Goal: Task Accomplishment & Management: Use online tool/utility

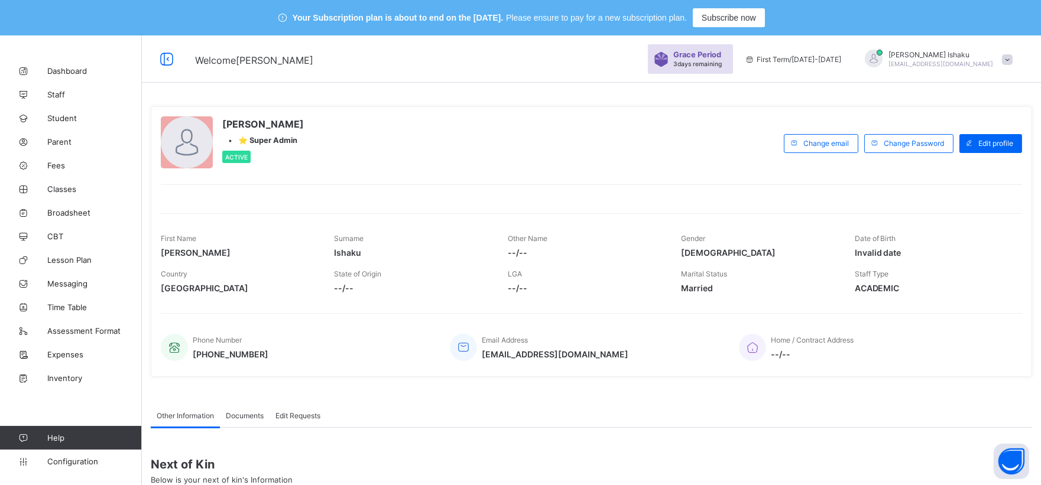
click at [1012, 63] on span at bounding box center [1007, 59] width 11 height 11
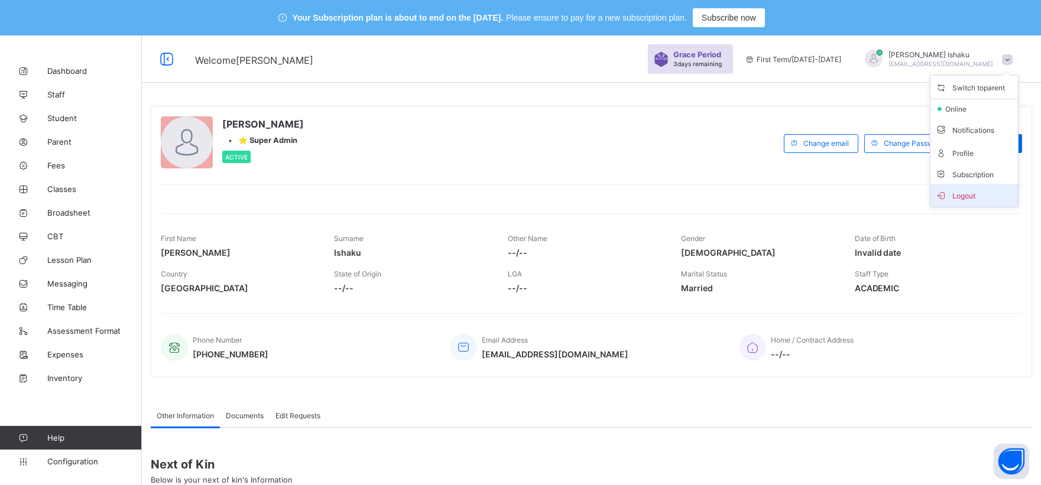
click at [964, 193] on span "Logout" at bounding box center [974, 196] width 78 height 14
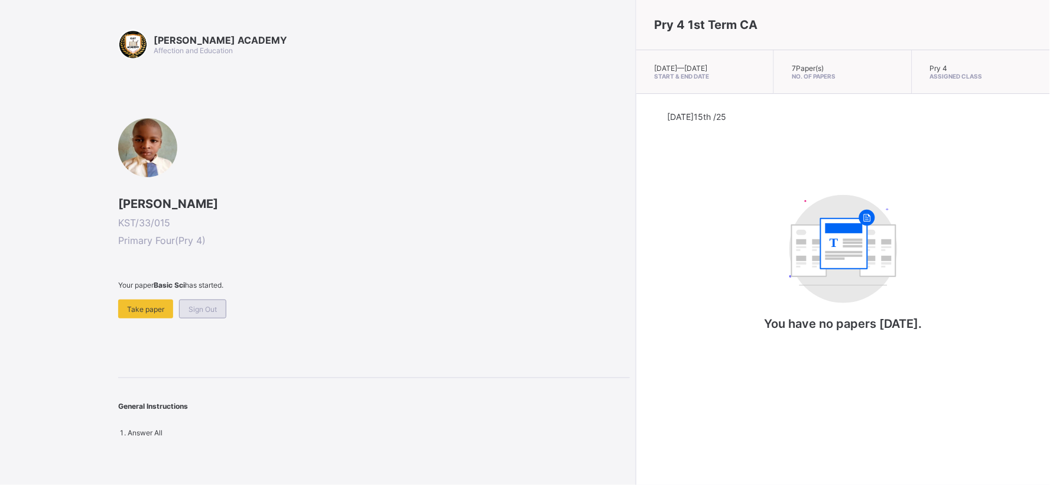
click at [190, 305] on span "Sign Out" at bounding box center [203, 309] width 28 height 9
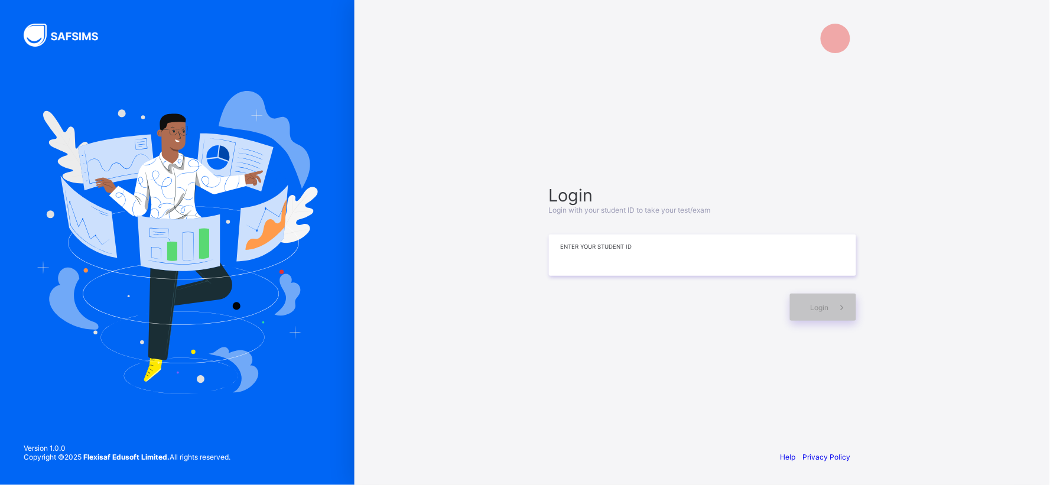
click at [556, 258] on input at bounding box center [702, 255] width 307 height 41
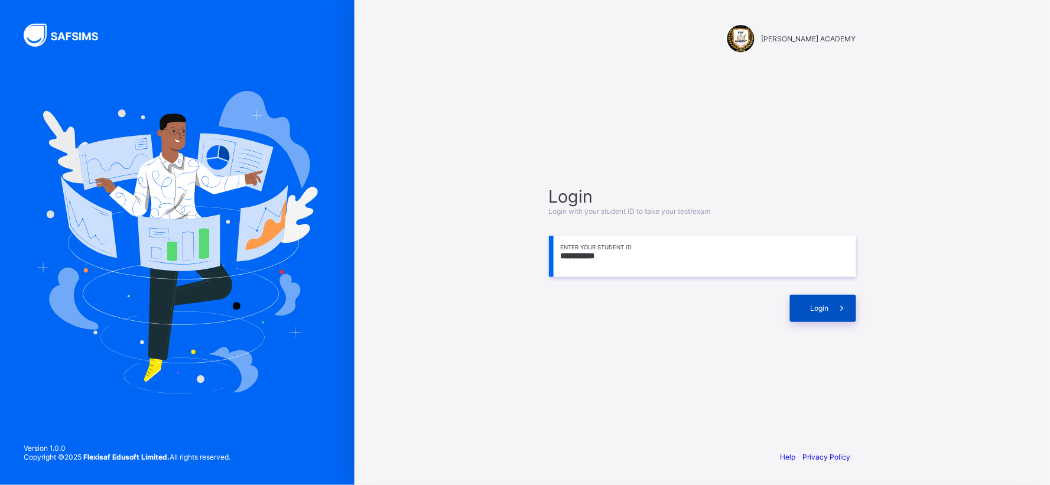
type input "**********"
click at [817, 312] on div "Login" at bounding box center [823, 308] width 66 height 27
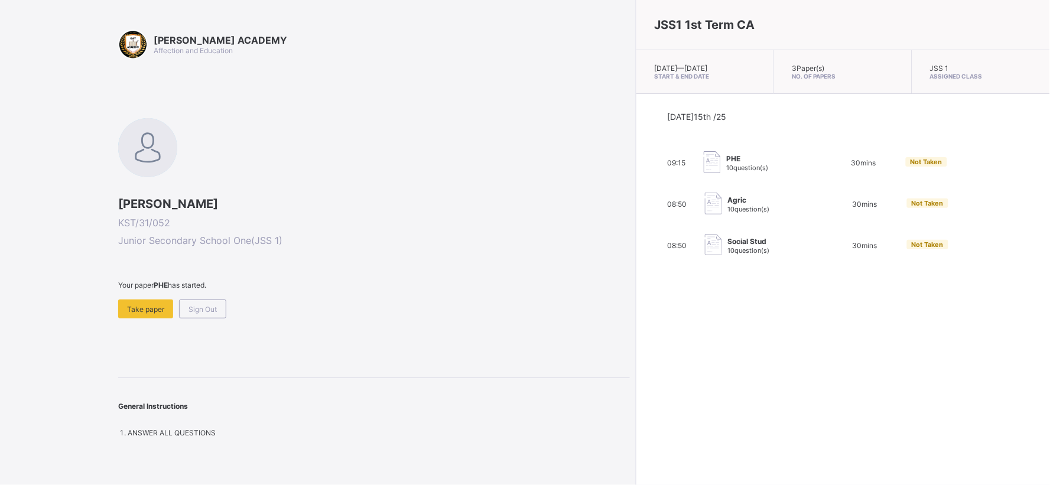
click at [727, 172] on span "10 question(s)" at bounding box center [748, 168] width 42 height 8
click at [727, 163] on span "PHE" at bounding box center [748, 158] width 42 height 9
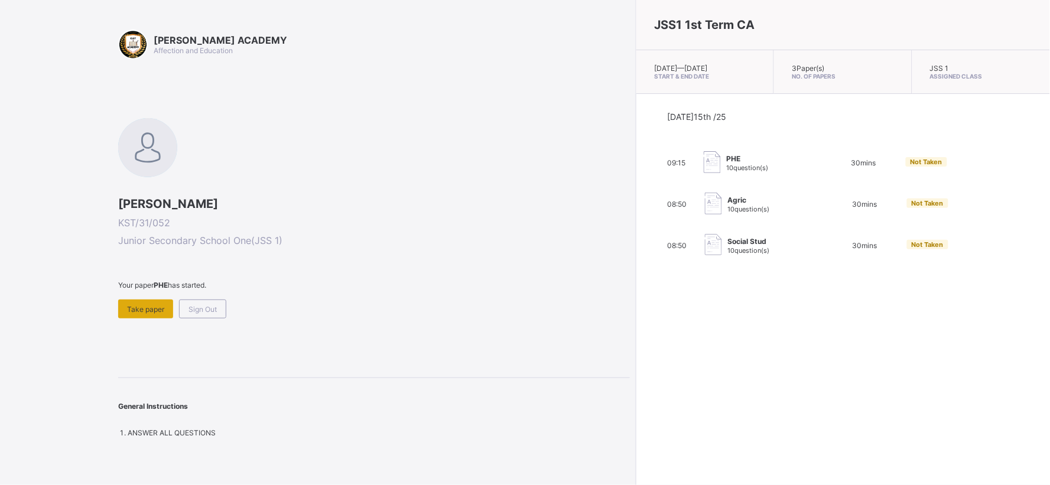
click at [138, 307] on span "Take paper" at bounding box center [145, 309] width 37 height 9
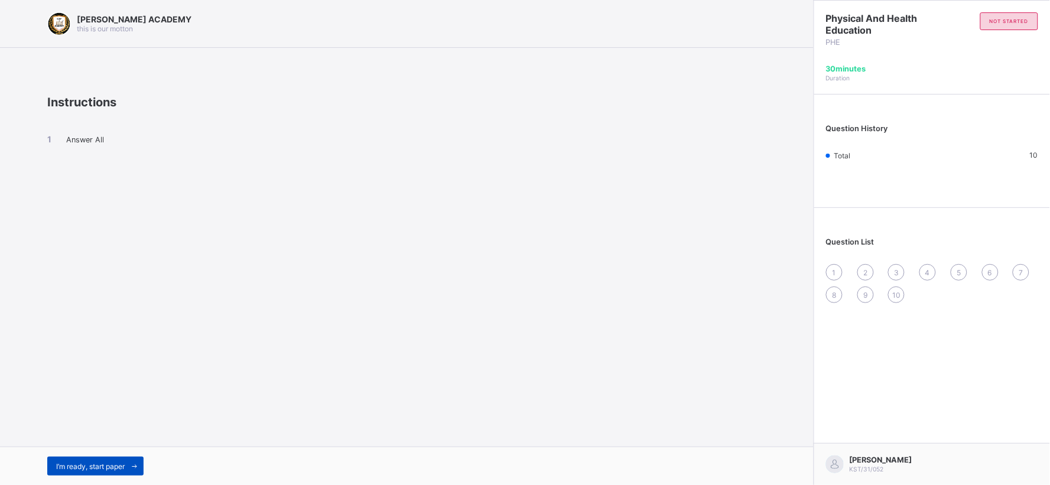
click at [121, 463] on span "I’m ready, start paper" at bounding box center [90, 466] width 69 height 9
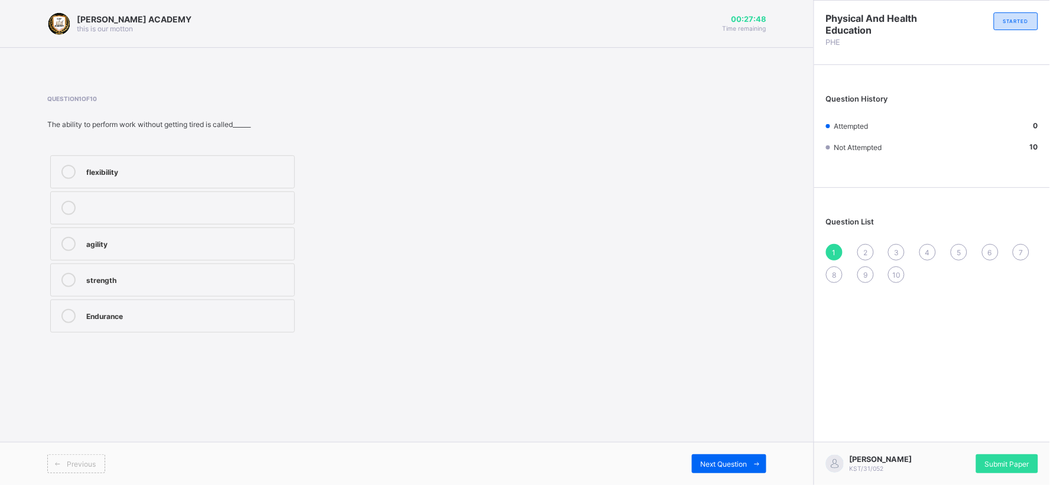
click at [148, 179] on div "flexibility" at bounding box center [187, 172] width 202 height 14
click at [244, 171] on div "flexibility" at bounding box center [187, 171] width 202 height 12
click at [182, 176] on div "flexibility" at bounding box center [187, 171] width 202 height 12
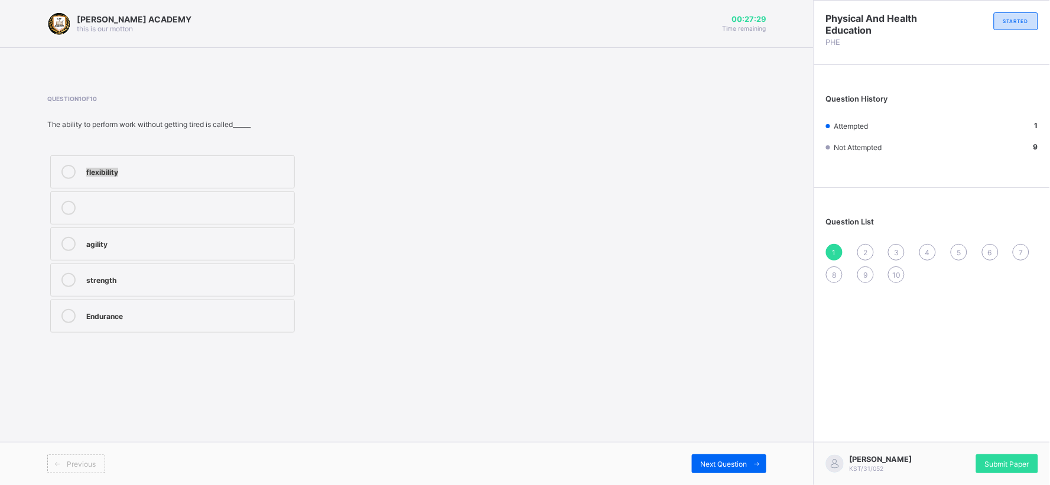
click at [182, 176] on div "flexibility" at bounding box center [187, 171] width 202 height 12
click at [831, 123] on div "Attempted" at bounding box center [850, 126] width 48 height 9
click at [710, 462] on span "Next Question" at bounding box center [724, 464] width 47 height 9
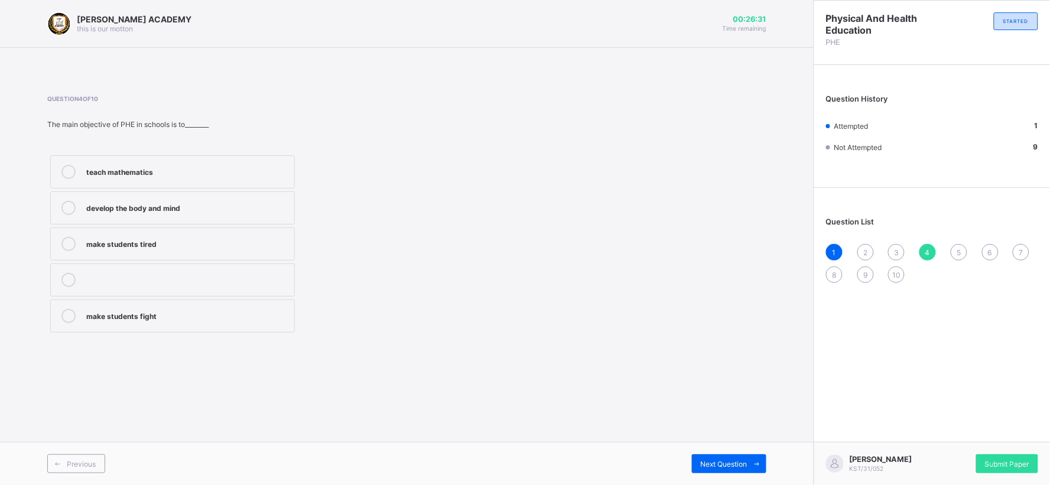
click at [865, 252] on span "2" at bounding box center [866, 252] width 4 height 9
click at [166, 281] on div "improves body strength" at bounding box center [187, 279] width 202 height 12
click at [706, 461] on span "Next Question" at bounding box center [724, 464] width 47 height 9
click at [148, 219] on label "good health habits" at bounding box center [172, 208] width 245 height 33
click at [707, 463] on span "Next Question" at bounding box center [724, 464] width 47 height 9
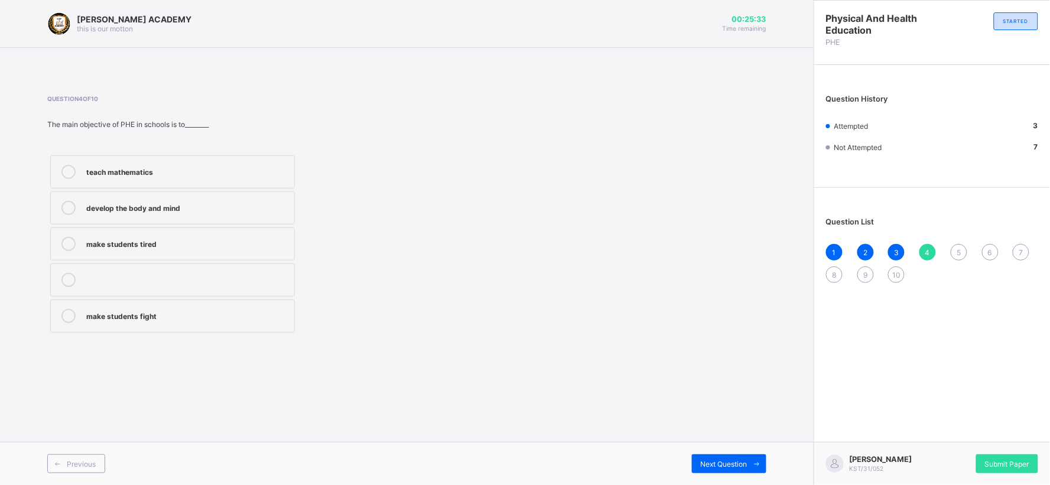
click at [173, 206] on div "develop the body and mind" at bounding box center [187, 207] width 202 height 12
click at [704, 462] on span "Next Question" at bounding box center [724, 464] width 47 height 9
click at [157, 167] on div "cheating in exams" at bounding box center [187, 171] width 202 height 12
click at [725, 463] on span "Next Question" at bounding box center [724, 464] width 47 height 9
click at [148, 269] on label "Physical and Health Education" at bounding box center [172, 280] width 245 height 33
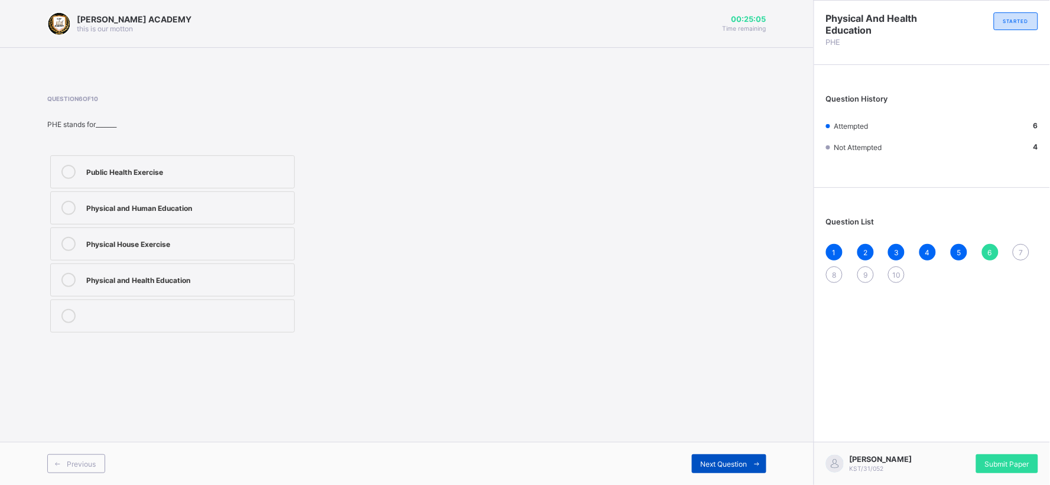
click at [721, 462] on span "Next Question" at bounding box center [724, 464] width 47 height 9
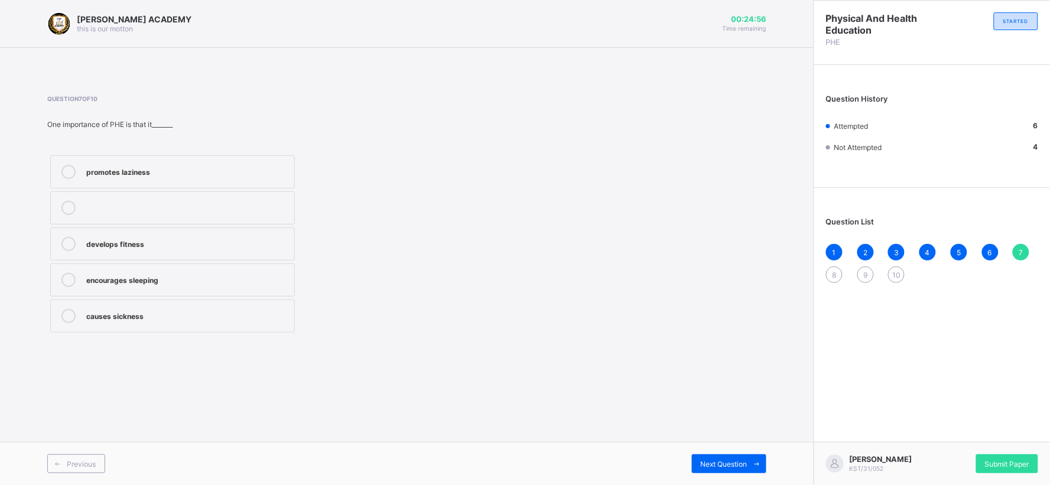
click at [158, 246] on div "develops fitness" at bounding box center [187, 243] width 202 height 12
click at [746, 464] on span "Next Question" at bounding box center [724, 464] width 47 height 9
click at [132, 313] on div "cooperation and teamwork" at bounding box center [187, 315] width 202 height 12
click at [714, 465] on span "Next Question" at bounding box center [724, 464] width 47 height 9
click at [169, 203] on div "perform daily activities without fatique" at bounding box center [187, 207] width 202 height 12
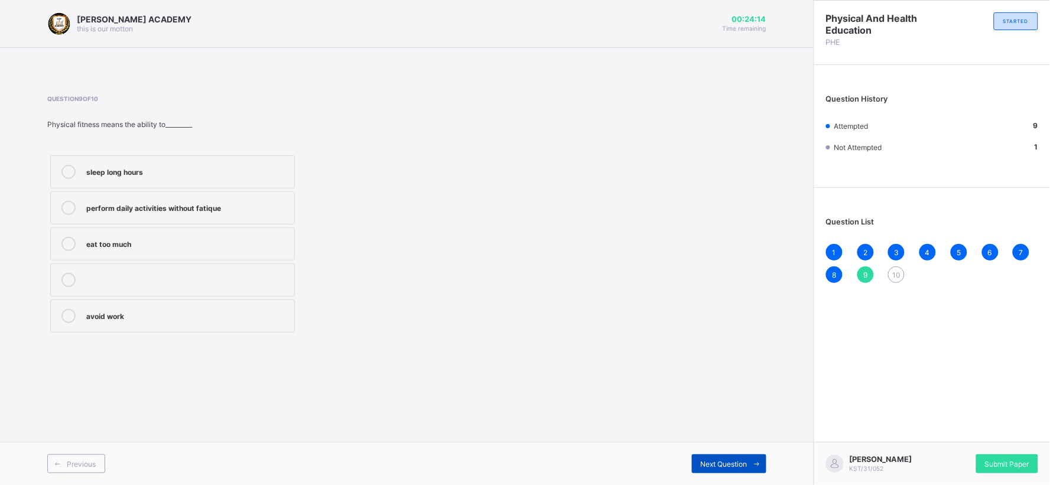
click at [725, 462] on span "Next Question" at bounding box center [724, 464] width 47 height 9
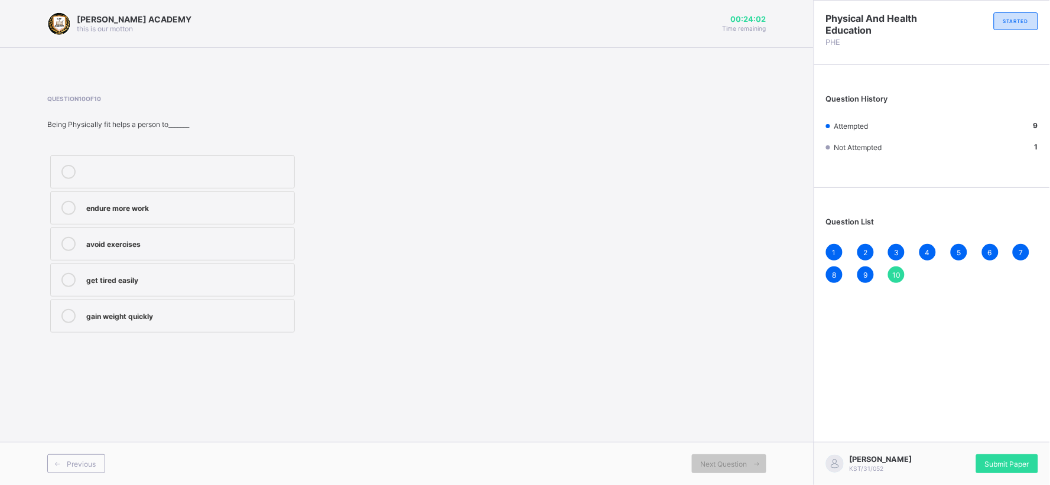
click at [131, 210] on div "endure more work" at bounding box center [187, 207] width 202 height 12
click at [1013, 458] on div "Submit Paper" at bounding box center [1007, 464] width 62 height 19
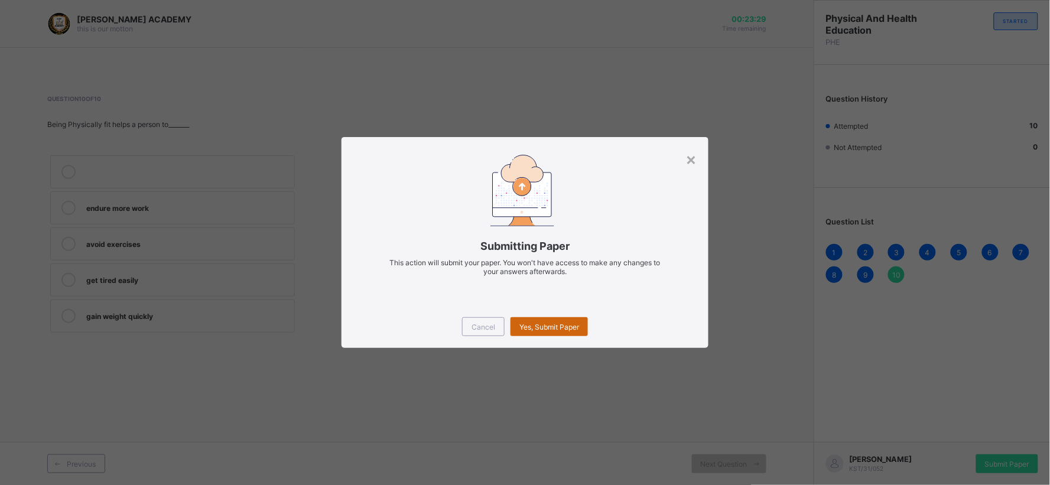
click at [556, 323] on span "Yes, Submit Paper" at bounding box center [550, 327] width 60 height 9
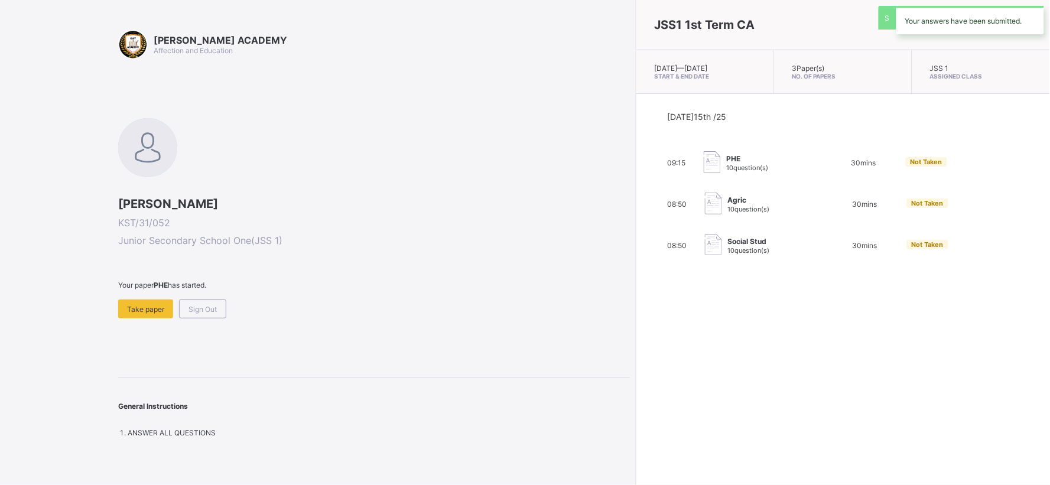
click at [636, 322] on div "JSS1 1st Term CA [DATE] — [DATE] Start & End Date 3 Paper(s) No. of Papers JSS …" at bounding box center [843, 242] width 414 height 485
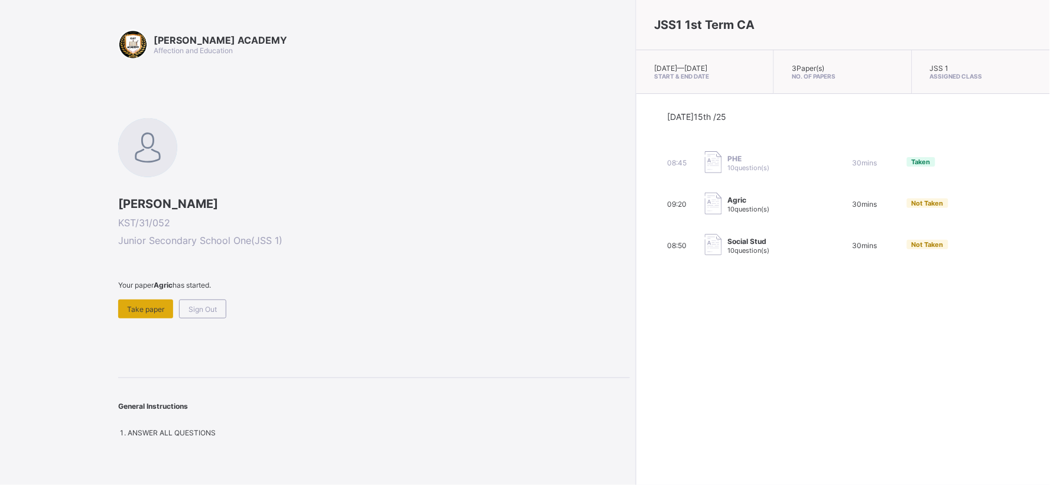
click at [143, 305] on span "Take paper" at bounding box center [145, 309] width 37 height 9
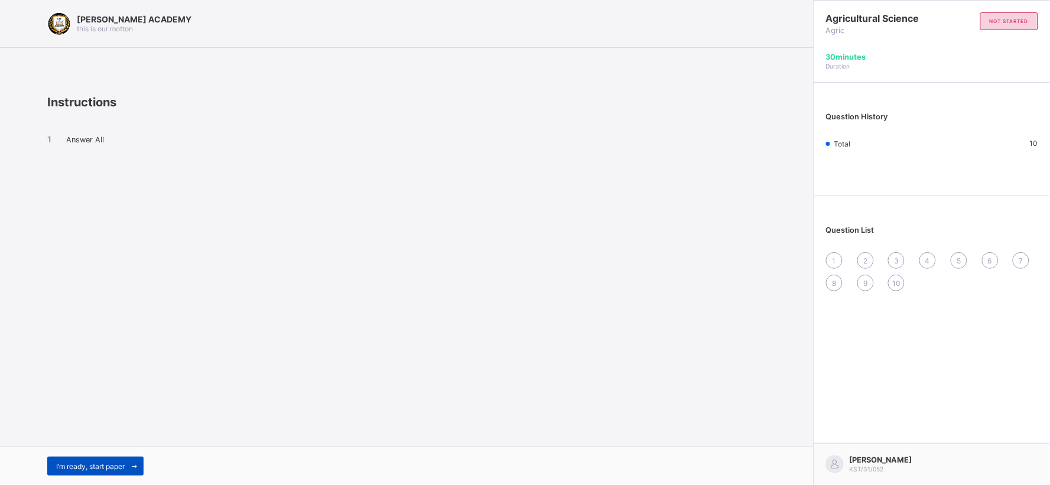
click at [92, 469] on span "I’m ready, start paper" at bounding box center [90, 466] width 69 height 9
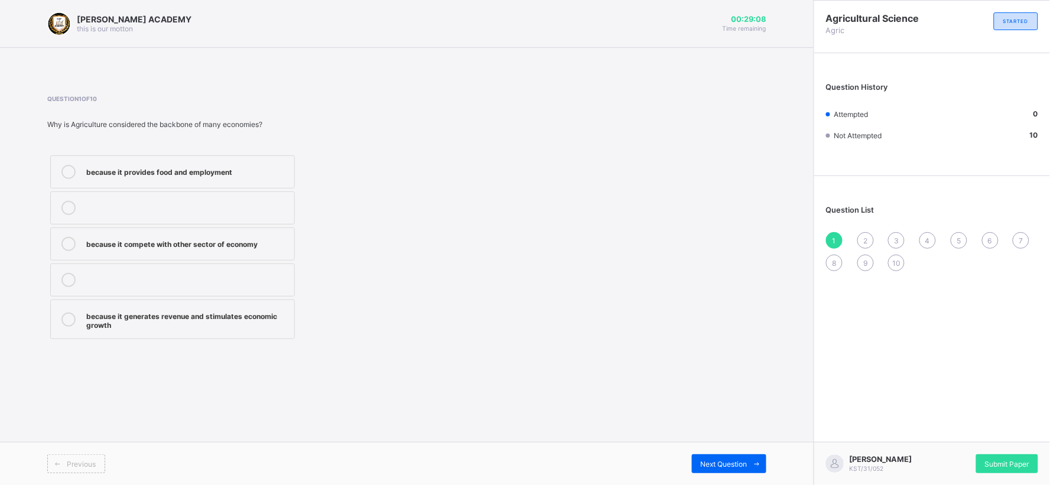
click at [128, 186] on label "because it provides food and employment" at bounding box center [172, 171] width 245 height 33
click at [722, 463] on span "Next Question" at bounding box center [724, 464] width 47 height 9
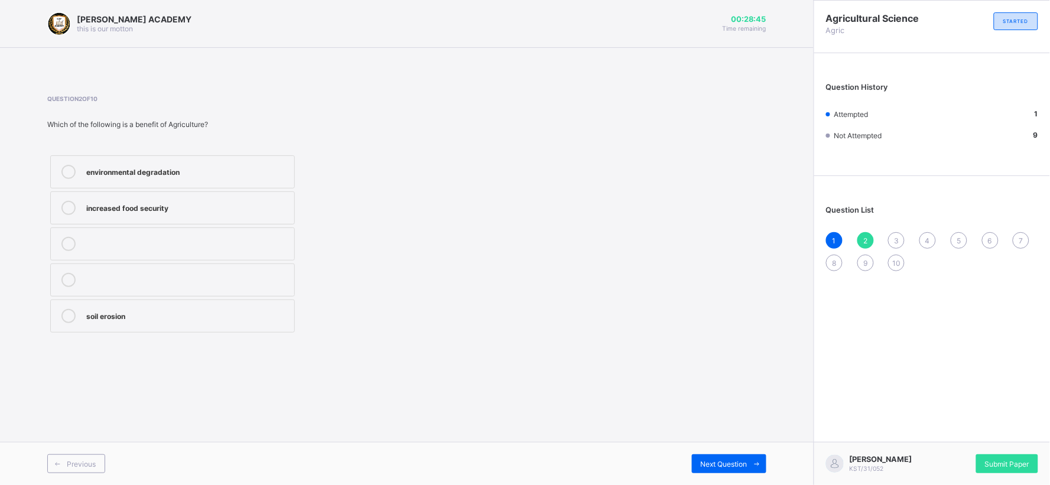
click at [209, 166] on div "environmental degradation" at bounding box center [187, 171] width 202 height 12
click at [726, 462] on span "Next Question" at bounding box center [724, 464] width 47 height 9
click at [160, 178] on div "manufacturing" at bounding box center [187, 172] width 202 height 14
click at [183, 176] on div "manufacturing" at bounding box center [187, 171] width 202 height 12
click at [741, 462] on span "Next Question" at bounding box center [724, 464] width 47 height 9
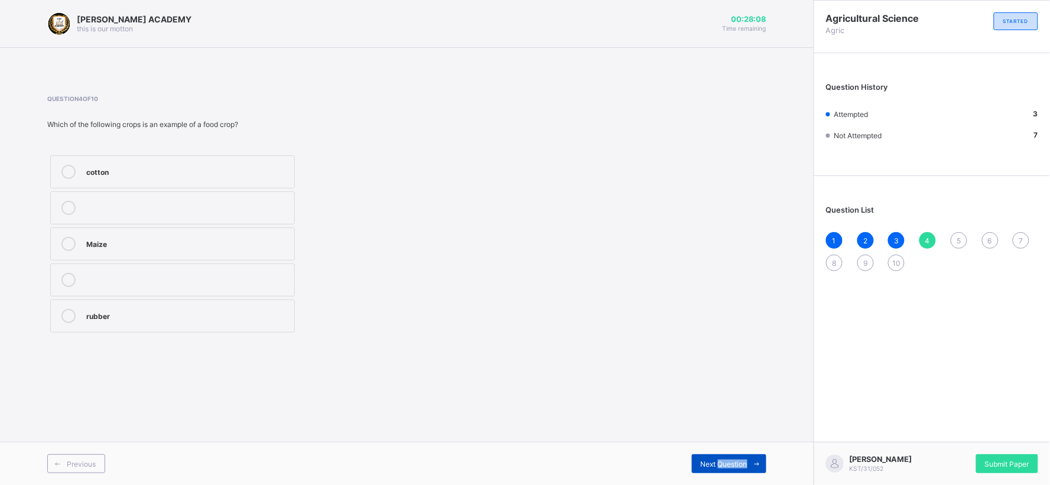
click at [741, 462] on span "Next Question" at bounding box center [724, 464] width 47 height 9
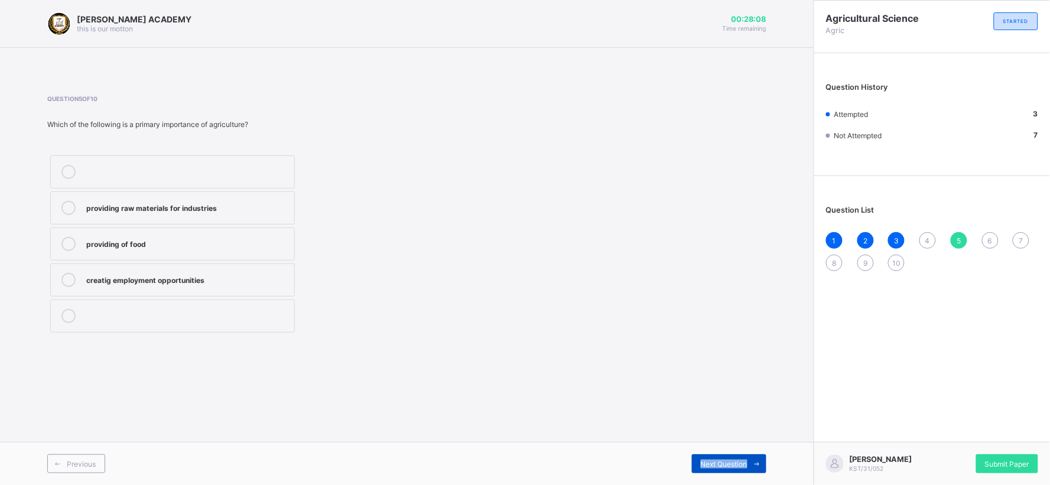
click at [741, 462] on span "Next Question" at bounding box center [724, 464] width 47 height 9
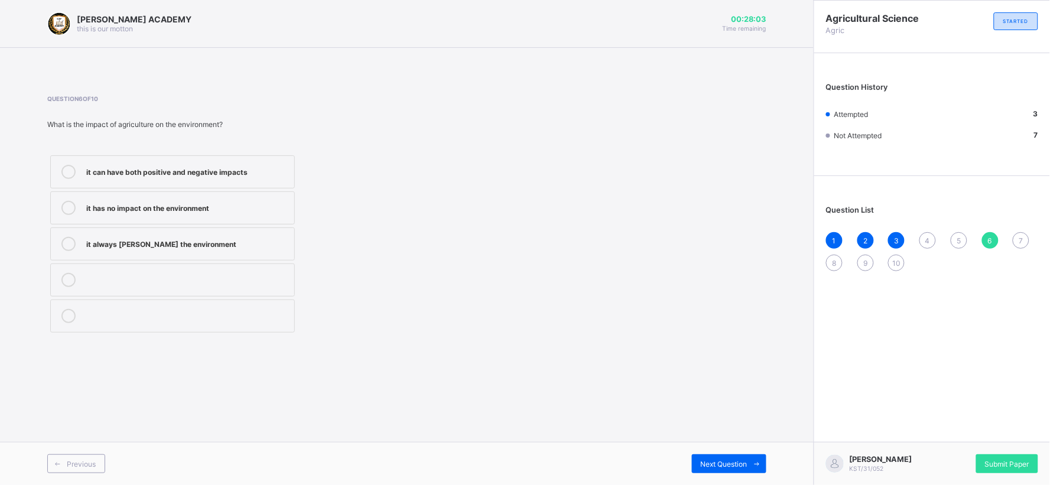
click at [926, 241] on span "4" at bounding box center [928, 240] width 5 height 9
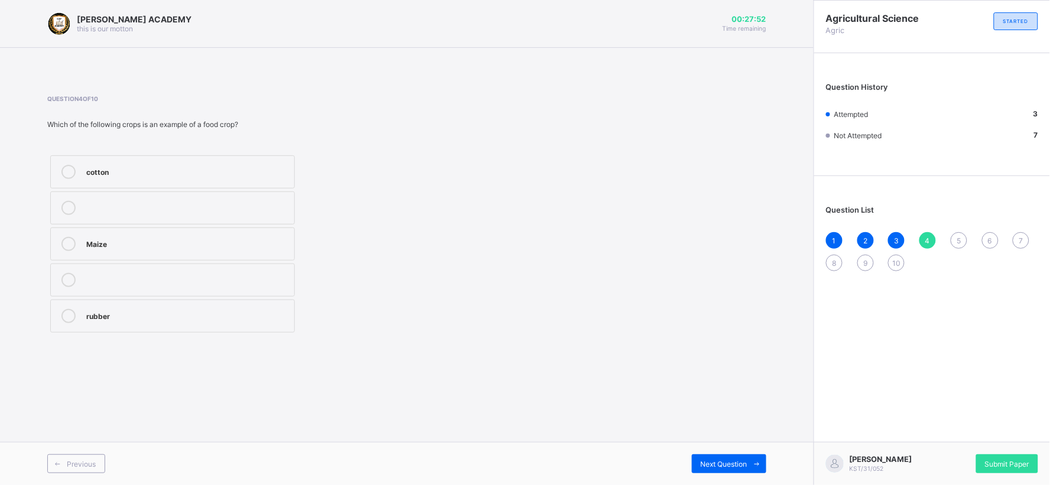
click at [174, 253] on label "Maize" at bounding box center [172, 244] width 245 height 33
click at [739, 461] on span "Next Question" at bounding box center [724, 464] width 47 height 9
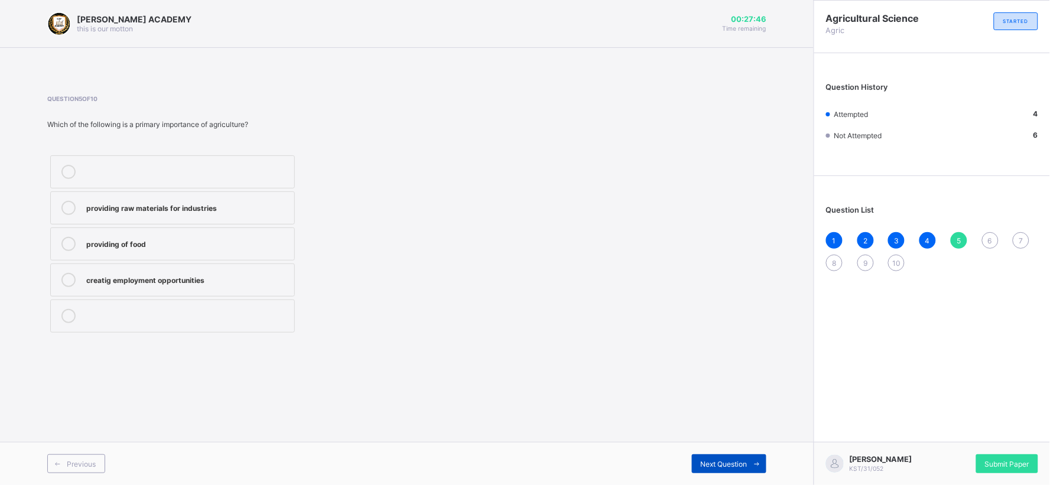
click at [741, 467] on span "Next Question" at bounding box center [724, 464] width 47 height 9
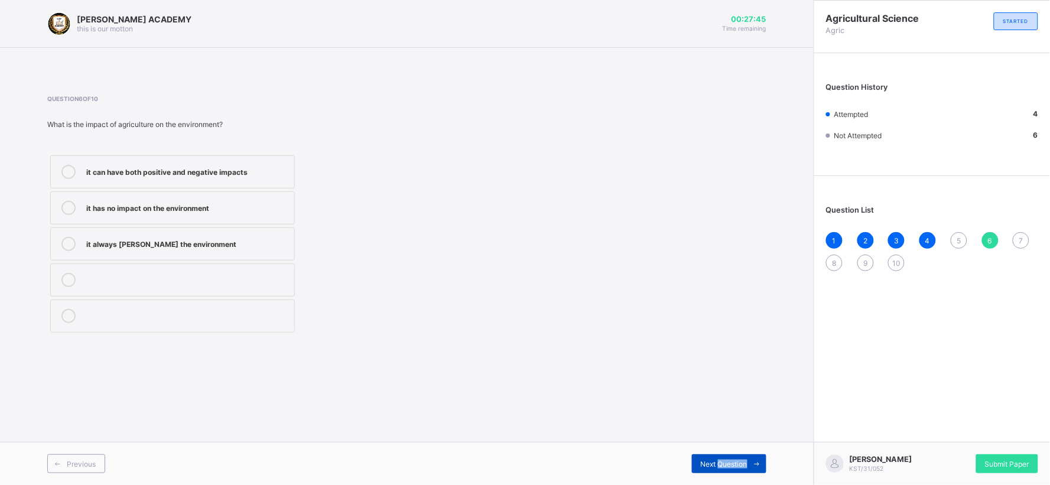
click at [741, 467] on span "Next Question" at bounding box center [724, 464] width 47 height 9
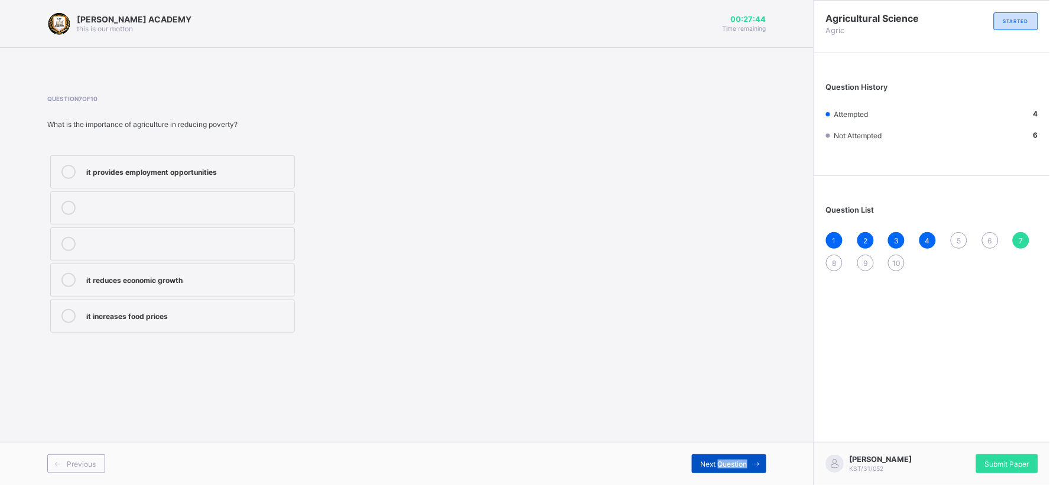
click at [731, 458] on div "Next Question" at bounding box center [729, 464] width 74 height 19
click at [960, 238] on span "5" at bounding box center [959, 240] width 4 height 9
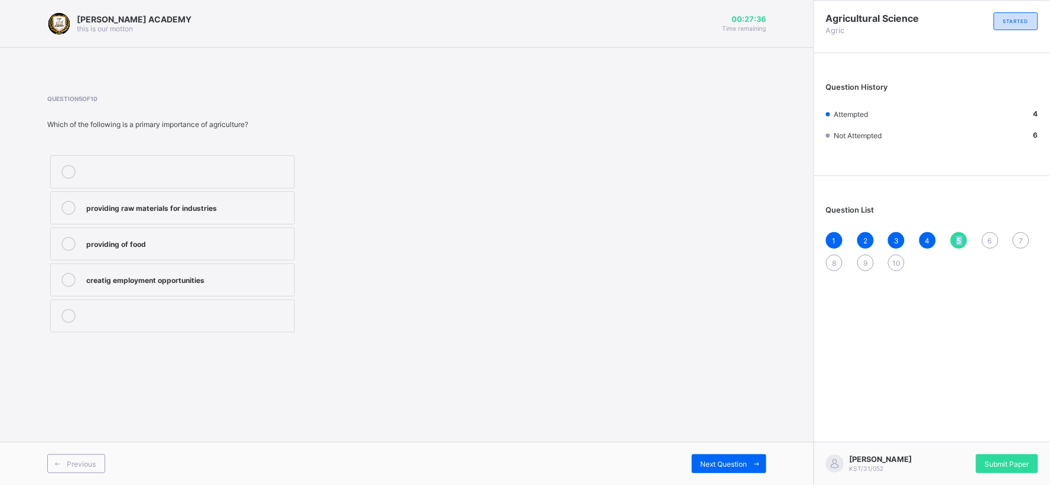
click at [960, 238] on span "5" at bounding box center [959, 240] width 4 height 9
click at [270, 216] on label "providing raw materials for industries" at bounding box center [172, 208] width 245 height 33
click at [716, 462] on span "Next Question" at bounding box center [724, 464] width 47 height 9
click at [235, 174] on div "it can have both positive and negative impacts" at bounding box center [187, 171] width 202 height 12
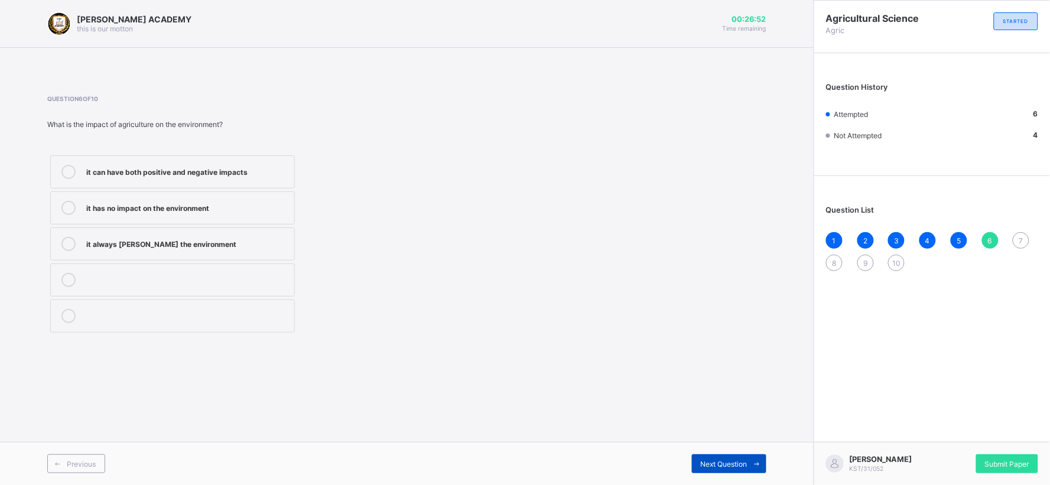
click at [734, 462] on span "Next Question" at bounding box center [724, 464] width 47 height 9
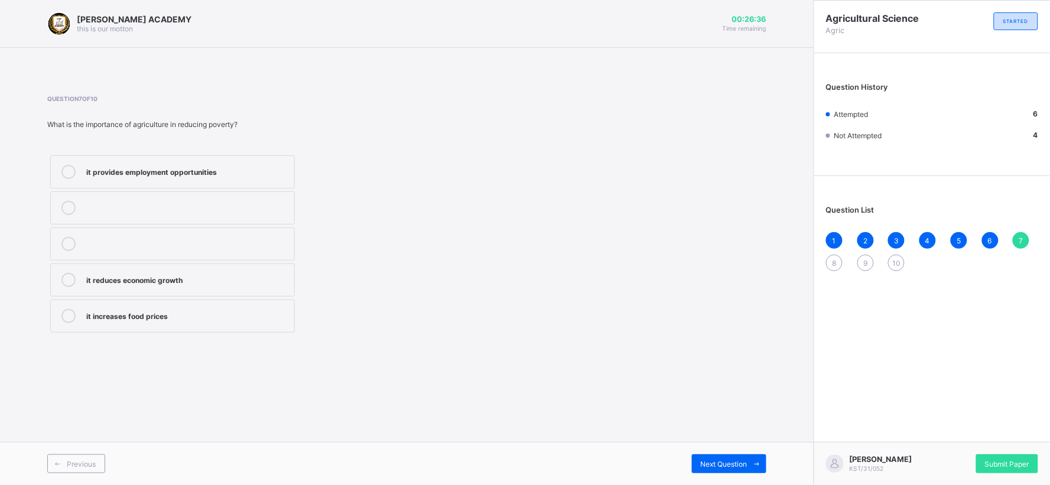
click at [161, 167] on div "it provides employment opportunities" at bounding box center [187, 171] width 202 height 12
click at [734, 462] on span "Next Question" at bounding box center [724, 464] width 47 height 9
click at [173, 175] on div "generating revenue for the government" at bounding box center [187, 171] width 202 height 12
click at [172, 202] on div "providing food for the population" at bounding box center [187, 207] width 202 height 12
click at [257, 176] on div "generating revenue for the government" at bounding box center [187, 171] width 202 height 12
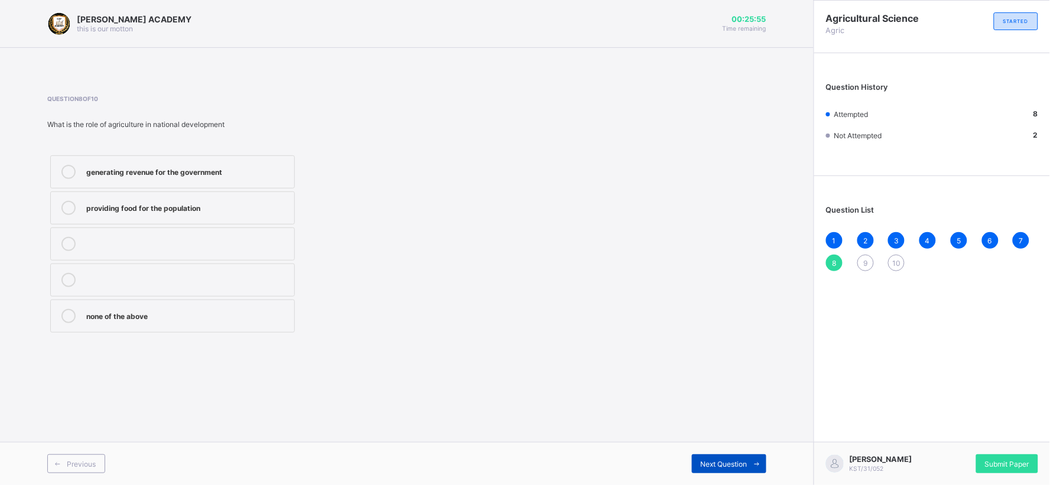
click at [706, 461] on span "Next Question" at bounding box center [724, 464] width 47 height 9
click at [128, 282] on div "Service industry" at bounding box center [187, 279] width 202 height 12
click at [737, 461] on span "Next Question" at bounding box center [724, 464] width 47 height 9
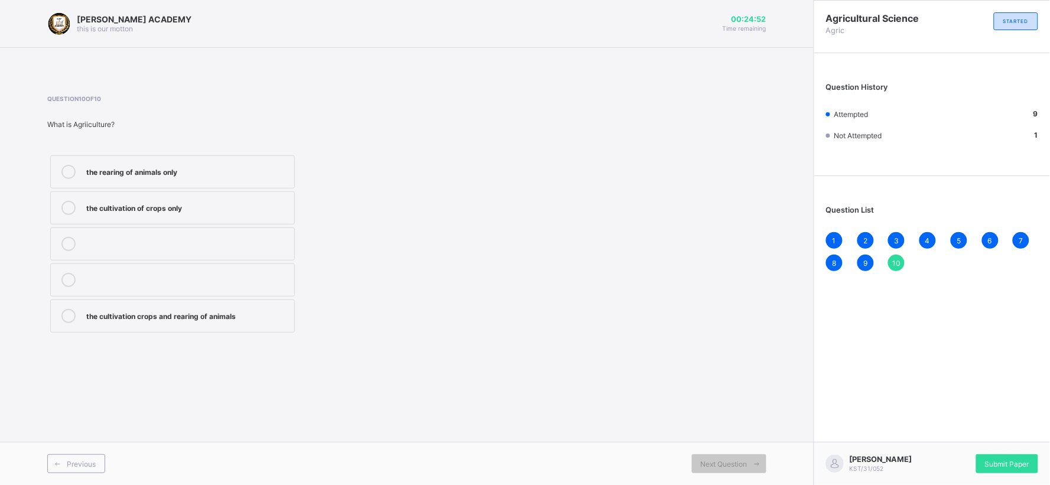
click at [176, 320] on div "the cultivation crops and rearing of animals" at bounding box center [187, 315] width 202 height 12
click at [1018, 460] on span "Submit Paper" at bounding box center [1007, 464] width 44 height 9
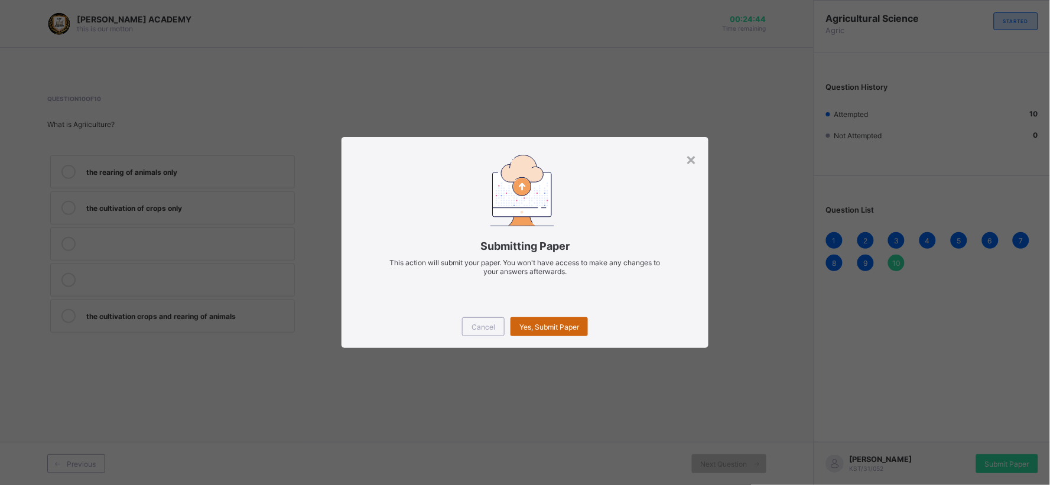
click at [541, 331] on span "Yes, Submit Paper" at bounding box center [550, 327] width 60 height 9
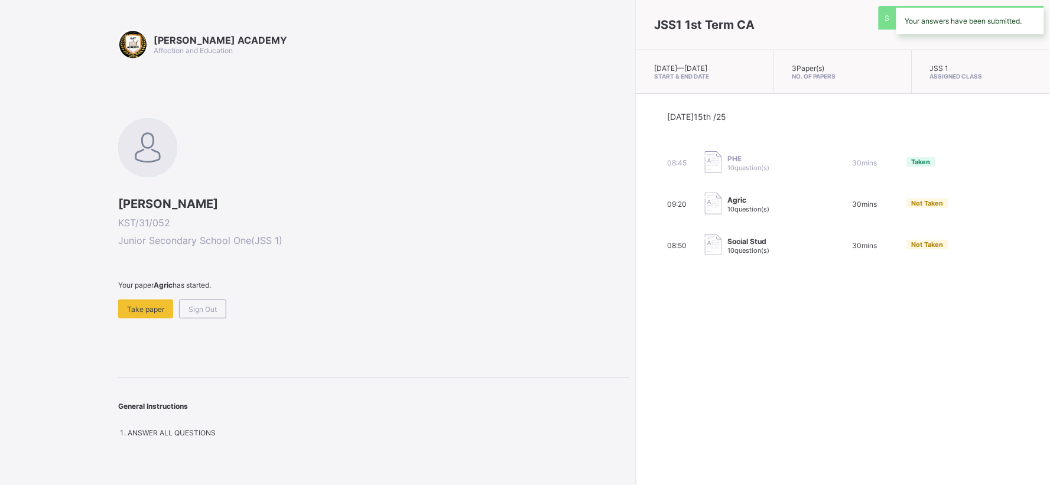
click at [636, 331] on div "JSS1 1st Term CA [DATE] — [DATE] Start & End Date 3 Paper(s) No. of Papers JSS …" at bounding box center [843, 242] width 414 height 485
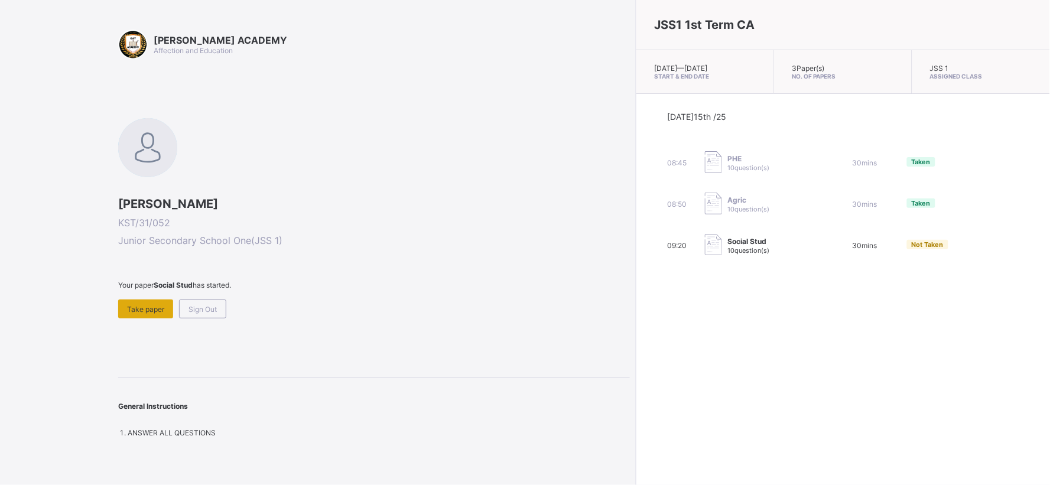
click at [149, 300] on div "Take paper" at bounding box center [145, 309] width 55 height 19
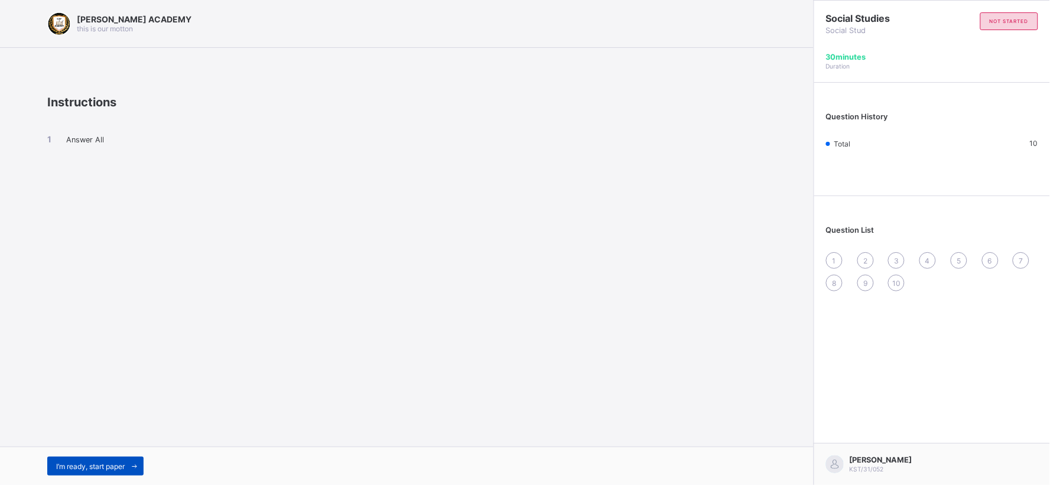
click at [80, 463] on span "I’m ready, start paper" at bounding box center [90, 466] width 69 height 9
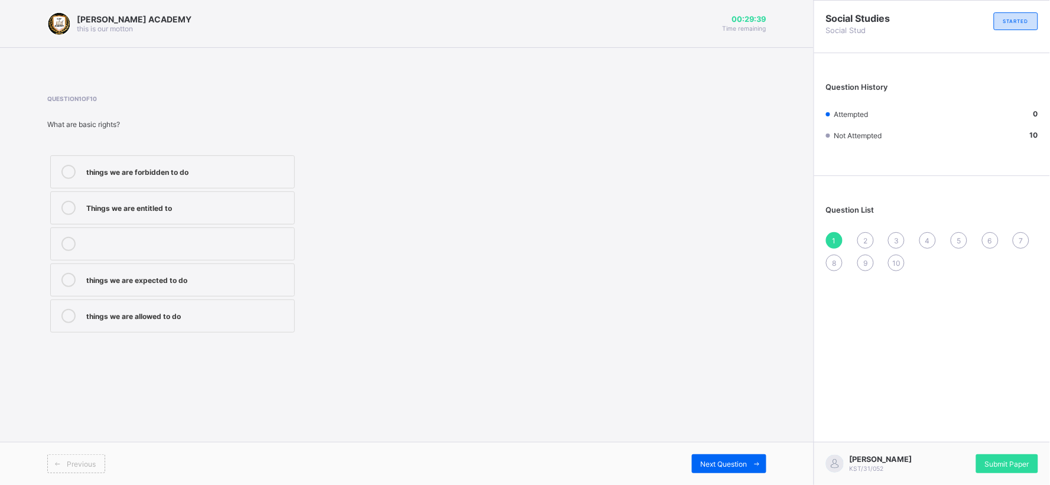
click at [203, 319] on div "things we are allowed to do" at bounding box center [187, 315] width 202 height 12
click at [717, 465] on span "Next Question" at bounding box center [724, 464] width 47 height 9
click at [167, 176] on div "taking care of our duties" at bounding box center [187, 172] width 202 height 14
click at [728, 463] on span "Next Question" at bounding box center [724, 464] width 47 height 9
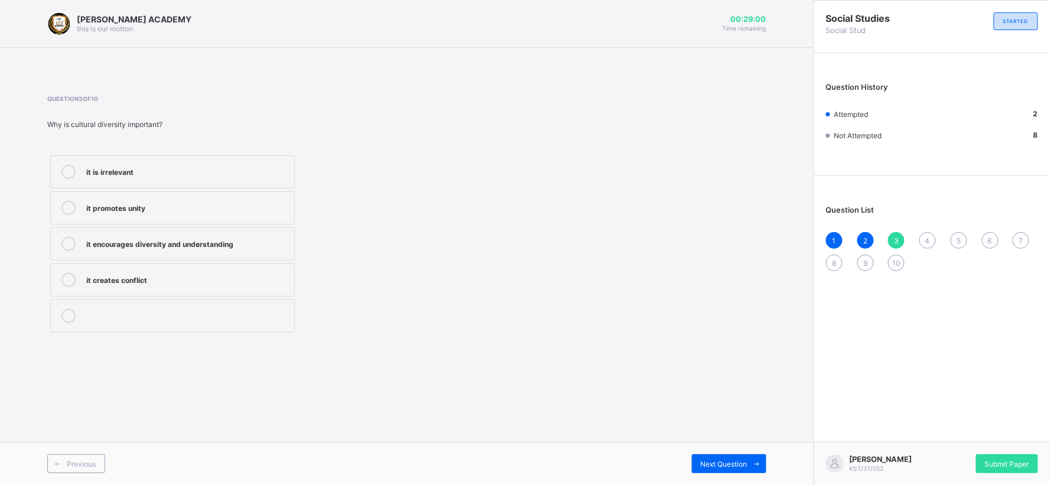
click at [132, 203] on div "it promotes unity" at bounding box center [187, 207] width 202 height 12
click at [742, 465] on span "Next Question" at bounding box center [724, 464] width 47 height 9
click at [132, 166] on div "improving the quality of life of community members" at bounding box center [187, 171] width 202 height 12
click at [753, 464] on icon at bounding box center [757, 464] width 9 height 8
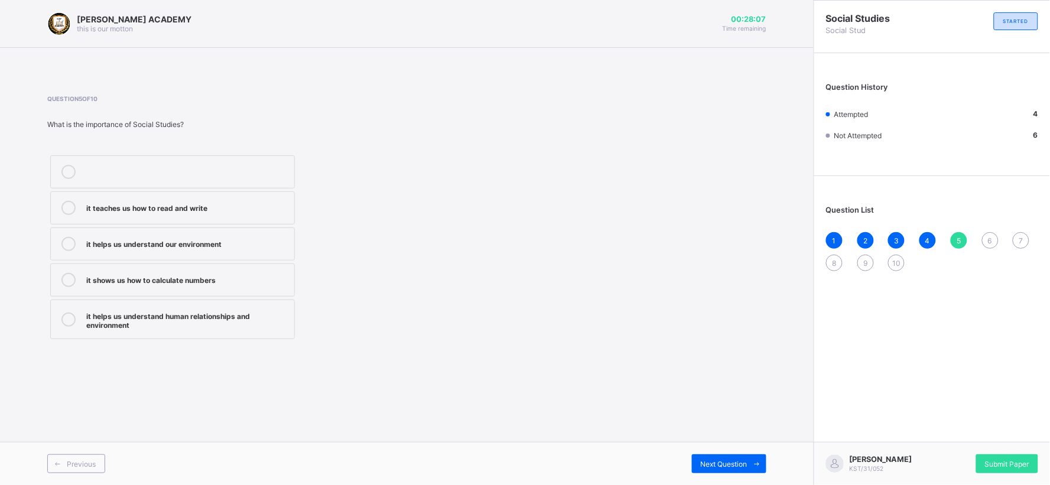
click at [219, 323] on div "it helps us understand human relationships and environment" at bounding box center [187, 319] width 202 height 21
click at [704, 463] on span "Next Question" at bounding box center [724, 464] width 47 height 9
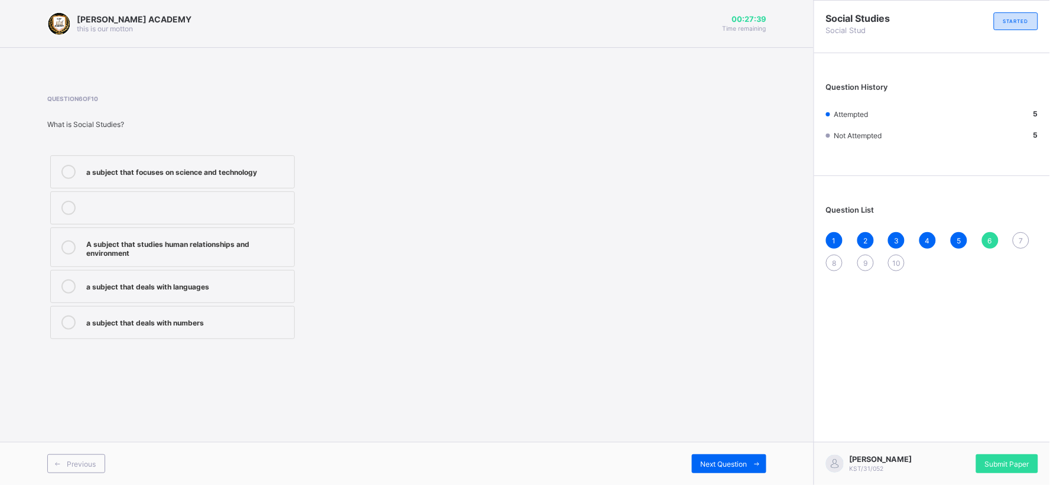
click at [160, 241] on div "A subject that studies human relationships and environment" at bounding box center [187, 247] width 202 height 21
click at [719, 462] on span "Next Question" at bounding box center [724, 464] width 47 height 9
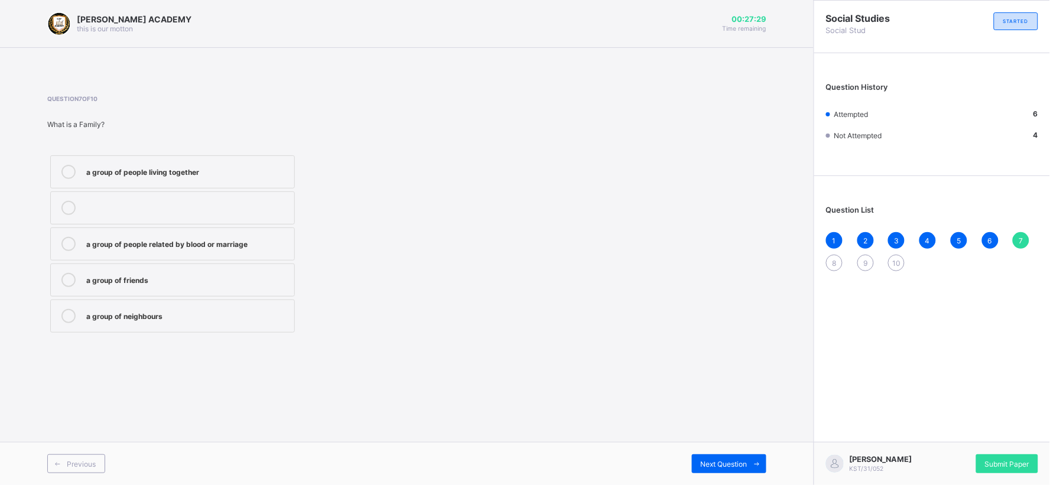
click at [181, 249] on div "a group of people related by blood or marriage" at bounding box center [187, 244] width 202 height 14
click at [708, 460] on span "Next Question" at bounding box center [724, 464] width 47 height 9
click at [129, 205] on div "a way of life" at bounding box center [187, 207] width 202 height 12
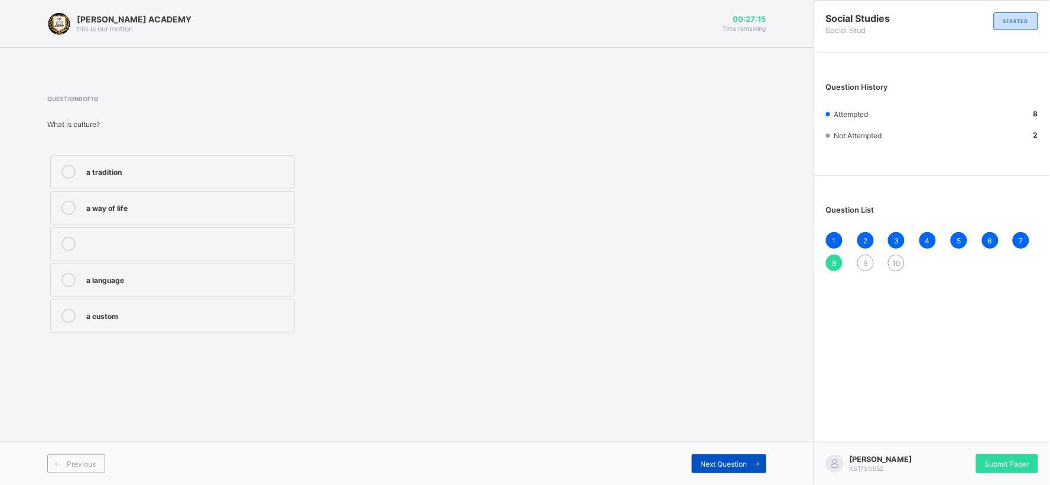
click at [729, 462] on span "Next Question" at bounding box center [724, 464] width 47 height 9
click at [155, 314] on div "flags and anthems" at bounding box center [187, 315] width 202 height 12
click at [151, 291] on label "traditional attire" at bounding box center [172, 280] width 245 height 33
drag, startPoint x: 151, startPoint y: 291, endPoint x: 151, endPoint y: 310, distance: 19.5
click at [151, 310] on div "cultural practices historical sites traditional attire flags and anthems" at bounding box center [172, 243] width 251 height 183
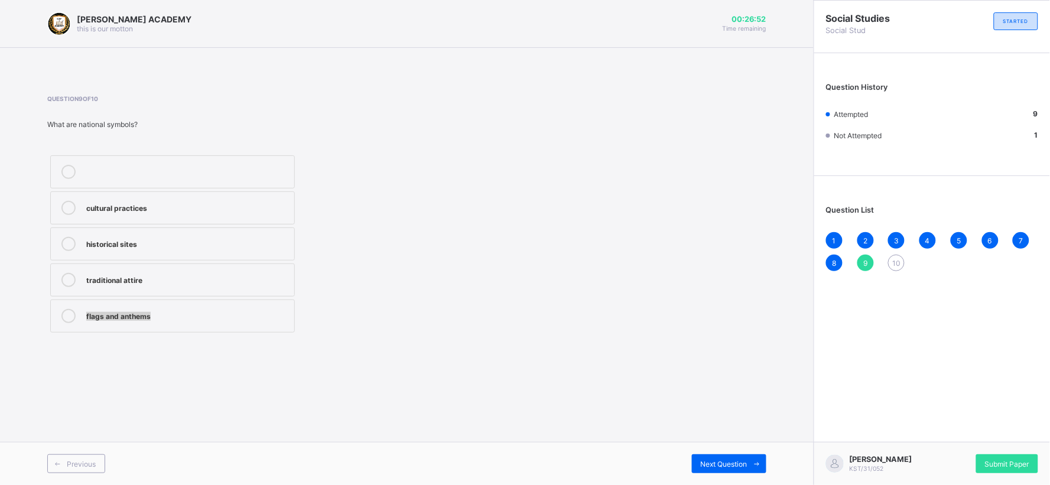
click at [158, 319] on div "flags and anthems" at bounding box center [187, 315] width 202 height 12
click at [717, 463] on span "Next Question" at bounding box center [724, 464] width 47 height 9
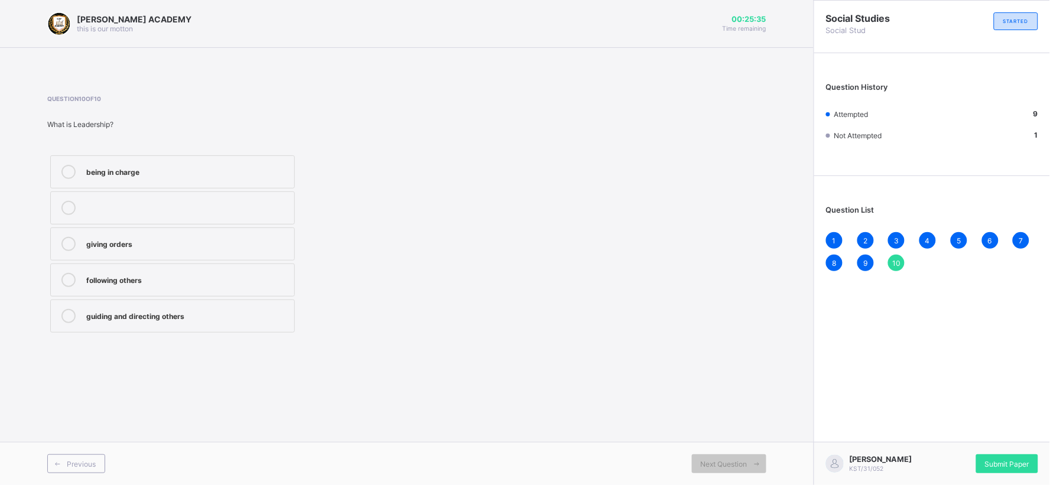
click at [85, 287] on label "following others" at bounding box center [172, 280] width 245 height 33
click at [730, 469] on div "Next Question" at bounding box center [729, 464] width 74 height 19
click at [1006, 463] on span "Submit Paper" at bounding box center [1007, 464] width 44 height 9
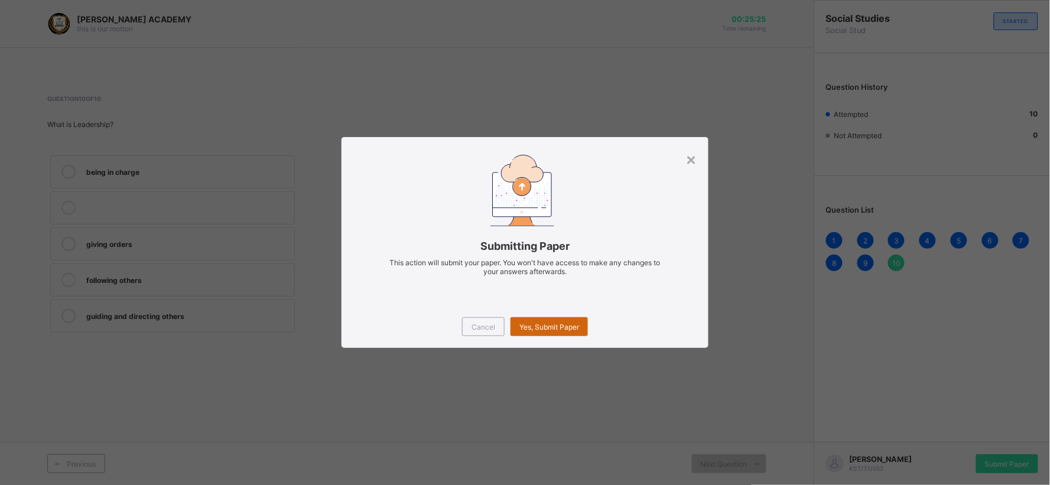
click at [541, 329] on span "Yes, Submit Paper" at bounding box center [550, 327] width 60 height 9
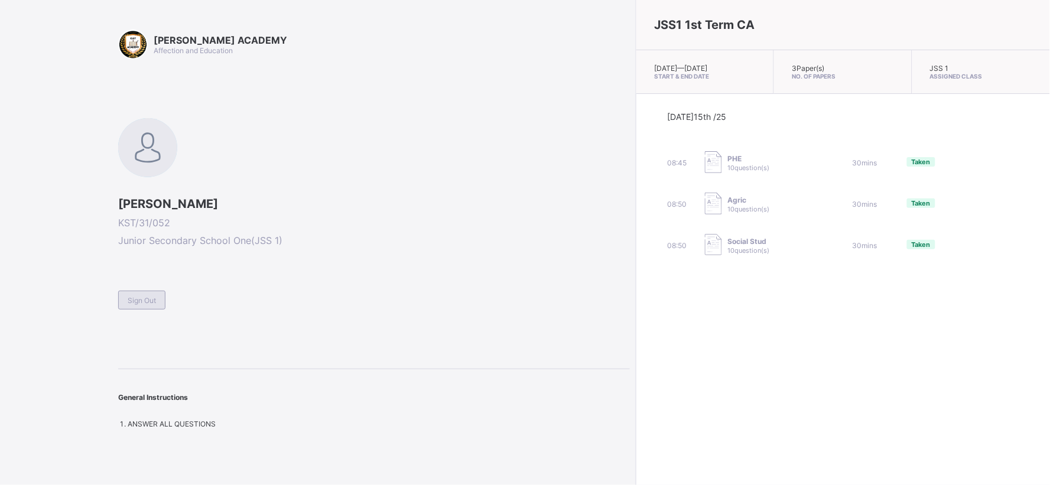
click at [145, 300] on span "Sign Out" at bounding box center [142, 300] width 28 height 9
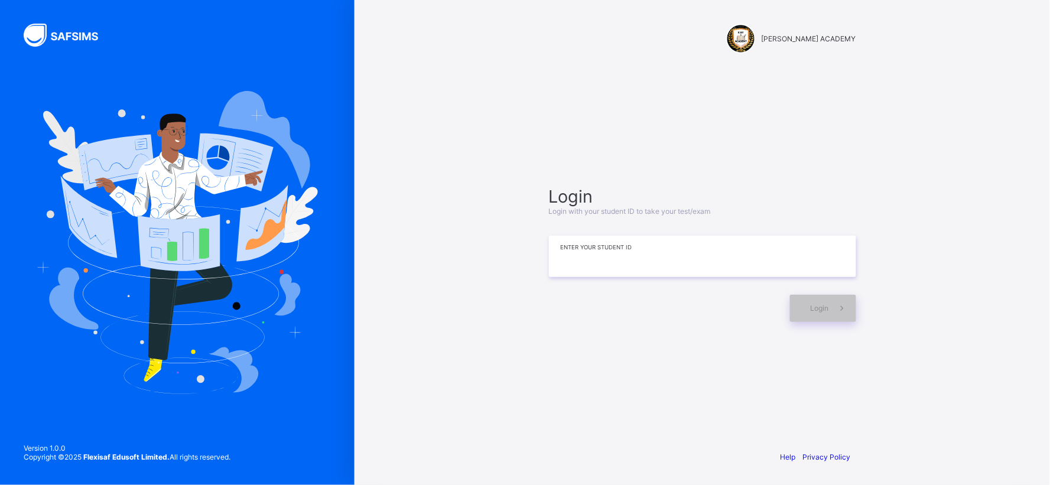
click at [595, 252] on input at bounding box center [702, 256] width 307 height 41
type input "**********"
click at [807, 310] on div "Login" at bounding box center [823, 308] width 66 height 27
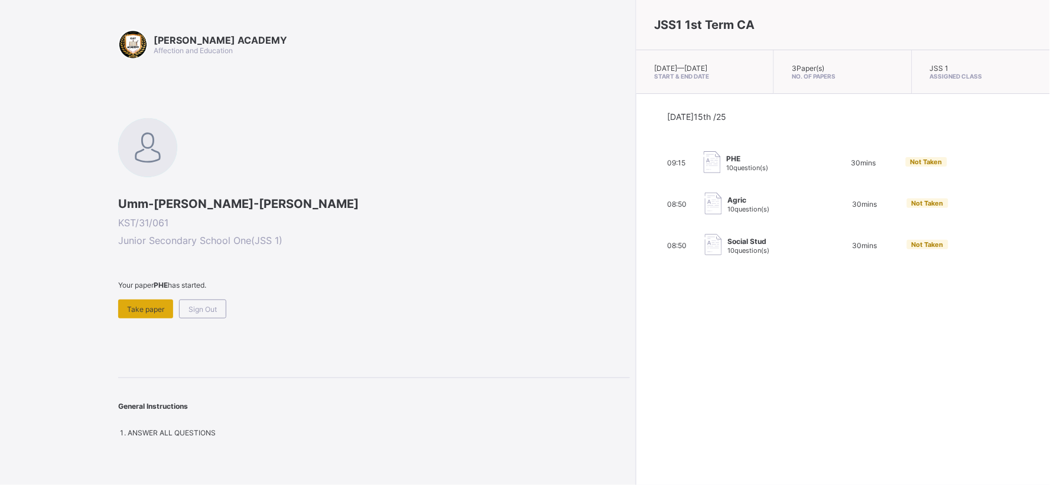
click at [148, 305] on span "Take paper" at bounding box center [145, 309] width 37 height 9
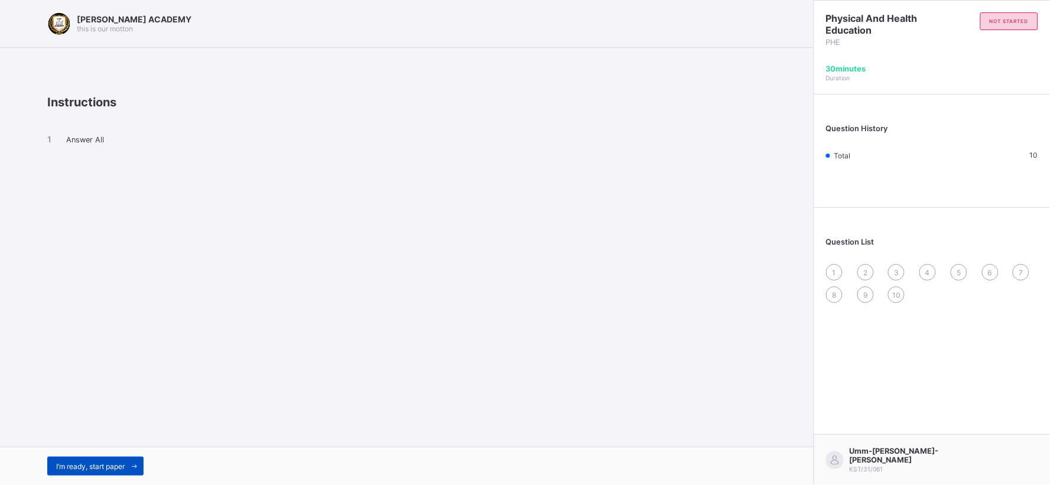
click at [90, 463] on span "I’m ready, start paper" at bounding box center [90, 466] width 69 height 9
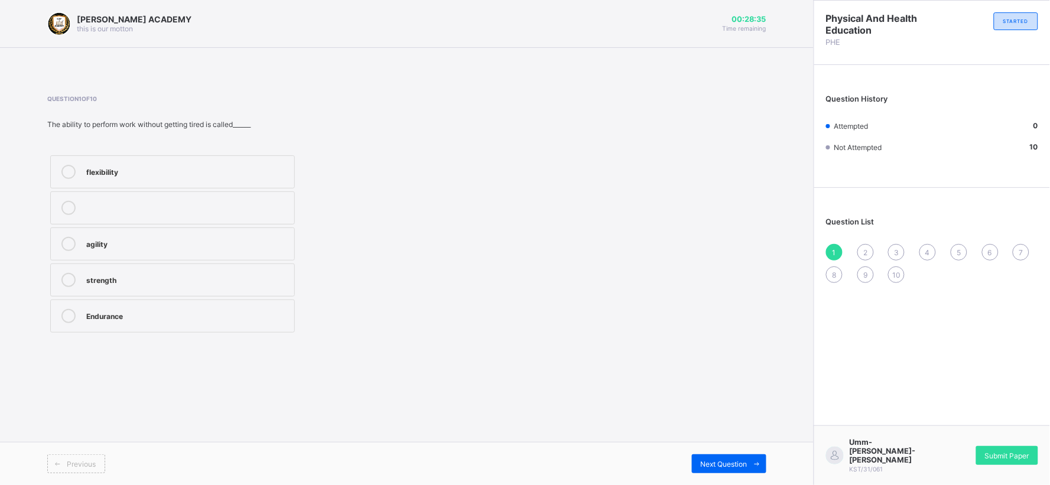
click at [136, 158] on label "flexibility" at bounding box center [172, 171] width 245 height 33
click at [193, 157] on label "flexibility" at bounding box center [172, 171] width 245 height 33
click at [114, 167] on div "flexibility" at bounding box center [187, 171] width 202 height 12
click at [735, 460] on span "Next Question" at bounding box center [724, 464] width 47 height 9
click at [284, 278] on div "improves body strength" at bounding box center [187, 279] width 202 height 12
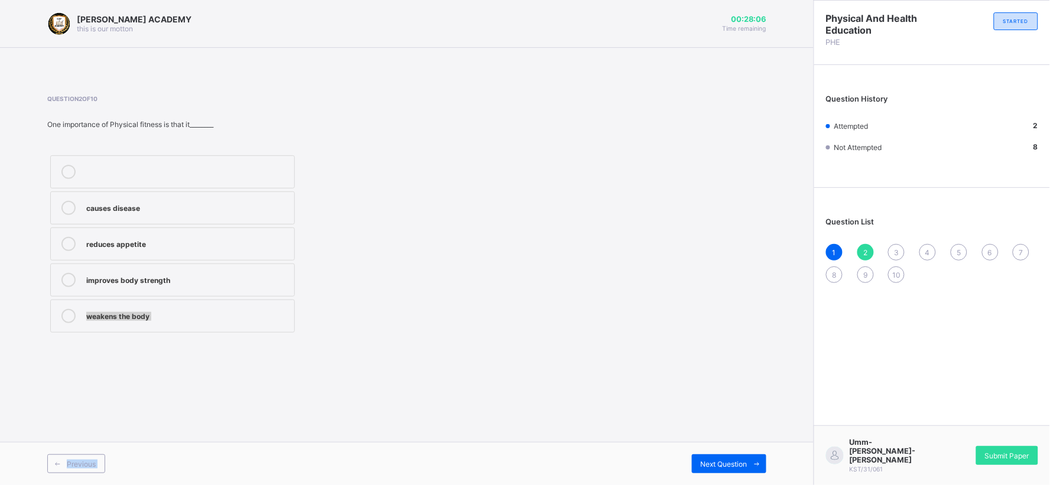
drag, startPoint x: 284, startPoint y: 278, endPoint x: 634, endPoint y: 457, distance: 392.8
click at [634, 457] on div "[PERSON_NAME] ACADEMY this is our [PERSON_NAME] 00:28:06 Time remaining Questio…" at bounding box center [407, 242] width 814 height 485
click at [744, 457] on div "Next Question" at bounding box center [729, 464] width 74 height 19
click at [288, 207] on label "good health habits" at bounding box center [172, 208] width 245 height 33
drag, startPoint x: 288, startPoint y: 207, endPoint x: 494, endPoint y: 320, distance: 234.6
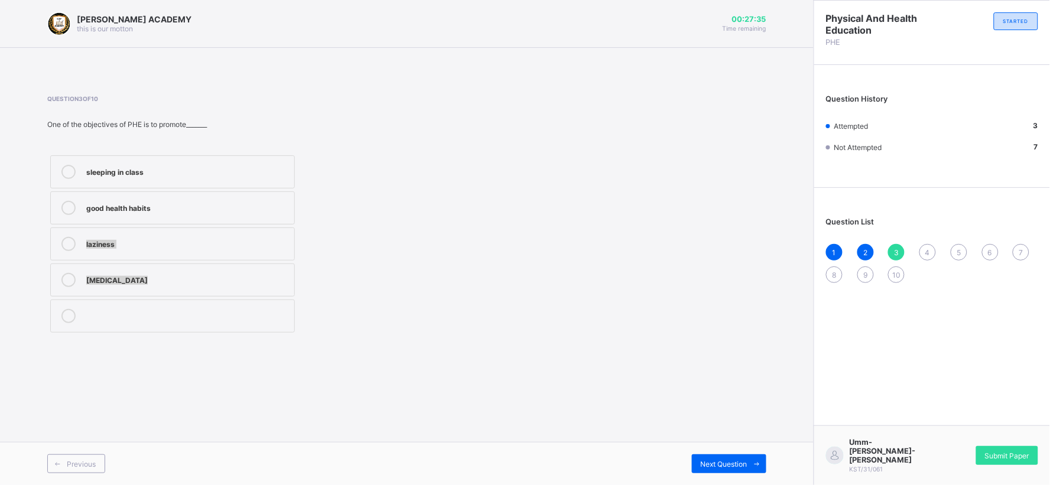
click at [494, 320] on div "Question 3 of 10 One of the objectives of PHE is to promote_______ sleeping in …" at bounding box center [406, 215] width 719 height 241
click at [709, 462] on span "Next Question" at bounding box center [724, 464] width 47 height 9
click at [272, 205] on div "develop the body and mind" at bounding box center [187, 207] width 202 height 12
click at [713, 452] on div "Previous Next Question" at bounding box center [407, 463] width 814 height 43
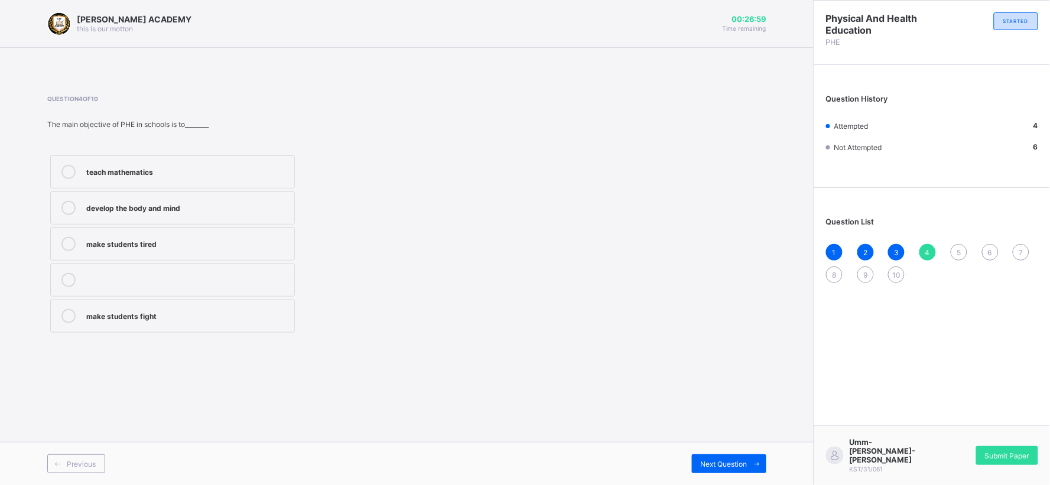
click at [713, 452] on div "Previous Next Question" at bounding box center [407, 463] width 814 height 43
click at [742, 461] on span "Next Question" at bounding box center [724, 464] width 47 height 9
click at [280, 202] on div "physical fitness" at bounding box center [187, 207] width 202 height 12
click at [731, 473] on div "Next Question" at bounding box center [729, 464] width 74 height 19
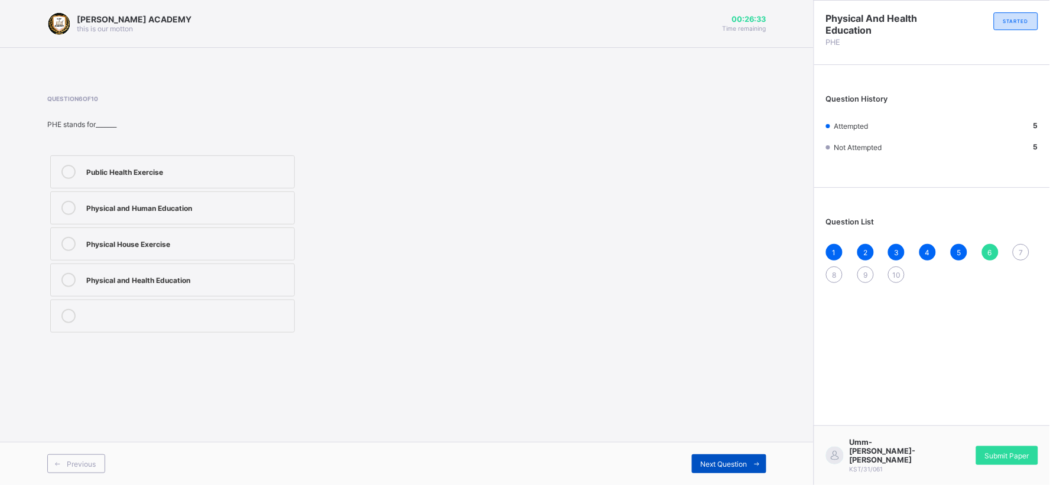
click at [728, 465] on span "Next Question" at bounding box center [724, 464] width 47 height 9
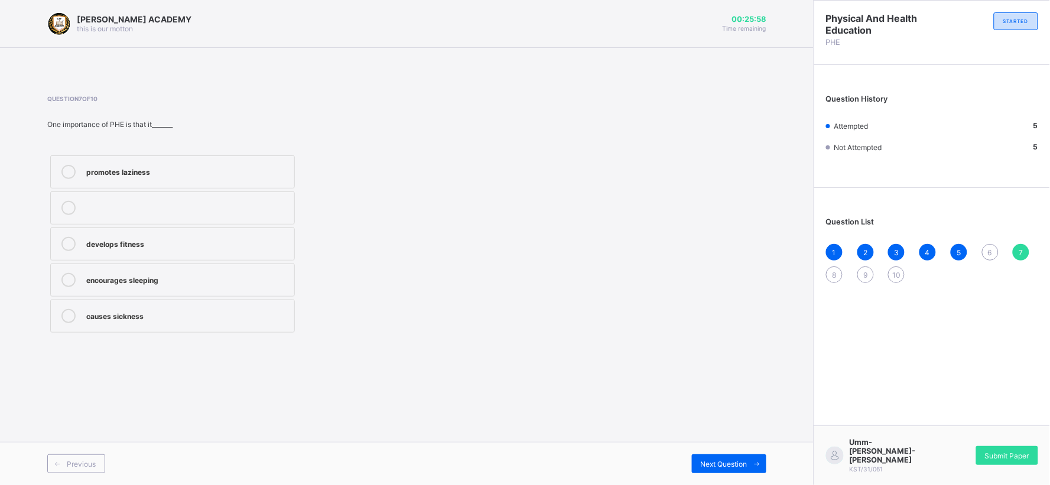
click at [987, 253] on div "6" at bounding box center [990, 252] width 17 height 17
click at [245, 203] on div "Physical and Human Education" at bounding box center [187, 207] width 202 height 12
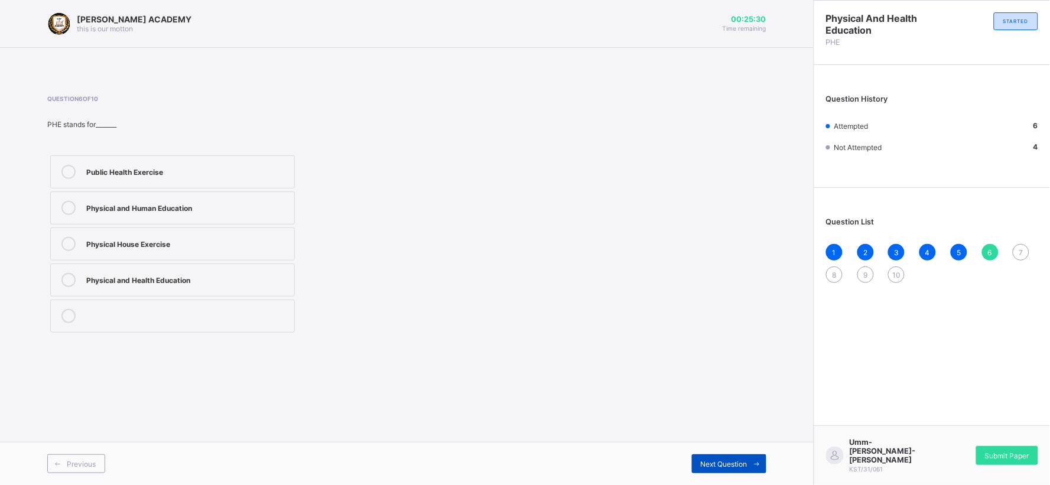
click at [715, 462] on span "Next Question" at bounding box center [724, 464] width 47 height 9
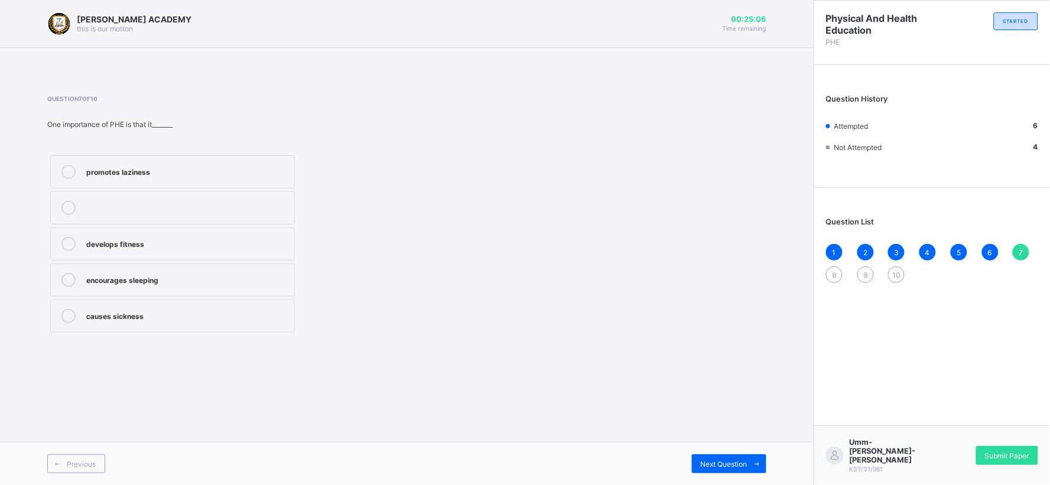
click at [260, 226] on div "promotes laziness develops fitness encourages sleeping causes sickness" at bounding box center [172, 243] width 251 height 183
click at [272, 251] on div "develops fitness" at bounding box center [187, 244] width 202 height 14
click at [742, 460] on span "Next Question" at bounding box center [724, 464] width 47 height 9
click at [265, 332] on label "cooperation and teamwork" at bounding box center [172, 316] width 245 height 33
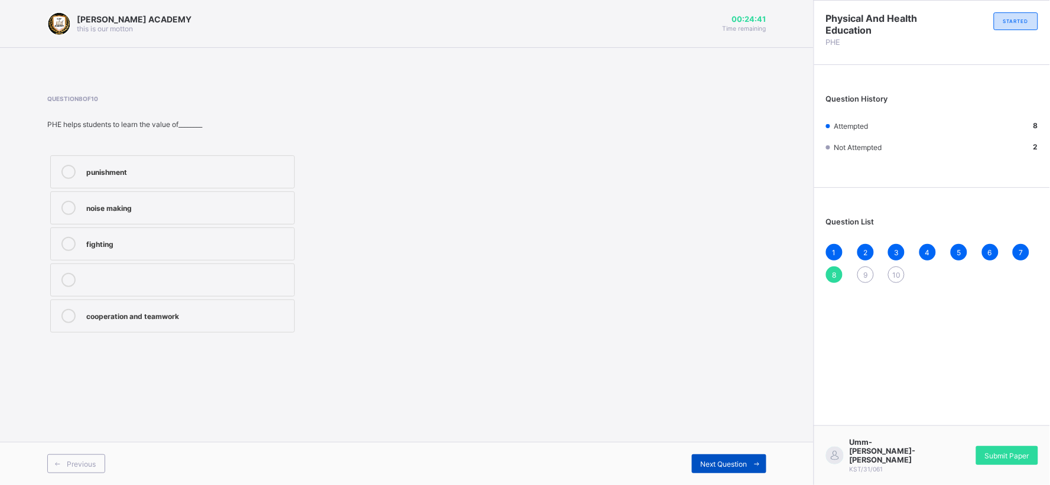
click at [702, 456] on div "Next Question" at bounding box center [729, 464] width 74 height 19
click at [365, 198] on div "sleep long hours perform daily activities without fatique eat too much avoid wo…" at bounding box center [256, 243] width 418 height 183
click at [294, 193] on label "perform daily activities without fatique" at bounding box center [172, 208] width 245 height 33
click at [751, 459] on span at bounding box center [757, 464] width 19 height 19
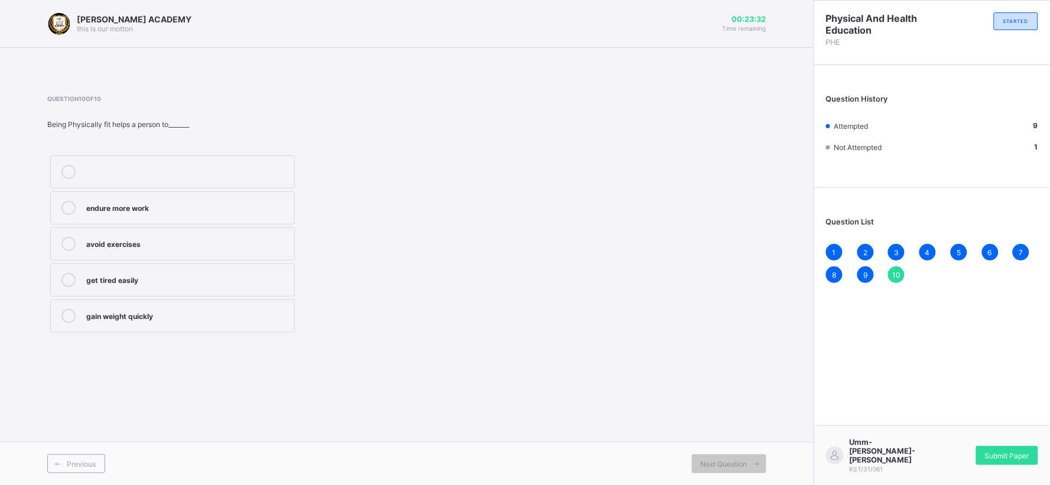
click at [399, 269] on div "endure more work avoid exercises get tired easily gain weight quickly" at bounding box center [256, 243] width 418 height 183
click at [273, 276] on div "get tired easily" at bounding box center [187, 279] width 202 height 12
click at [699, 456] on div "Next Question" at bounding box center [729, 464] width 74 height 19
click at [1027, 456] on span "Submit Paper" at bounding box center [1007, 456] width 44 height 9
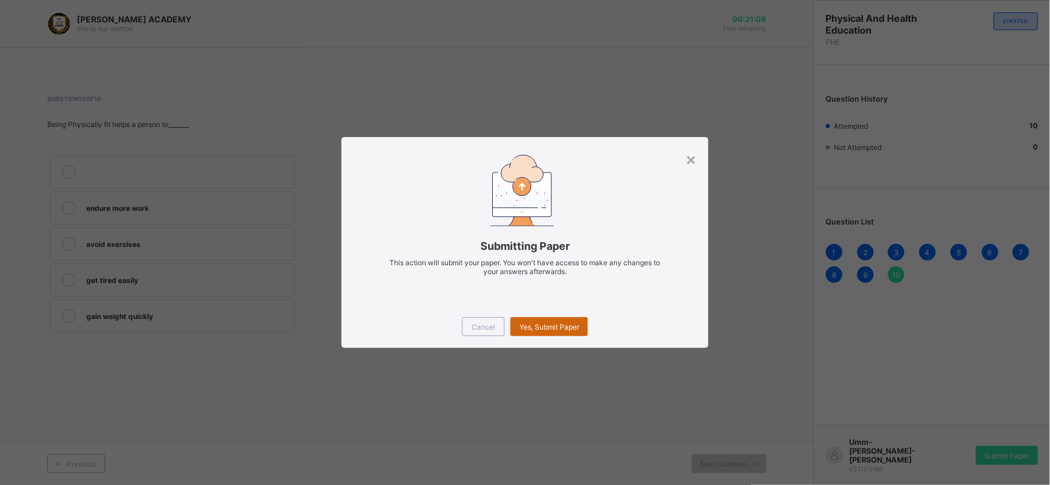
click at [573, 317] on div "Yes, Submit Paper" at bounding box center [549, 326] width 77 height 19
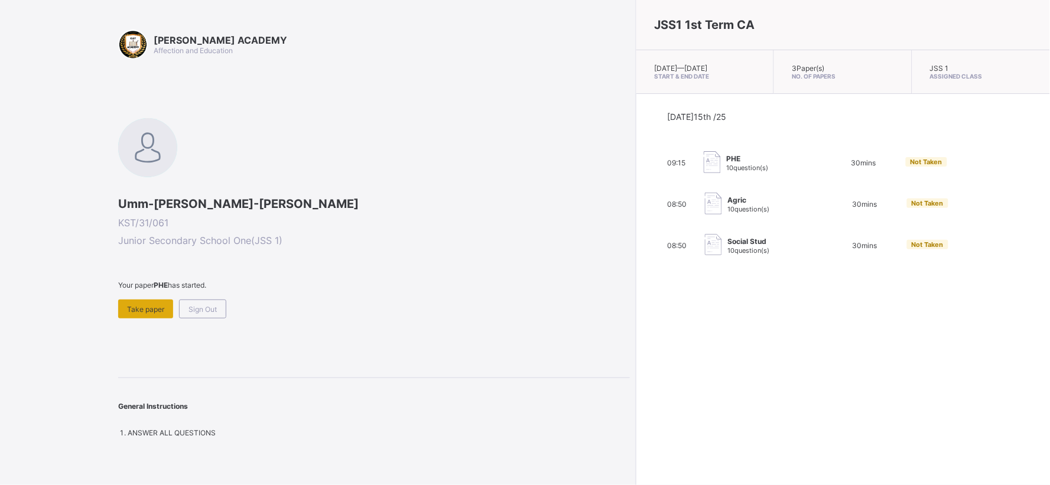
click at [135, 305] on span "Take paper" at bounding box center [145, 309] width 37 height 9
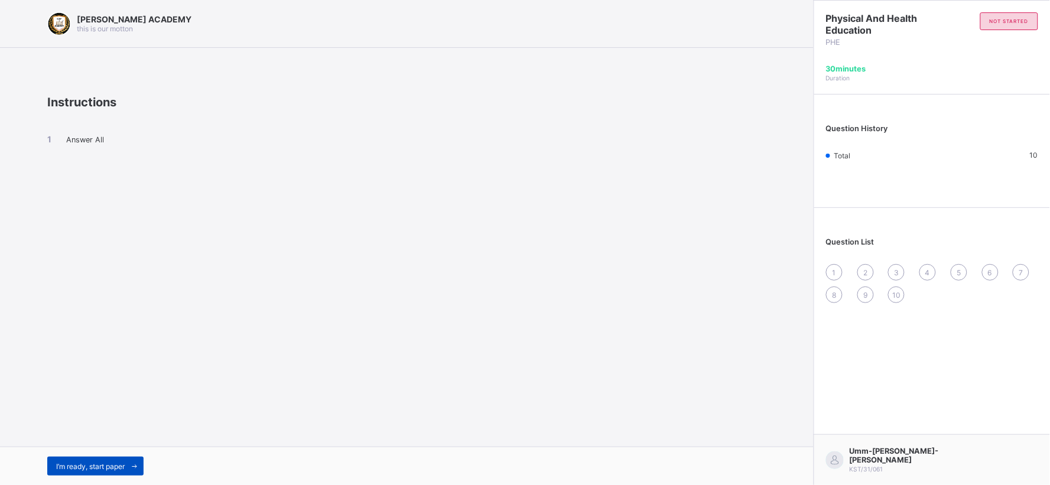
click at [90, 460] on div "I’m ready, start paper" at bounding box center [95, 466] width 96 height 19
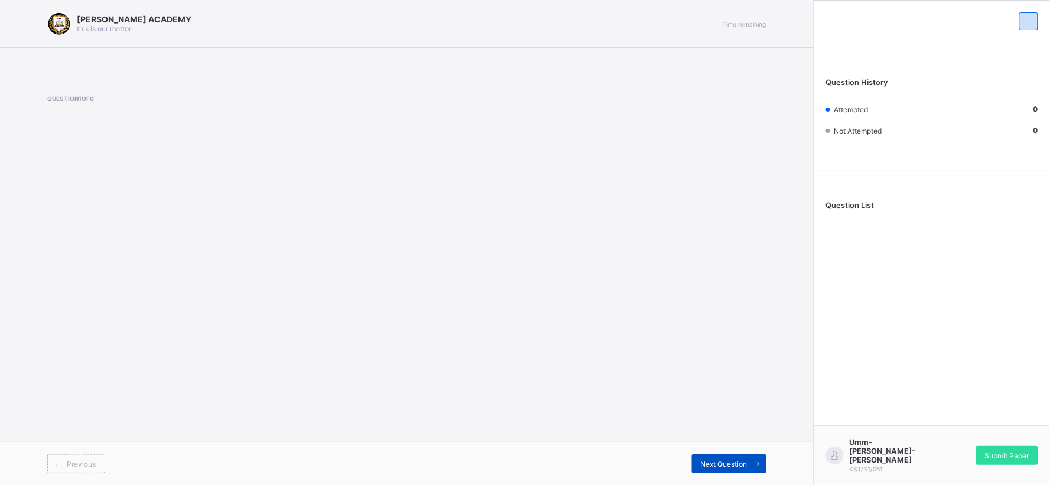
click at [727, 456] on div "Next Question" at bounding box center [729, 464] width 74 height 19
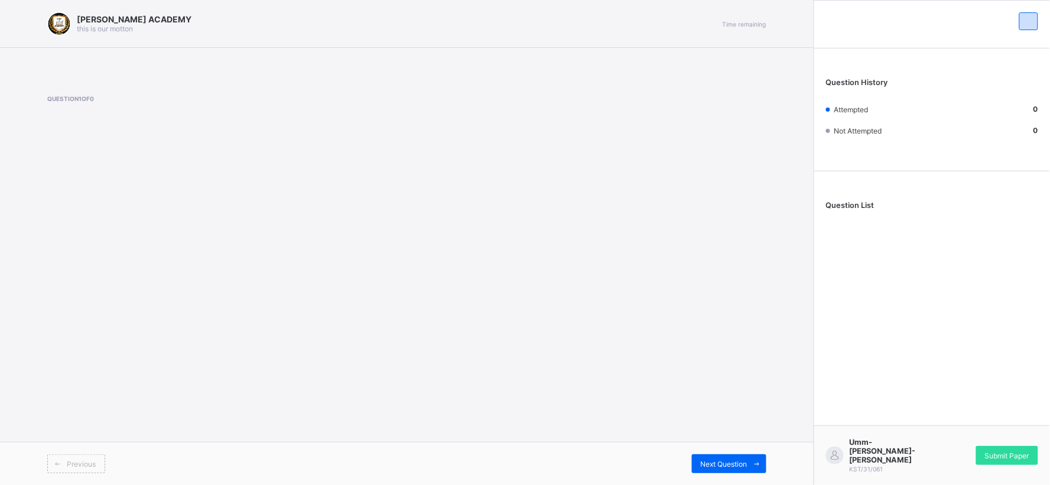
click at [758, 453] on div "Previous Next Question" at bounding box center [407, 463] width 814 height 43
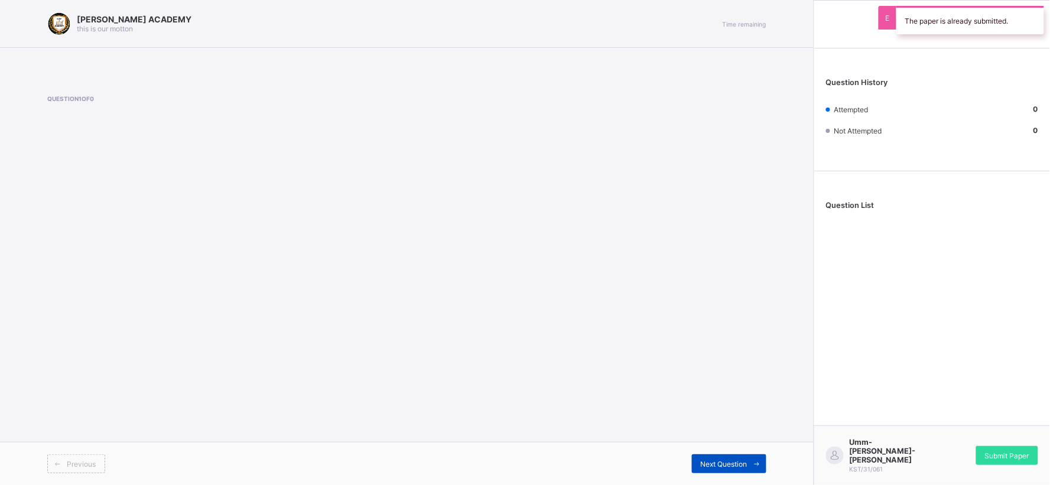
click at [758, 459] on span at bounding box center [757, 464] width 19 height 19
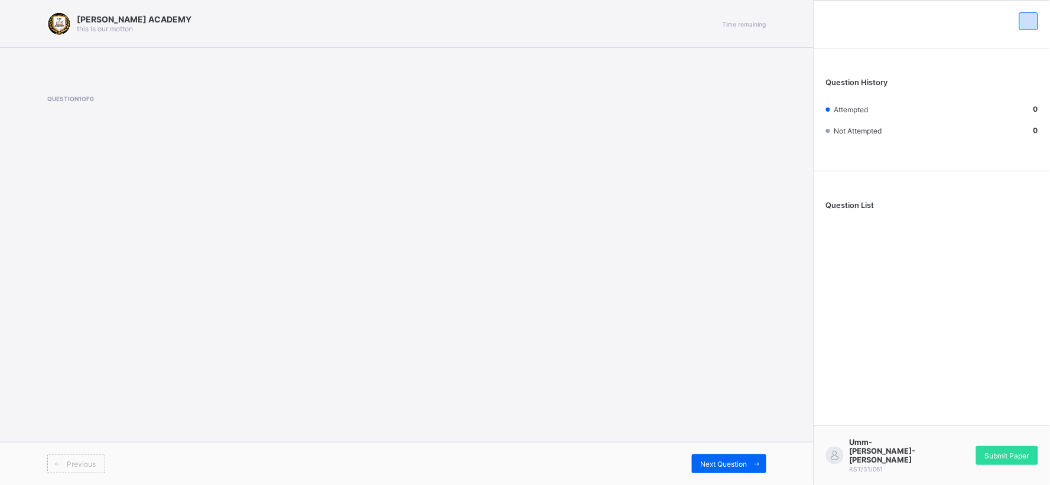
click at [732, 235] on div "[PERSON_NAME] ACADEMY this is our [PERSON_NAME] Time remaining Question 1 of 0 …" at bounding box center [407, 242] width 814 height 485
click at [717, 460] on span "Next Question" at bounding box center [724, 464] width 47 height 9
click at [723, 468] on span "Next Question" at bounding box center [724, 464] width 47 height 9
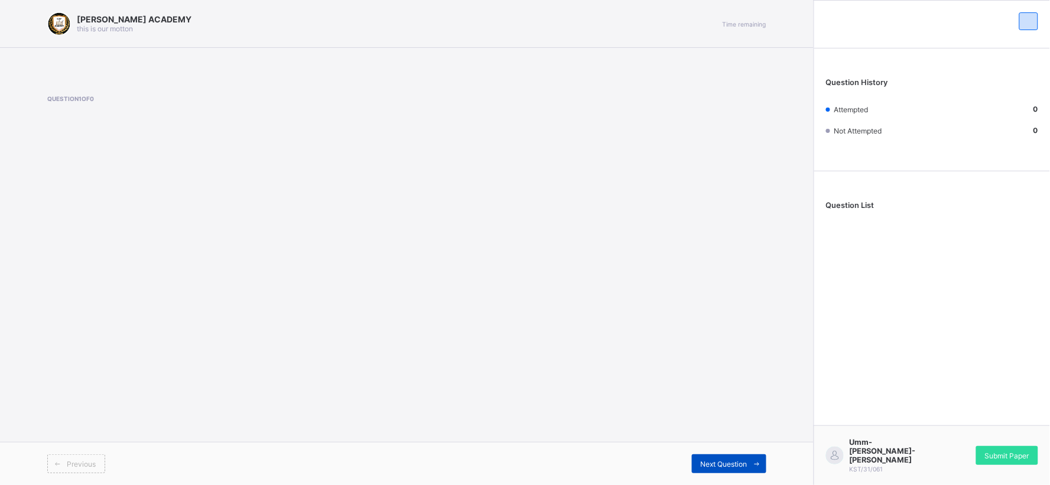
click at [723, 468] on span "Next Question" at bounding box center [724, 464] width 47 height 9
click at [718, 467] on span "Next Question" at bounding box center [724, 464] width 47 height 9
click at [718, 470] on div "Next Question" at bounding box center [729, 464] width 74 height 19
click at [735, 462] on span "Next Question" at bounding box center [724, 464] width 47 height 9
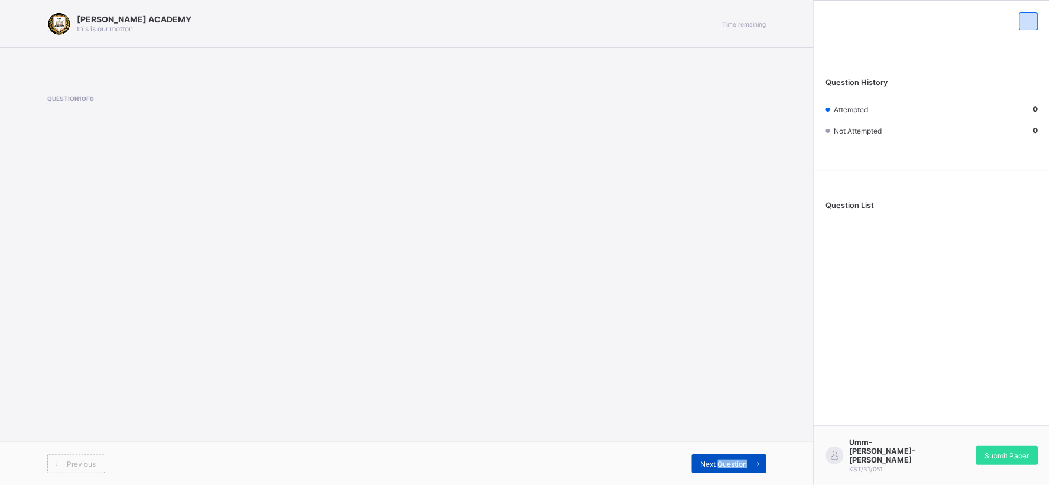
click at [735, 462] on span "Next Question" at bounding box center [724, 464] width 47 height 9
click at [747, 460] on span "Next Question" at bounding box center [724, 464] width 47 height 9
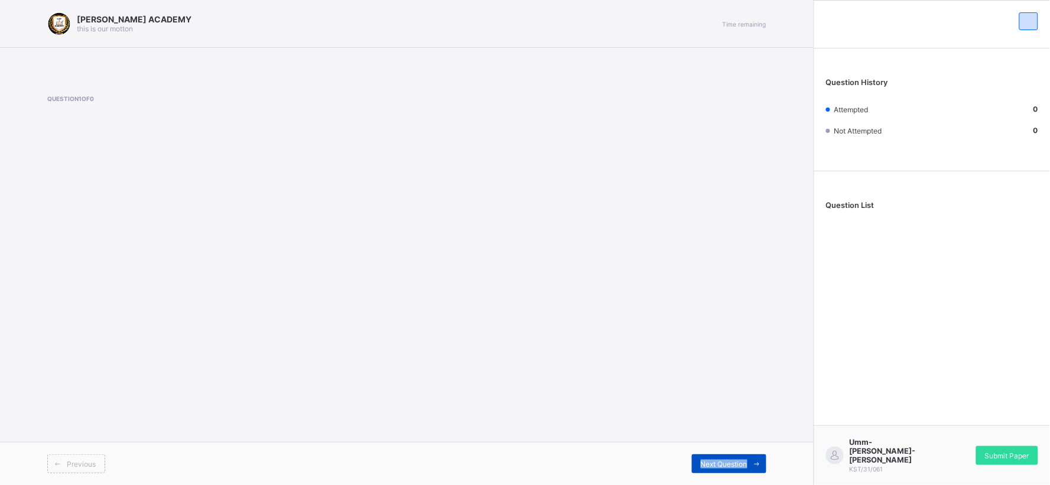
click at [747, 460] on span "Next Question" at bounding box center [724, 464] width 47 height 9
click at [753, 460] on icon at bounding box center [757, 464] width 9 height 8
click at [743, 459] on div "Next Question" at bounding box center [729, 464] width 74 height 19
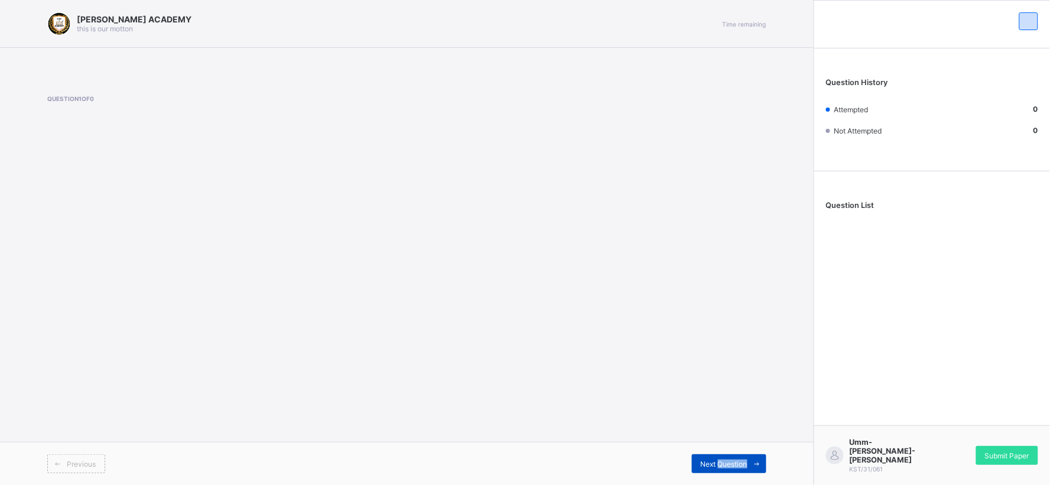
drag, startPoint x: 759, startPoint y: 460, endPoint x: 718, endPoint y: 459, distance: 40.8
click at [718, 459] on div "Next Question" at bounding box center [729, 464] width 74 height 19
click at [719, 457] on div "Next Question" at bounding box center [729, 464] width 74 height 19
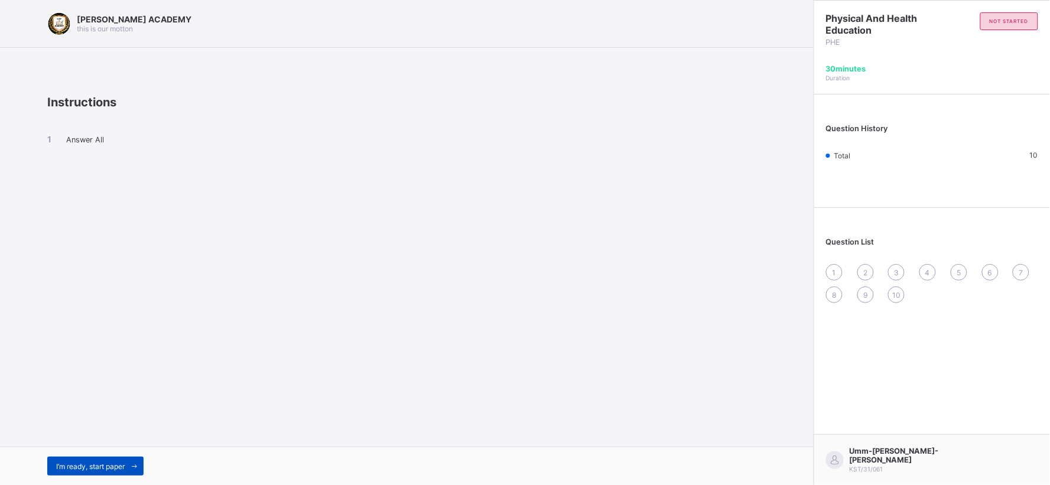
click at [84, 462] on span "I’m ready, start paper" at bounding box center [90, 466] width 69 height 9
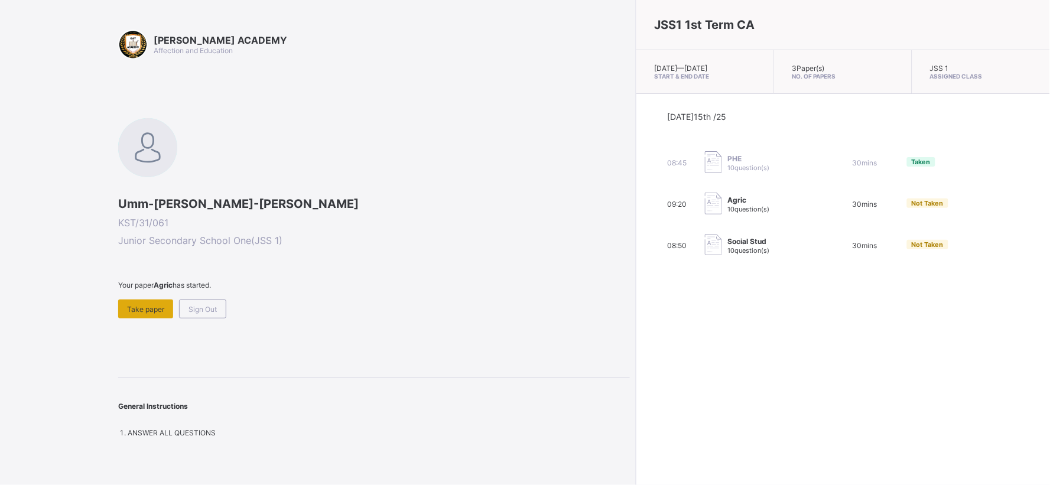
click at [142, 305] on span "Take paper" at bounding box center [145, 309] width 37 height 9
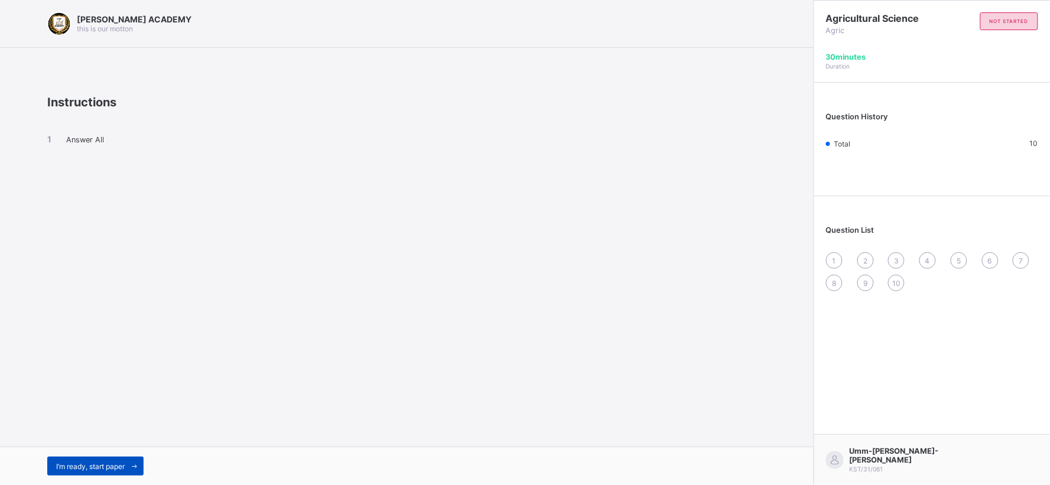
click at [92, 464] on span "I’m ready, start paper" at bounding box center [90, 466] width 69 height 9
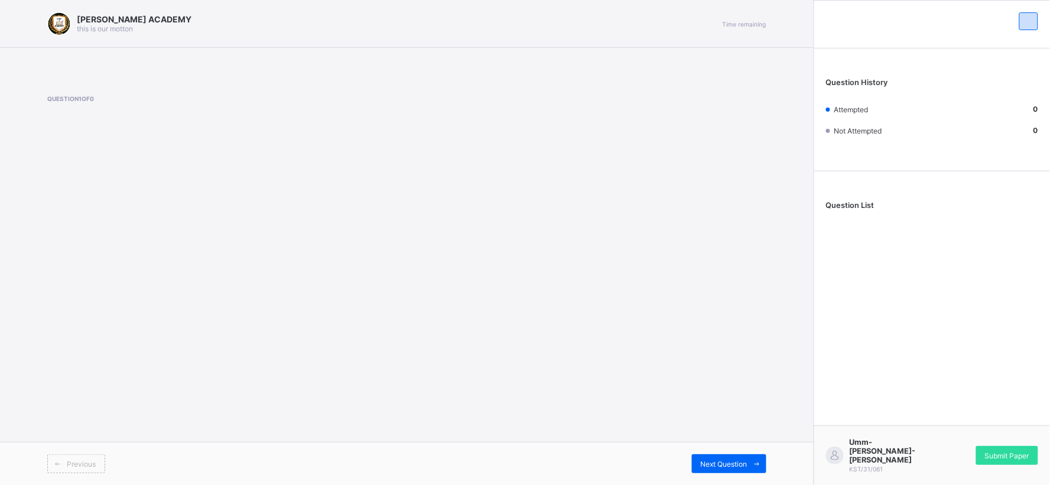
click at [107, 346] on div "[PERSON_NAME] ACADEMY this is our [PERSON_NAME] Time remaining Question 1 of 0 …" at bounding box center [407, 242] width 814 height 485
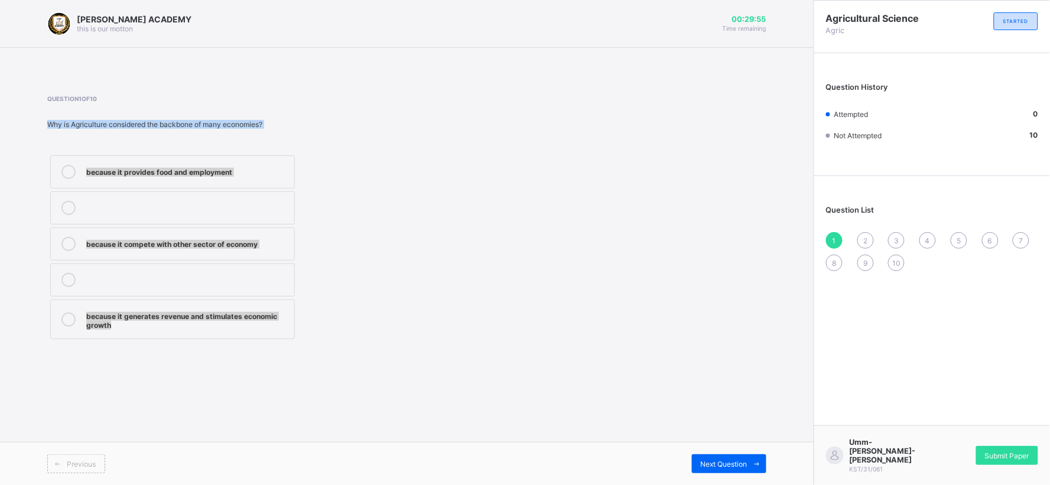
click at [378, 270] on div "because it provides food and employment because it compete with other sector of…" at bounding box center [256, 247] width 418 height 190
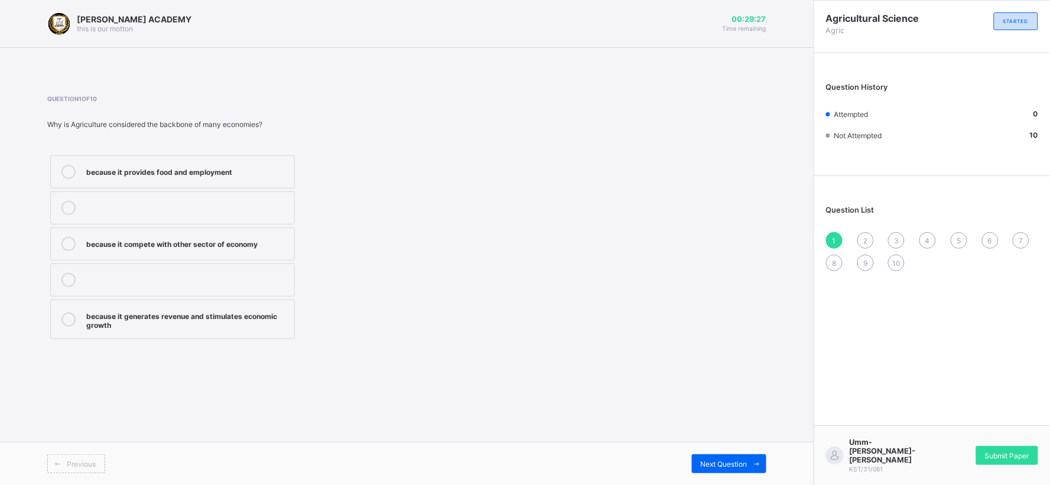
click at [262, 167] on div "because it provides food and employment" at bounding box center [187, 171] width 202 height 12
click at [725, 456] on div "Next Question" at bounding box center [729, 464] width 74 height 19
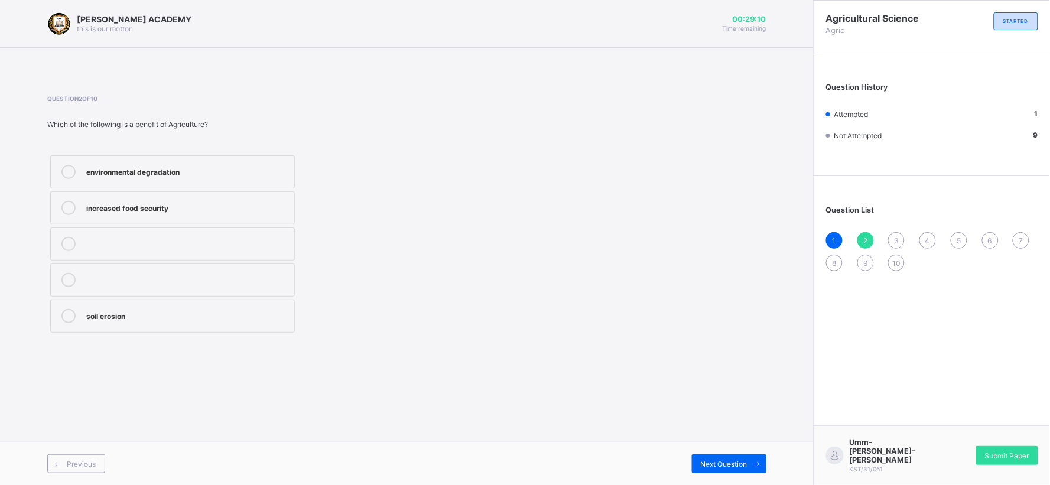
click at [212, 317] on div "soil erosion" at bounding box center [187, 315] width 202 height 12
click at [730, 457] on div "Next Question" at bounding box center [729, 464] width 74 height 19
drag, startPoint x: 559, startPoint y: 378, endPoint x: 543, endPoint y: 337, distance: 43.8
click at [543, 337] on div "[PERSON_NAME] ACADEMY this is our [PERSON_NAME] 00:28:30 Time remaining Questio…" at bounding box center [407, 242] width 814 height 485
drag, startPoint x: 276, startPoint y: 158, endPoint x: 606, endPoint y: 274, distance: 349.6
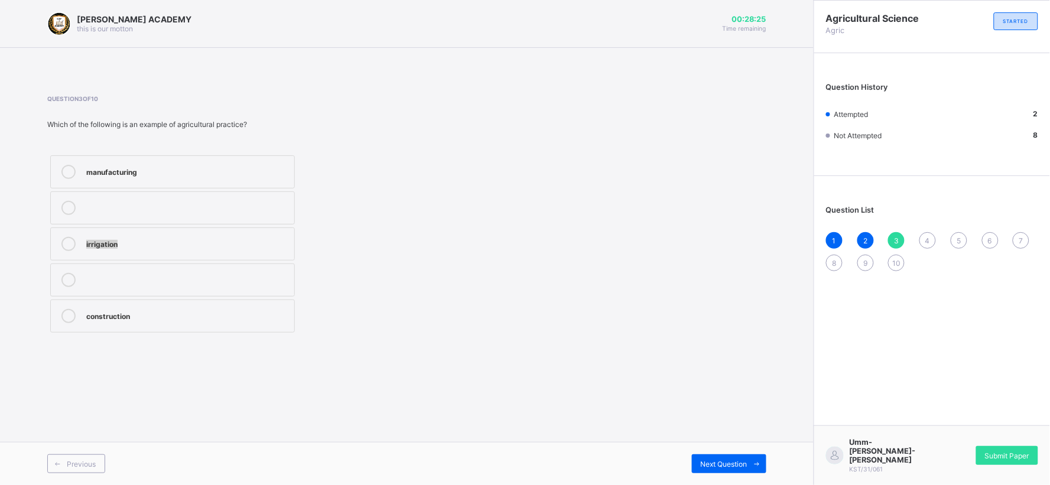
click at [606, 274] on div "Question 3 of 10 Which of the following is an example of agricultural practice?…" at bounding box center [406, 215] width 719 height 241
click at [127, 165] on div "manufacturing" at bounding box center [187, 171] width 202 height 12
click at [717, 457] on div "Next Question" at bounding box center [729, 464] width 74 height 19
click at [273, 235] on label "Maize" at bounding box center [172, 244] width 245 height 33
click at [742, 461] on span "Next Question" at bounding box center [724, 464] width 47 height 9
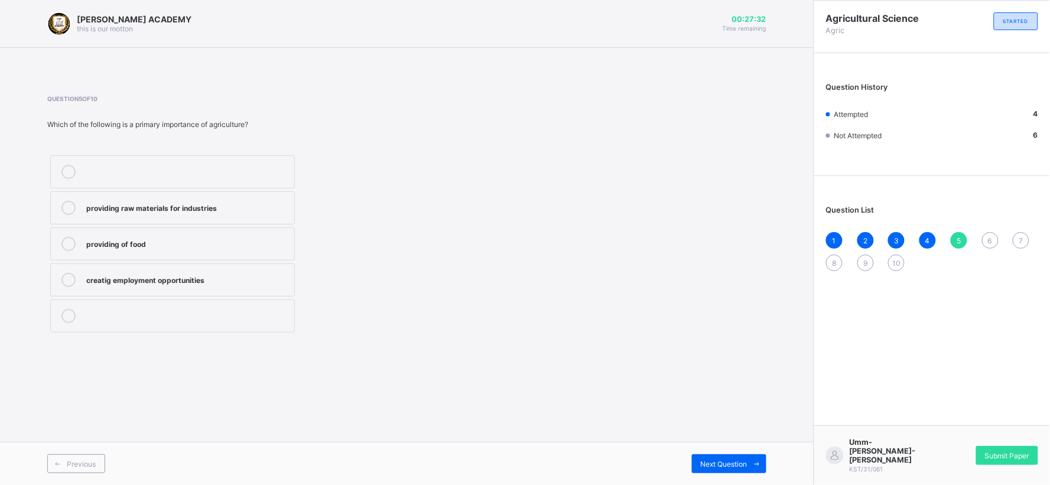
click at [278, 234] on label "providing of food" at bounding box center [172, 244] width 245 height 33
click at [249, 192] on label "providing raw materials for industries" at bounding box center [172, 208] width 245 height 33
click at [245, 239] on div "providing of food" at bounding box center [187, 243] width 202 height 12
click at [752, 453] on div "Previous Next Question" at bounding box center [407, 463] width 814 height 43
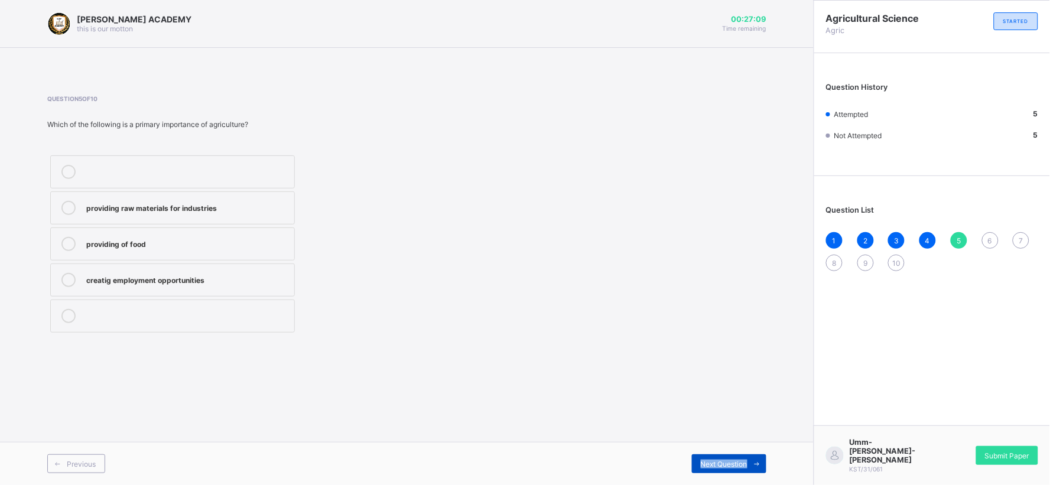
click at [752, 457] on div "Previous Next Question" at bounding box center [407, 463] width 814 height 43
click at [752, 457] on span at bounding box center [757, 464] width 19 height 19
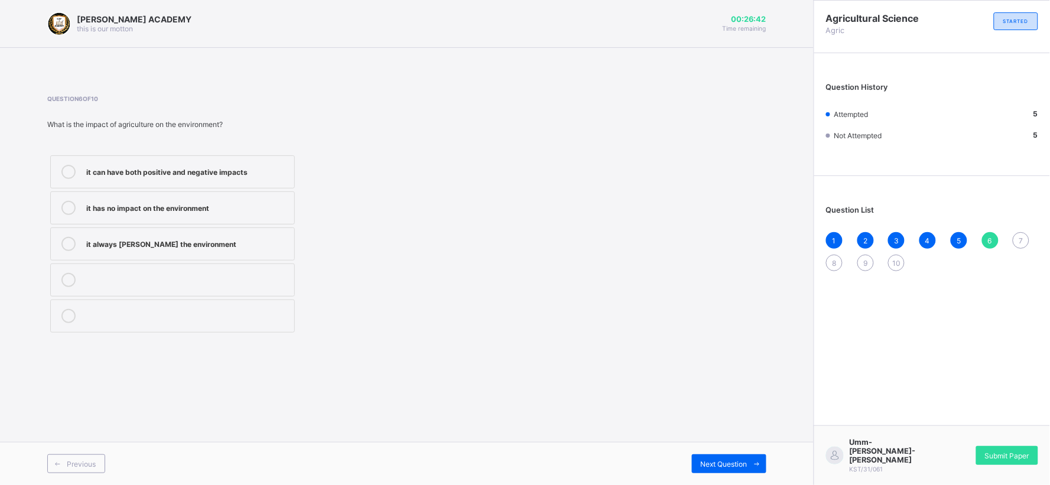
click at [285, 170] on div "it can have both positive and negative impacts" at bounding box center [187, 171] width 202 height 12
click at [709, 450] on div "Previous Next Question" at bounding box center [407, 463] width 814 height 43
click at [761, 458] on span at bounding box center [757, 464] width 19 height 19
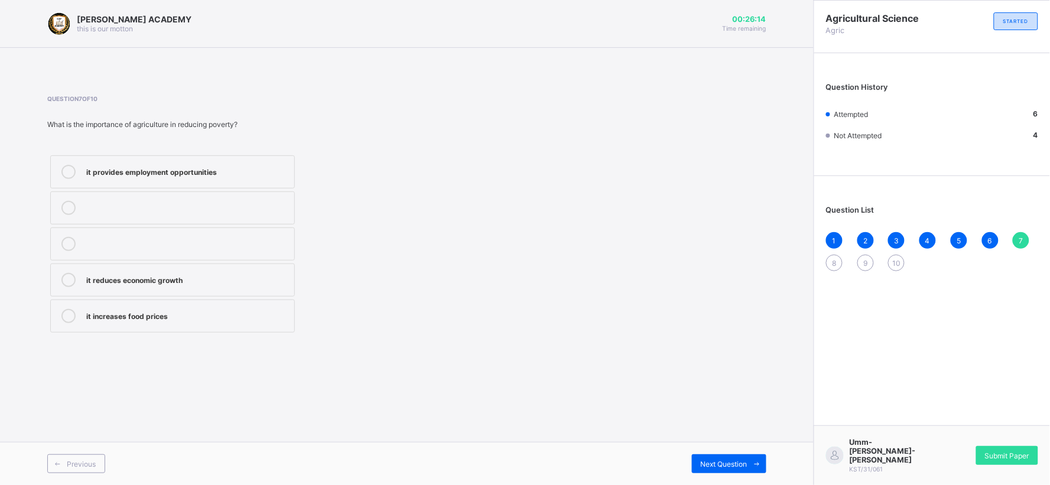
click at [277, 269] on label "it reduces economic growth" at bounding box center [172, 280] width 245 height 33
click at [751, 462] on span at bounding box center [757, 464] width 19 height 19
click at [269, 316] on div "none of the above" at bounding box center [187, 315] width 202 height 12
click at [226, 199] on label "providing food for the population" at bounding box center [172, 208] width 245 height 33
click at [239, 157] on label "generating revenue for the government" at bounding box center [172, 171] width 245 height 33
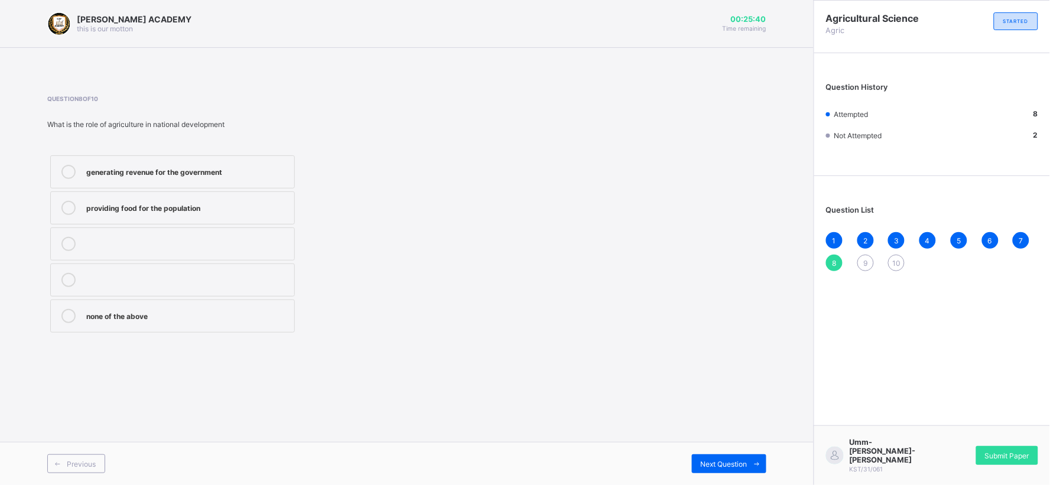
click at [239, 157] on label "generating revenue for the government" at bounding box center [172, 171] width 245 height 33
click at [237, 199] on label "providing food for the population" at bounding box center [172, 208] width 245 height 33
click at [733, 460] on span "Next Question" at bounding box center [724, 464] width 47 height 9
click at [281, 165] on div "Agriculture" at bounding box center [187, 171] width 202 height 12
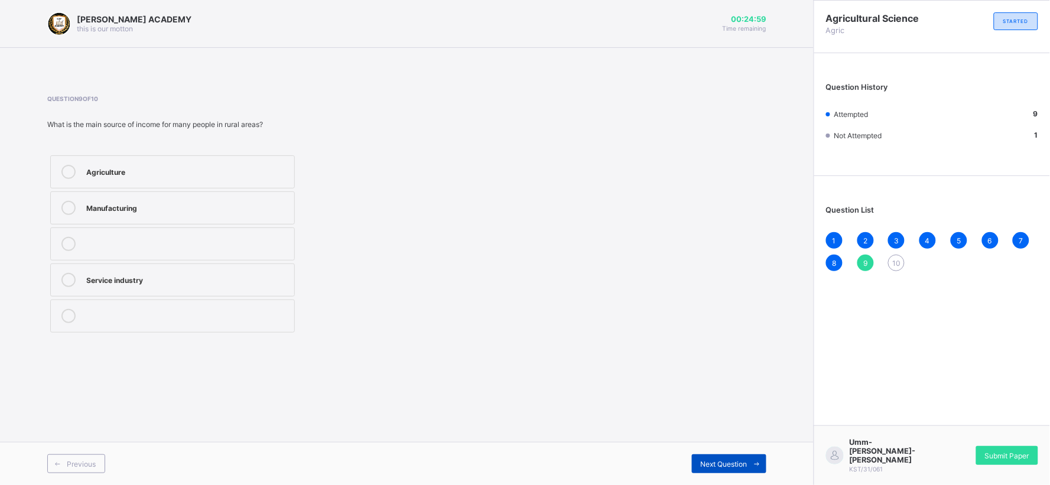
click at [731, 468] on span "Next Question" at bounding box center [724, 464] width 47 height 9
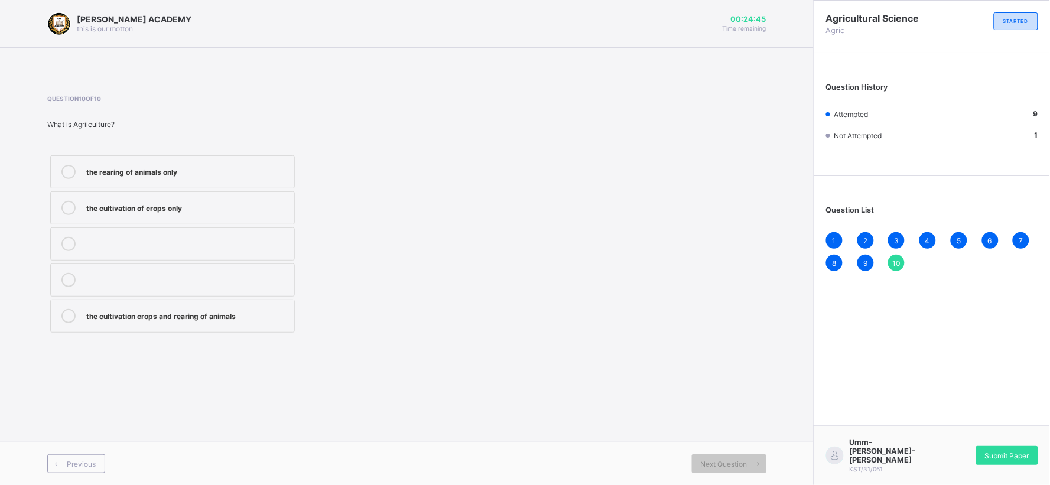
click at [221, 319] on div "the cultivation crops and rearing of animals" at bounding box center [187, 315] width 202 height 12
click at [1014, 465] on div "Submit Paper" at bounding box center [1007, 455] width 62 height 19
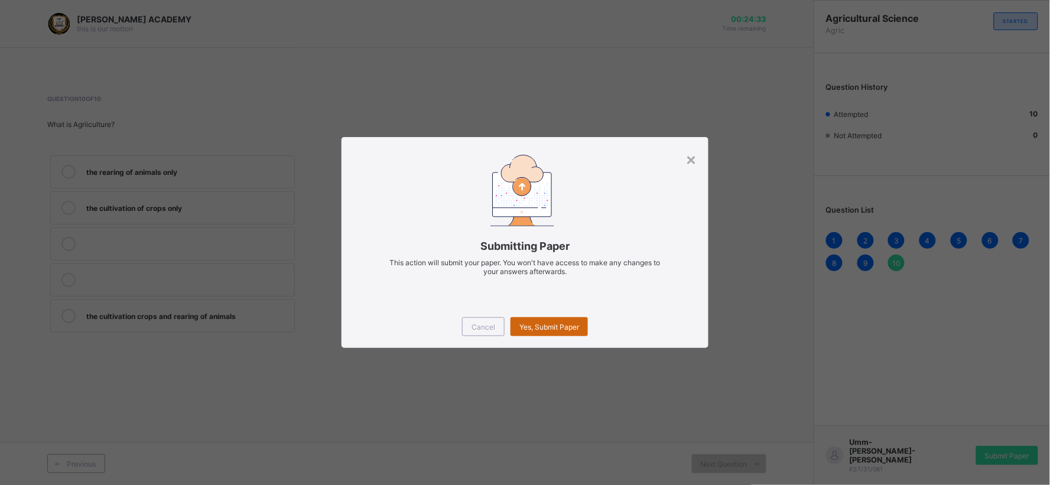
click at [573, 327] on span "Yes, Submit Paper" at bounding box center [550, 327] width 60 height 9
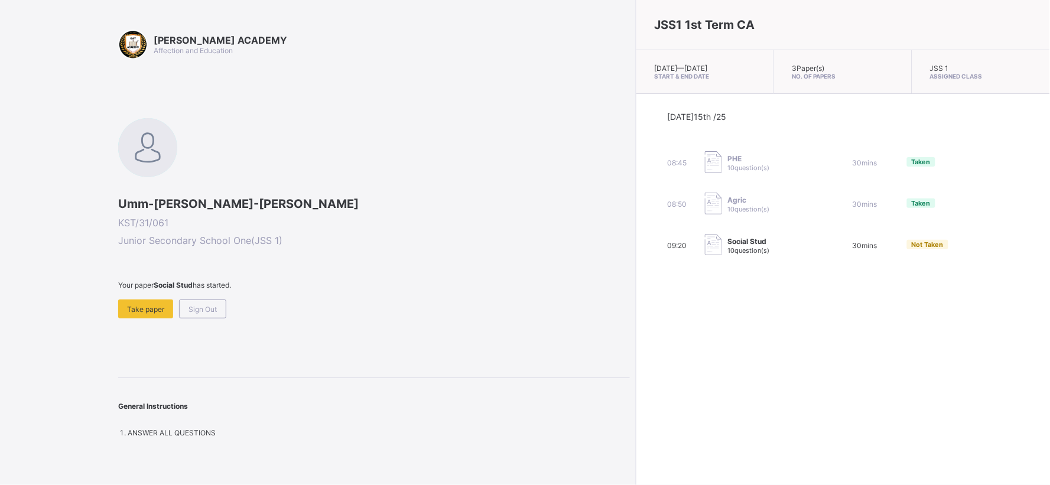
click at [138, 293] on span at bounding box center [374, 295] width 512 height 10
click at [144, 306] on span "Take paper" at bounding box center [145, 309] width 37 height 9
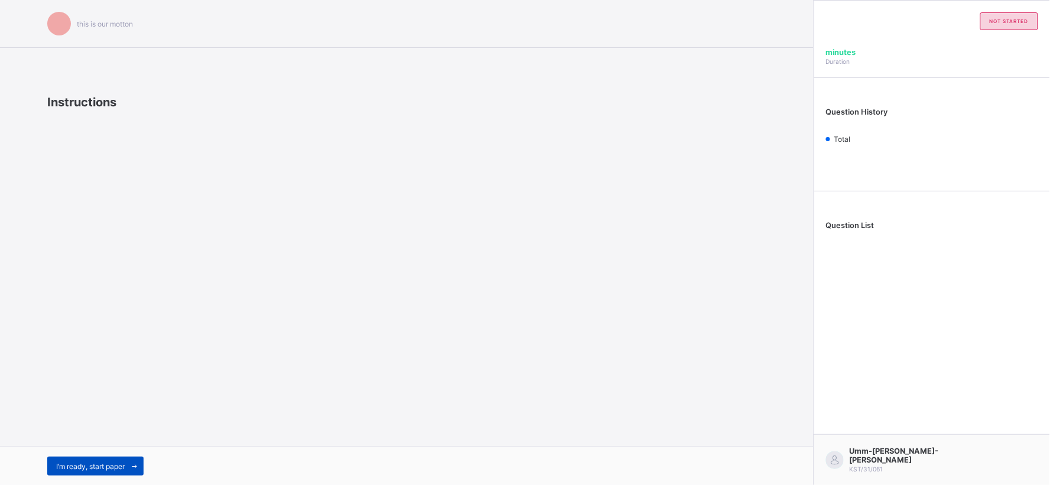
click at [68, 457] on div "I’m ready, start paper" at bounding box center [95, 466] width 96 height 19
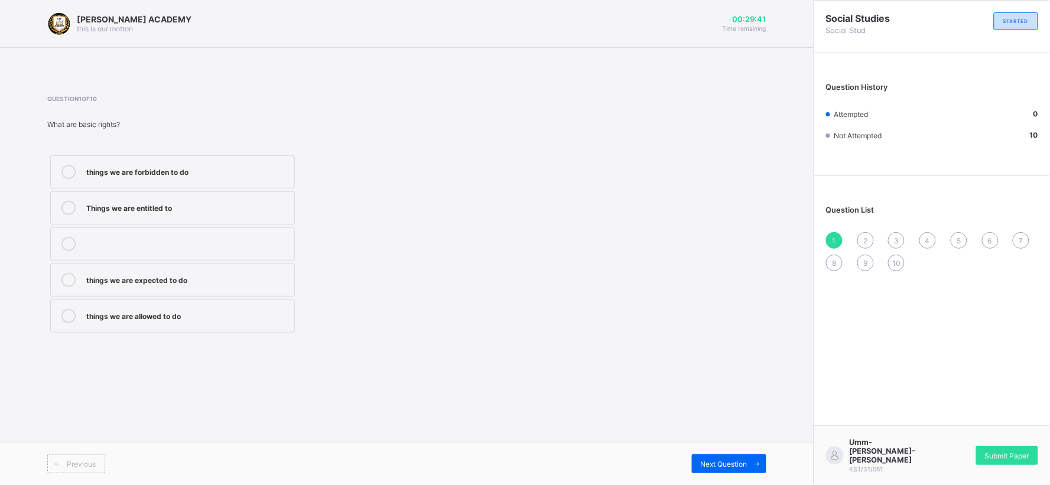
click at [260, 311] on div "things we are allowed to do" at bounding box center [187, 315] width 202 height 12
click at [720, 452] on div "Previous Next Question" at bounding box center [407, 463] width 814 height 43
click at [725, 459] on div "Next Question" at bounding box center [729, 464] width 74 height 19
click at [281, 279] on div "blaming others" at bounding box center [187, 279] width 202 height 12
click at [272, 145] on div "Question 2 of 10 What is responsibility? taking care of our duties ignoring our…" at bounding box center [256, 215] width 418 height 241
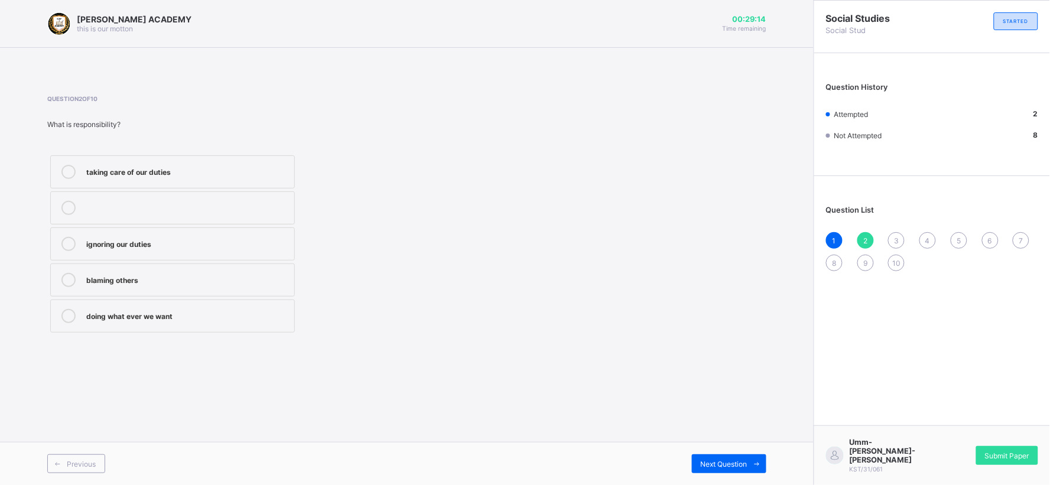
click at [272, 146] on div "Question 2 of 10 What is responsibility? taking care of our duties ignoring our…" at bounding box center [256, 215] width 418 height 241
click at [271, 171] on div "taking care of our duties" at bounding box center [187, 171] width 202 height 12
click at [740, 459] on div "Next Question" at bounding box center [729, 464] width 74 height 19
click at [258, 317] on div at bounding box center [187, 316] width 202 height 14
click at [256, 281] on div "it creates conflict" at bounding box center [187, 279] width 202 height 12
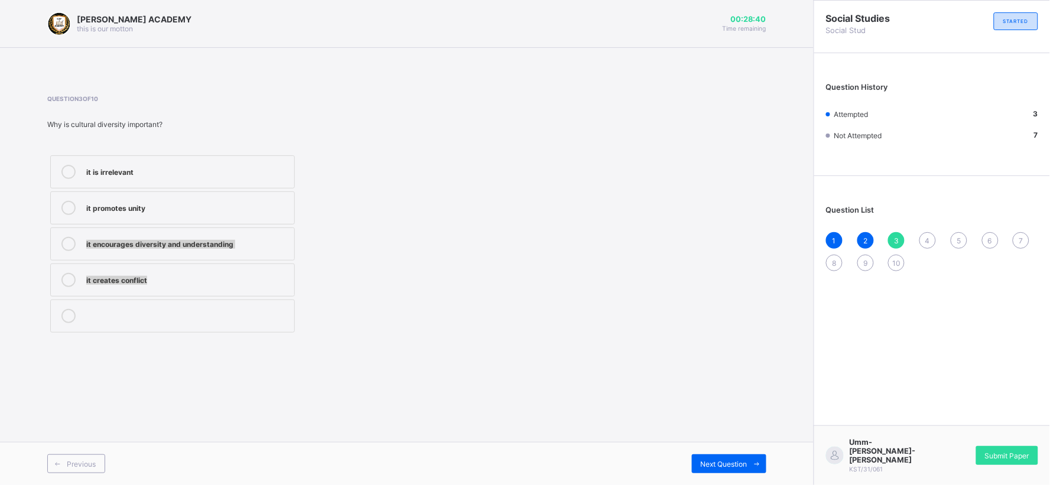
drag, startPoint x: 254, startPoint y: 265, endPoint x: 258, endPoint y: 225, distance: 40.3
click at [258, 225] on div "it is irrelevant it promotes unity it encourages diversity and understanding it…" at bounding box center [172, 243] width 251 height 183
click at [255, 260] on label "it encourages diversity and understanding" at bounding box center [172, 244] width 245 height 33
click at [252, 235] on label "it encourages diversity and understanding" at bounding box center [172, 244] width 245 height 33
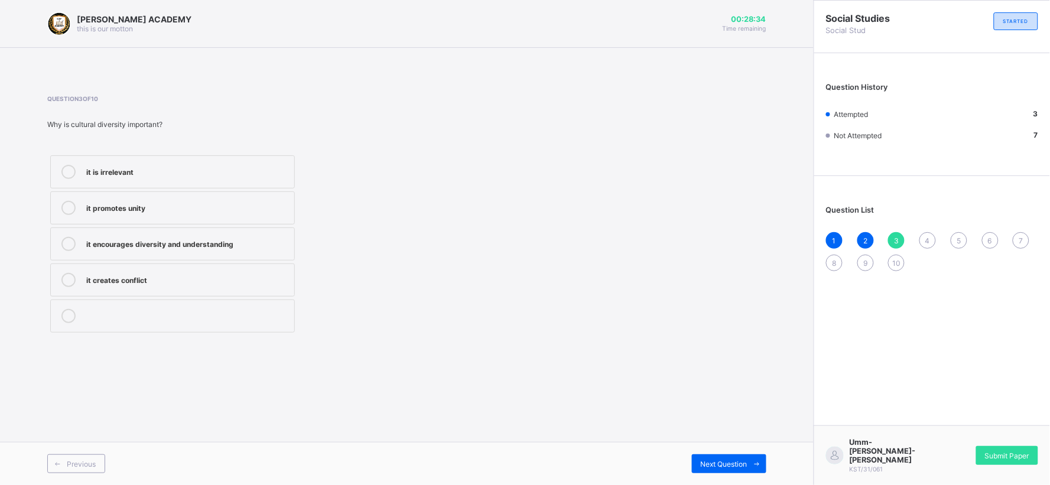
click at [252, 235] on label "it encourages diversity and understanding" at bounding box center [172, 244] width 245 height 33
click at [251, 235] on label "it encourages diversity and understanding" at bounding box center [172, 244] width 245 height 33
click at [252, 235] on label "it encourages diversity and understanding" at bounding box center [172, 244] width 245 height 33
click at [196, 241] on div "it encourages diversity and understanding" at bounding box center [187, 243] width 202 height 12
click at [232, 198] on label "it promotes unity" at bounding box center [172, 208] width 245 height 33
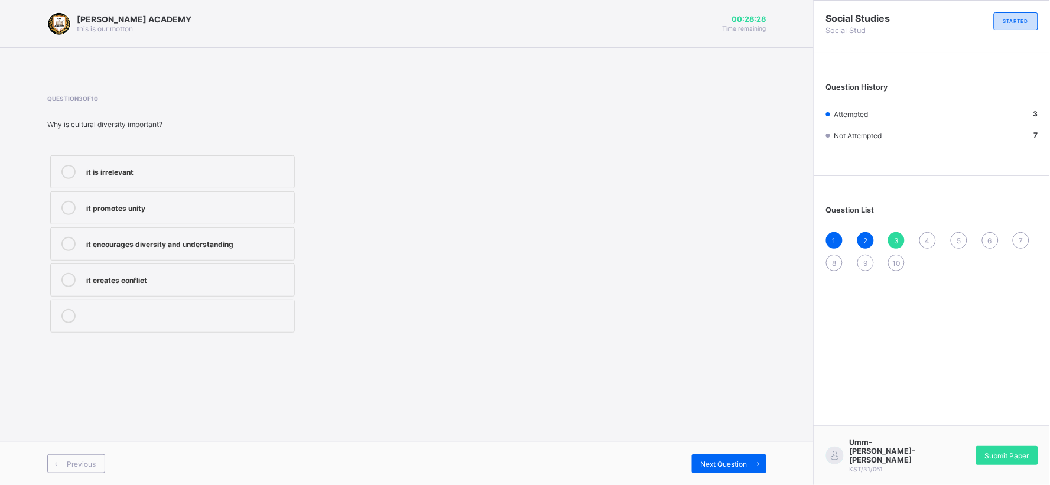
click at [232, 198] on label "it promotes unity" at bounding box center [172, 208] width 245 height 33
click at [226, 235] on label "it encourages diversity and understanding" at bounding box center [172, 244] width 245 height 33
click at [180, 174] on div "it is irrelevant" at bounding box center [187, 171] width 202 height 12
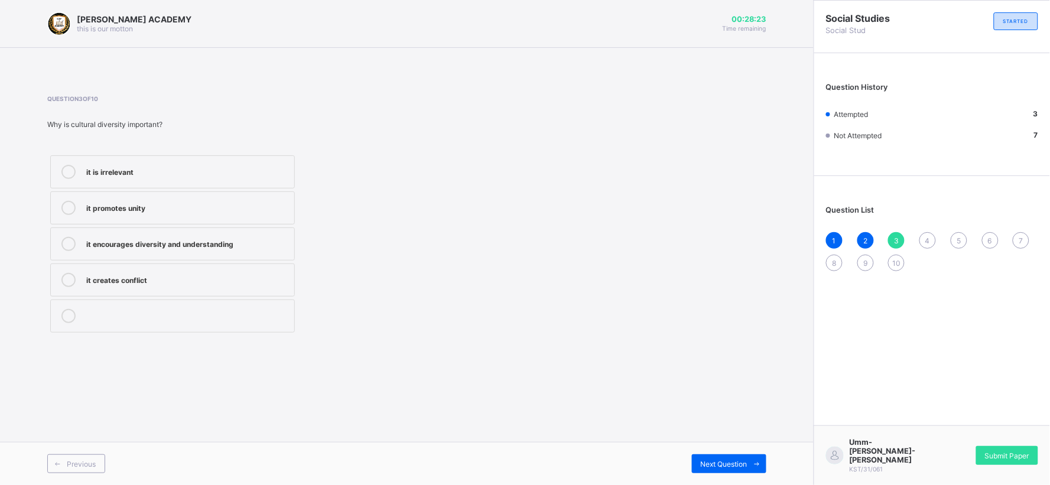
click at [180, 174] on div "it is irrelevant" at bounding box center [187, 171] width 202 height 12
click at [728, 456] on div "Next Question" at bounding box center [729, 464] width 74 height 19
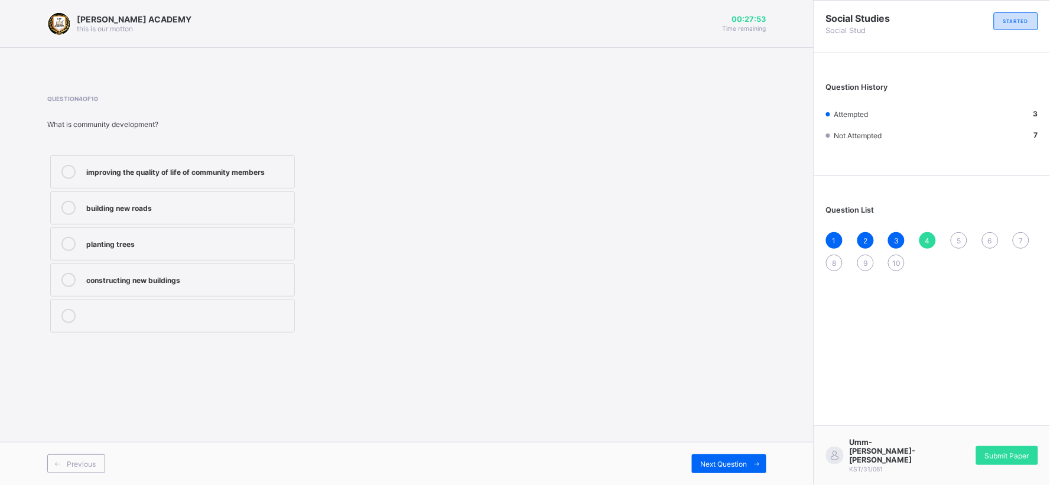
click at [280, 161] on label "improving the quality of life of community members" at bounding box center [172, 171] width 245 height 33
click at [721, 459] on div "Next Question" at bounding box center [729, 464] width 74 height 19
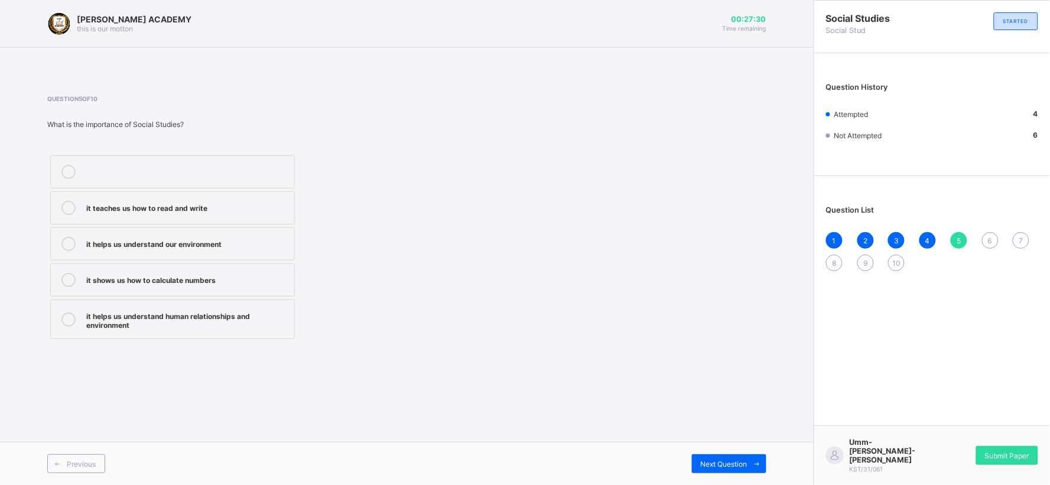
click at [277, 231] on label "it helps us understand our environment" at bounding box center [172, 244] width 245 height 33
click at [245, 319] on div "it helps us understand human relationships and environment" at bounding box center [187, 319] width 202 height 21
click at [742, 450] on div "Previous Next Question" at bounding box center [407, 463] width 814 height 43
click at [744, 460] on span "Next Question" at bounding box center [724, 464] width 47 height 9
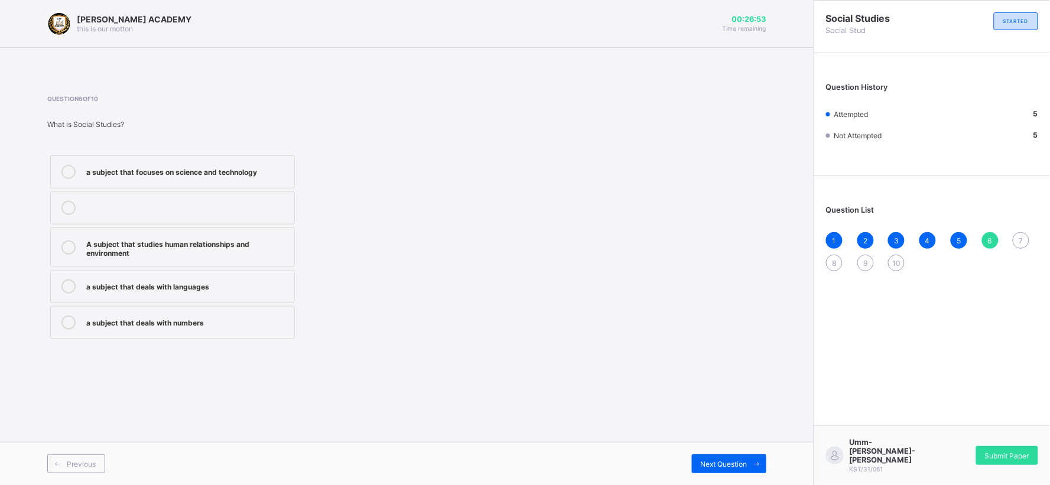
click at [276, 246] on div "A subject that studies human relationships and environment" at bounding box center [187, 247] width 202 height 21
click at [707, 448] on div "Previous Next Question" at bounding box center [407, 463] width 814 height 43
click at [719, 453] on div "Previous Next Question" at bounding box center [407, 463] width 814 height 43
click at [733, 464] on span "Next Question" at bounding box center [724, 464] width 47 height 9
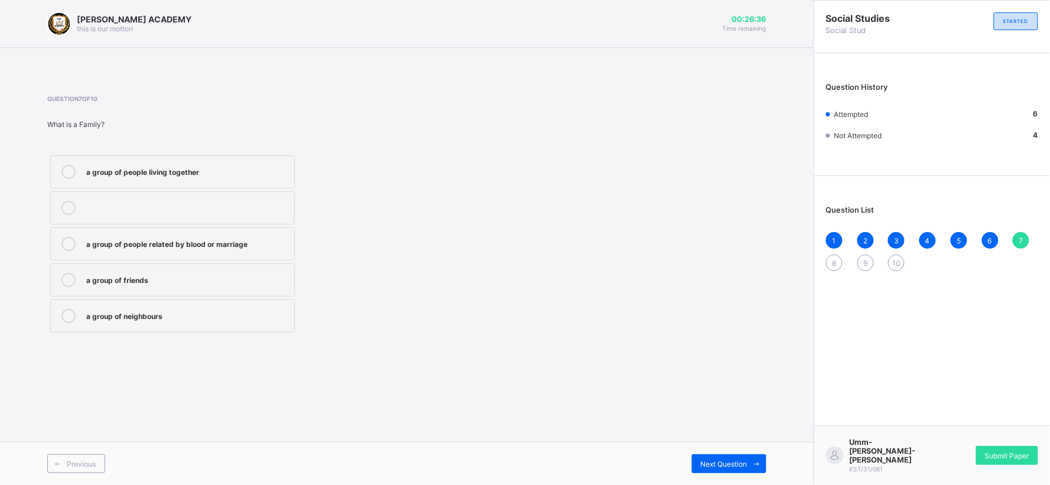
click at [274, 235] on label "a group of people related by blood or marriage" at bounding box center [172, 244] width 245 height 33
click at [704, 470] on div "Next Question" at bounding box center [729, 464] width 74 height 19
click at [283, 164] on label "a tradition" at bounding box center [172, 171] width 245 height 33
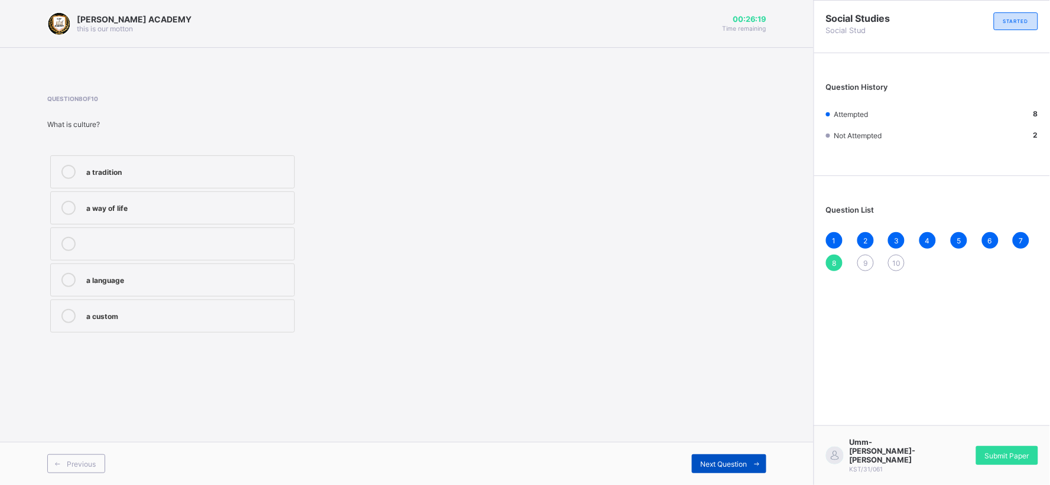
click at [705, 458] on div "Next Question" at bounding box center [729, 464] width 74 height 19
click at [284, 272] on label "traditional attire" at bounding box center [172, 280] width 245 height 33
click at [256, 210] on div "cultural practices" at bounding box center [187, 207] width 202 height 12
click at [738, 473] on div "Previous Next Question" at bounding box center [407, 463] width 814 height 43
click at [734, 463] on span "Next Question" at bounding box center [724, 464] width 47 height 9
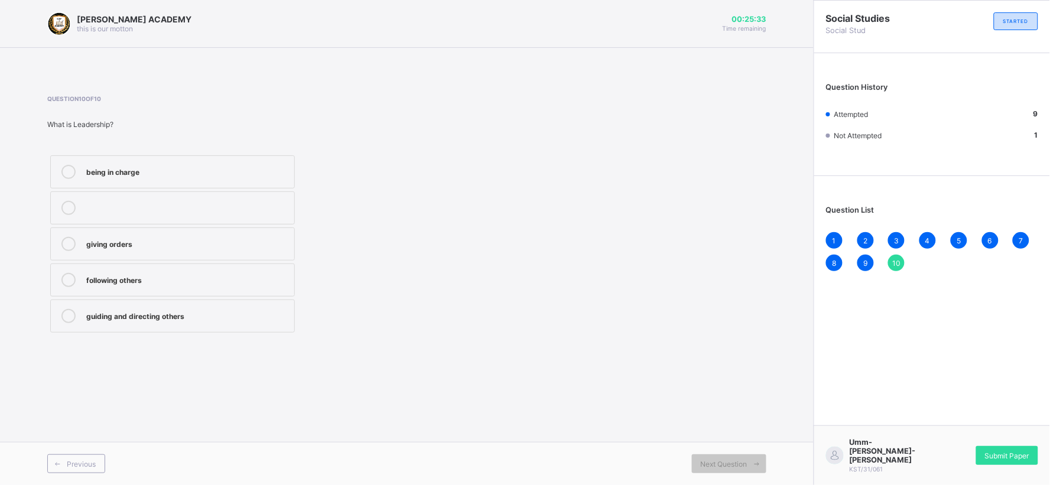
click at [270, 315] on div "guiding and directing others" at bounding box center [187, 315] width 202 height 12
click at [1005, 452] on div "Submit Paper" at bounding box center [1007, 455] width 62 height 19
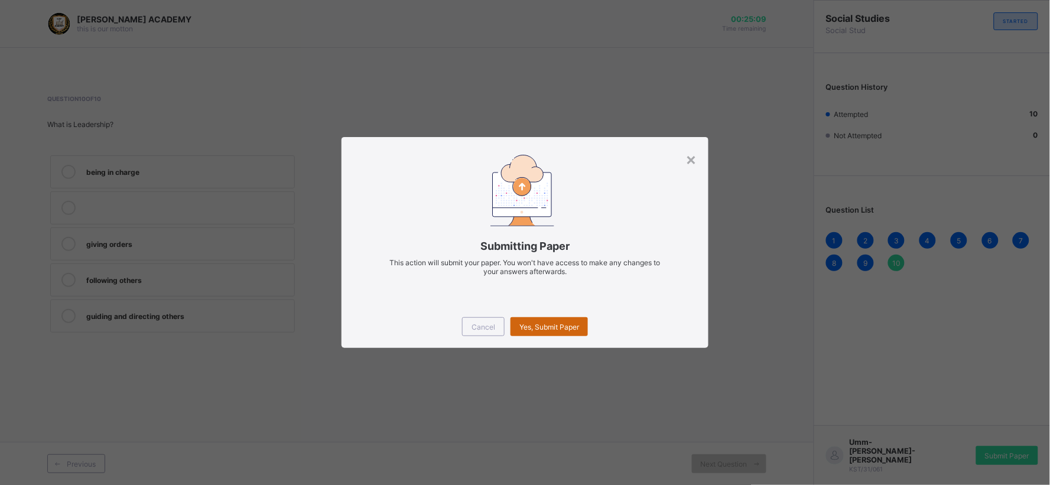
click at [570, 322] on div "Yes, Submit Paper" at bounding box center [549, 326] width 77 height 19
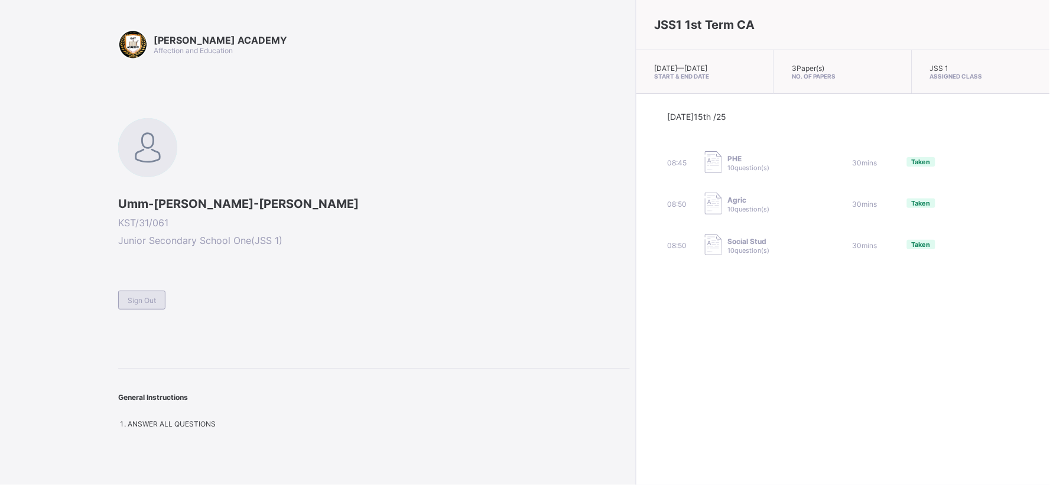
click at [158, 291] on div "Sign Out" at bounding box center [141, 300] width 47 height 19
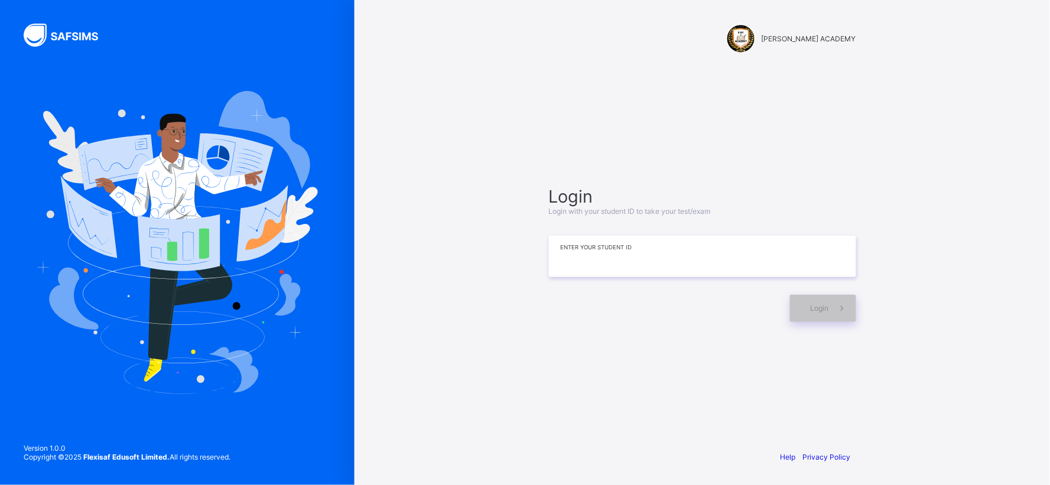
click at [550, 270] on input at bounding box center [702, 256] width 307 height 41
type input "*********"
click at [812, 303] on div "Login" at bounding box center [823, 308] width 66 height 27
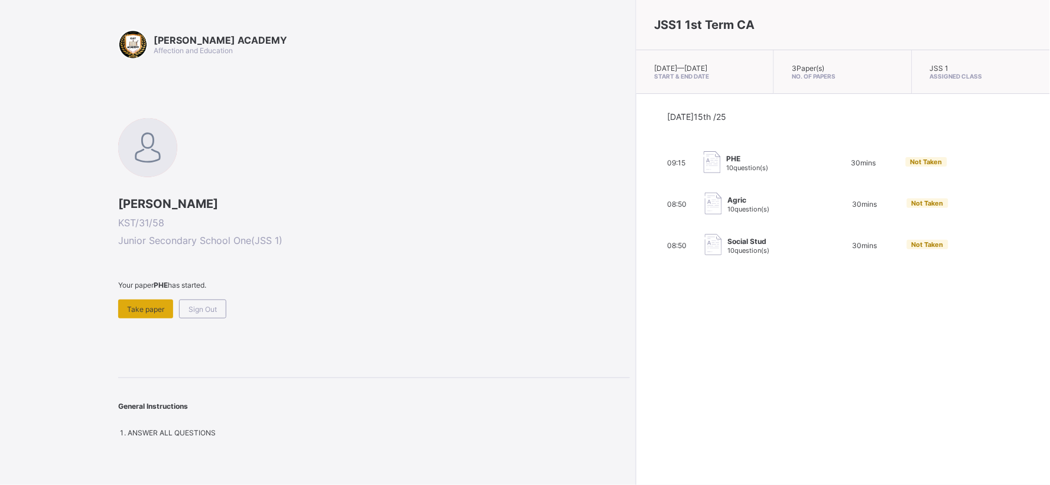
click at [163, 305] on span "Take paper" at bounding box center [145, 309] width 37 height 9
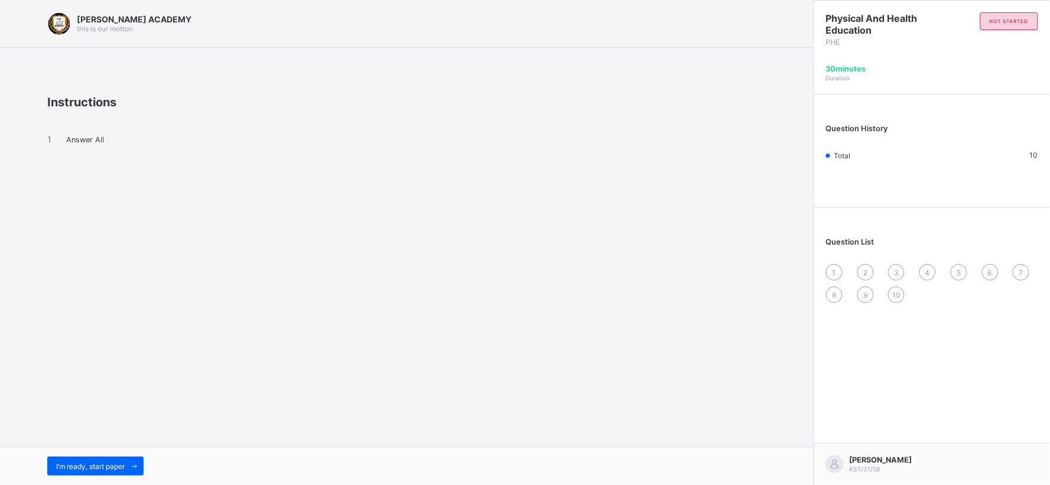
click at [601, 293] on div "[PERSON_NAME] ACADEMY this is our [PERSON_NAME] Instructions Answer All I’m rea…" at bounding box center [407, 242] width 814 height 485
click at [102, 469] on span "I’m ready, start paper" at bounding box center [90, 466] width 69 height 9
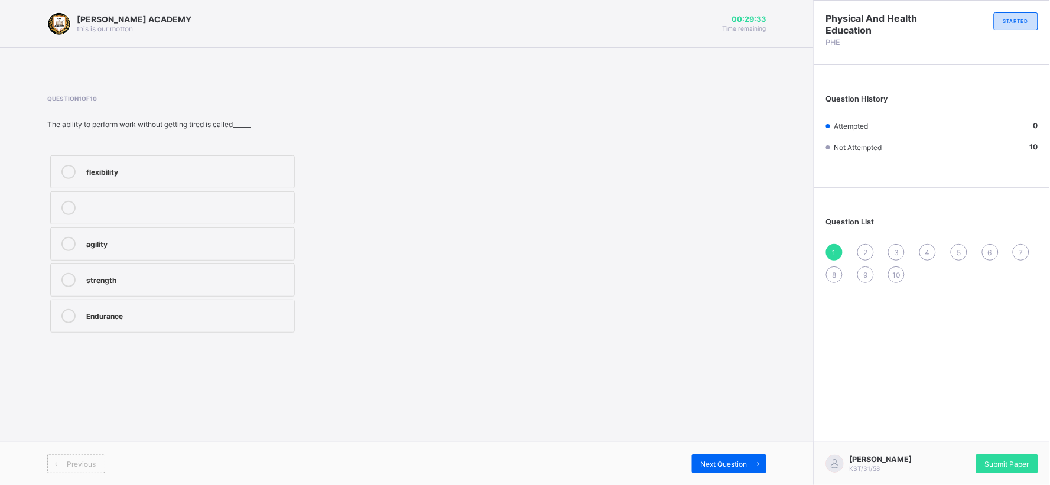
click at [157, 243] on div "agility" at bounding box center [187, 243] width 202 height 12
click at [719, 460] on span "Next Question" at bounding box center [724, 464] width 47 height 9
click at [228, 272] on label "improves body strength" at bounding box center [172, 280] width 245 height 33
click at [727, 459] on div "Next Question" at bounding box center [729, 464] width 74 height 19
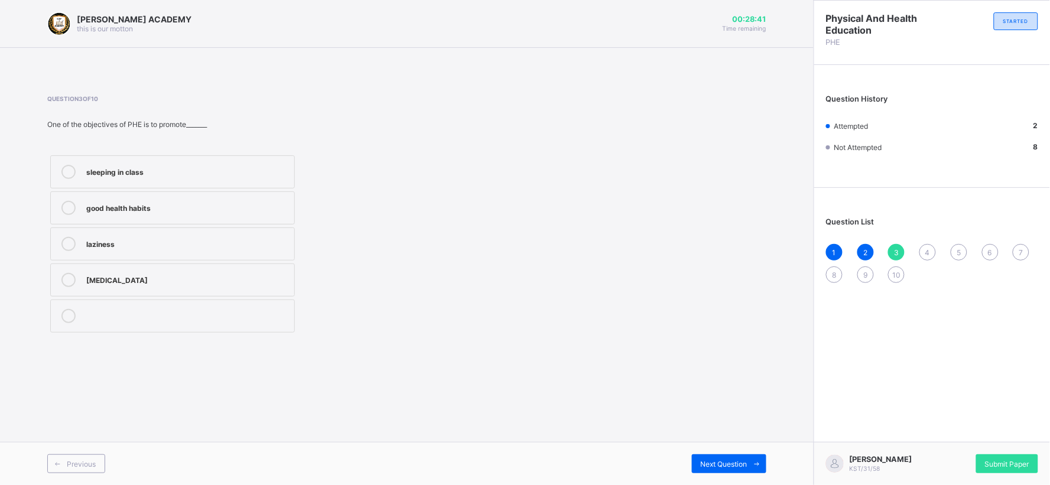
click at [251, 200] on label "good health habits" at bounding box center [172, 208] width 245 height 33
click at [710, 473] on div "Next Question" at bounding box center [729, 464] width 74 height 19
click at [287, 306] on label "make students fight" at bounding box center [172, 316] width 245 height 33
click at [699, 464] on div "Next Question" at bounding box center [729, 464] width 74 height 19
click at [267, 181] on label "cheating in exams" at bounding box center [172, 171] width 245 height 33
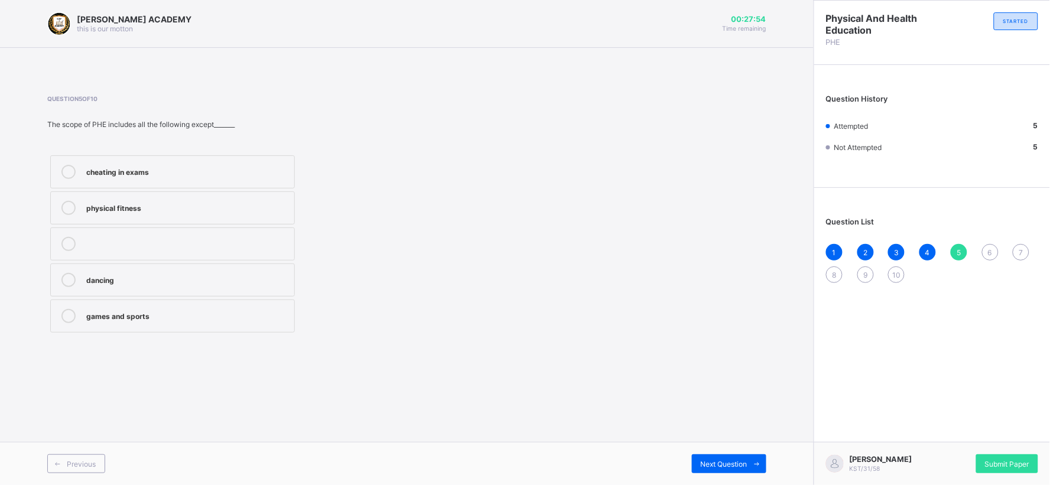
click at [697, 452] on div "Previous Next Question" at bounding box center [407, 463] width 814 height 43
click at [701, 457] on div "Next Question" at bounding box center [729, 464] width 74 height 19
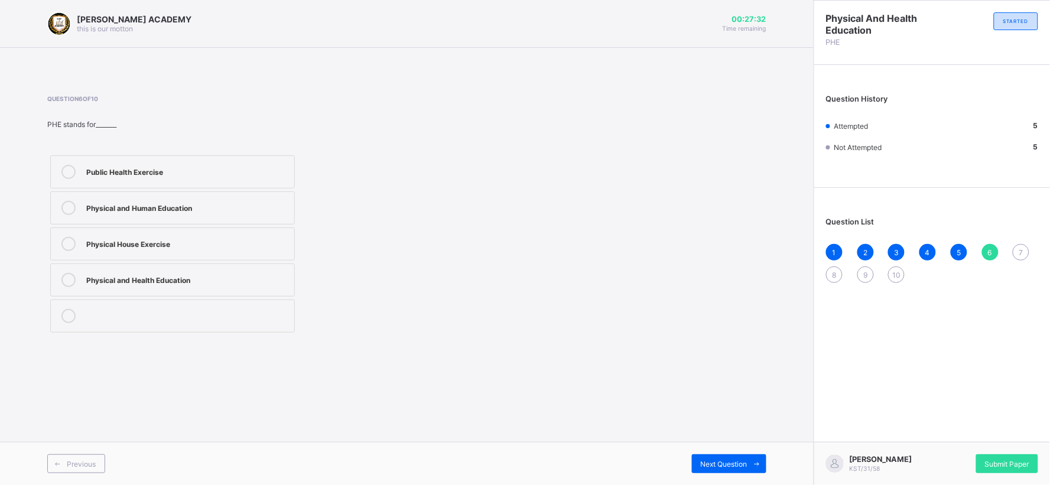
click at [264, 200] on label "Physical and Human Education" at bounding box center [172, 208] width 245 height 33
click at [747, 460] on span "Next Question" at bounding box center [724, 464] width 47 height 9
click at [178, 314] on div "causes sickness" at bounding box center [187, 315] width 202 height 12
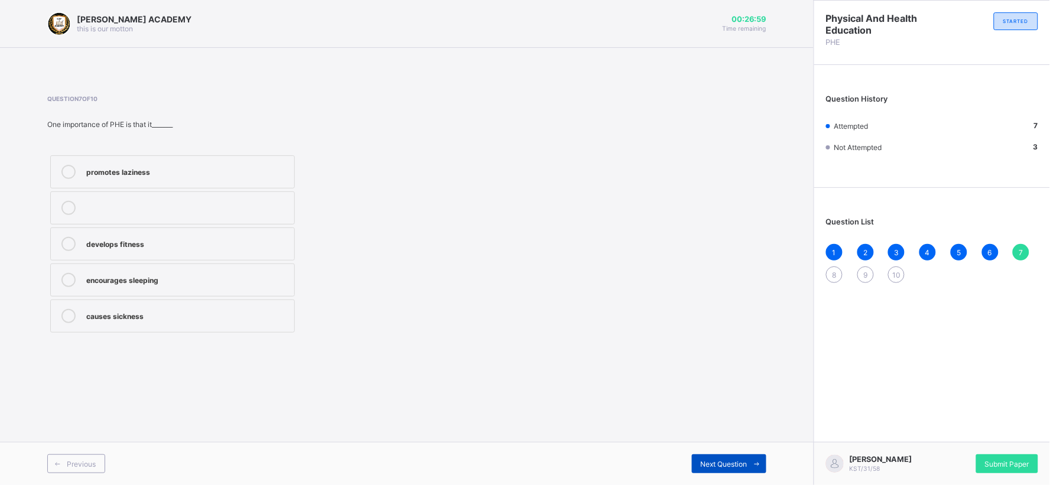
click at [719, 468] on span "Next Question" at bounding box center [724, 464] width 47 height 9
click at [288, 201] on label "noise making" at bounding box center [172, 208] width 245 height 33
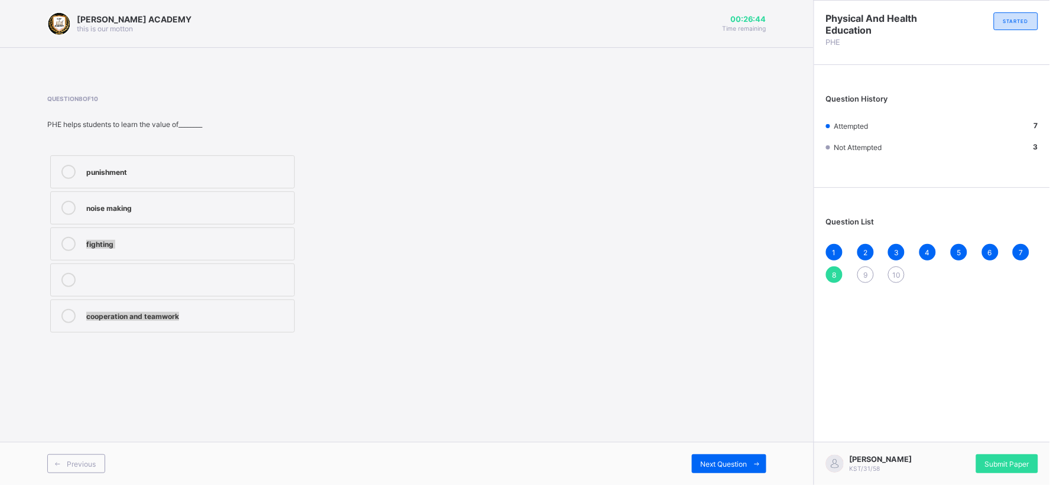
drag, startPoint x: 288, startPoint y: 201, endPoint x: 529, endPoint y: 344, distance: 279.9
click at [529, 344] on div "Question 8 of 10 PHE helps students to learn the value of________ punishment no…" at bounding box center [406, 215] width 719 height 276
click at [720, 457] on div "Next Question" at bounding box center [729, 464] width 74 height 19
click at [244, 165] on div "sleep long hours" at bounding box center [187, 171] width 202 height 12
click at [705, 465] on span "Next Question" at bounding box center [724, 464] width 47 height 9
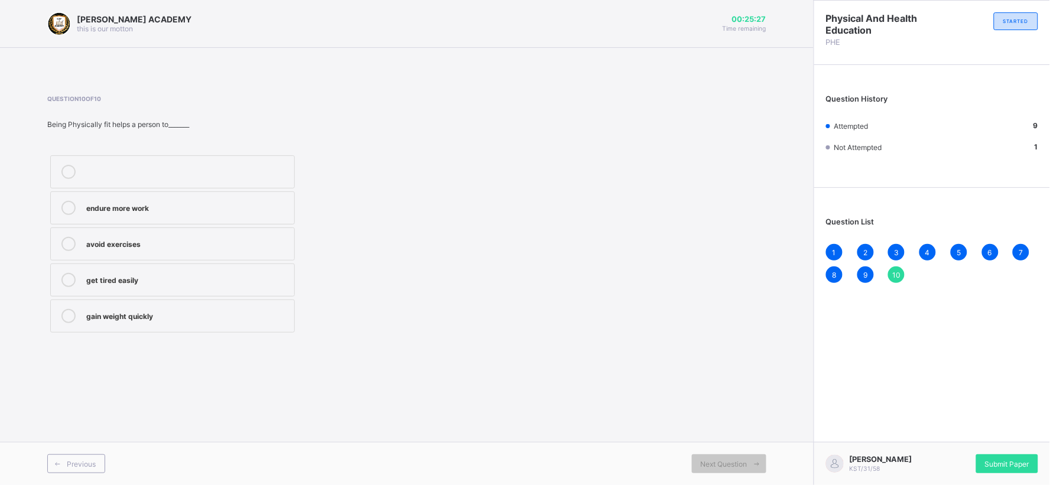
click at [222, 219] on label "endure more work" at bounding box center [172, 208] width 245 height 33
click at [222, 234] on label "avoid exercises" at bounding box center [172, 244] width 245 height 33
click at [235, 265] on label "get tired easily" at bounding box center [172, 280] width 245 height 33
click at [720, 455] on div "Next Question" at bounding box center [729, 464] width 74 height 19
click at [1007, 455] on div "Submit Paper" at bounding box center [1007, 464] width 62 height 19
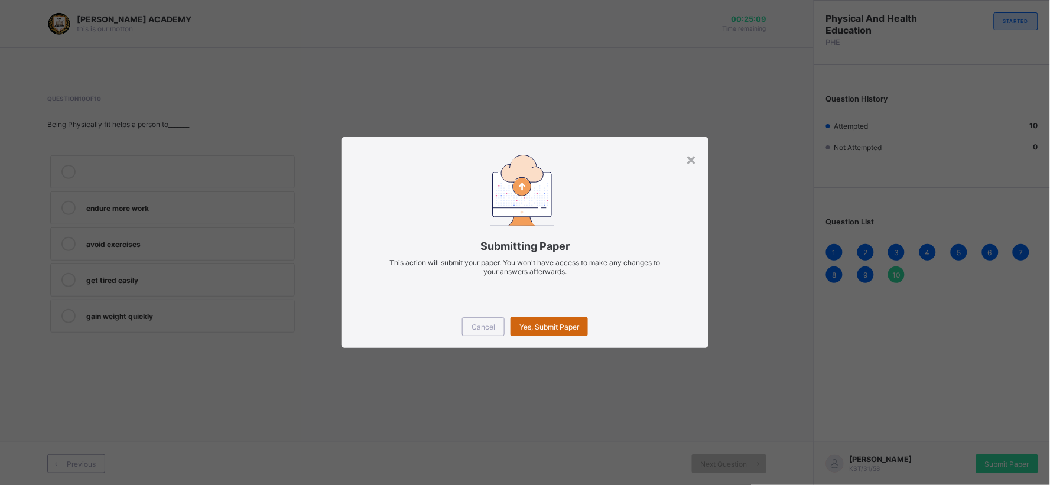
click at [563, 326] on span "Yes, Submit Paper" at bounding box center [550, 327] width 60 height 9
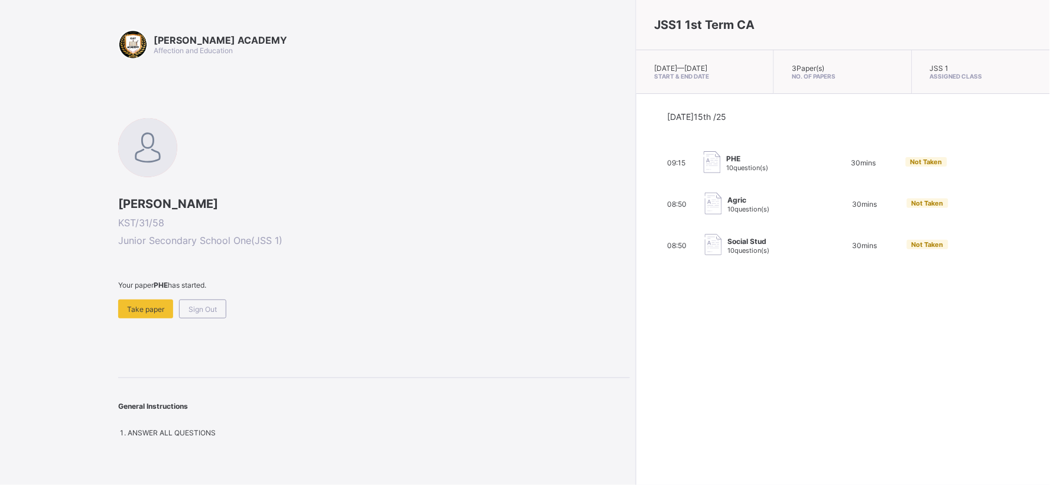
click at [728, 213] on span "10 question(s)" at bounding box center [749, 209] width 42 height 8
click at [138, 305] on span "Take paper" at bounding box center [145, 309] width 37 height 9
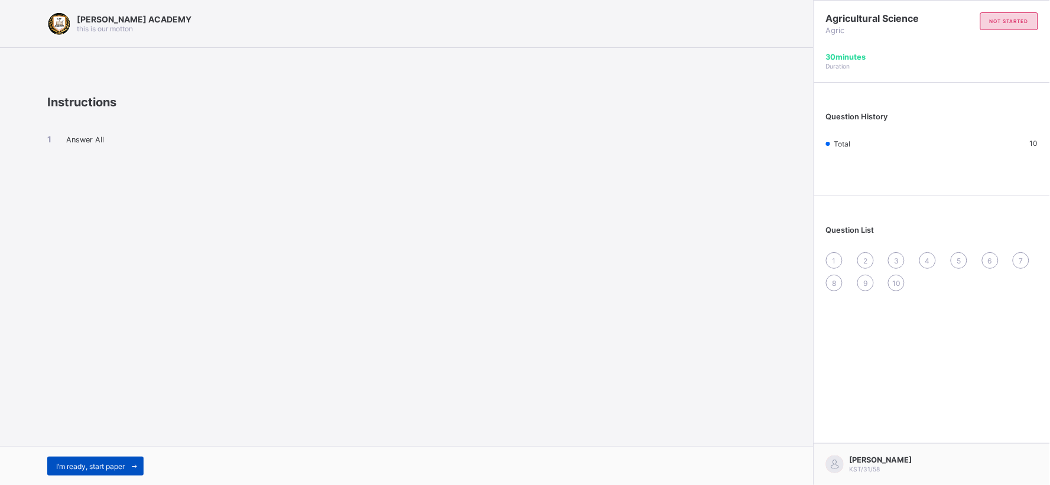
click at [116, 469] on span "I’m ready, start paper" at bounding box center [90, 466] width 69 height 9
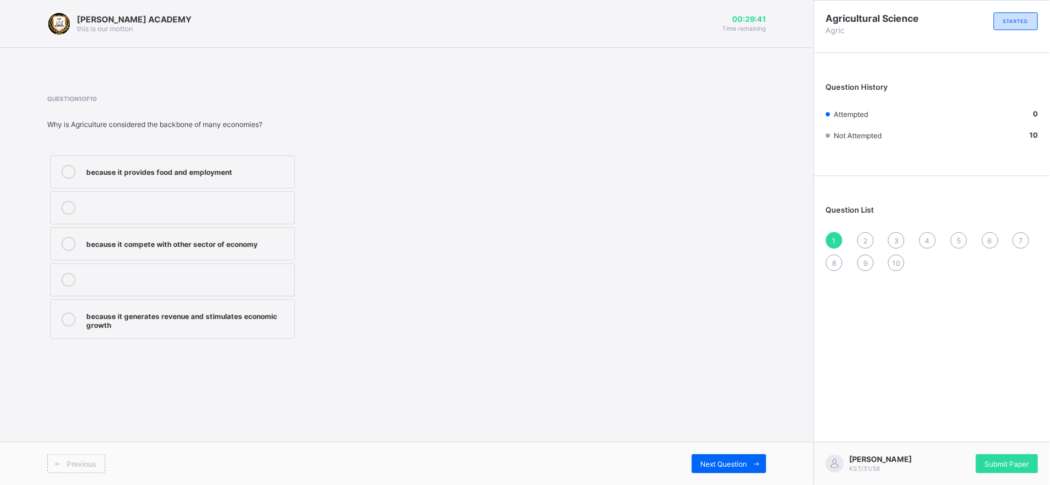
click at [87, 451] on div "Previous Next Question" at bounding box center [407, 463] width 814 height 43
click at [168, 314] on div "because it generates revenue and stimulates economic growth" at bounding box center [187, 319] width 202 height 21
click at [724, 457] on div "Next Question" at bounding box center [729, 464] width 74 height 19
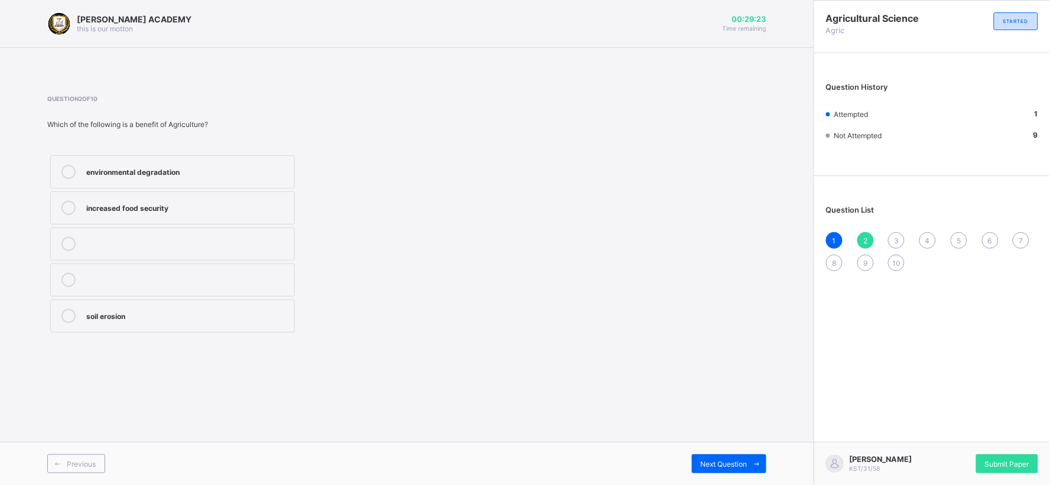
click at [271, 305] on label "soil erosion" at bounding box center [172, 316] width 245 height 33
click at [712, 456] on div "Next Question" at bounding box center [729, 464] width 74 height 19
click at [720, 453] on div "Previous Next Question" at bounding box center [407, 463] width 814 height 43
click at [726, 458] on div "Next Question" at bounding box center [729, 464] width 74 height 19
click at [899, 237] on span "3" at bounding box center [896, 240] width 5 height 9
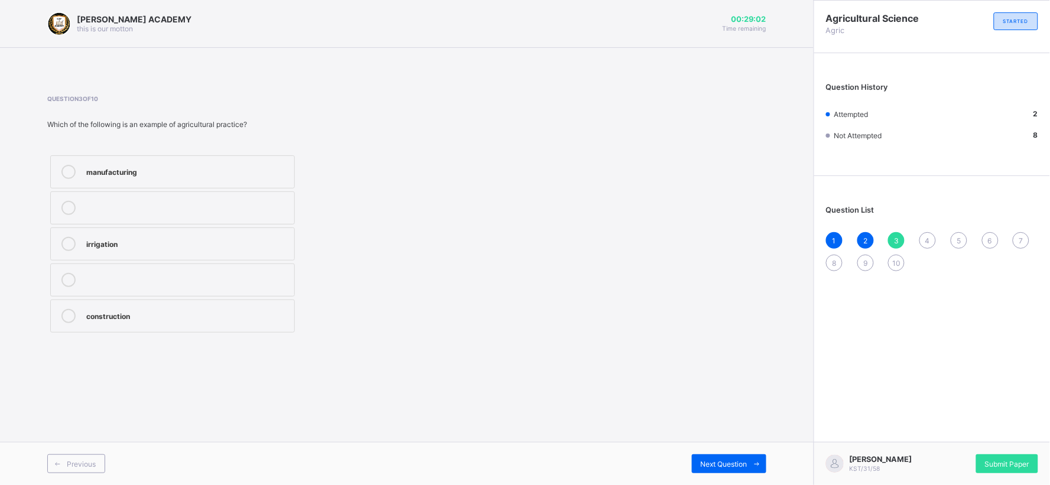
click at [189, 157] on label "manufacturing" at bounding box center [172, 171] width 245 height 33
click at [701, 460] on span "Next Question" at bounding box center [724, 464] width 47 height 9
click at [210, 233] on label "Maize" at bounding box center [172, 244] width 245 height 33
click at [731, 459] on div "Next Question" at bounding box center [729, 464] width 74 height 19
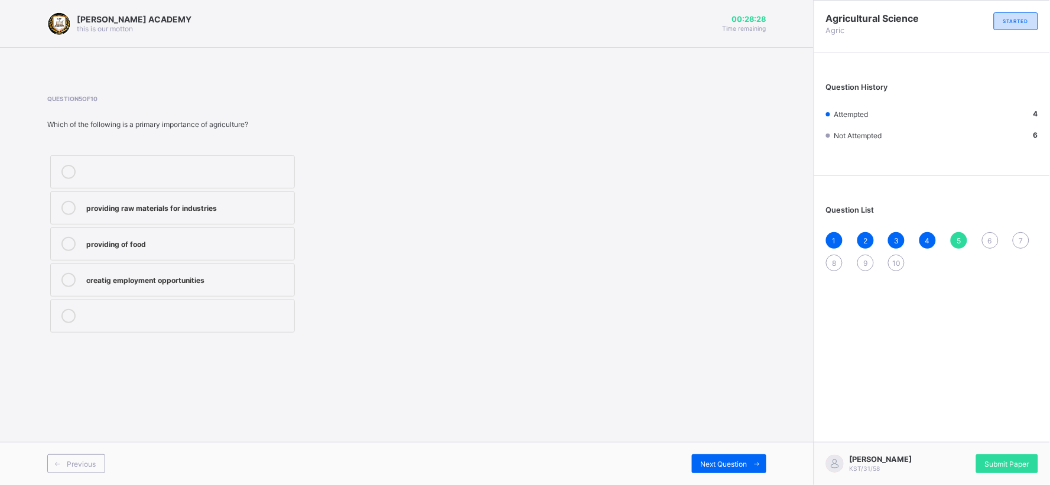
click at [262, 243] on div "providing of food" at bounding box center [187, 243] width 202 height 12
click at [722, 461] on span "Next Question" at bounding box center [724, 464] width 47 height 9
click at [220, 207] on div "it has no impact on the environment" at bounding box center [187, 207] width 202 height 12
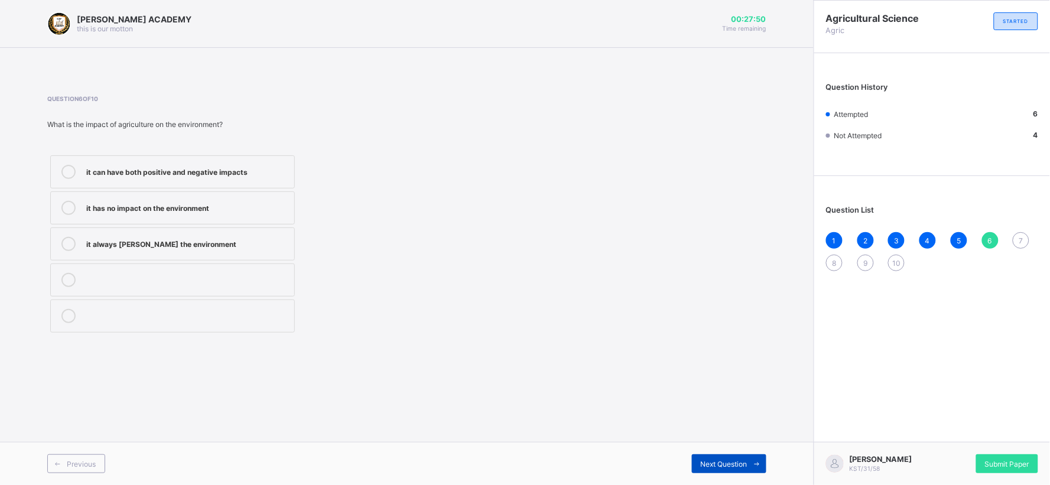
click at [732, 464] on span "Next Question" at bounding box center [724, 464] width 47 height 9
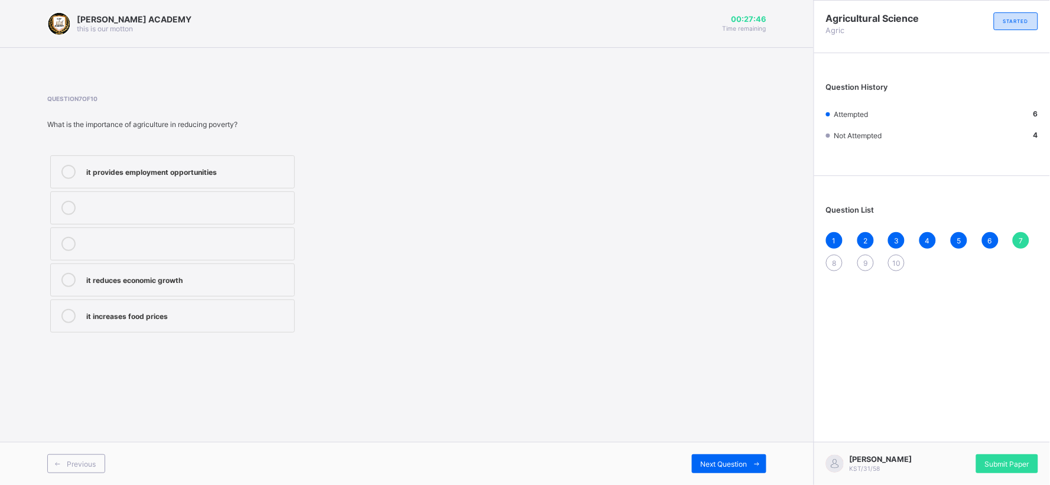
click at [242, 272] on label "it reduces economic growth" at bounding box center [172, 280] width 245 height 33
click at [705, 455] on div "Next Question" at bounding box center [729, 464] width 74 height 19
click at [287, 199] on label "providing food for the population" at bounding box center [172, 208] width 245 height 33
click at [723, 452] on div "Previous Next Question" at bounding box center [407, 463] width 814 height 43
click at [725, 457] on div "Next Question" at bounding box center [729, 464] width 74 height 19
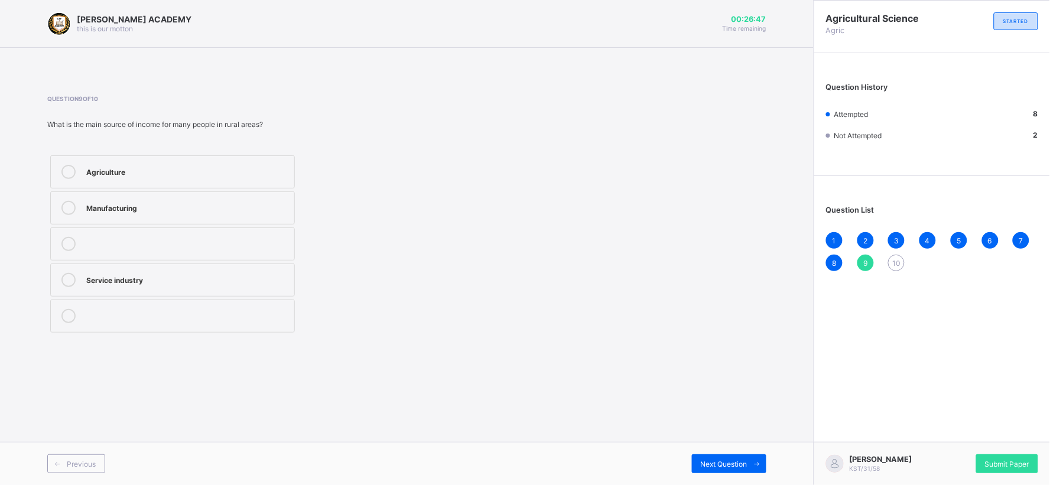
click at [294, 296] on label "Service industry" at bounding box center [172, 280] width 245 height 33
click at [713, 460] on span "Next Question" at bounding box center [724, 464] width 47 height 9
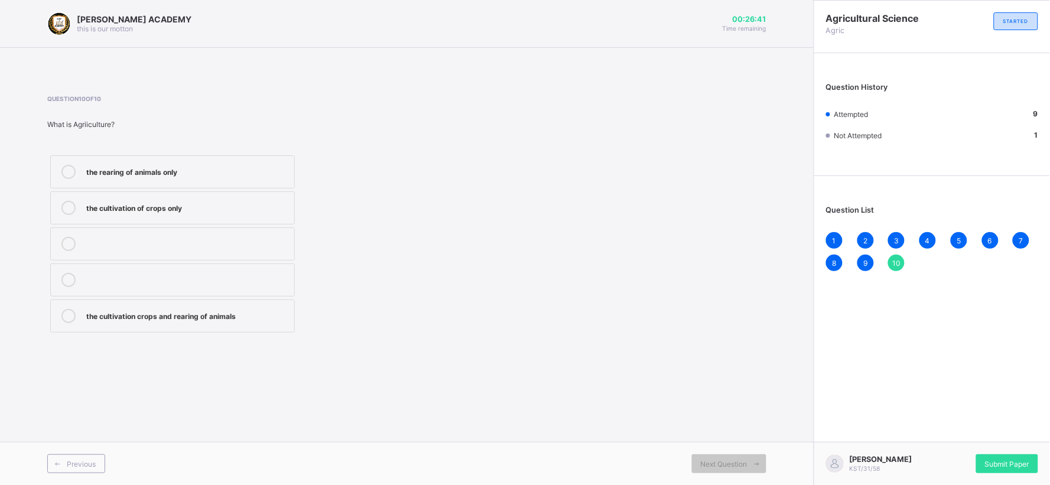
click at [285, 173] on div "the rearing of animals only" at bounding box center [187, 171] width 202 height 12
click at [1017, 458] on div "Submit Paper" at bounding box center [1007, 464] width 62 height 19
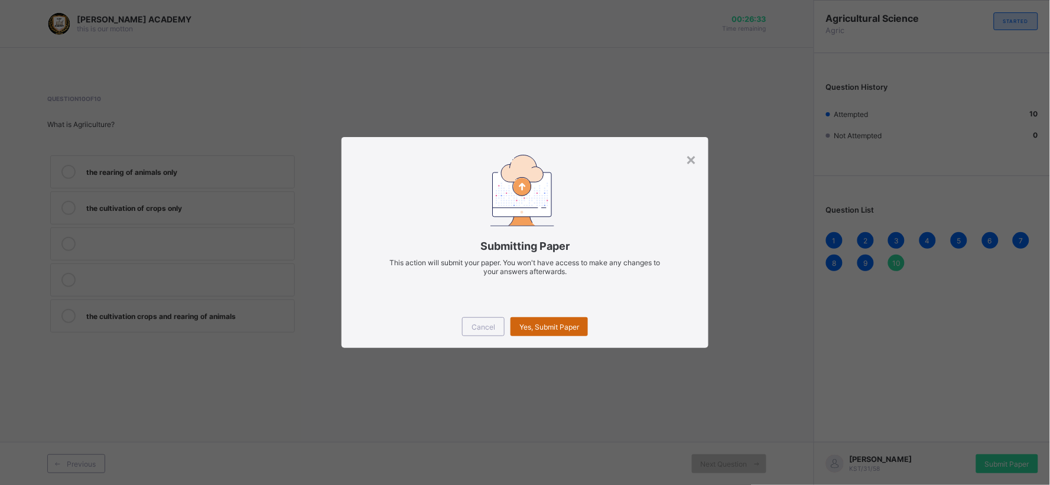
click at [582, 332] on div "Yes, Submit Paper" at bounding box center [549, 326] width 77 height 19
click at [566, 322] on div "Yes, Submit Paper" at bounding box center [549, 326] width 77 height 19
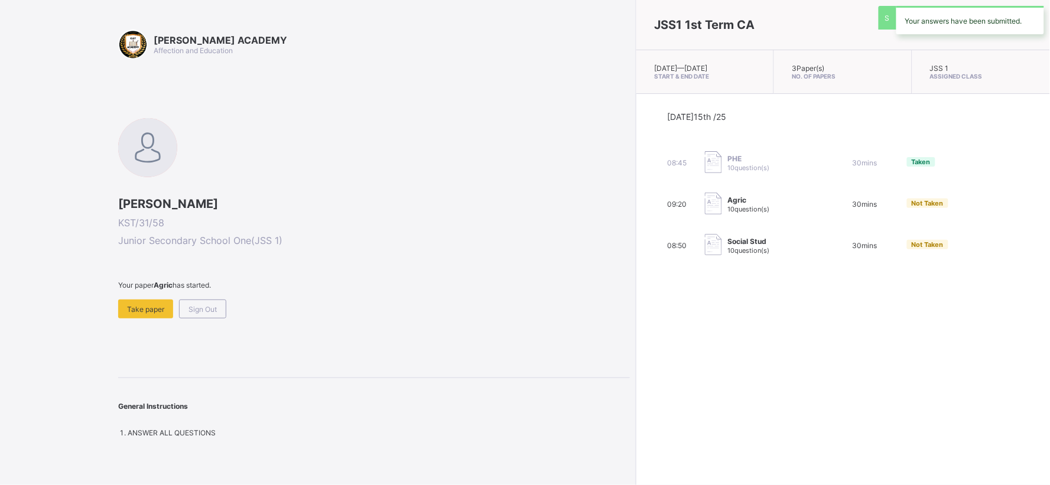
click at [636, 322] on div "JSS1 1st Term CA [DATE] — [DATE] Start & End Date 3 Paper(s) No. of Papers JSS …" at bounding box center [843, 242] width 414 height 485
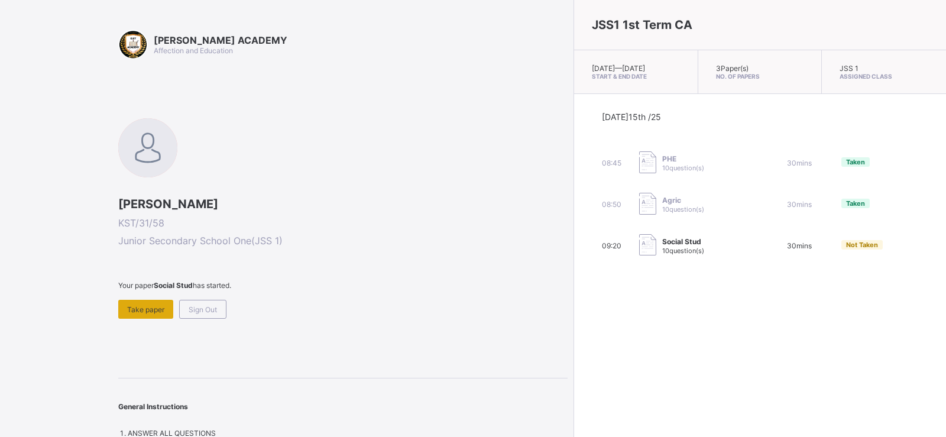
click at [145, 311] on span "Take paper" at bounding box center [145, 309] width 37 height 9
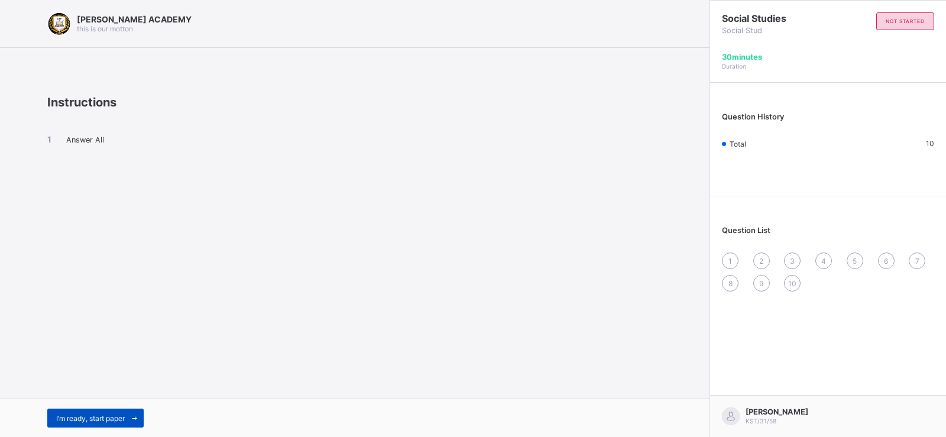
click at [102, 417] on span "I’m ready, start paper" at bounding box center [90, 418] width 69 height 9
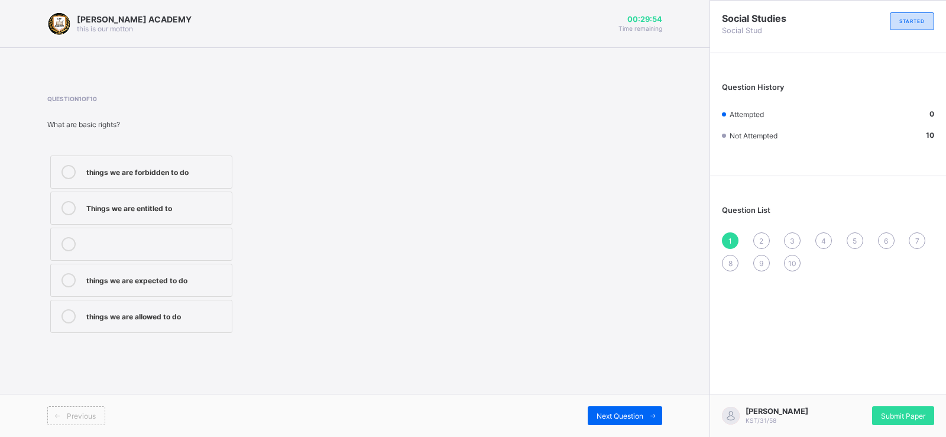
click at [204, 197] on label "Things we are entitled to" at bounding box center [141, 208] width 182 height 33
click at [619, 414] on span "Next Question" at bounding box center [619, 415] width 47 height 9
click at [208, 317] on div "doing what ever we want" at bounding box center [155, 315] width 139 height 12
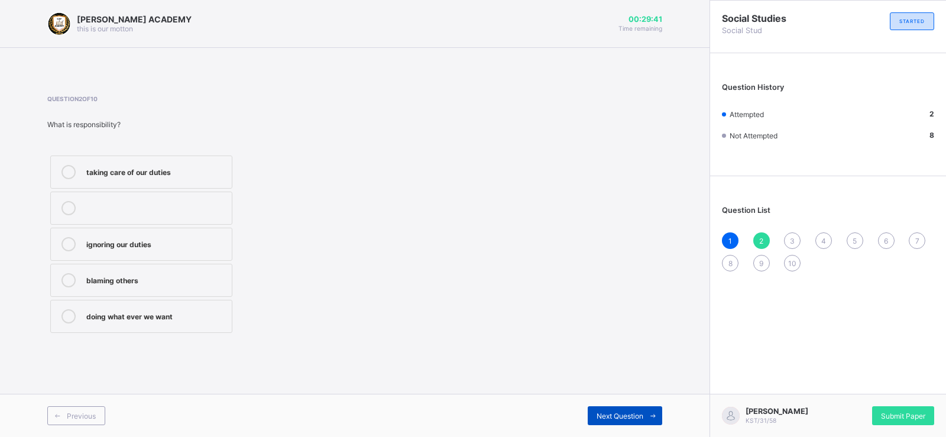
click at [632, 411] on span "Next Question" at bounding box center [619, 415] width 47 height 9
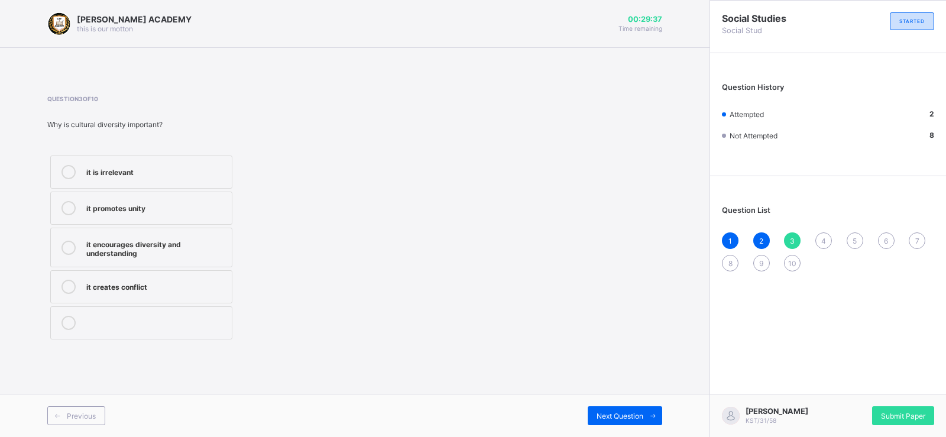
click at [222, 238] on div "it encourages diversity and understanding" at bounding box center [155, 247] width 139 height 21
click at [613, 406] on div "Next Question" at bounding box center [625, 415] width 74 height 19
click at [228, 223] on label "building new roads" at bounding box center [141, 214] width 182 height 33
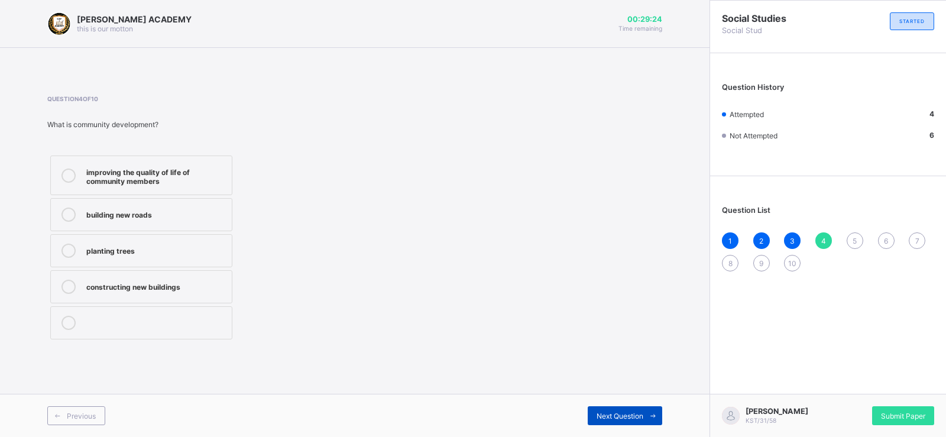
click at [592, 413] on div "Next Question" at bounding box center [625, 415] width 74 height 19
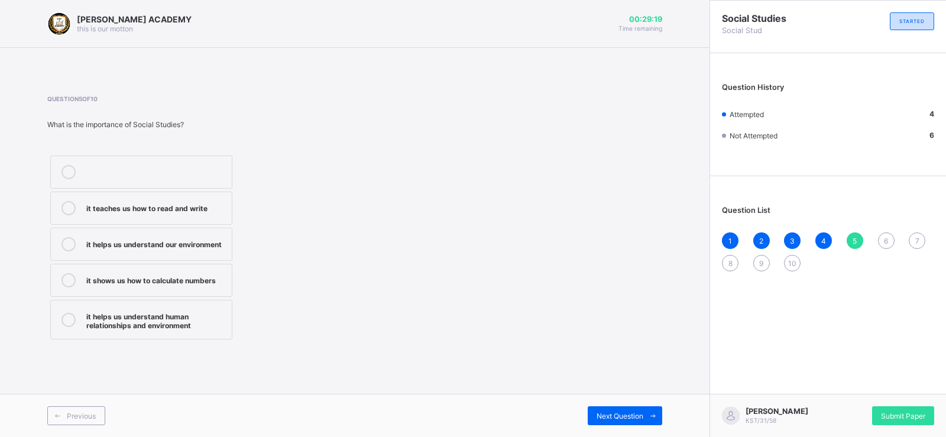
click at [224, 242] on div "it helps us understand our environment" at bounding box center [155, 243] width 139 height 12
click at [617, 410] on div "Next Question" at bounding box center [625, 415] width 74 height 19
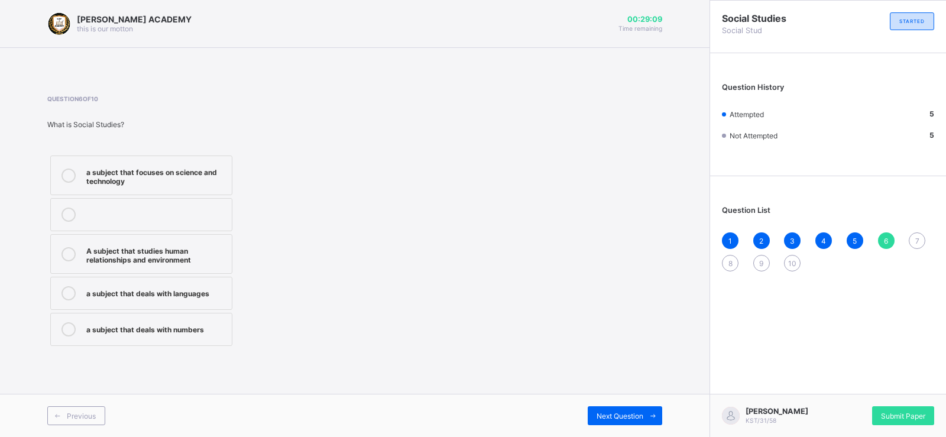
click at [206, 288] on div "a subject that deals with languages" at bounding box center [155, 292] width 139 height 12
click at [610, 419] on span "Next Question" at bounding box center [619, 415] width 47 height 9
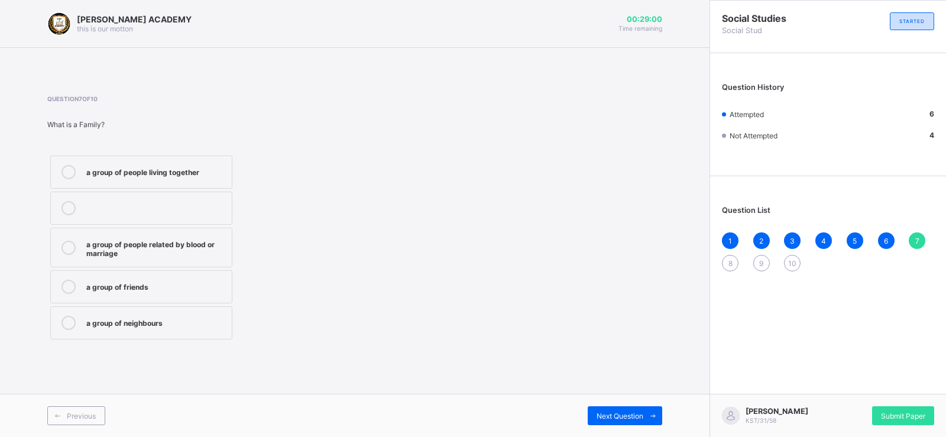
click at [219, 293] on div "a group of friends" at bounding box center [155, 287] width 139 height 14
click at [630, 404] on div "Previous Next Question" at bounding box center [354, 415] width 709 height 43
click at [629, 414] on span "Next Question" at bounding box center [619, 415] width 47 height 9
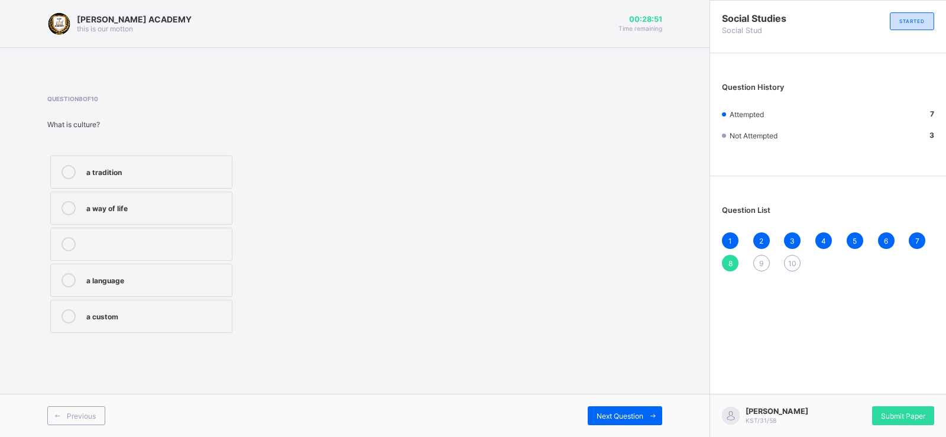
click at [213, 168] on div "a tradition" at bounding box center [155, 171] width 139 height 12
click at [616, 418] on span "Next Question" at bounding box center [619, 415] width 47 height 9
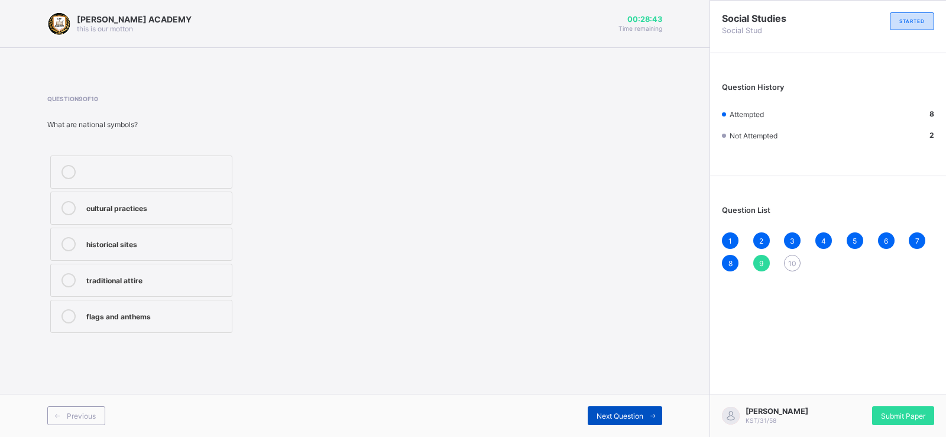
click at [616, 418] on span "Next Question" at bounding box center [619, 415] width 47 height 9
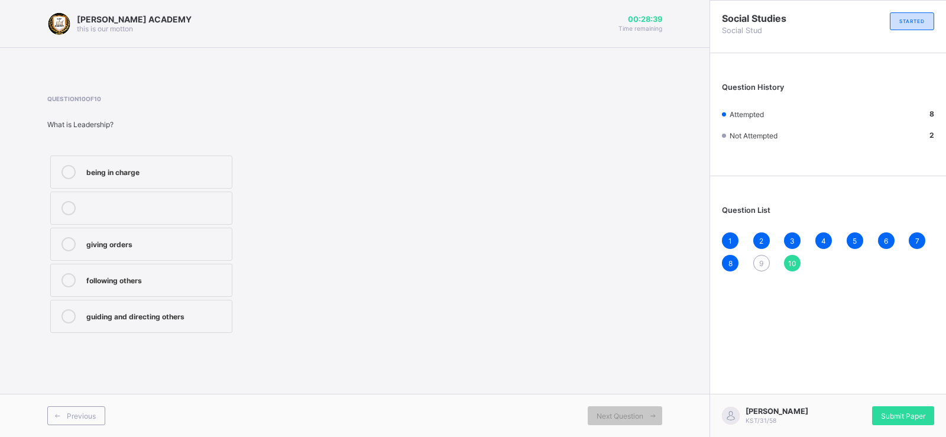
click at [764, 266] on div "9" at bounding box center [761, 263] width 17 height 17
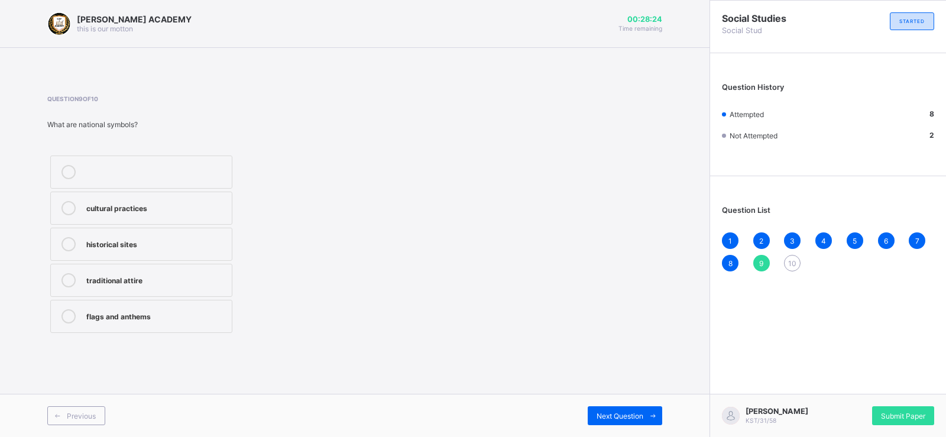
click at [204, 312] on div "flags and anthems" at bounding box center [155, 315] width 139 height 12
click at [602, 411] on span "Next Question" at bounding box center [619, 415] width 47 height 9
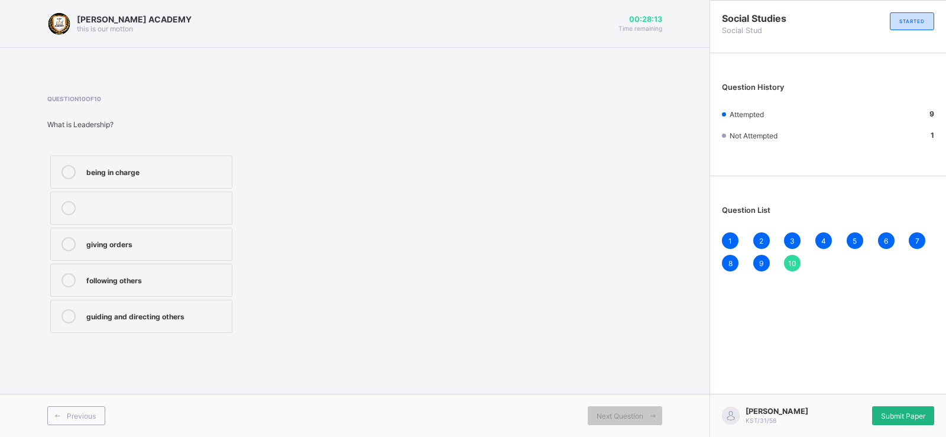
click at [897, 407] on div "Submit Paper" at bounding box center [903, 415] width 62 height 19
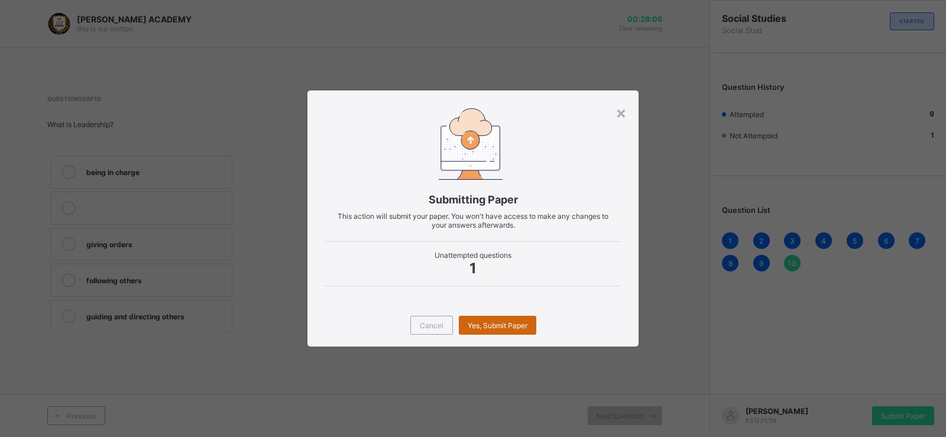
click at [501, 318] on div "Yes, Submit Paper" at bounding box center [497, 325] width 77 height 19
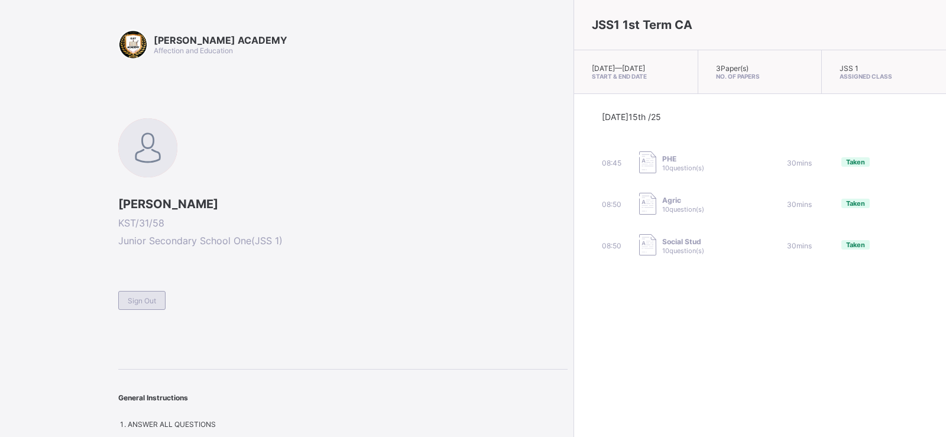
click at [155, 295] on div "Sign Out" at bounding box center [141, 300] width 47 height 19
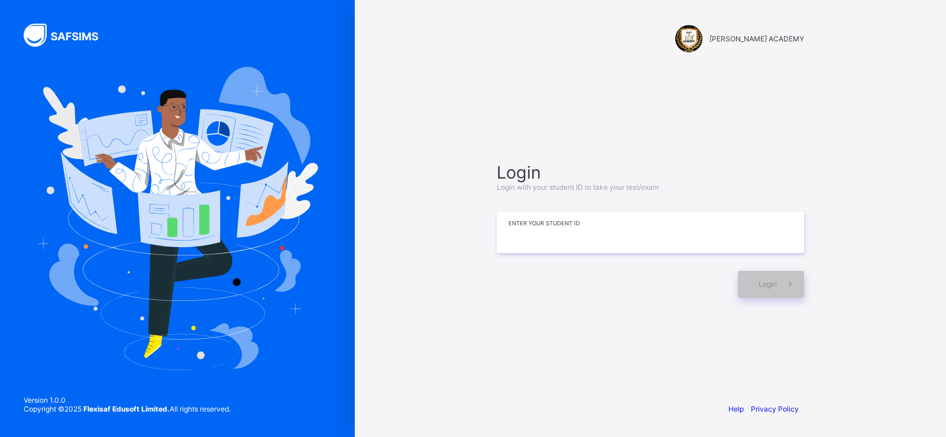
click at [580, 243] on input at bounding box center [649, 232] width 307 height 41
type input "**********"
click at [749, 274] on div "Login" at bounding box center [771, 284] width 66 height 27
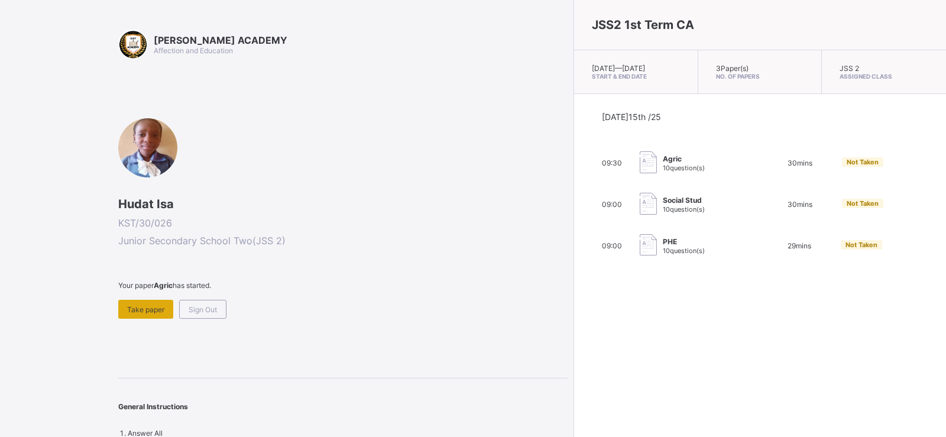
click at [158, 303] on div "Take paper" at bounding box center [145, 309] width 55 height 19
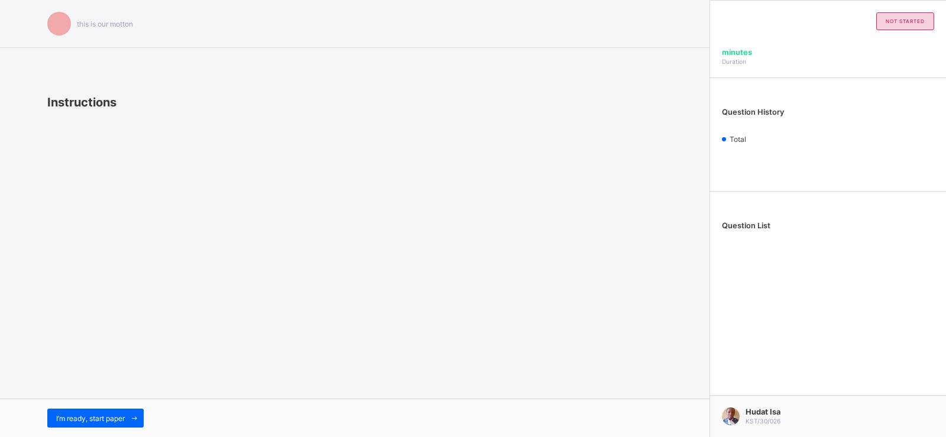
click at [85, 407] on div "I’m ready, start paper" at bounding box center [354, 417] width 709 height 38
click at [85, 408] on div "I’m ready, start paper" at bounding box center [354, 417] width 709 height 38
click at [85, 414] on span "I’m ready, start paper" at bounding box center [90, 418] width 69 height 9
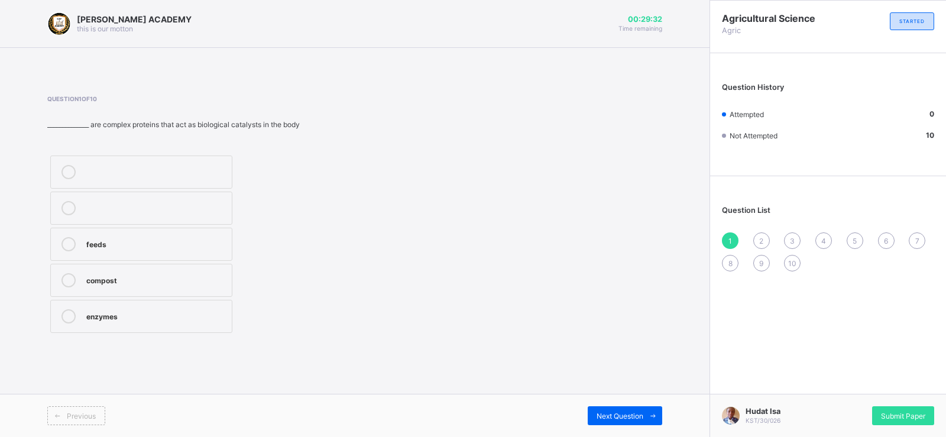
click at [372, 303] on div "Question 1 of 10 ______________ are complex proteins that act as biological cat…" at bounding box center [354, 215] width 615 height 241
click at [169, 246] on div "feeds" at bounding box center [155, 243] width 139 height 12
click at [102, 235] on label "feeds" at bounding box center [141, 244] width 182 height 33
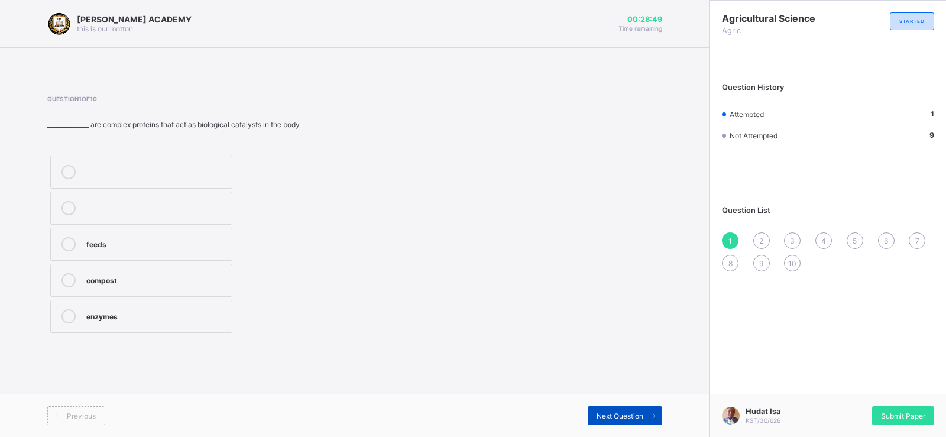
click at [635, 414] on span "Next Question" at bounding box center [619, 415] width 47 height 9
click at [161, 327] on label "coal tar" at bounding box center [141, 316] width 182 height 33
click at [607, 407] on div "Next Question" at bounding box center [625, 415] width 74 height 19
click at [209, 275] on div "tanks" at bounding box center [155, 279] width 139 height 12
click at [629, 414] on span "Next Question" at bounding box center [619, 415] width 47 height 9
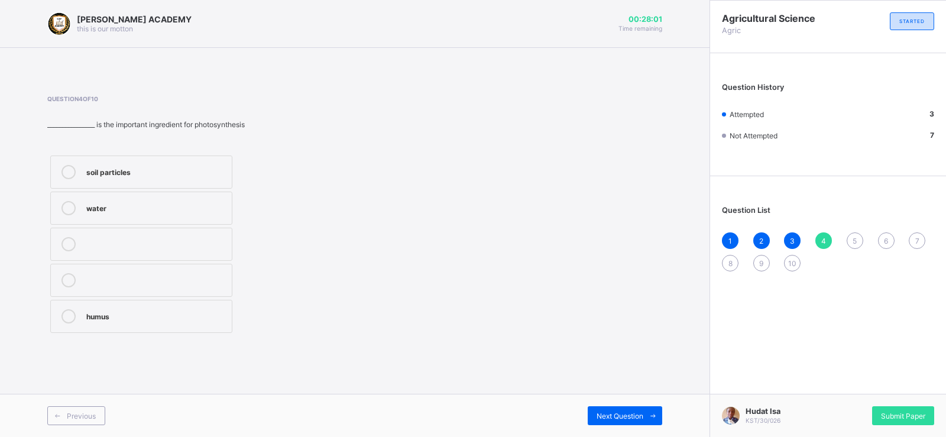
click at [604, 392] on div "[PERSON_NAME] ACADEMY this is our [PERSON_NAME] 00:28:01 Time remaining Questio…" at bounding box center [354, 218] width 709 height 437
click at [507, 349] on div "Question 4 of 10 ________________ is the important ingredient for photosynthesi…" at bounding box center [354, 215] width 615 height 276
drag, startPoint x: 242, startPoint y: 327, endPoint x: 235, endPoint y: 320, distance: 9.6
click at [235, 320] on div "soil particles water humus" at bounding box center [203, 243] width 313 height 183
click at [219, 164] on label "soil particles" at bounding box center [141, 171] width 182 height 33
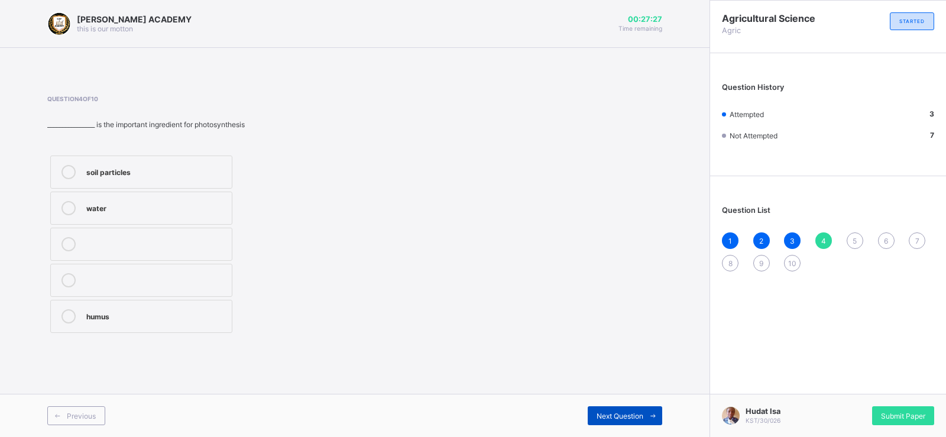
click at [637, 409] on div "Next Question" at bounding box center [625, 415] width 74 height 19
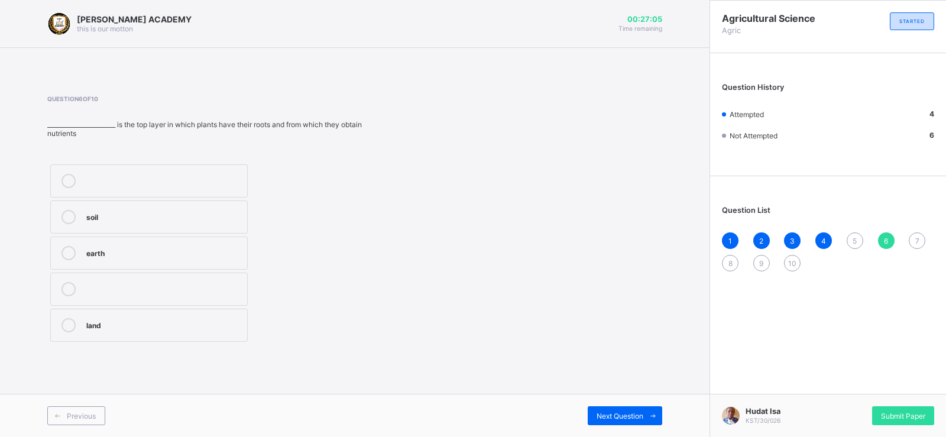
click at [855, 246] on div "5" at bounding box center [854, 240] width 17 height 17
click at [164, 326] on label "clay" at bounding box center [141, 316] width 182 height 33
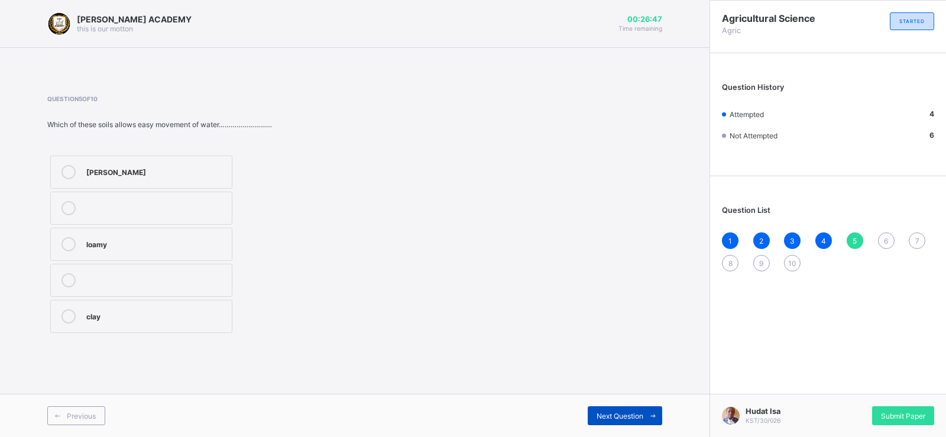
click at [661, 419] on span at bounding box center [652, 415] width 19 height 19
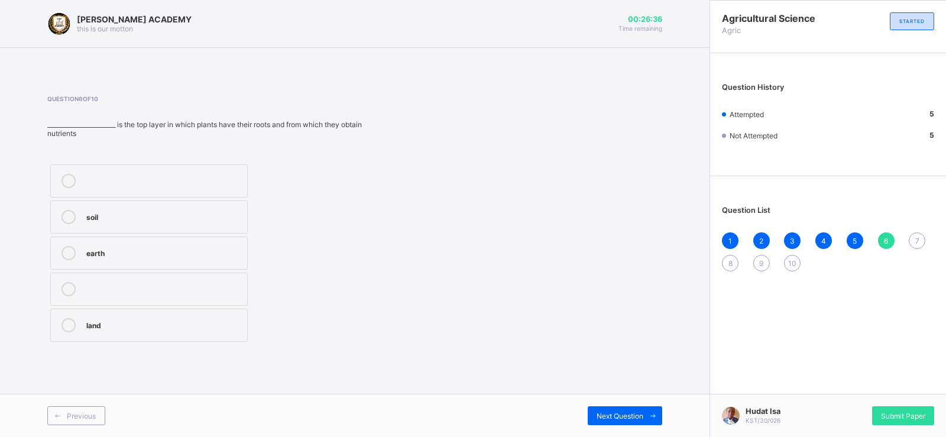
click at [235, 214] on div "soil" at bounding box center [163, 216] width 155 height 12
click at [622, 401] on div "Previous Next Question" at bounding box center [354, 415] width 709 height 43
click at [629, 414] on span "Next Question" at bounding box center [619, 415] width 47 height 9
click at [880, 235] on div "6" at bounding box center [886, 240] width 17 height 17
click at [241, 219] on div "soil" at bounding box center [163, 216] width 155 height 12
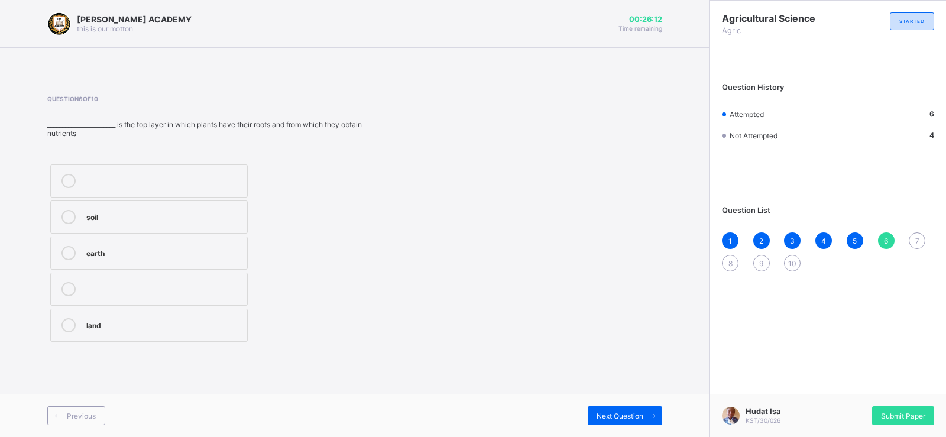
click at [236, 202] on label "soil" at bounding box center [148, 216] width 197 height 33
click at [635, 407] on div "Next Question" at bounding box center [625, 415] width 74 height 19
click at [186, 280] on label "soil structure" at bounding box center [149, 280] width 199 height 33
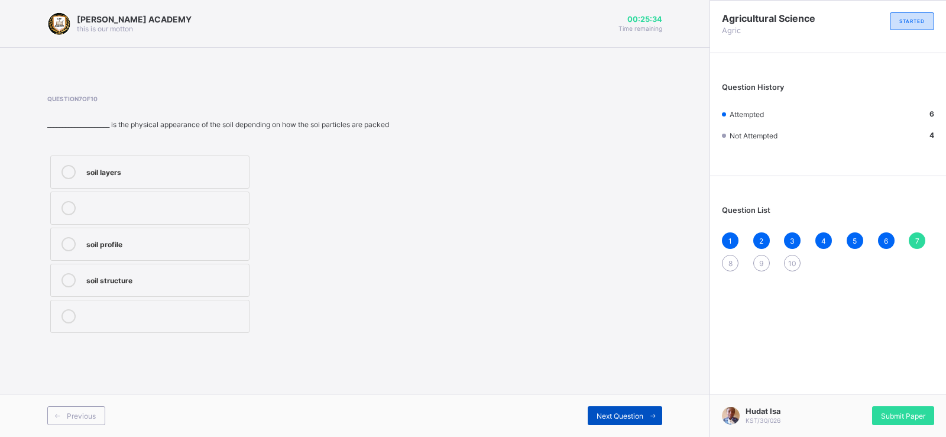
click at [612, 423] on div "Next Question" at bounding box center [625, 415] width 74 height 19
click at [368, 319] on div "Question 8 of 10 ________________ is the tall circular farm structure made of c…" at bounding box center [354, 215] width 615 height 241
click at [217, 293] on label "rhumbus" at bounding box center [141, 280] width 182 height 33
click at [616, 414] on span "Next Question" at bounding box center [619, 415] width 47 height 9
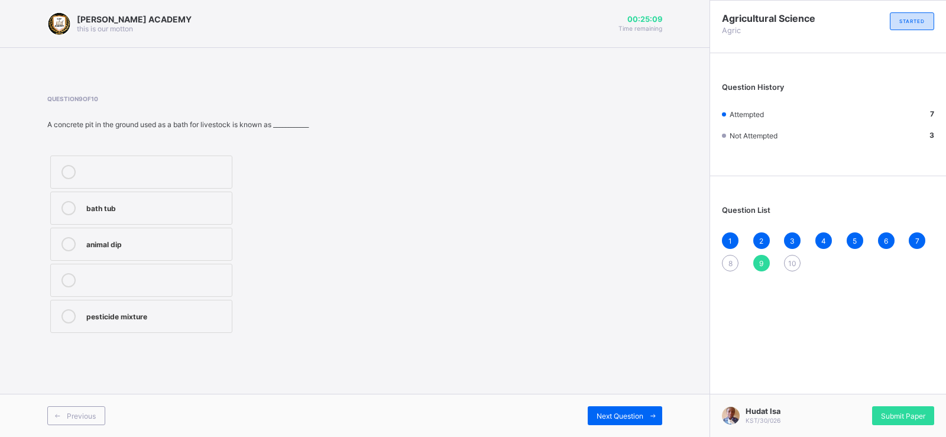
click at [731, 255] on div "8" at bounding box center [730, 263] width 17 height 17
click at [171, 271] on label "rhumbus" at bounding box center [141, 280] width 182 height 33
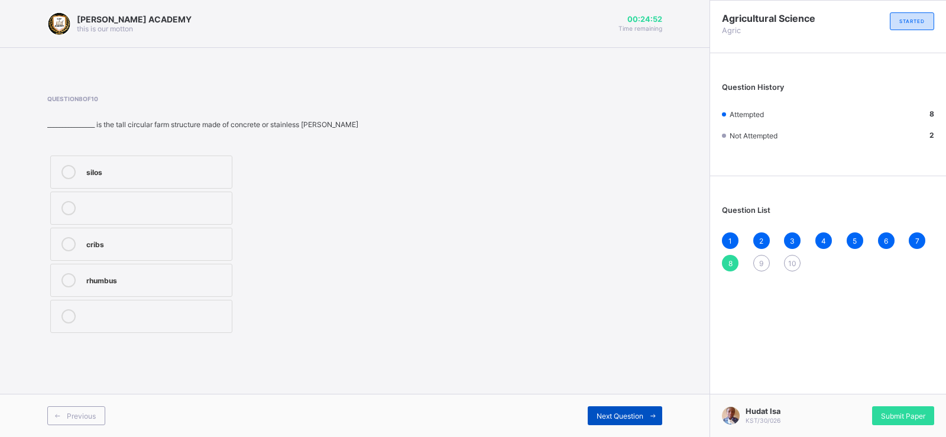
click at [617, 413] on span "Next Question" at bounding box center [619, 415] width 47 height 9
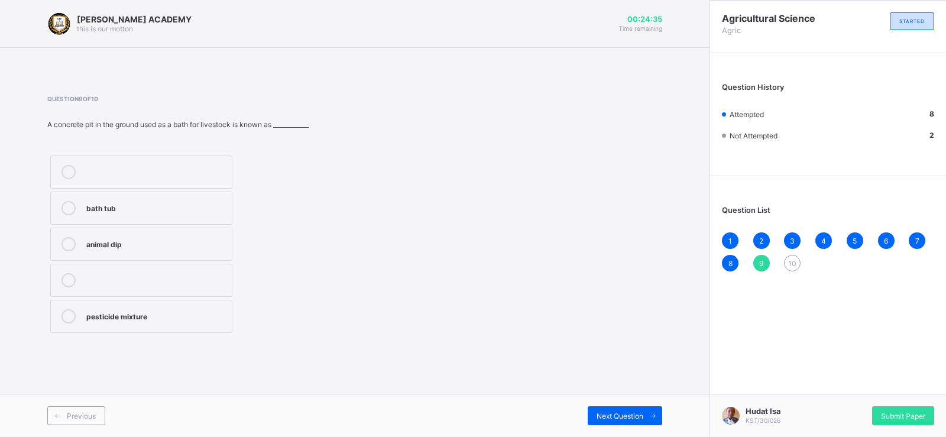
click at [193, 210] on div "bath tub" at bounding box center [155, 207] width 139 height 12
click at [653, 408] on span at bounding box center [652, 415] width 19 height 19
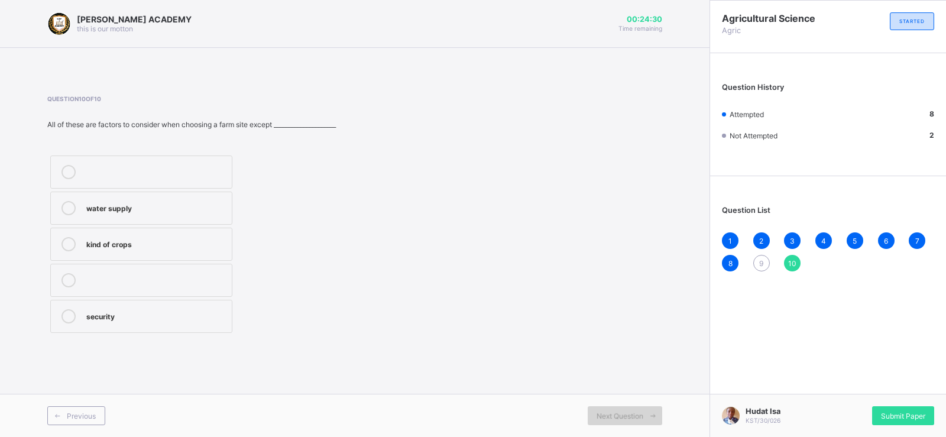
click at [653, 408] on span at bounding box center [652, 415] width 19 height 19
click at [189, 327] on label "security" at bounding box center [141, 316] width 182 height 33
click at [893, 406] on div "Submit Paper" at bounding box center [903, 415] width 62 height 19
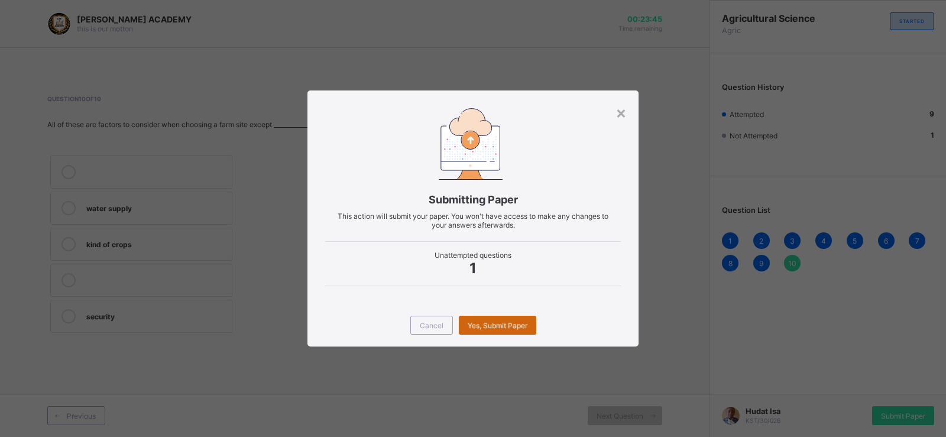
click at [505, 316] on div "Yes, Submit Paper" at bounding box center [497, 325] width 77 height 19
click at [506, 322] on div "Yes, Submit Paper" at bounding box center [497, 325] width 77 height 19
click at [506, 322] on span "Yes, Submit Paper" at bounding box center [498, 325] width 60 height 9
click at [506, 322] on div "Yes, Submit Paper" at bounding box center [497, 325] width 77 height 19
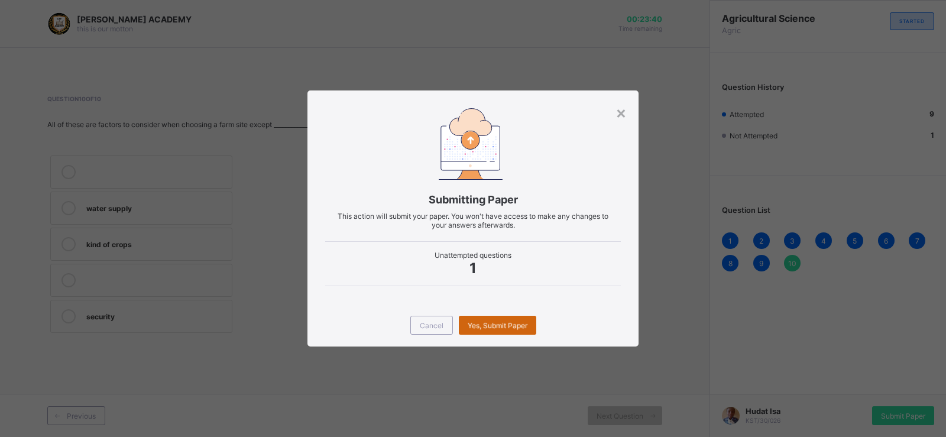
click at [517, 321] on span "Yes, Submit Paper" at bounding box center [498, 325] width 60 height 9
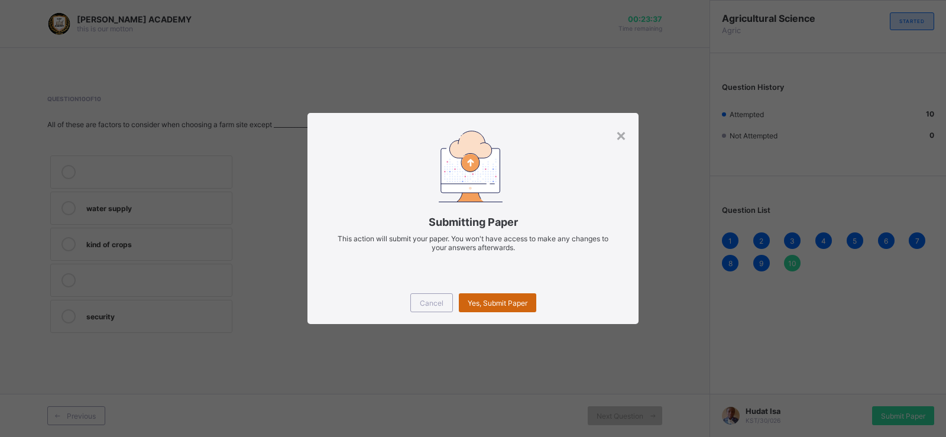
click at [504, 305] on span "Yes, Submit Paper" at bounding box center [498, 302] width 60 height 9
click at [504, 305] on div "Yes, Submit Paper" at bounding box center [497, 302] width 77 height 19
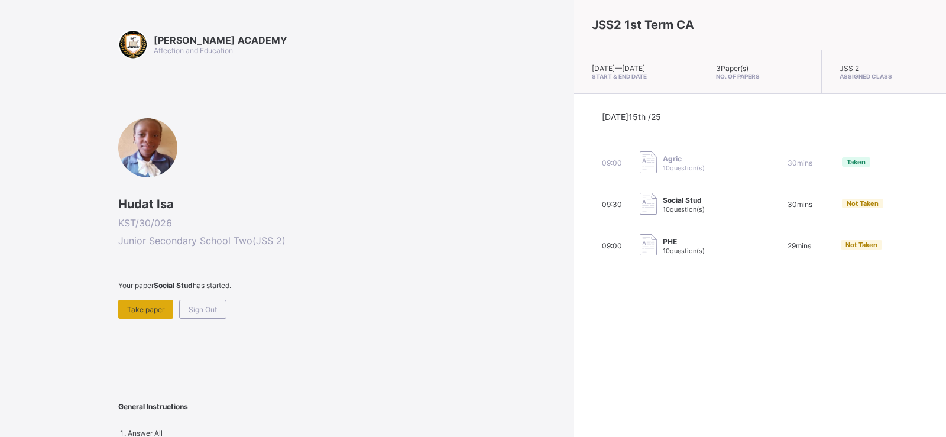
click at [138, 305] on span "Take paper" at bounding box center [145, 309] width 37 height 9
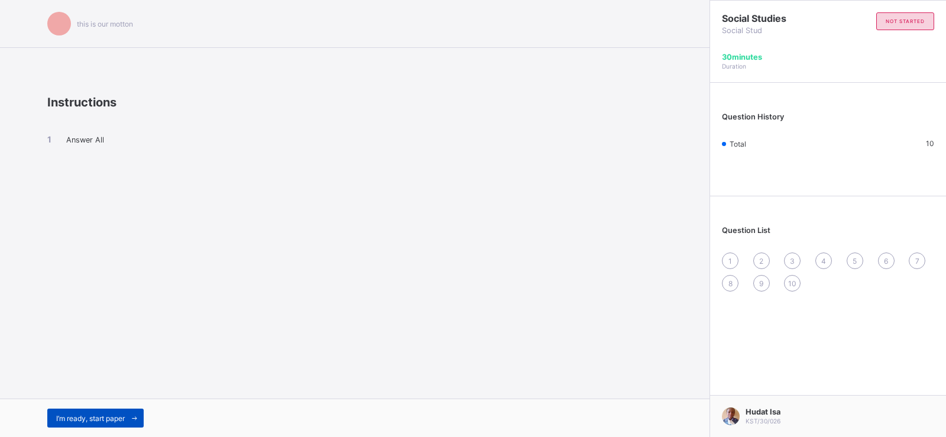
click at [137, 423] on span at bounding box center [134, 417] width 19 height 19
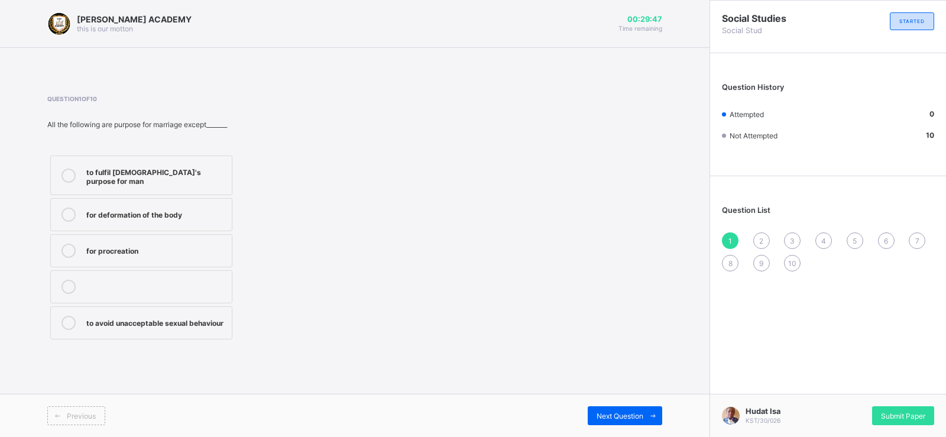
click at [152, 320] on div "to avoid unacceptable sexual behaviour" at bounding box center [155, 322] width 139 height 12
click at [642, 408] on div "Next Question" at bounding box center [625, 415] width 74 height 19
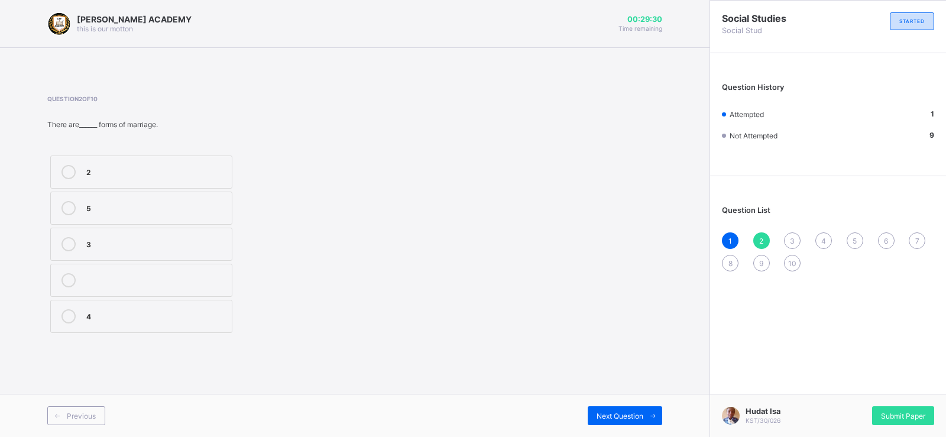
click at [164, 173] on div "2" at bounding box center [155, 171] width 139 height 12
click at [645, 412] on span at bounding box center [652, 415] width 19 height 19
click at [199, 150] on div "Question 3 of 10 Reputation comes from a______ word. greek french german latin" at bounding box center [203, 215] width 313 height 241
click at [196, 179] on label "greek" at bounding box center [141, 171] width 182 height 33
click at [635, 414] on span "Next Question" at bounding box center [619, 415] width 47 height 9
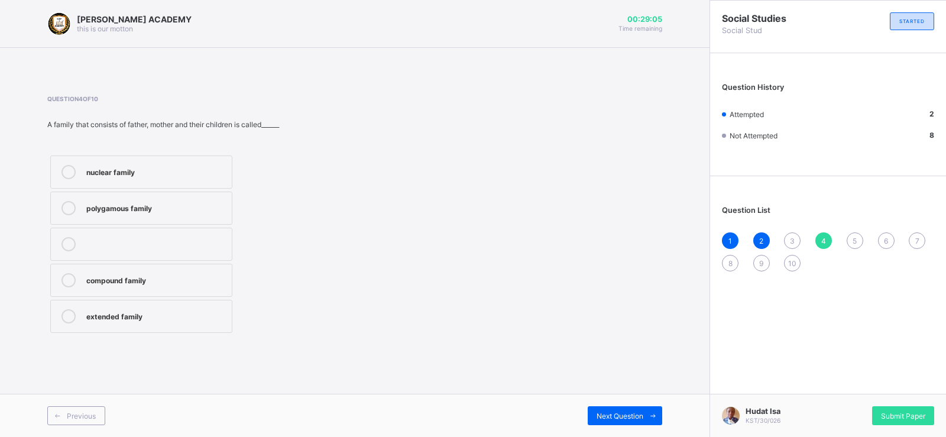
click at [199, 170] on div "nuclear family" at bounding box center [155, 171] width 139 height 12
click at [796, 233] on div "3" at bounding box center [792, 240] width 17 height 17
click at [220, 167] on div "greek" at bounding box center [155, 171] width 139 height 12
click at [796, 244] on div "3" at bounding box center [792, 240] width 17 height 17
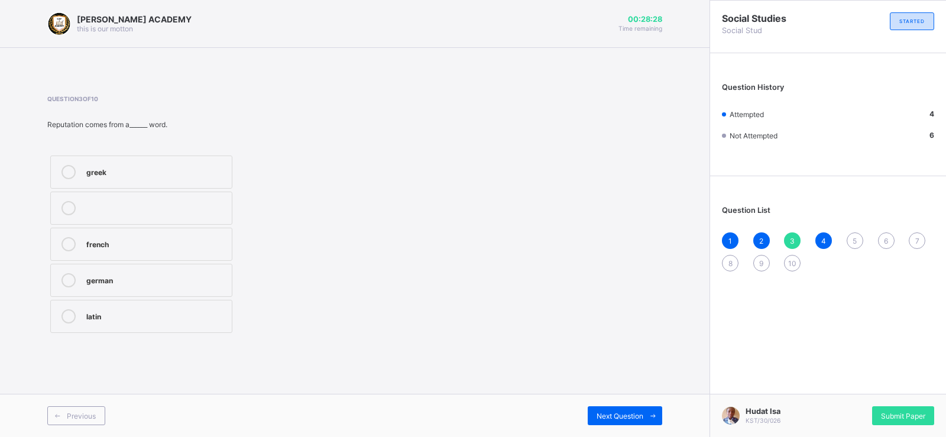
click at [794, 238] on span "3" at bounding box center [792, 240] width 5 height 9
click at [622, 415] on span "Next Question" at bounding box center [619, 415] width 47 height 9
click at [220, 160] on label "nuclear family" at bounding box center [141, 171] width 182 height 33
click at [221, 160] on label "nuclear family" at bounding box center [141, 171] width 182 height 33
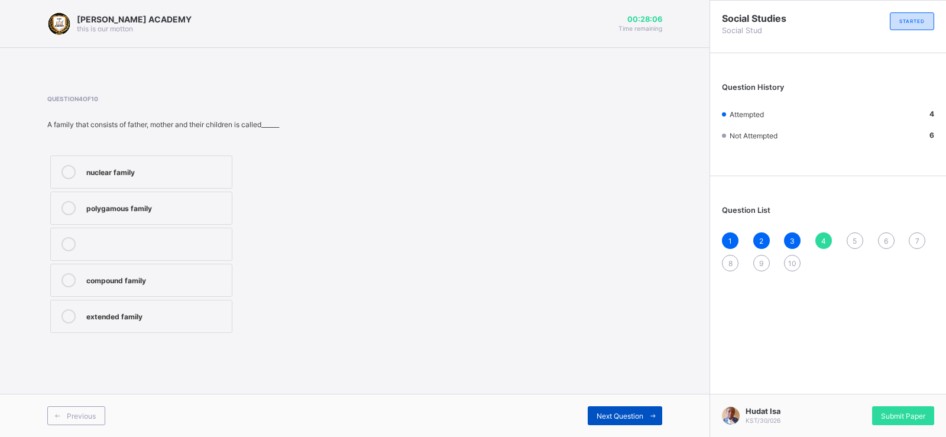
click at [634, 414] on span "Next Question" at bounding box center [619, 415] width 47 height 9
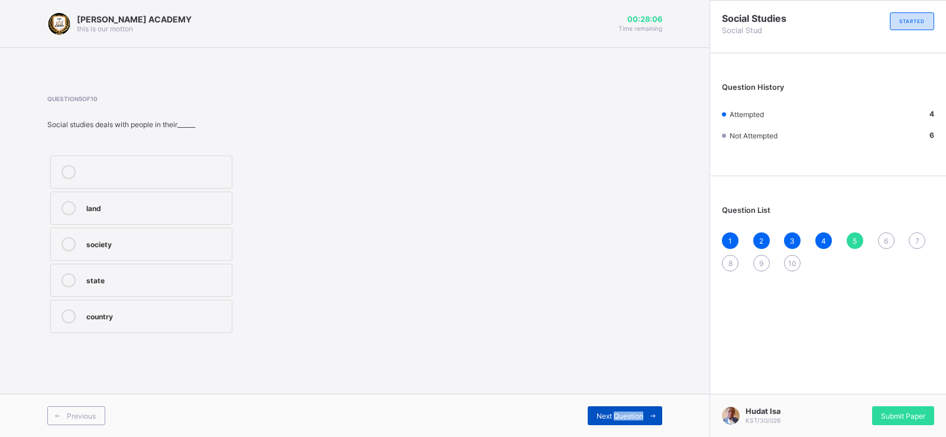
click at [634, 414] on span "Next Question" at bounding box center [619, 415] width 47 height 9
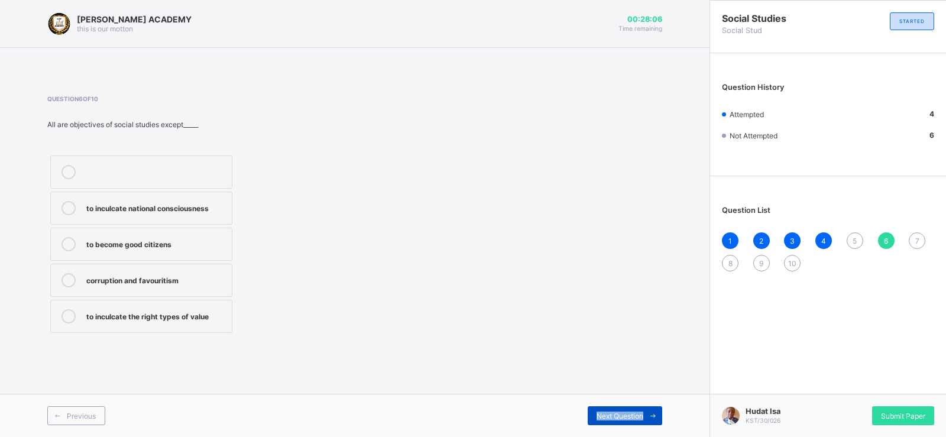
click at [634, 414] on span "Next Question" at bounding box center [619, 415] width 47 height 9
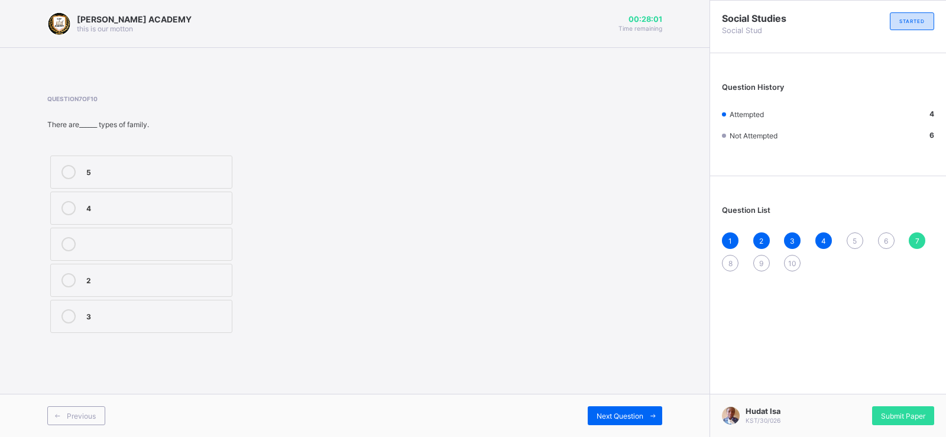
click at [855, 238] on span "5" at bounding box center [854, 240] width 4 height 9
click at [216, 241] on div "society" at bounding box center [155, 243] width 139 height 12
click at [642, 411] on span "Next Question" at bounding box center [619, 415] width 47 height 9
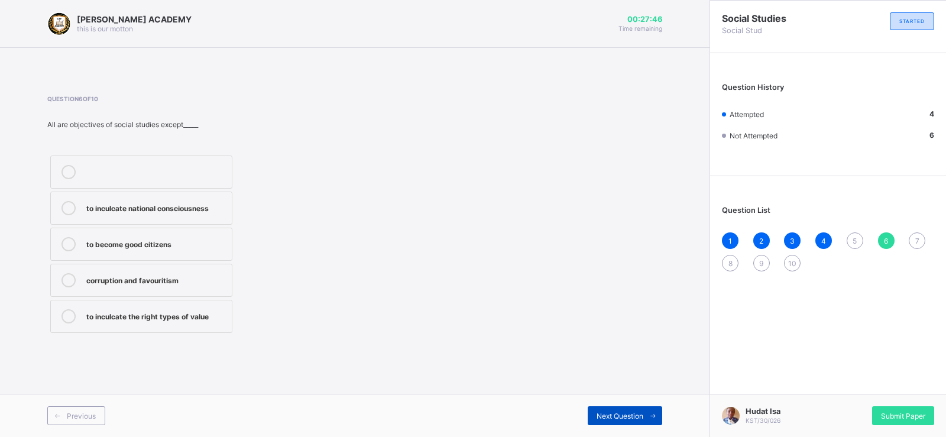
click at [642, 411] on span "Next Question" at bounding box center [619, 415] width 47 height 9
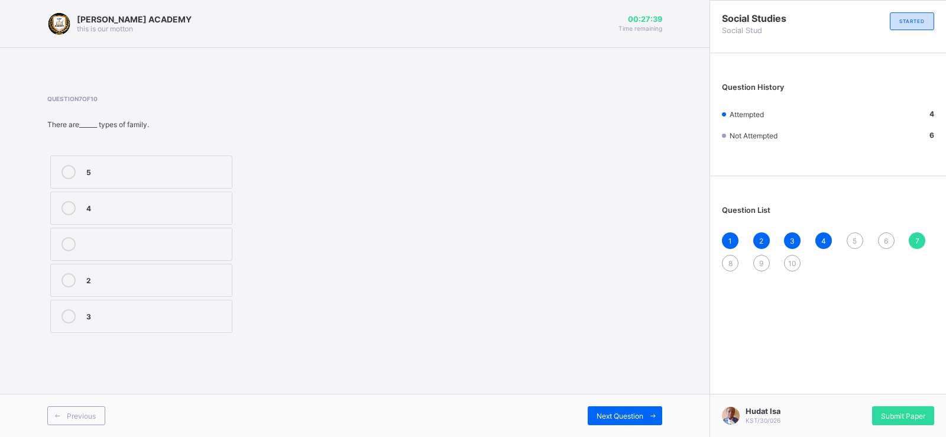
click at [853, 239] on span "5" at bounding box center [854, 240] width 4 height 9
click at [184, 251] on label "society" at bounding box center [141, 244] width 182 height 33
click at [607, 411] on span "Next Question" at bounding box center [619, 415] width 47 height 9
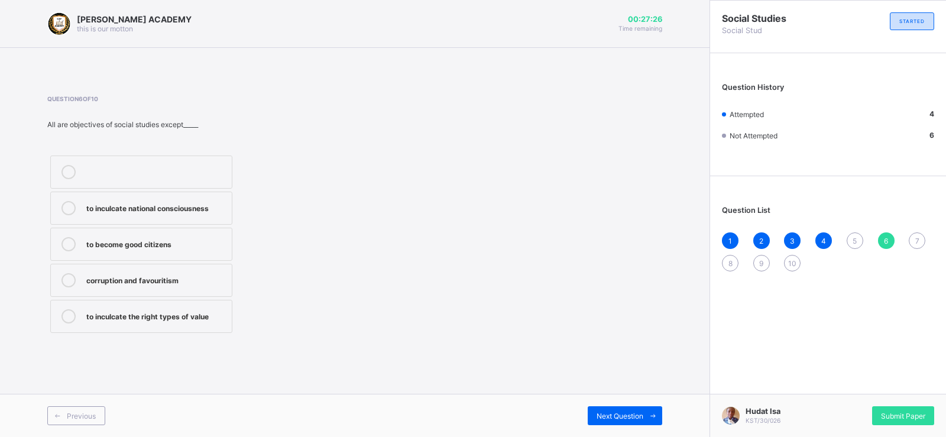
click at [855, 238] on span "5" at bounding box center [854, 240] width 4 height 9
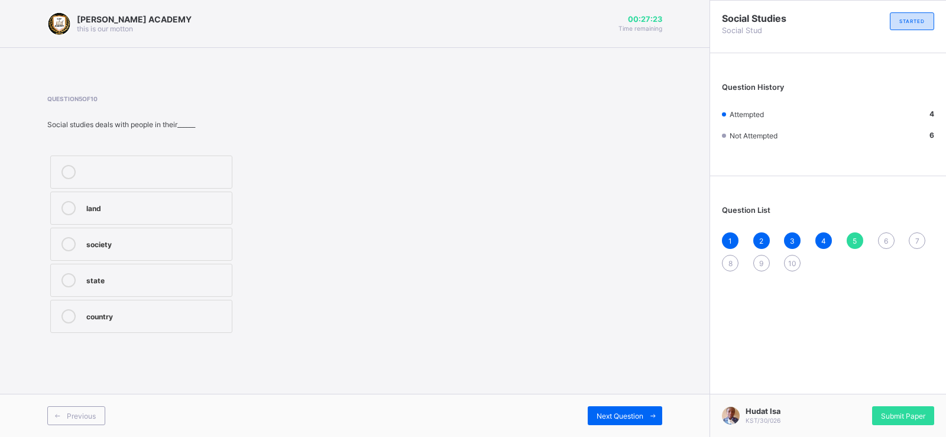
click at [190, 236] on label "society" at bounding box center [141, 244] width 182 height 33
click at [640, 410] on div "Next Question" at bounding box center [625, 415] width 74 height 19
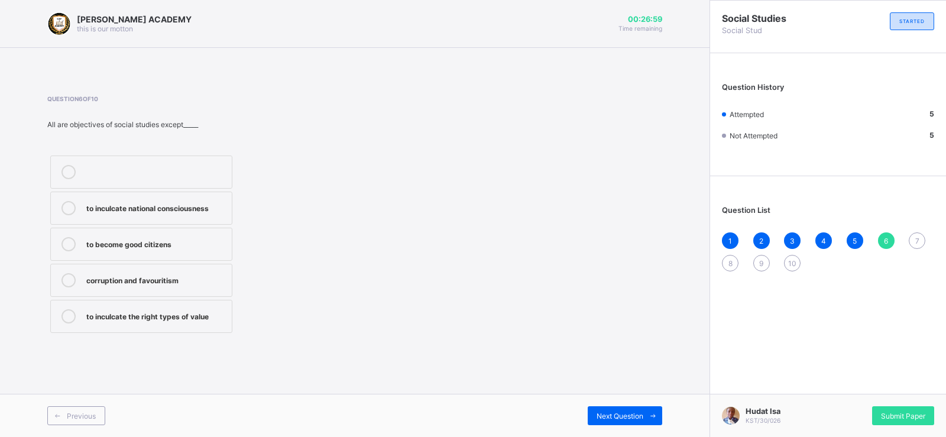
click at [124, 282] on div "corruption and favouritism" at bounding box center [155, 279] width 139 height 12
click at [602, 420] on span "Next Question" at bounding box center [619, 415] width 47 height 9
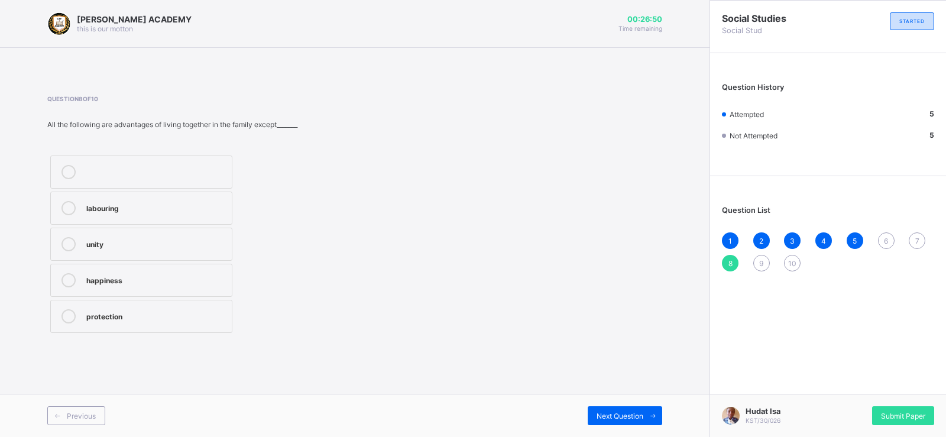
click at [886, 237] on span "6" at bounding box center [886, 240] width 4 height 9
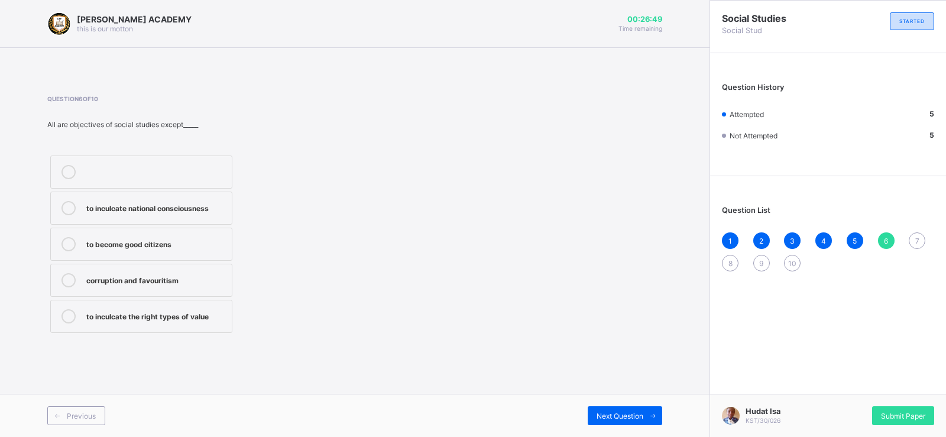
click at [886, 237] on span "6" at bounding box center [886, 240] width 4 height 9
click at [209, 280] on div "corruption and favouritism" at bounding box center [155, 279] width 139 height 12
click at [634, 417] on span "Next Question" at bounding box center [619, 415] width 47 height 9
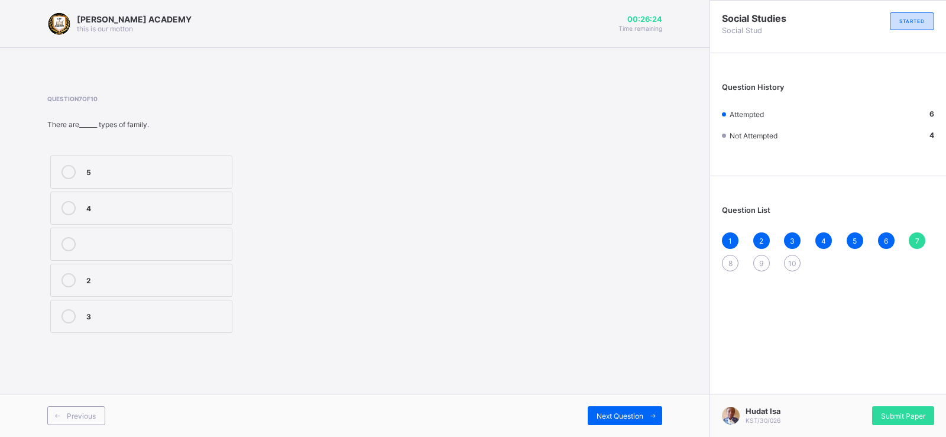
click at [216, 321] on div "3" at bounding box center [155, 316] width 139 height 14
click at [624, 413] on span "Next Question" at bounding box center [619, 415] width 47 height 9
click at [223, 202] on div "labouring" at bounding box center [155, 207] width 139 height 12
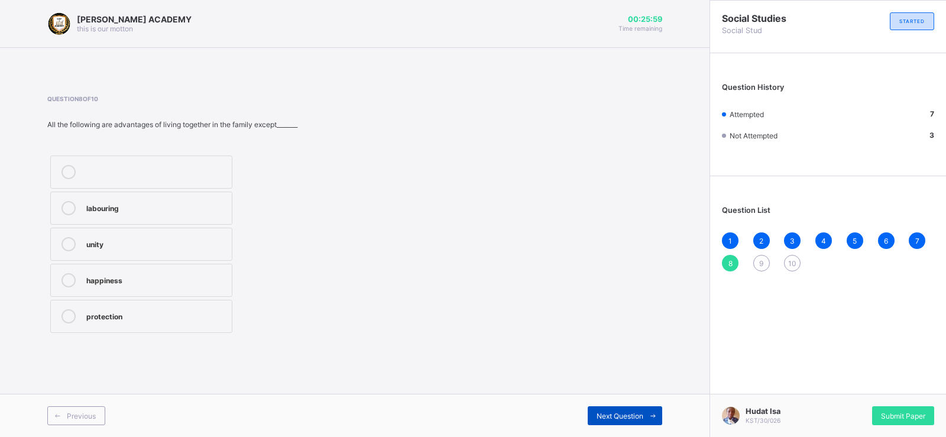
click at [617, 410] on div "Next Question" at bounding box center [625, 415] width 74 height 19
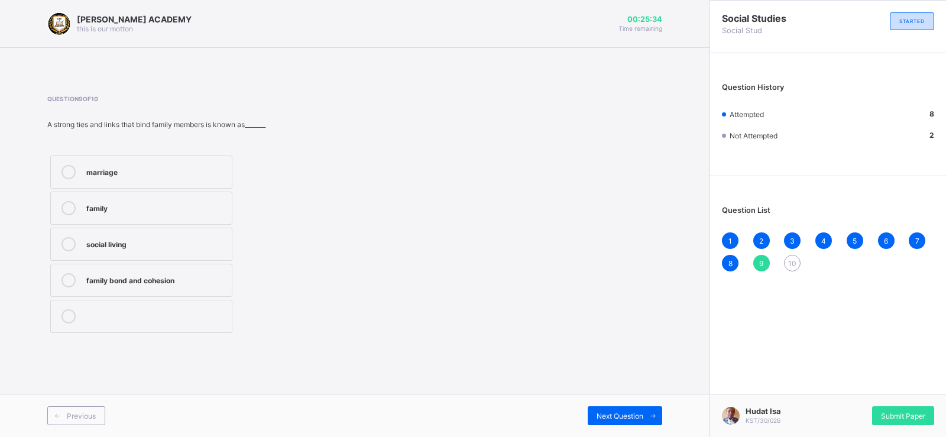
click at [165, 176] on div "marriage" at bounding box center [155, 171] width 139 height 12
click at [643, 423] on span at bounding box center [652, 415] width 19 height 19
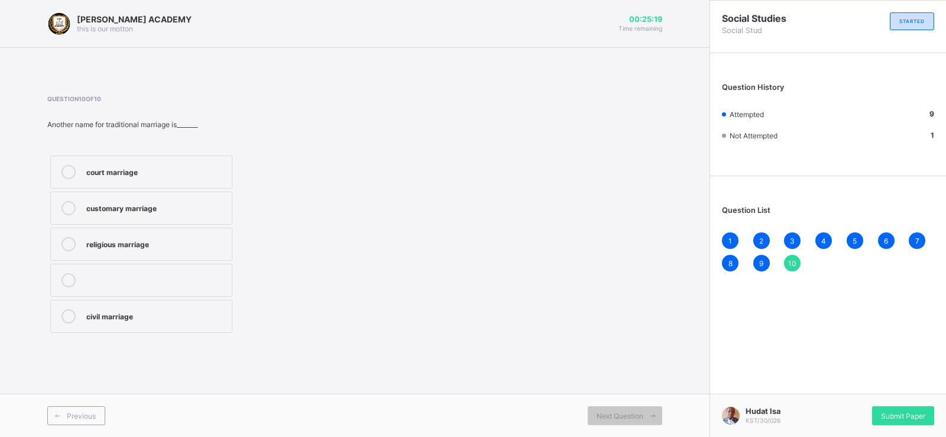
click at [170, 306] on label "civil marriage" at bounding box center [141, 316] width 182 height 33
click at [893, 411] on span "Submit Paper" at bounding box center [903, 415] width 44 height 9
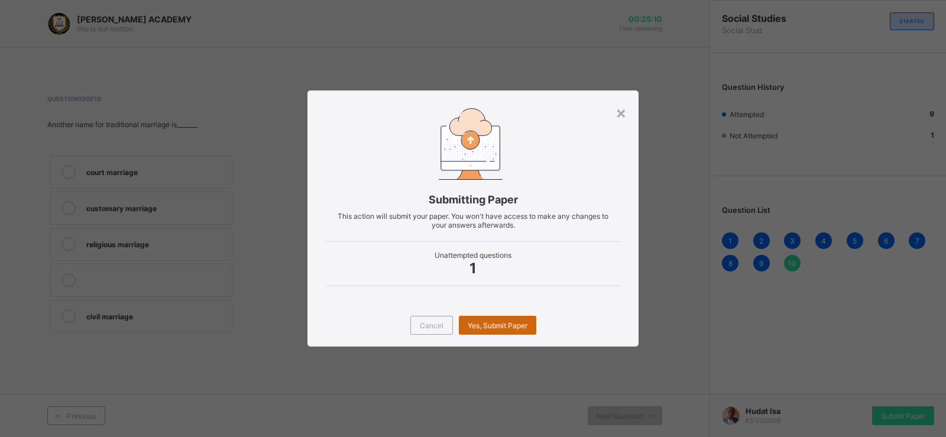
click at [524, 329] on span "Yes, Submit Paper" at bounding box center [498, 325] width 60 height 9
click at [511, 326] on div "Yes, Submit Paper" at bounding box center [497, 325] width 77 height 19
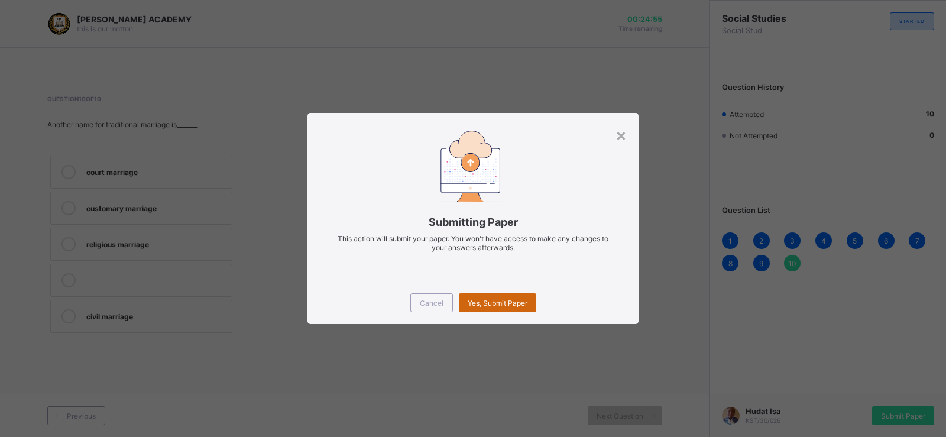
click at [517, 302] on span "Yes, Submit Paper" at bounding box center [498, 302] width 60 height 9
click at [517, 303] on div "Yes, Submit Paper" at bounding box center [497, 302] width 77 height 19
click at [492, 303] on div "Yes, Submit Paper" at bounding box center [497, 302] width 77 height 19
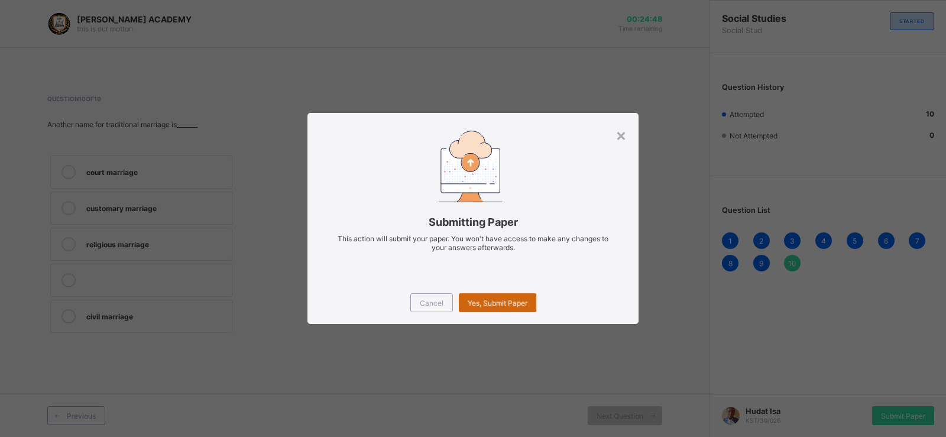
click at [492, 303] on div "Yes, Submit Paper" at bounding box center [497, 302] width 77 height 19
click at [521, 307] on div "Yes, Submit Paper" at bounding box center [497, 302] width 77 height 19
click at [516, 298] on div "Yes, Submit Paper" at bounding box center [497, 302] width 77 height 19
click at [516, 298] on span "Yes, Submit Paper" at bounding box center [498, 302] width 60 height 9
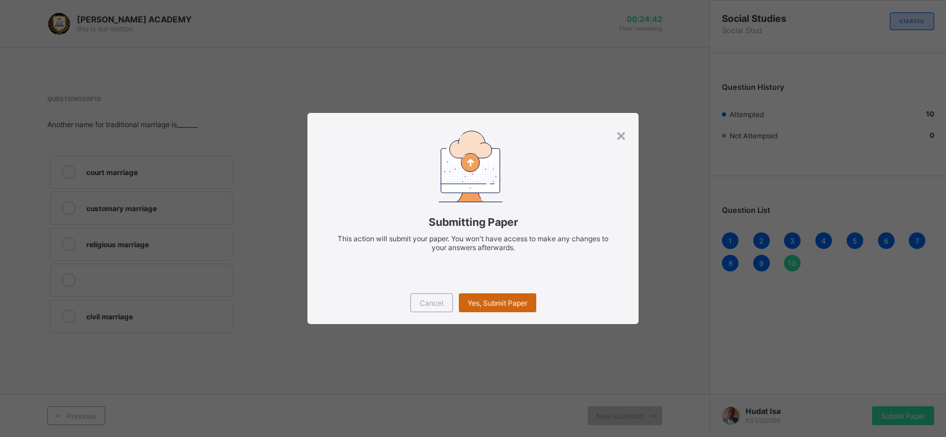
click at [516, 298] on span "Yes, Submit Paper" at bounding box center [498, 302] width 60 height 9
click at [516, 298] on div "Yes, Submit Paper" at bounding box center [497, 302] width 77 height 19
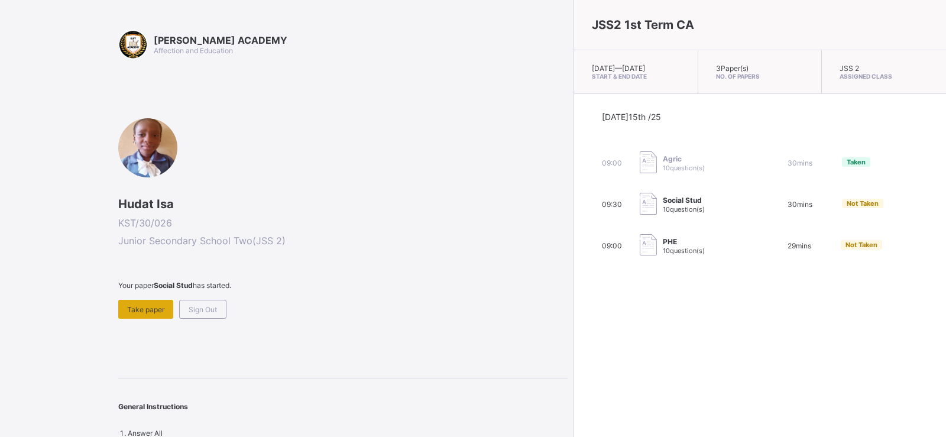
click at [131, 307] on span "Take paper" at bounding box center [145, 309] width 37 height 9
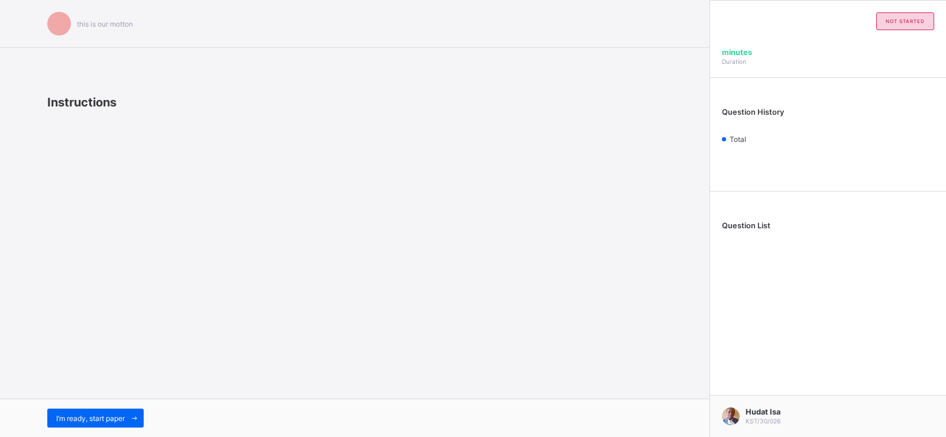
click at [108, 365] on div "this is our [PERSON_NAME] Instructions I’m ready, start paper" at bounding box center [354, 218] width 709 height 437
click at [58, 414] on span "I’m ready, start paper" at bounding box center [90, 418] width 69 height 9
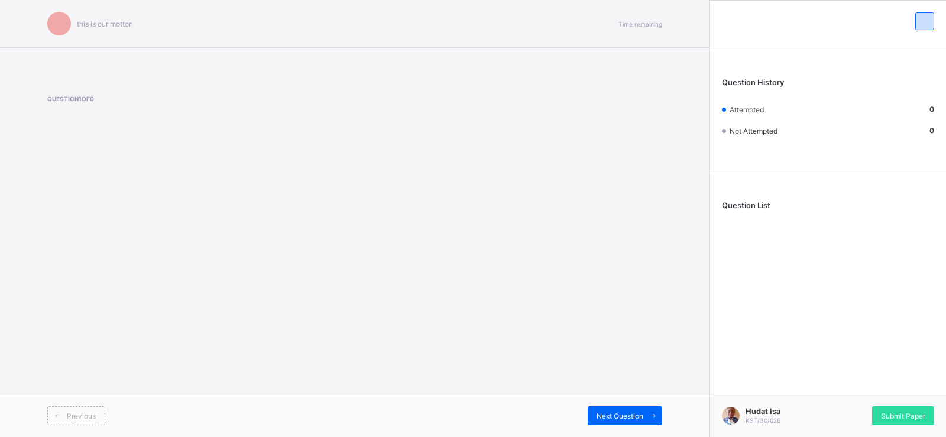
click at [279, 165] on div "this is our [PERSON_NAME] Time remaining Question 1 of 0 Previous Next Question" at bounding box center [354, 218] width 709 height 437
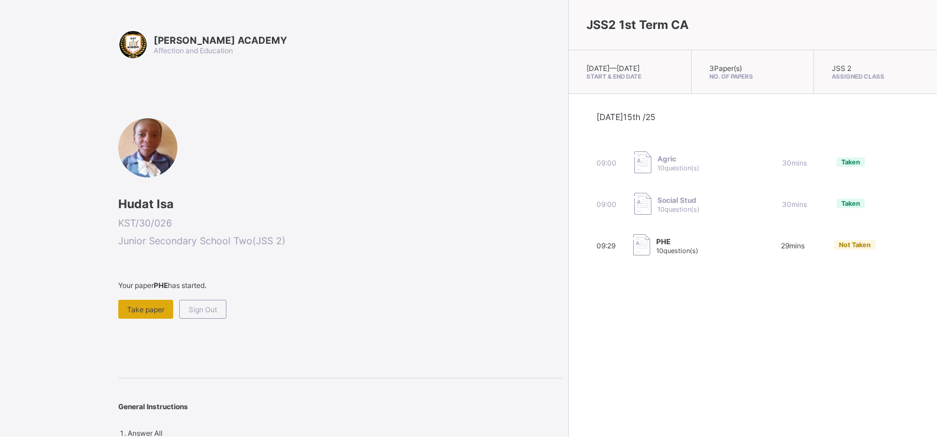
click at [153, 303] on div "Take paper" at bounding box center [145, 309] width 55 height 19
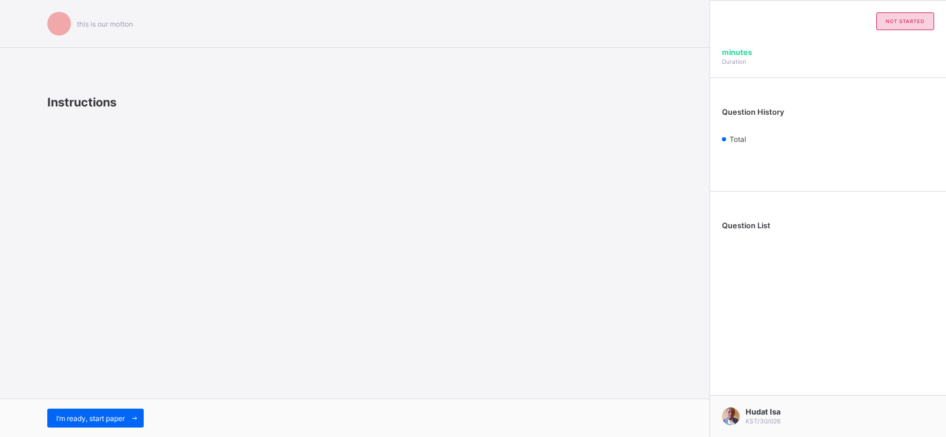
click at [206, 168] on div "Instructions" at bounding box center [354, 126] width 615 height 99
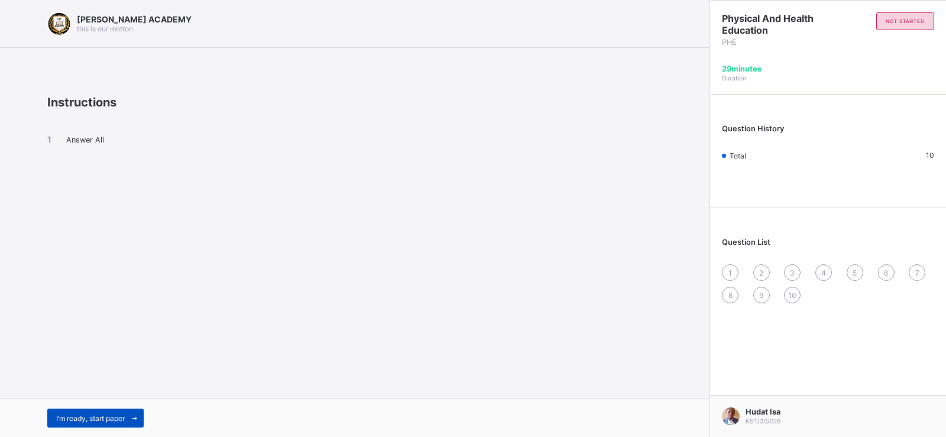
click at [93, 414] on span "I’m ready, start paper" at bounding box center [90, 418] width 69 height 9
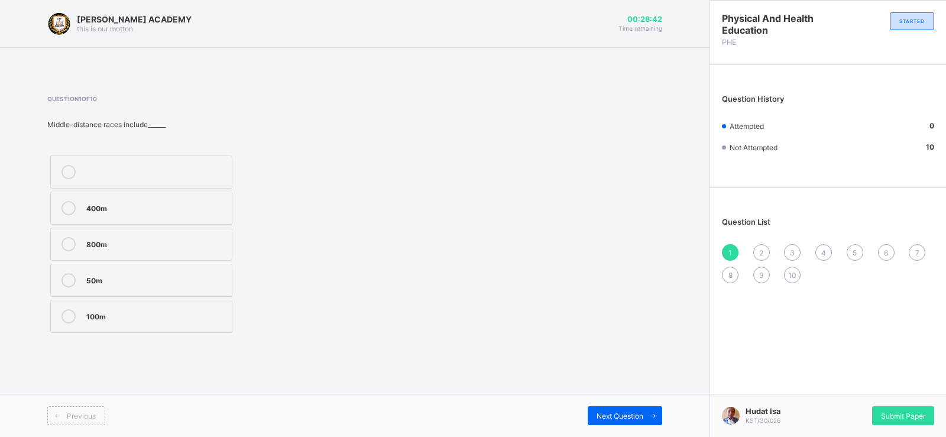
click at [181, 252] on label "800m" at bounding box center [141, 244] width 182 height 33
click at [611, 408] on div "Next Question" at bounding box center [625, 415] width 74 height 19
click at [229, 212] on label "Igbo" at bounding box center [141, 208] width 182 height 33
click at [617, 418] on span "Next Question" at bounding box center [619, 415] width 47 height 9
click at [184, 328] on label "Indoor" at bounding box center [141, 316] width 182 height 33
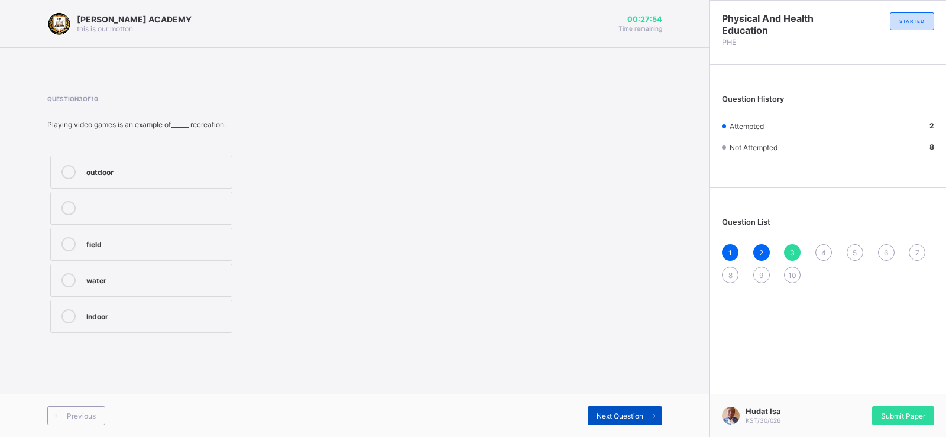
click at [639, 410] on div "Next Question" at bounding box center [625, 415] width 74 height 19
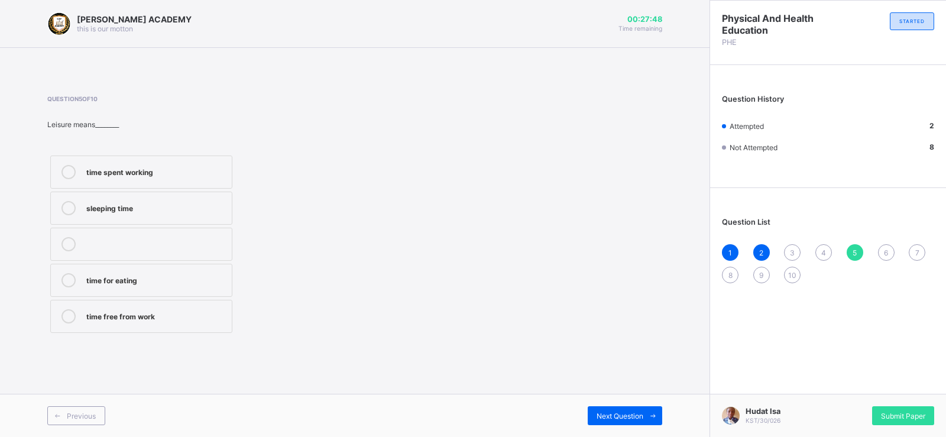
click at [826, 253] on div "4" at bounding box center [823, 252] width 17 height 17
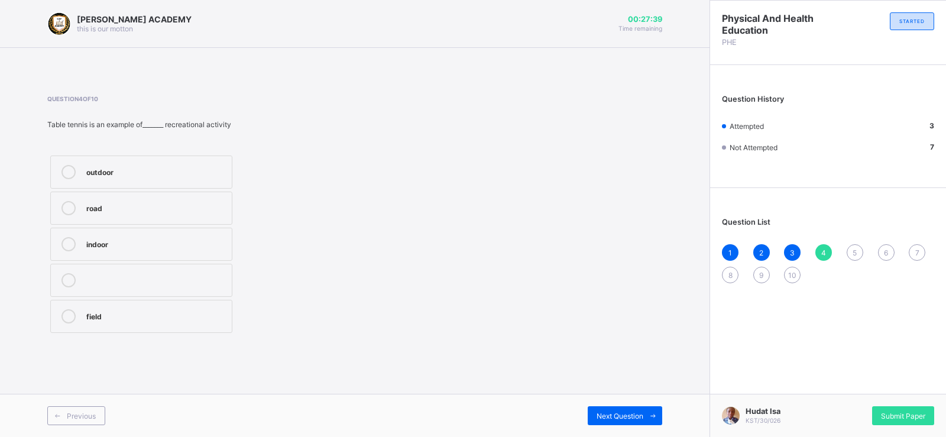
click at [222, 158] on label "outdoor" at bounding box center [141, 171] width 182 height 33
click at [624, 417] on span "Next Question" at bounding box center [619, 415] width 47 height 9
drag, startPoint x: 515, startPoint y: 322, endPoint x: 496, endPoint y: 314, distance: 20.8
click at [496, 314] on div "Question 5 of 10 Leisure means________ time spent working sleeping time time fo…" at bounding box center [354, 215] width 615 height 241
click at [126, 316] on div "time free from work" at bounding box center [155, 315] width 139 height 12
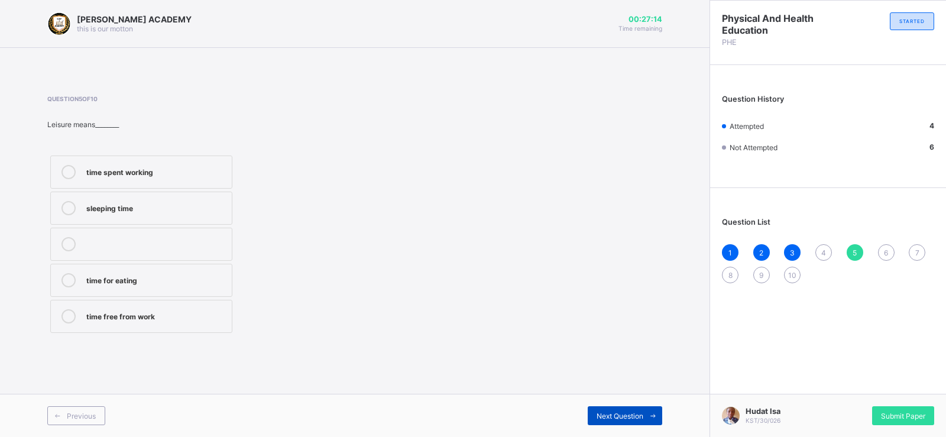
click at [637, 414] on span "Next Question" at bounding box center [619, 415] width 47 height 9
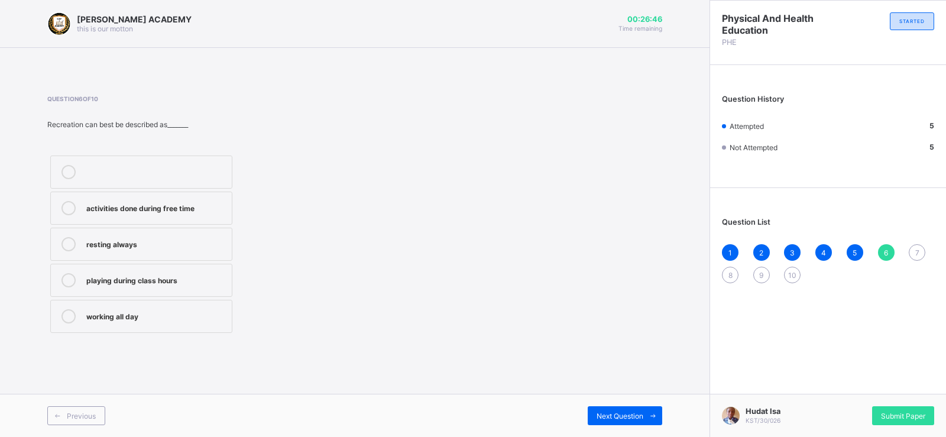
click at [212, 213] on div "activities done during free time" at bounding box center [155, 208] width 139 height 14
click at [635, 419] on span "Next Question" at bounding box center [619, 415] width 47 height 9
click at [197, 196] on label "refresh the body and mind" at bounding box center [141, 208] width 182 height 33
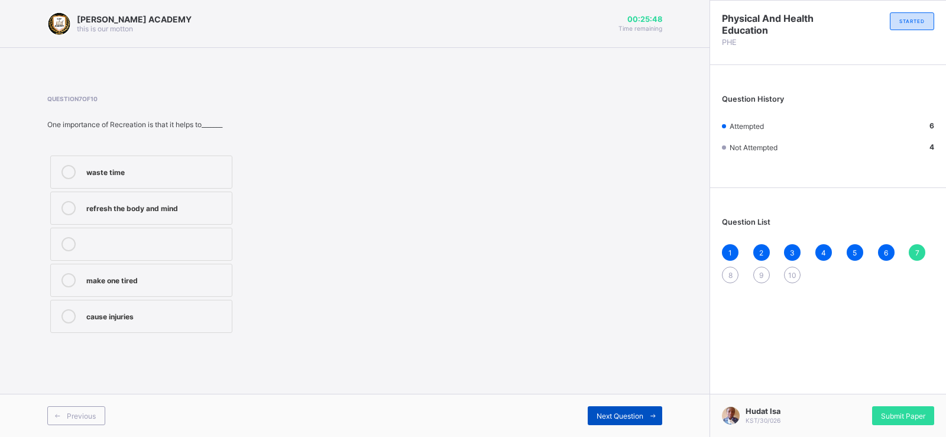
click at [603, 408] on div "Next Question" at bounding box center [625, 415] width 74 height 19
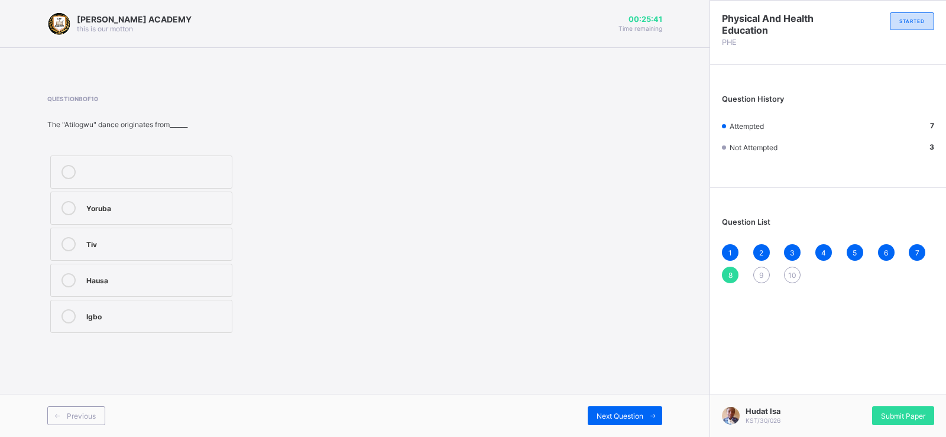
click at [209, 283] on div "Hausa" at bounding box center [155, 279] width 139 height 12
click at [151, 216] on label "Yoruba" at bounding box center [141, 208] width 182 height 33
click at [635, 416] on span "Next Question" at bounding box center [619, 415] width 47 height 9
click at [176, 283] on div "swimming" at bounding box center [155, 279] width 139 height 12
click at [634, 409] on div "Next Question" at bounding box center [625, 415] width 74 height 19
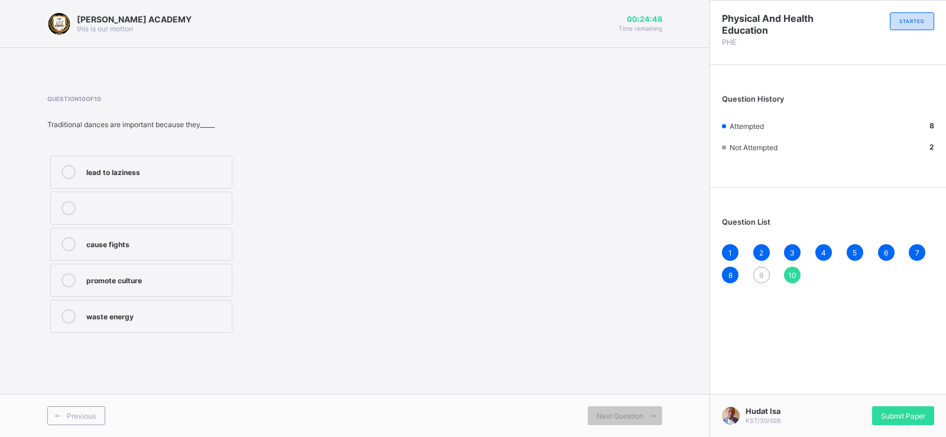
click at [224, 273] on div "promote culture" at bounding box center [155, 279] width 139 height 12
click at [886, 410] on div "Submit Paper" at bounding box center [903, 415] width 62 height 19
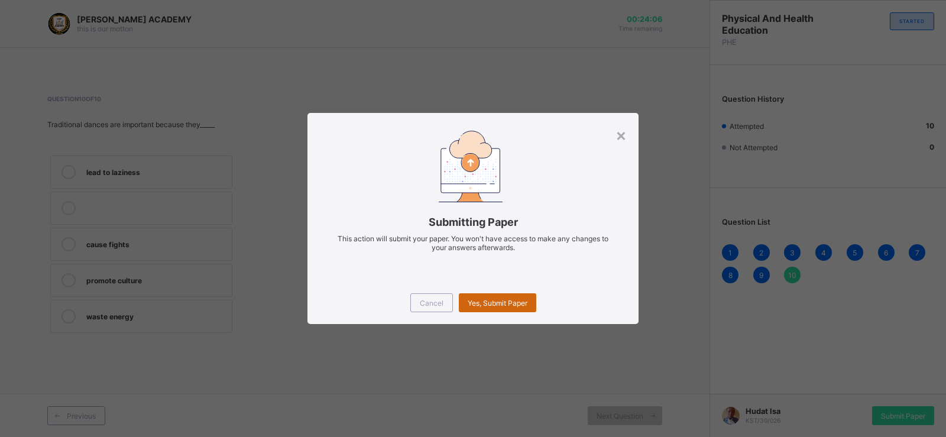
click at [508, 303] on span "Yes, Submit Paper" at bounding box center [498, 302] width 60 height 9
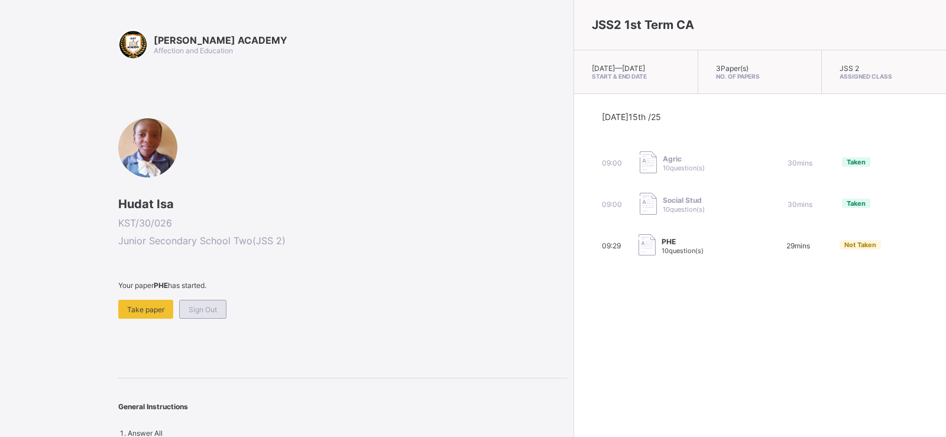
click at [215, 305] on span "Sign Out" at bounding box center [203, 309] width 28 height 9
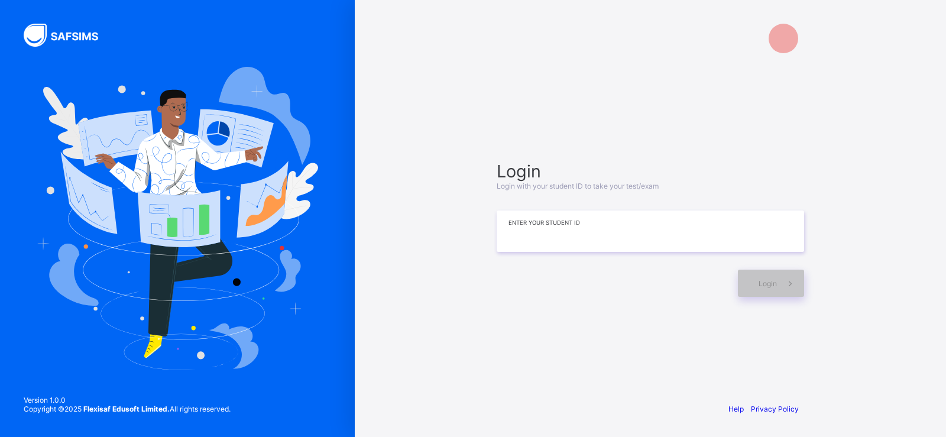
click at [511, 243] on input at bounding box center [649, 230] width 307 height 41
type input "*******"
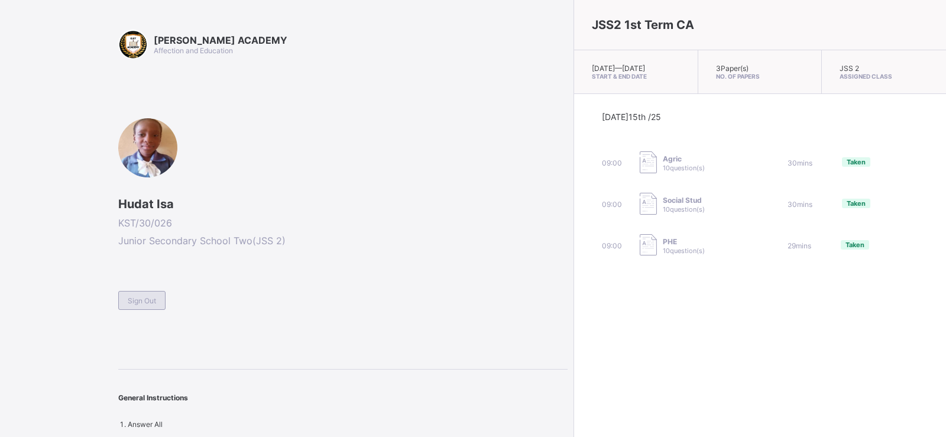
click at [162, 304] on div "Sign Out" at bounding box center [141, 300] width 47 height 19
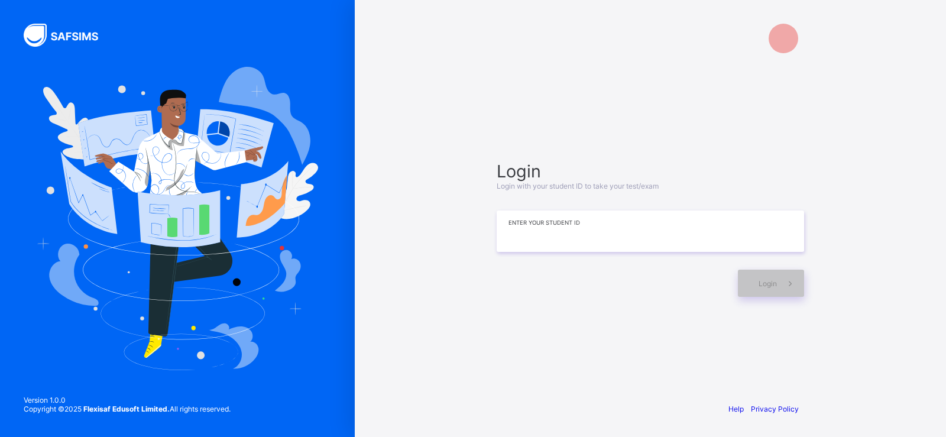
click at [505, 230] on input at bounding box center [649, 230] width 307 height 41
type input "*********"
click at [767, 275] on div "Login" at bounding box center [771, 283] width 66 height 27
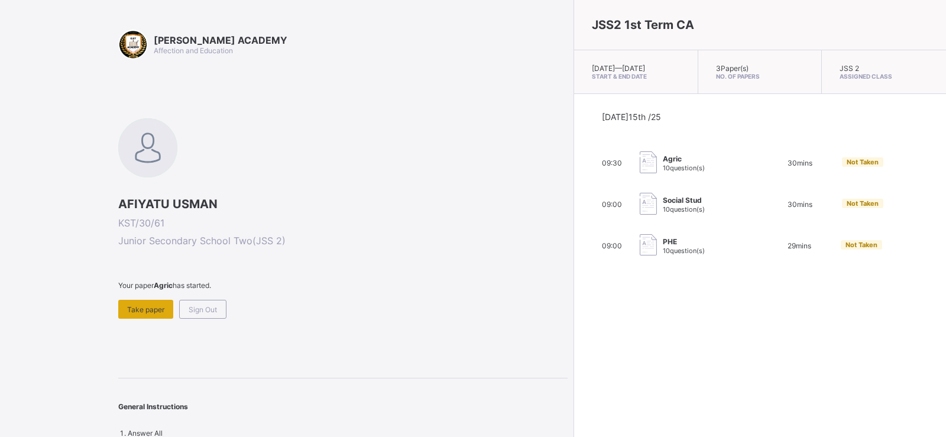
click at [142, 307] on span "Take paper" at bounding box center [145, 309] width 37 height 9
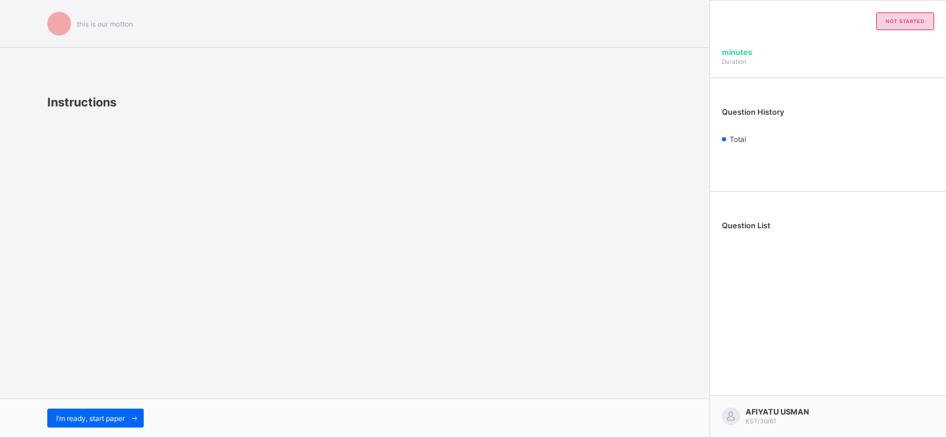
click at [142, 307] on div "this is our [PERSON_NAME] Instructions I’m ready, start paper" at bounding box center [354, 218] width 709 height 437
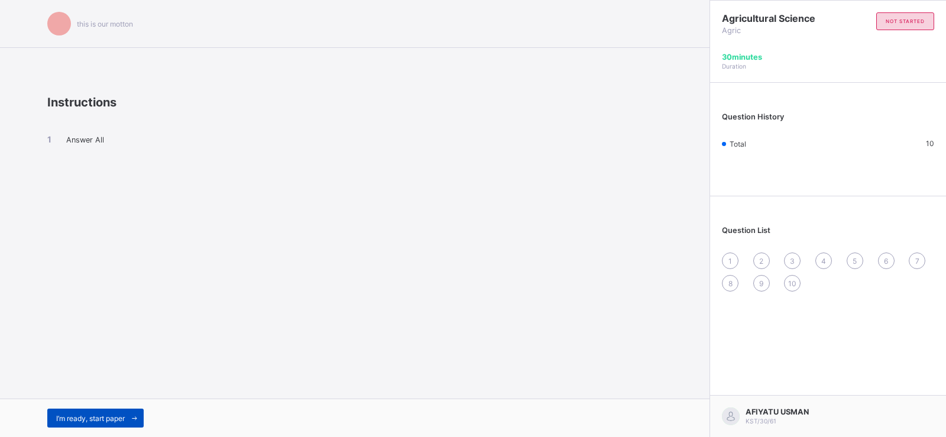
click at [88, 415] on span "I’m ready, start paper" at bounding box center [90, 418] width 69 height 9
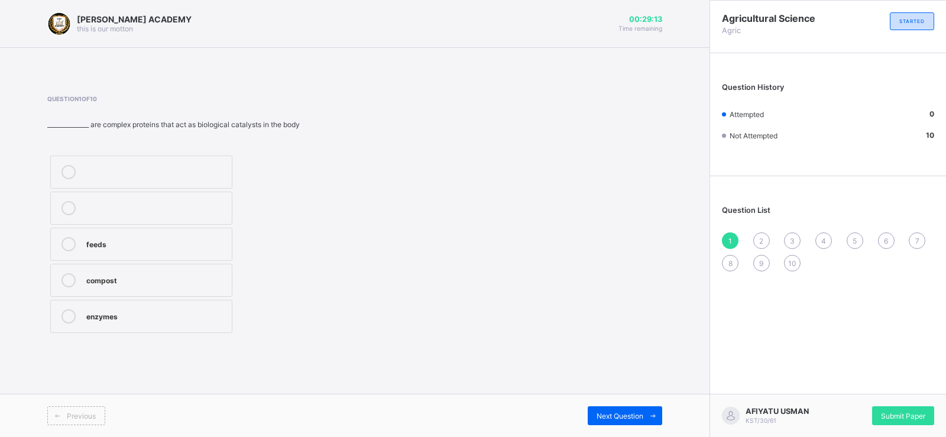
click at [67, 309] on label "enzymes" at bounding box center [141, 316] width 182 height 33
click at [605, 410] on div "Next Question" at bounding box center [625, 415] width 74 height 19
drag, startPoint x: 556, startPoint y: 408, endPoint x: 66, endPoint y: 205, distance: 530.3
click at [66, 205] on icon at bounding box center [68, 208] width 14 height 14
click at [611, 410] on div "Next Question" at bounding box center [625, 415] width 74 height 19
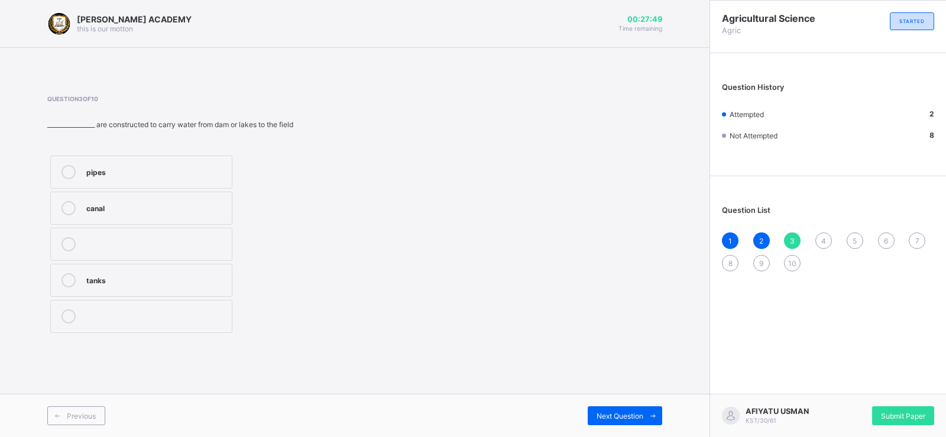
click at [64, 272] on label "tanks" at bounding box center [141, 280] width 182 height 33
click at [605, 411] on span "Next Question" at bounding box center [619, 415] width 47 height 9
click at [64, 166] on icon at bounding box center [68, 172] width 14 height 14
click at [619, 409] on div "Next Question" at bounding box center [625, 415] width 74 height 19
click at [339, 362] on div "[PERSON_NAME] ACADEMY this is our [PERSON_NAME] 00:27:14 Time remaining Questio…" at bounding box center [354, 218] width 709 height 437
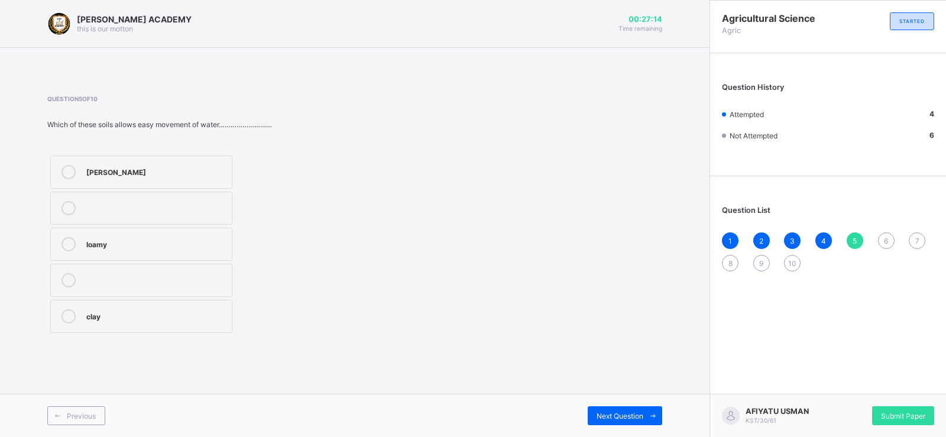
drag, startPoint x: 339, startPoint y: 362, endPoint x: 323, endPoint y: 365, distance: 16.1
click at [339, 362] on div "[PERSON_NAME] ACADEMY this is our [PERSON_NAME] 00:27:14 Time remaining Questio…" at bounding box center [354, 218] width 709 height 437
click at [134, 334] on div "[PERSON_NAME] loamy clay" at bounding box center [141, 243] width 188 height 183
drag, startPoint x: 134, startPoint y: 334, endPoint x: 115, endPoint y: 324, distance: 21.1
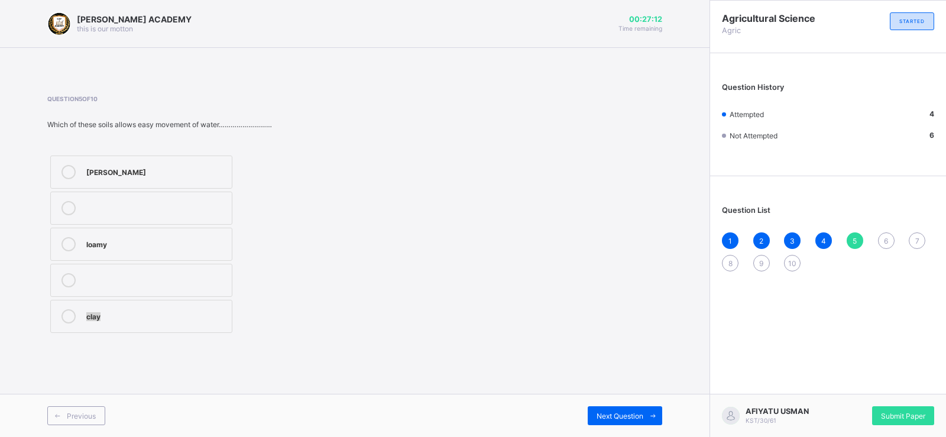
click at [134, 334] on div "[PERSON_NAME] loamy clay" at bounding box center [141, 243] width 188 height 183
click at [69, 164] on label "[PERSON_NAME]" at bounding box center [141, 171] width 182 height 33
click at [607, 413] on span "Next Question" at bounding box center [619, 415] width 47 height 9
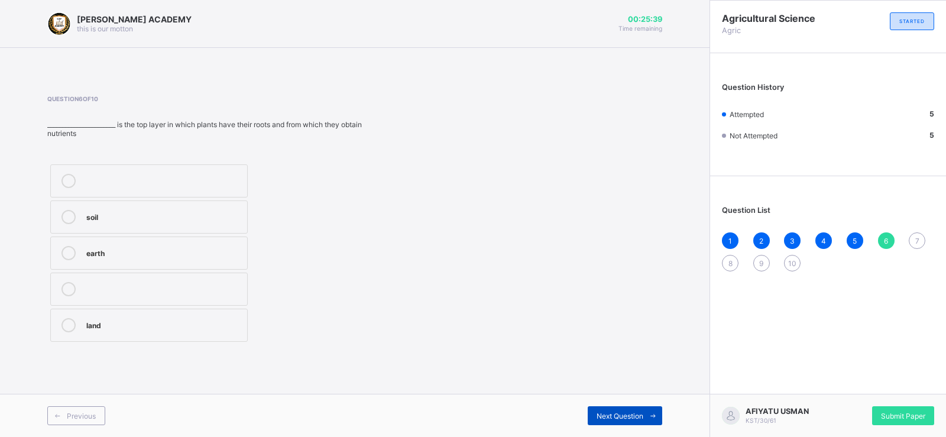
click at [606, 414] on span "Next Question" at bounding box center [619, 415] width 47 height 9
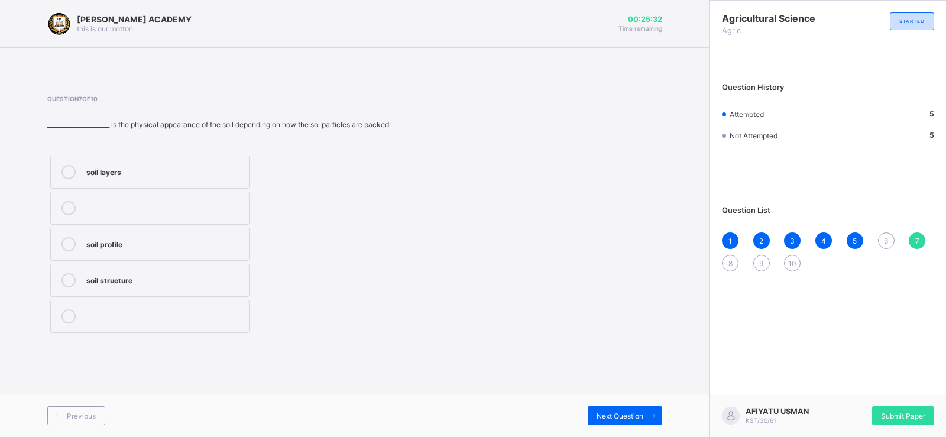
click at [886, 240] on span "6" at bounding box center [886, 240] width 4 height 9
click at [68, 209] on label "soil" at bounding box center [148, 216] width 197 height 33
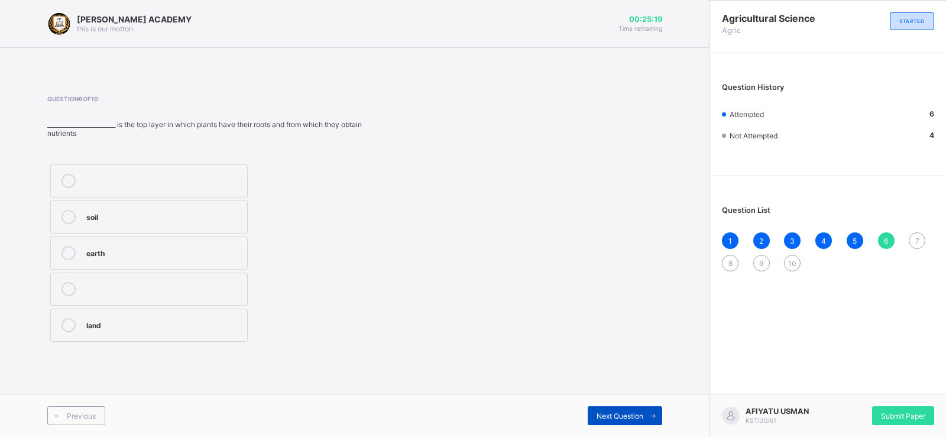
click at [615, 414] on span "Next Question" at bounding box center [619, 415] width 47 height 9
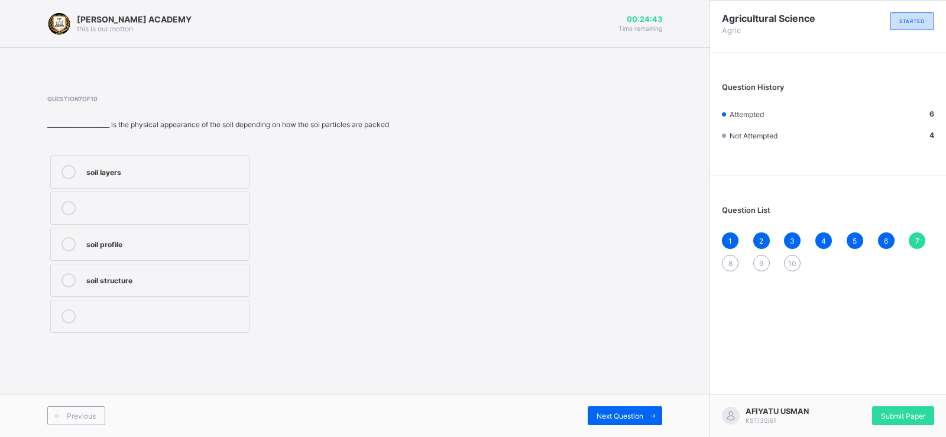
click at [72, 280] on label "soil structure" at bounding box center [149, 280] width 199 height 33
click at [603, 411] on span "Next Question" at bounding box center [619, 415] width 47 height 9
click at [63, 275] on icon at bounding box center [68, 280] width 14 height 14
click at [614, 411] on span "Next Question" at bounding box center [619, 415] width 47 height 9
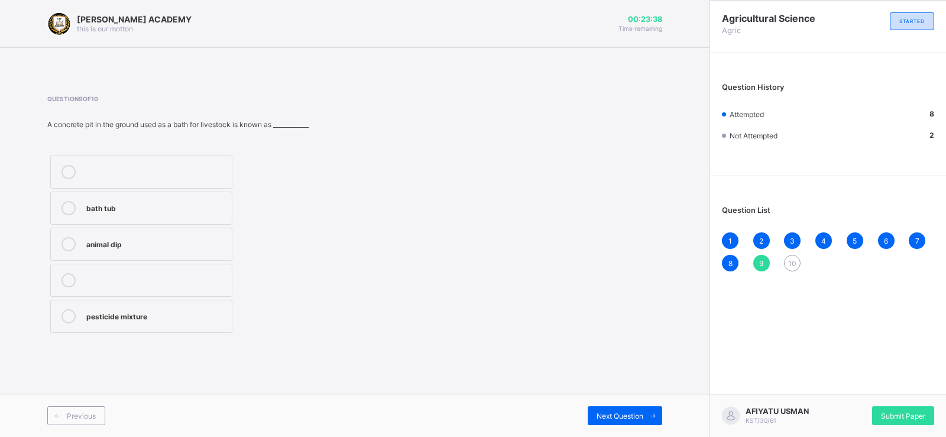
click at [68, 238] on icon at bounding box center [68, 244] width 14 height 14
click at [616, 410] on div "Next Question" at bounding box center [625, 415] width 74 height 19
click at [67, 236] on label "kind of crops" at bounding box center [141, 244] width 182 height 33
drag, startPoint x: 889, startPoint y: 409, endPoint x: 916, endPoint y: 411, distance: 26.7
click at [916, 411] on span "Submit Paper" at bounding box center [903, 415] width 44 height 9
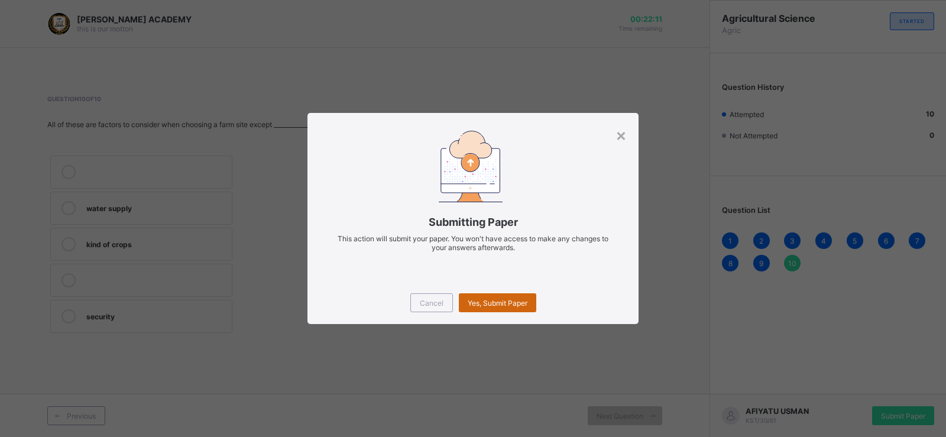
click at [511, 300] on span "Yes, Submit Paper" at bounding box center [498, 302] width 60 height 9
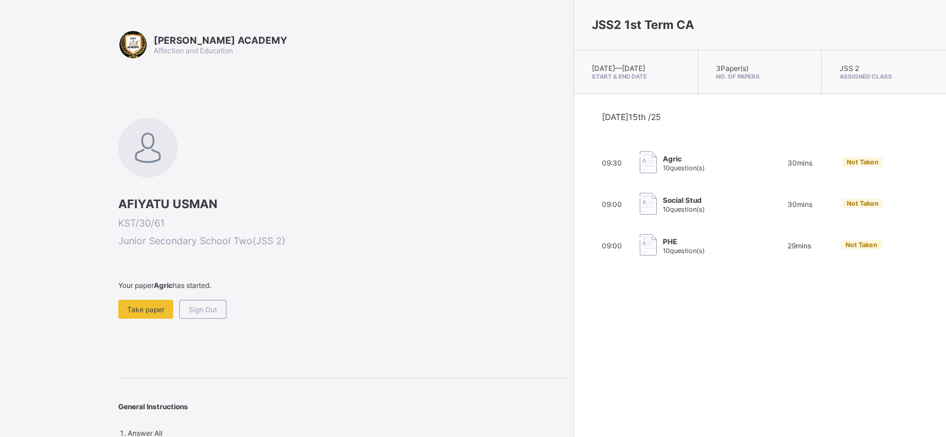
click at [429, 342] on div "[PERSON_NAME] ACADEMY Affection and Education AFIYATU USMAN KST/30/61 Junior Se…" at bounding box center [342, 234] width 449 height 408
click at [151, 309] on span "Take paper" at bounding box center [145, 309] width 37 height 9
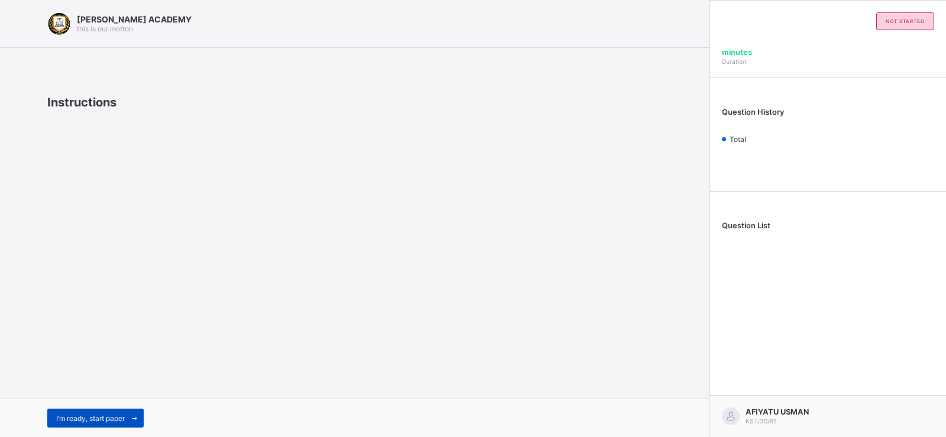
click at [94, 412] on div "I’m ready, start paper" at bounding box center [95, 417] width 96 height 19
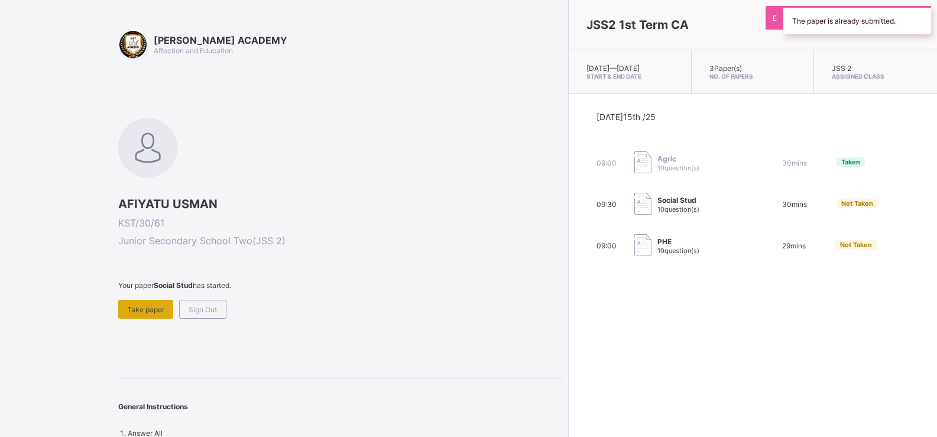
click at [134, 300] on div "Take paper" at bounding box center [145, 309] width 55 height 19
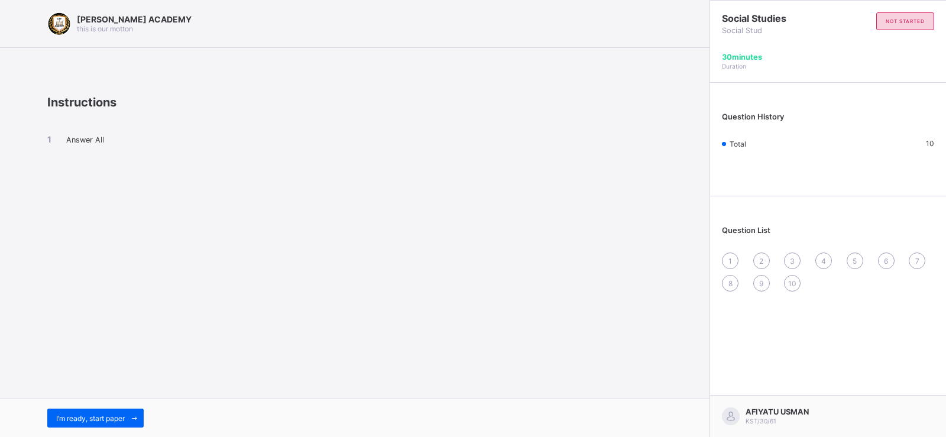
click at [134, 300] on div "[PERSON_NAME] ACADEMY this is our [PERSON_NAME] Instructions Answer All I’m rea…" at bounding box center [354, 218] width 709 height 437
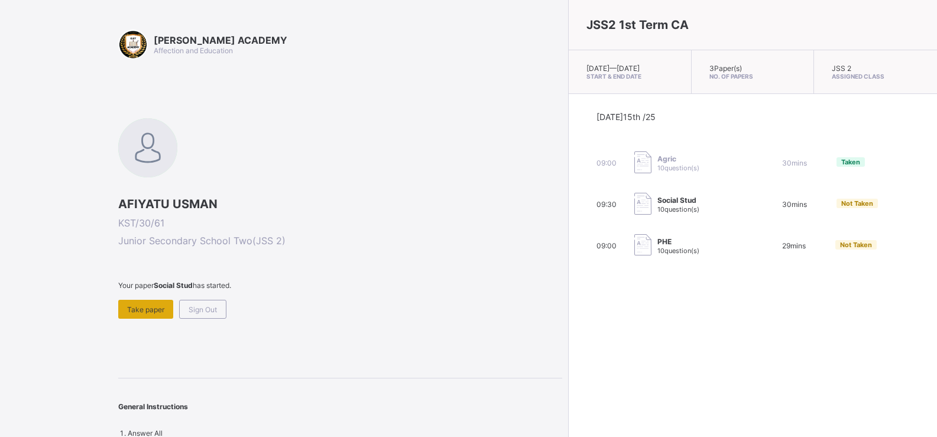
click at [169, 306] on div "Take paper" at bounding box center [145, 309] width 55 height 19
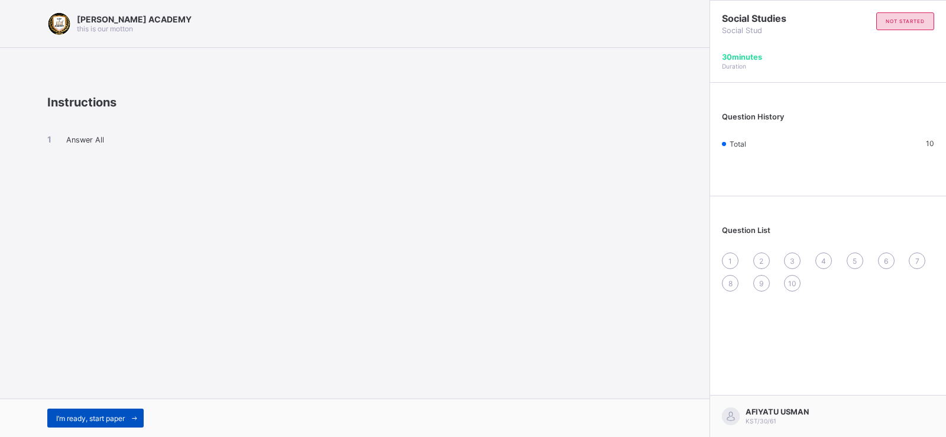
click at [102, 413] on div "I’m ready, start paper" at bounding box center [95, 417] width 96 height 19
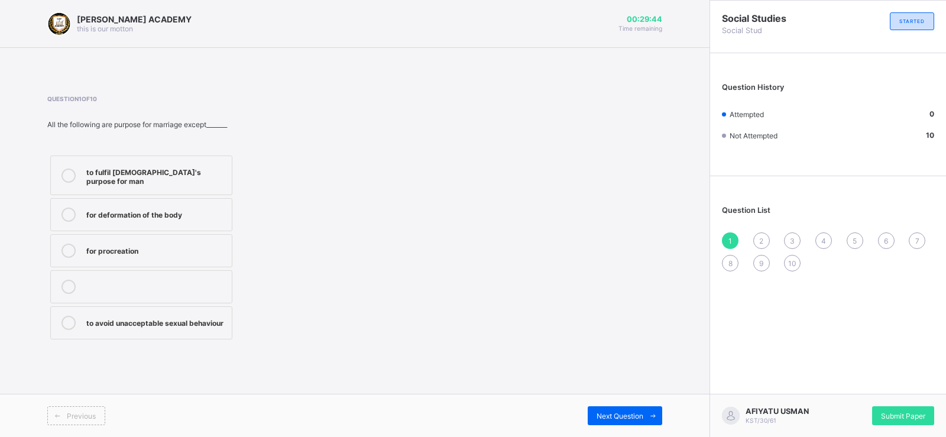
click at [69, 207] on icon at bounding box center [68, 214] width 14 height 14
click at [612, 410] on div "Next Question" at bounding box center [625, 415] width 74 height 19
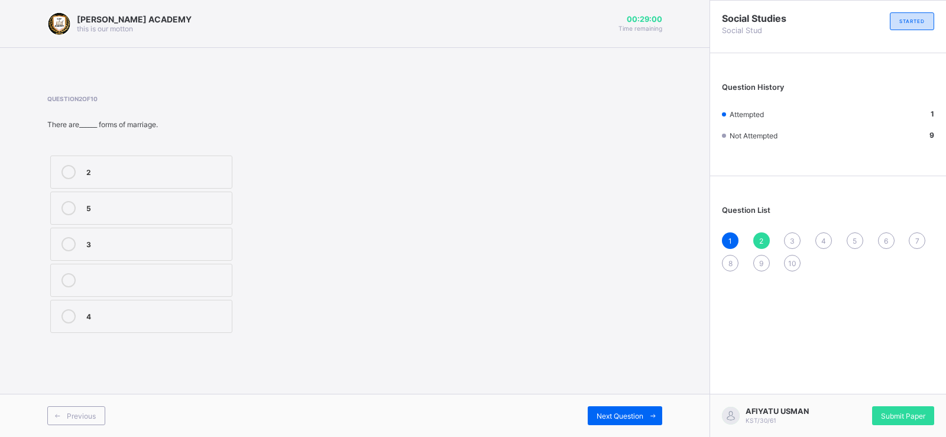
click at [64, 163] on label "2" at bounding box center [141, 171] width 182 height 33
click at [610, 410] on div "Next Question" at bounding box center [625, 415] width 74 height 19
click at [66, 313] on icon at bounding box center [68, 316] width 14 height 14
click at [640, 412] on span "Next Question" at bounding box center [619, 415] width 47 height 9
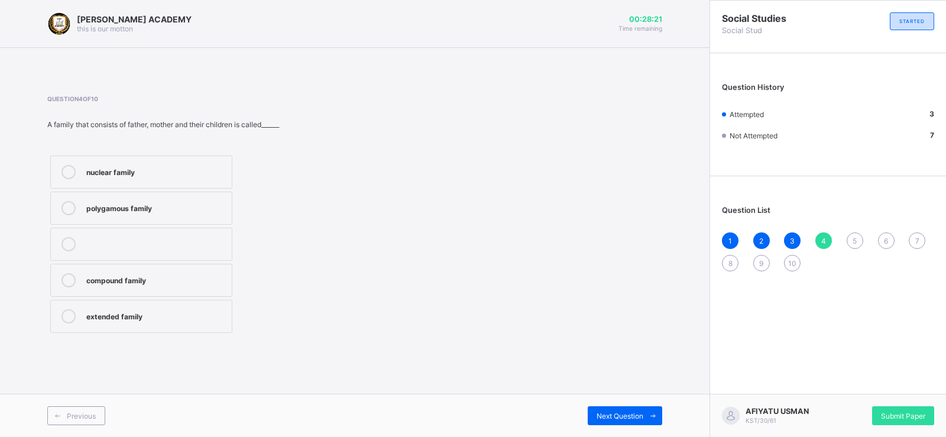
click at [65, 166] on icon at bounding box center [68, 172] width 14 height 14
click at [611, 410] on div "Next Question" at bounding box center [625, 415] width 74 height 19
click at [70, 236] on label "society" at bounding box center [141, 244] width 182 height 33
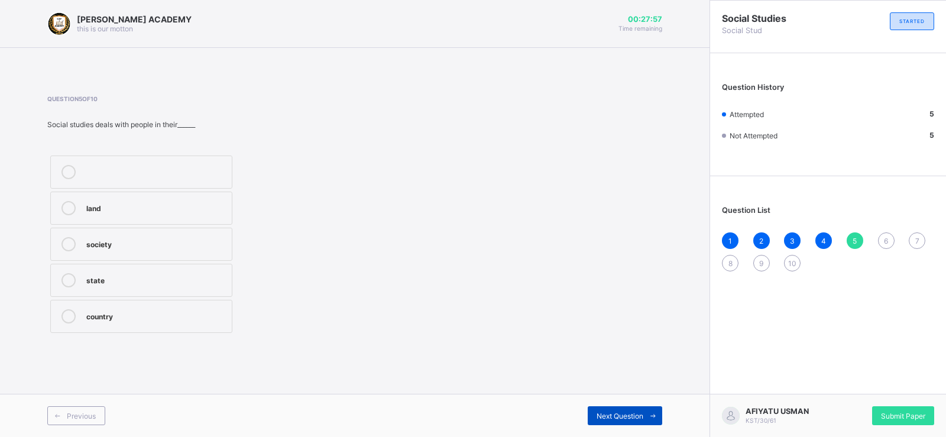
click at [641, 414] on span "Next Question" at bounding box center [619, 415] width 47 height 9
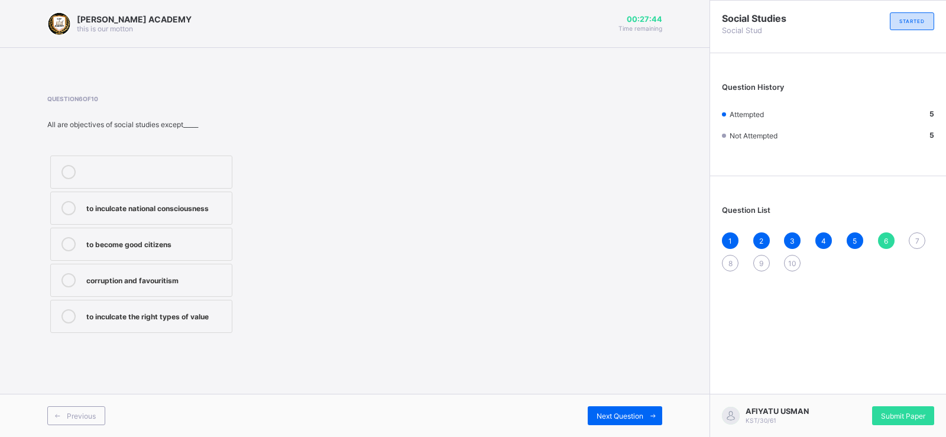
click at [416, 323] on div "Question 6 of 10 All are objectives of social studies except_____ to inculcate …" at bounding box center [354, 215] width 615 height 241
click at [414, 323] on div "Question 6 of 10 All are objectives of social studies except_____ to inculcate …" at bounding box center [354, 215] width 615 height 241
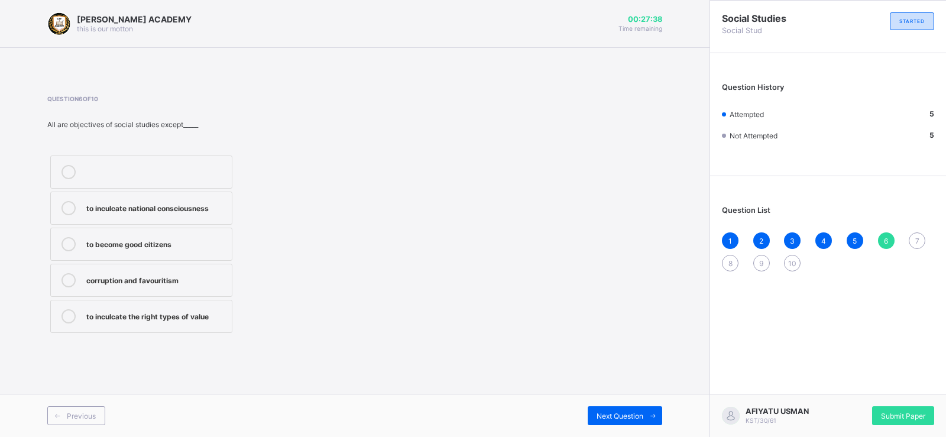
click at [65, 276] on icon at bounding box center [68, 280] width 14 height 14
click at [629, 409] on div "Next Question" at bounding box center [625, 415] width 74 height 19
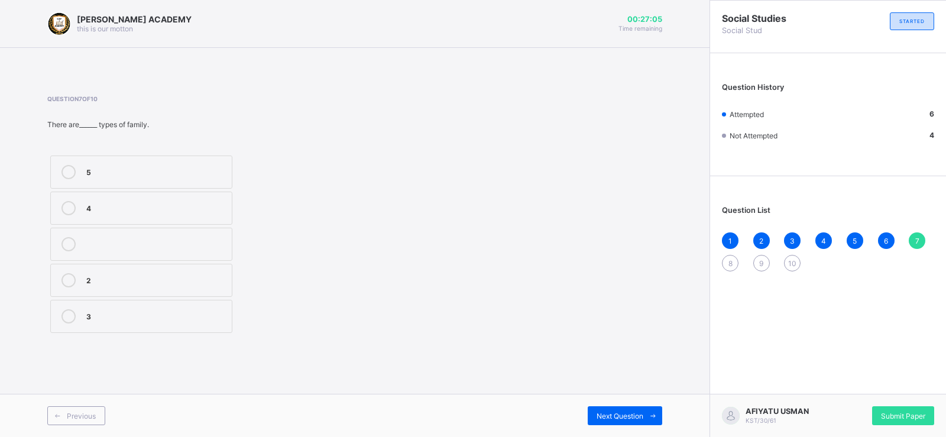
click at [69, 313] on icon at bounding box center [68, 316] width 14 height 14
click at [609, 410] on div "Next Question" at bounding box center [625, 415] width 74 height 19
click at [69, 200] on label "labouring" at bounding box center [141, 208] width 182 height 33
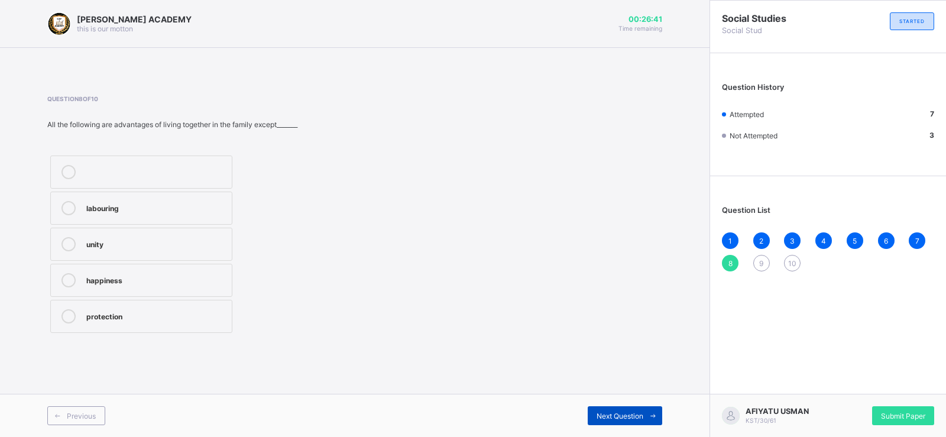
click at [606, 413] on span "Next Question" at bounding box center [619, 415] width 47 height 9
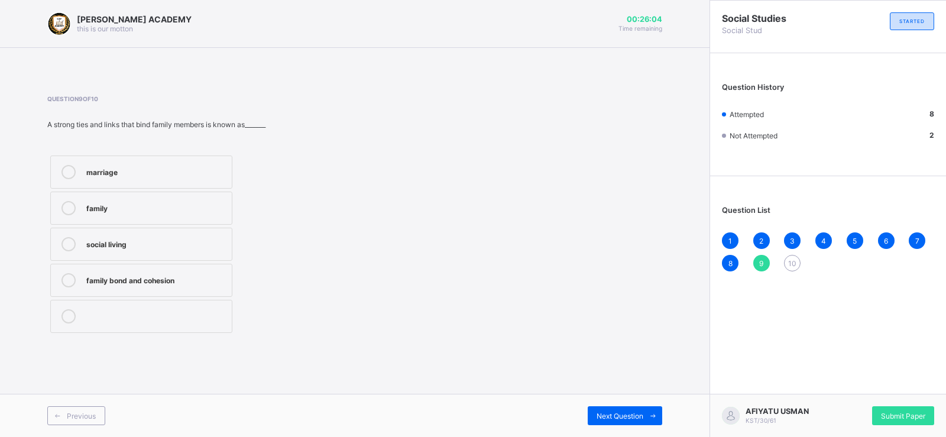
click at [66, 272] on label "family bond and cohesion" at bounding box center [141, 280] width 182 height 33
click at [605, 409] on div "Next Question" at bounding box center [625, 415] width 74 height 19
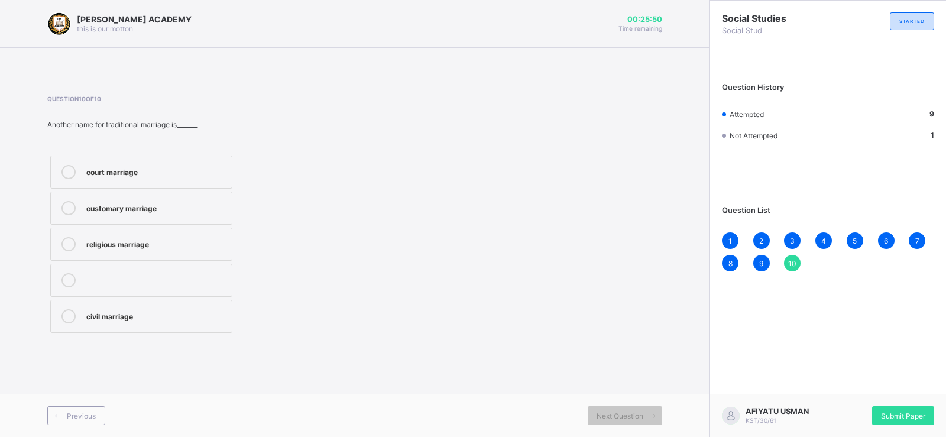
click at [66, 200] on label "customary marriage" at bounding box center [141, 208] width 182 height 33
click at [608, 411] on span "Next Question" at bounding box center [619, 415] width 47 height 9
click at [895, 414] on span "Submit Paper" at bounding box center [903, 415] width 44 height 9
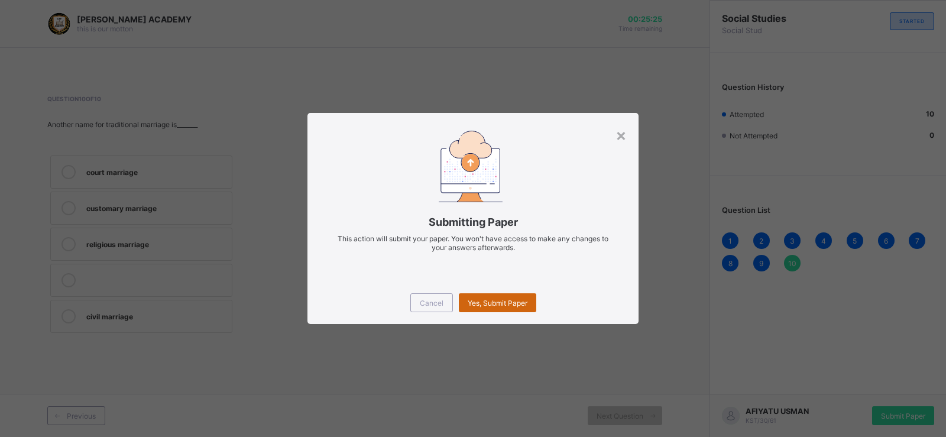
click at [483, 297] on div "Yes, Submit Paper" at bounding box center [497, 302] width 77 height 19
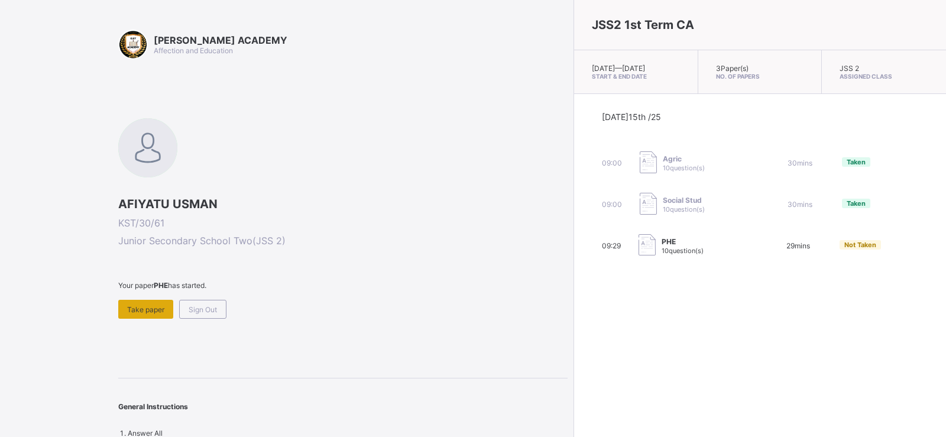
click at [145, 311] on span "Take paper" at bounding box center [145, 309] width 37 height 9
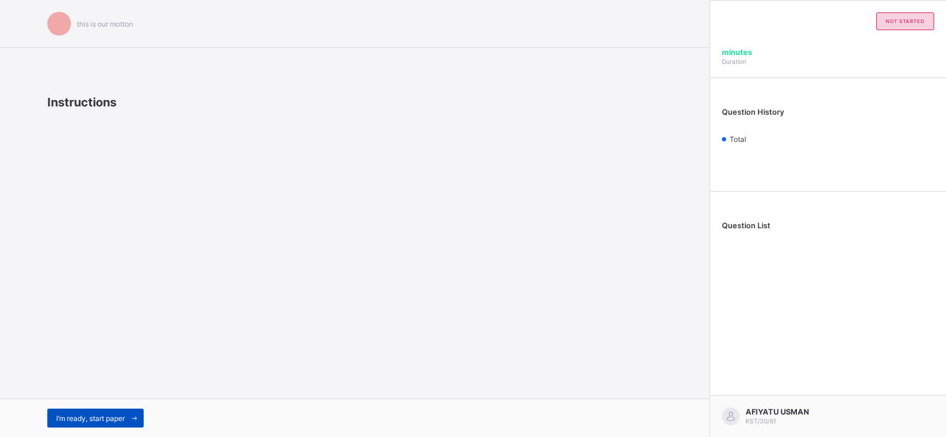
click at [110, 414] on span "I’m ready, start paper" at bounding box center [90, 418] width 69 height 9
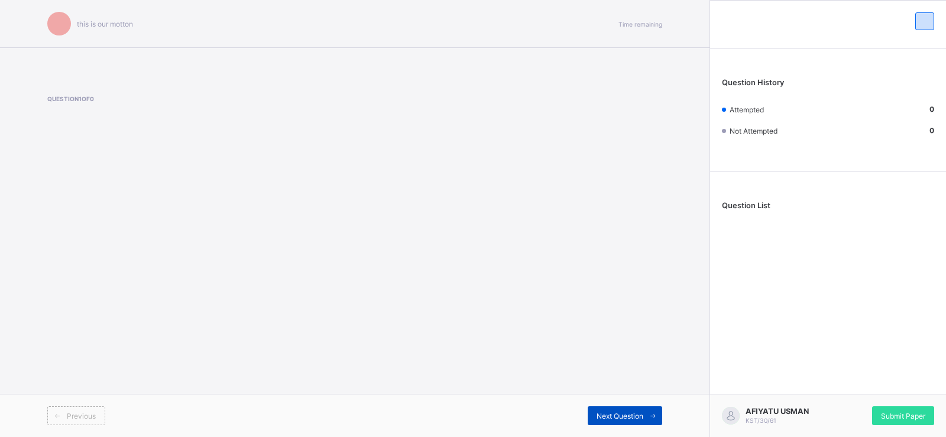
click at [616, 411] on span "Next Question" at bounding box center [619, 415] width 47 height 9
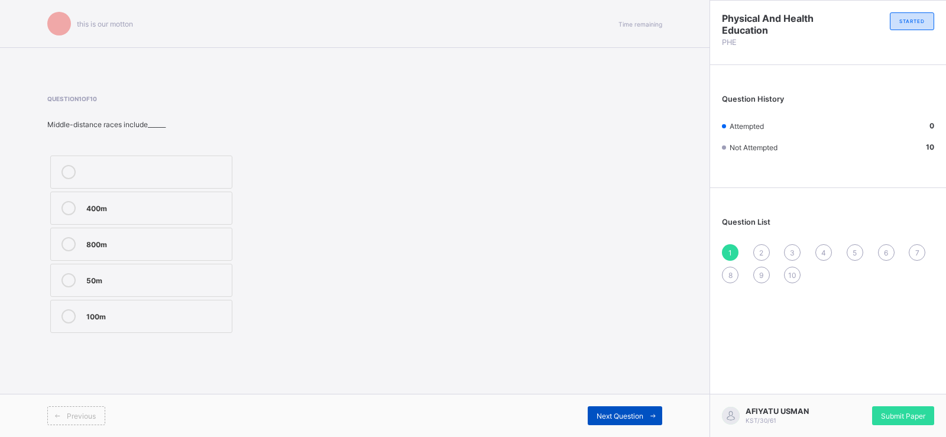
click at [617, 411] on span "Next Question" at bounding box center [619, 415] width 47 height 9
click at [725, 245] on div "1 2 3 4 5 6 7 8 9 10" at bounding box center [828, 263] width 212 height 39
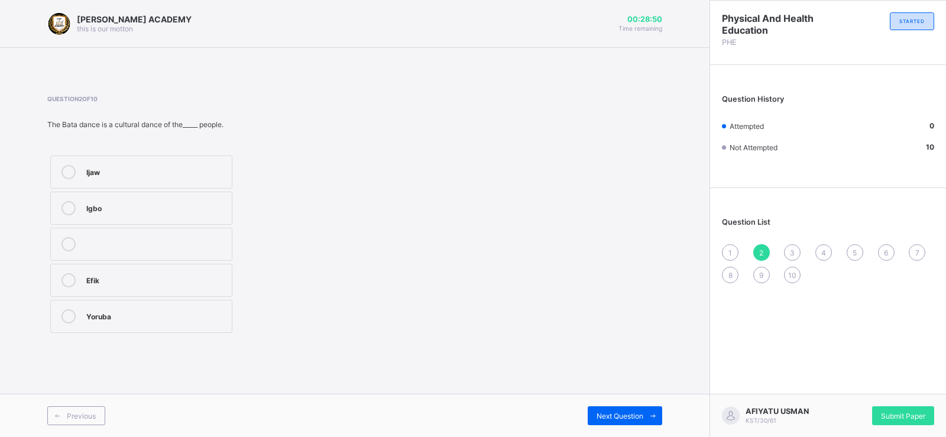
click at [726, 243] on div "Question List 1 2 3 4 5 6 7 8 9 10" at bounding box center [828, 244] width 236 height 101
click at [726, 244] on div "Question List 1 2 3 4 5 6 7 8 9 10" at bounding box center [828, 244] width 236 height 101
click at [726, 243] on div "Question List 1 2 3 4 5 6 7 8 9 10" at bounding box center [828, 244] width 236 height 101
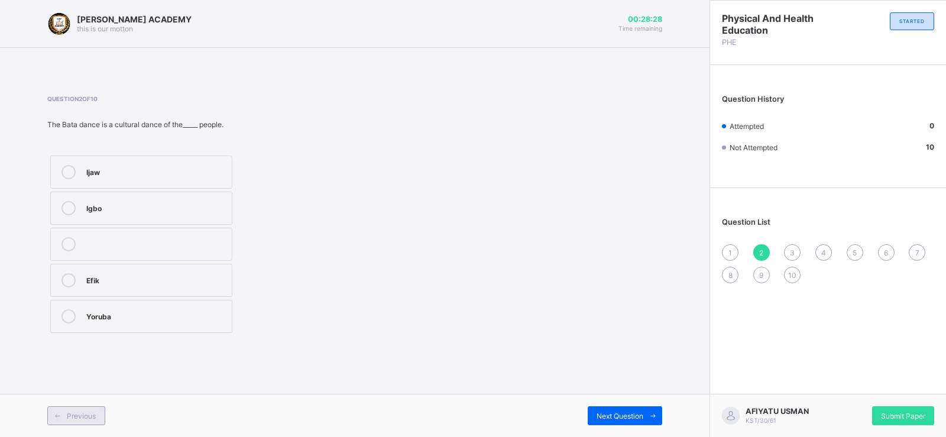
click at [76, 417] on span "Previous" at bounding box center [81, 415] width 29 height 9
click at [74, 236] on label "800m" at bounding box center [141, 244] width 182 height 33
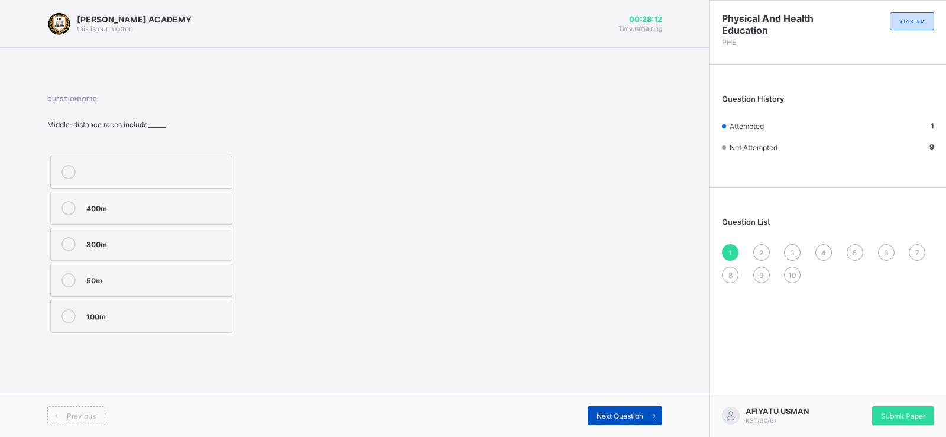
click at [614, 408] on div "Next Question" at bounding box center [625, 415] width 74 height 19
click at [66, 165] on icon at bounding box center [68, 172] width 14 height 14
click at [618, 411] on span "Next Question" at bounding box center [619, 415] width 47 height 9
click at [70, 310] on icon at bounding box center [68, 316] width 14 height 14
click at [606, 410] on div "Next Question" at bounding box center [625, 415] width 74 height 19
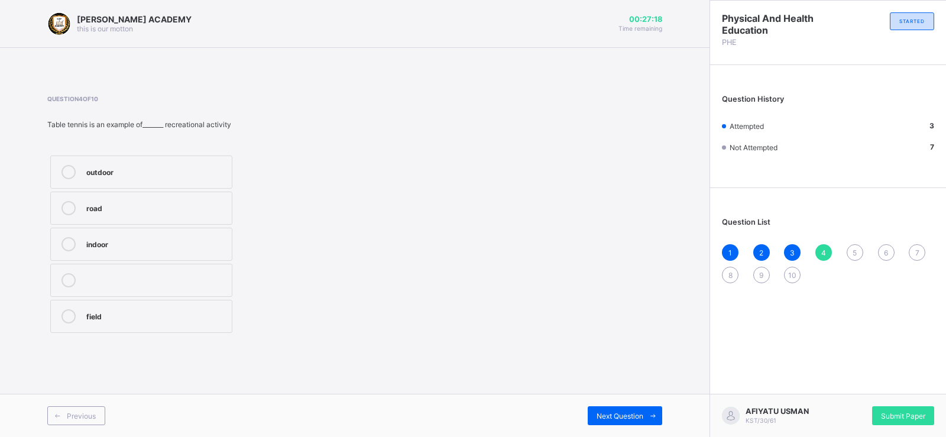
click at [538, 231] on div "Question 4 of 10 Table tennis is an example of_______ recreational activity out…" at bounding box center [354, 215] width 615 height 241
click at [70, 239] on icon at bounding box center [68, 244] width 14 height 14
click at [611, 410] on div "Next Question" at bounding box center [625, 415] width 74 height 19
click at [67, 311] on icon at bounding box center [68, 316] width 14 height 14
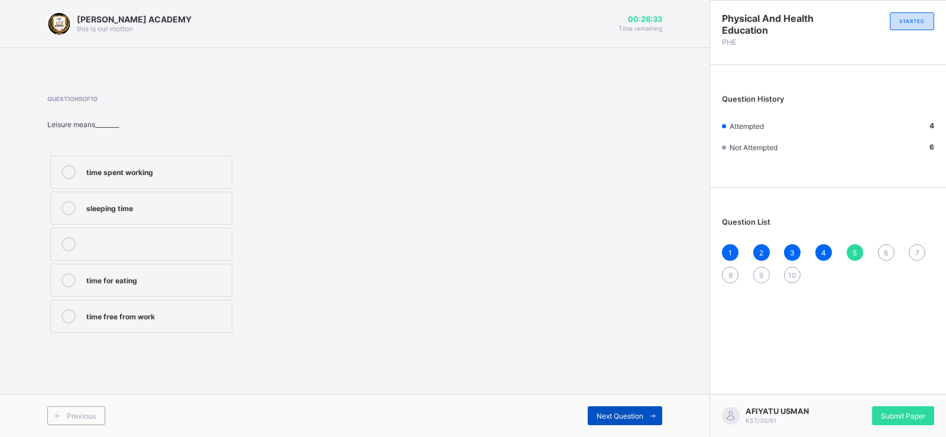
click at [630, 408] on div "Next Question" at bounding box center [625, 415] width 74 height 19
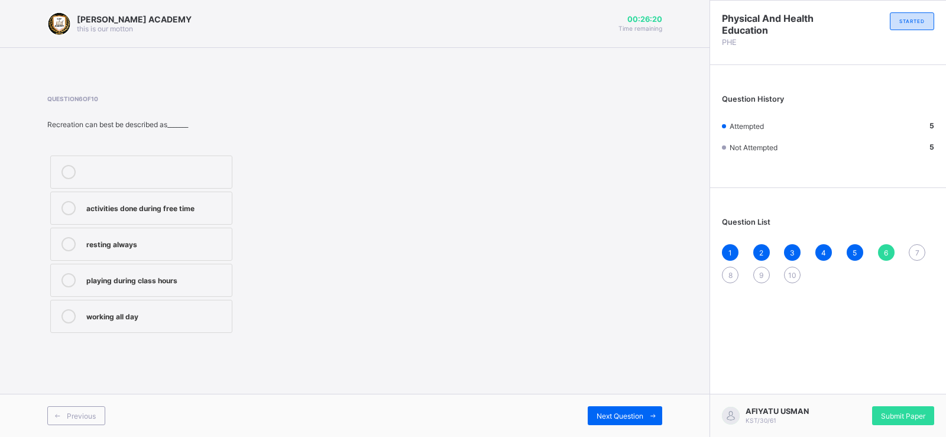
click at [67, 202] on icon at bounding box center [68, 208] width 14 height 14
click at [628, 411] on span "Next Question" at bounding box center [619, 415] width 47 height 9
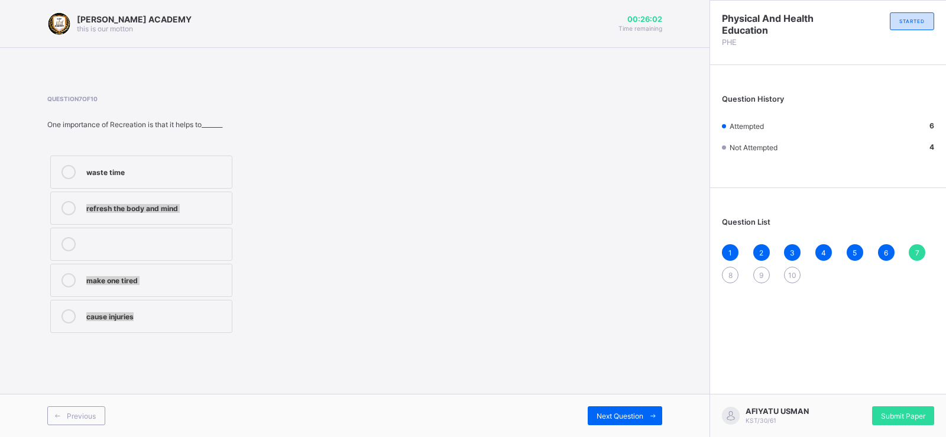
drag, startPoint x: 66, startPoint y: 202, endPoint x: 508, endPoint y: 375, distance: 474.5
click at [508, 375] on div "[PERSON_NAME] ACADEMY this is our [PERSON_NAME] 00:26:02 Time remaining Questio…" at bounding box center [354, 218] width 709 height 437
click at [66, 200] on label "refresh the body and mind" at bounding box center [141, 208] width 182 height 33
click at [623, 412] on span "Next Question" at bounding box center [619, 415] width 47 height 9
click at [66, 203] on icon at bounding box center [68, 208] width 14 height 14
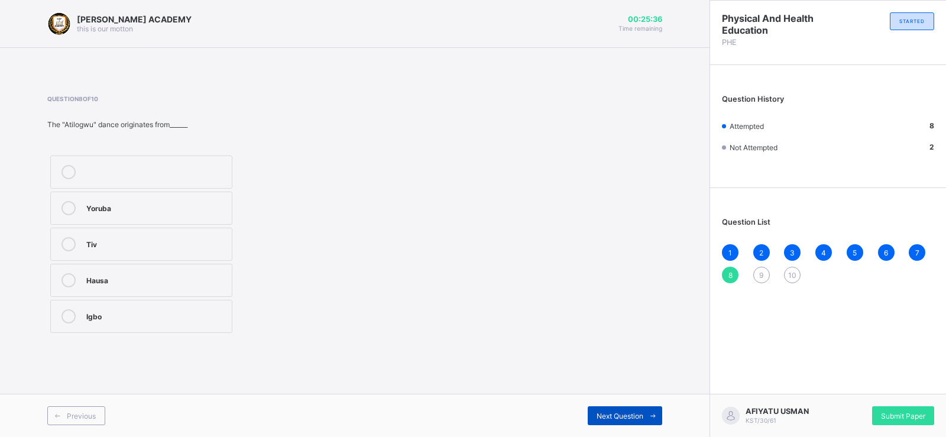
click at [610, 410] on div "Next Question" at bounding box center [625, 415] width 74 height 19
click at [69, 165] on label "draught" at bounding box center [141, 171] width 182 height 33
drag, startPoint x: 69, startPoint y: 165, endPoint x: 438, endPoint y: 332, distance: 404.7
click at [438, 332] on div "Question 9 of 10 Which of the following is an outdoor recreational activity? dr…" at bounding box center [354, 215] width 615 height 241
click at [613, 407] on div "Next Question" at bounding box center [625, 415] width 74 height 19
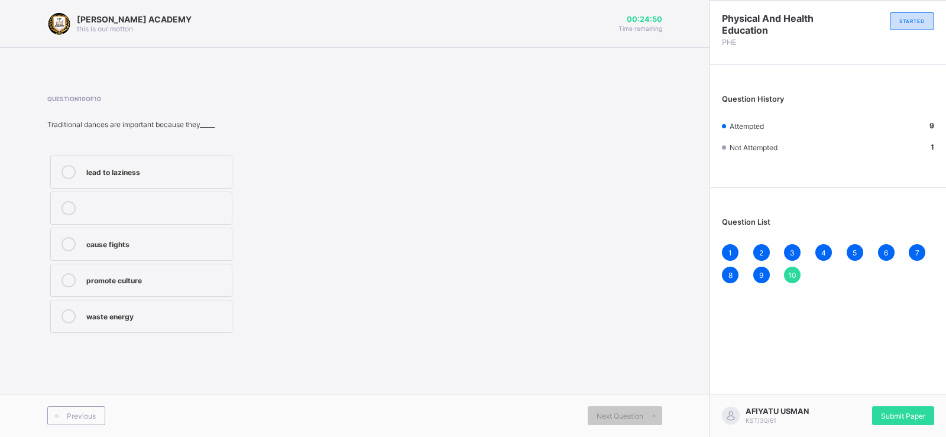
click at [67, 273] on icon at bounding box center [68, 280] width 14 height 14
click at [906, 408] on div "Submit Paper" at bounding box center [903, 415] width 62 height 19
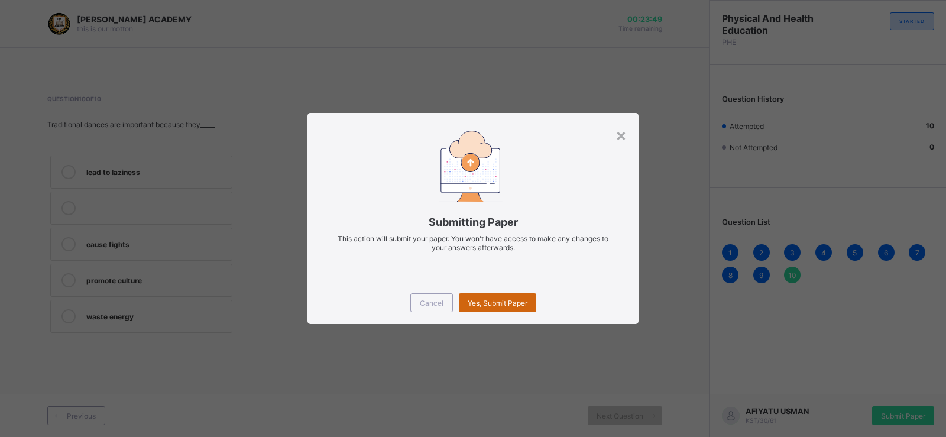
click at [522, 304] on span "Yes, Submit Paper" at bounding box center [498, 302] width 60 height 9
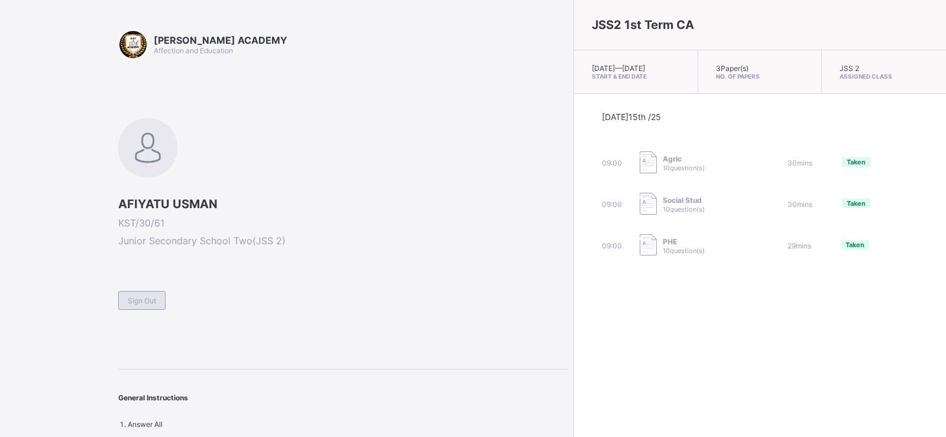
click at [138, 300] on span "Sign Out" at bounding box center [142, 300] width 28 height 9
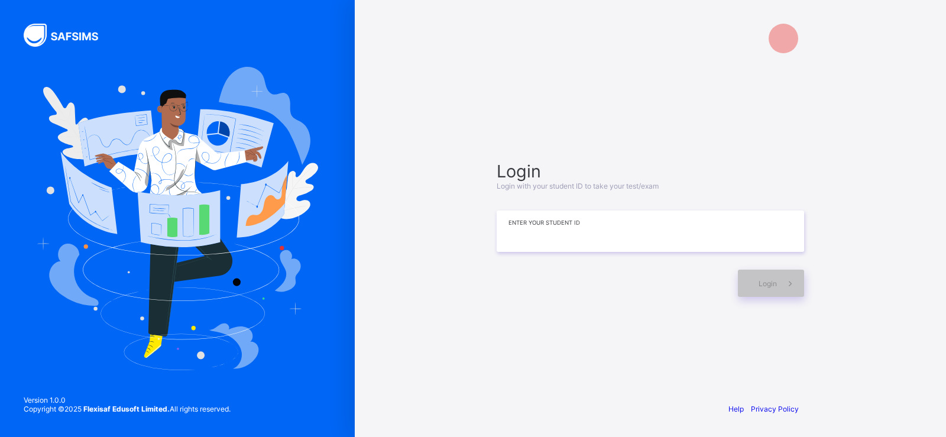
click at [521, 241] on input at bounding box center [649, 230] width 307 height 41
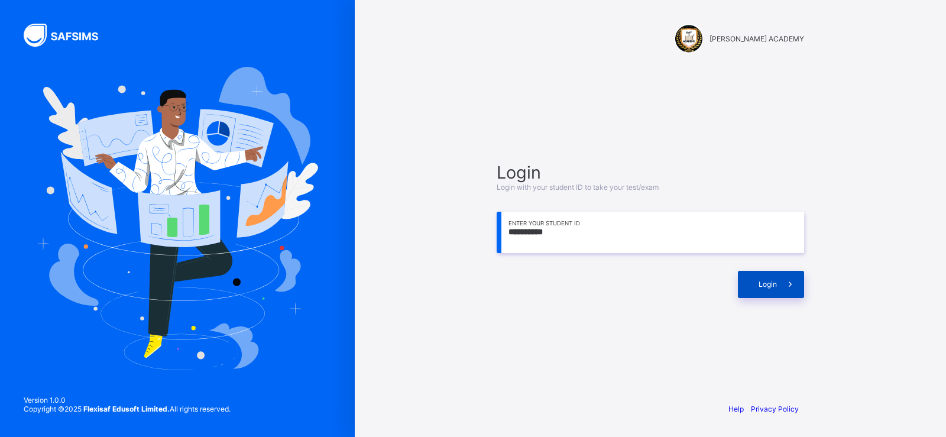
type input "**********"
click at [748, 278] on div "Login" at bounding box center [771, 284] width 66 height 27
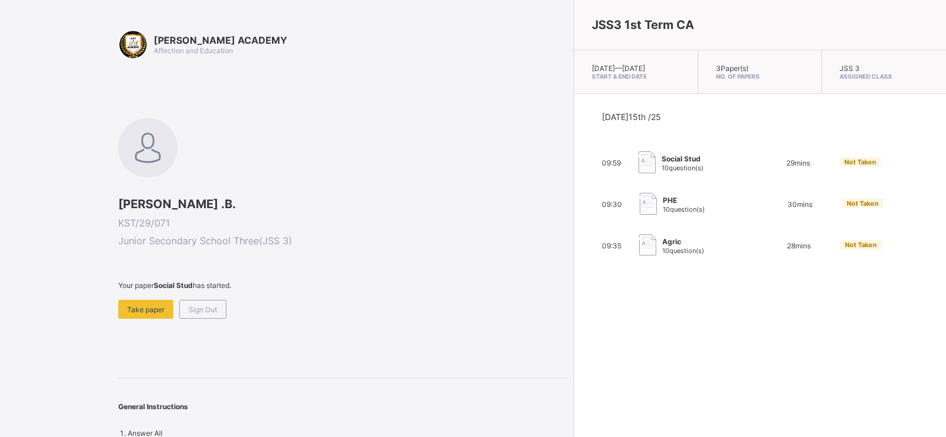
click at [748, 275] on div "[DATE] 15th /25 09:59 Social Stud 10 question(s) 29 mins Not Taken 09:30 PHE 10…" at bounding box center [760, 184] width 372 height 181
click at [154, 316] on div "Take paper" at bounding box center [145, 309] width 55 height 19
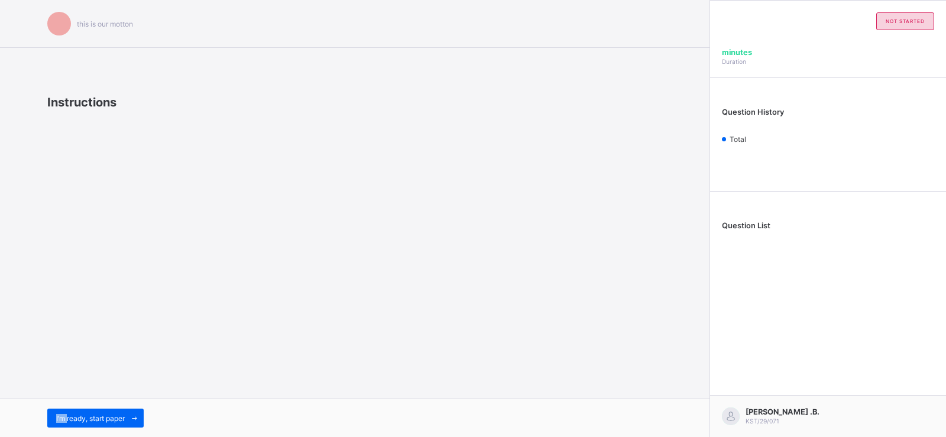
click at [154, 316] on div "this is our [PERSON_NAME] Instructions I’m ready, start paper" at bounding box center [354, 218] width 709 height 437
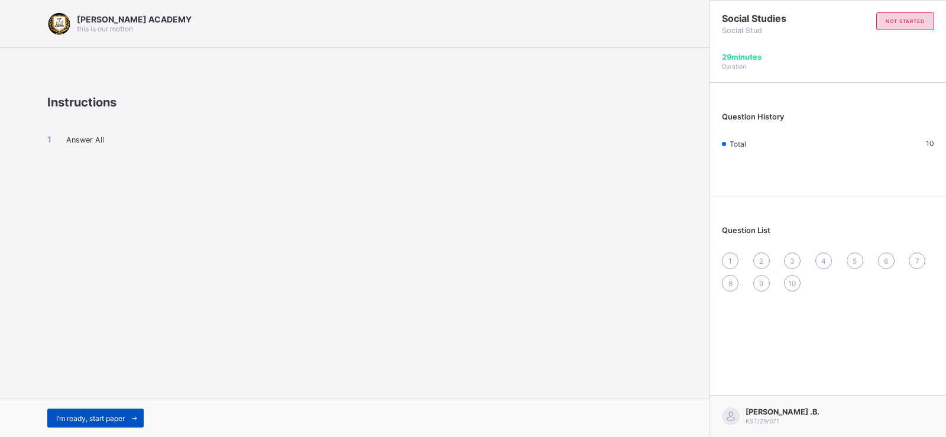
click at [139, 420] on icon at bounding box center [134, 418] width 9 height 8
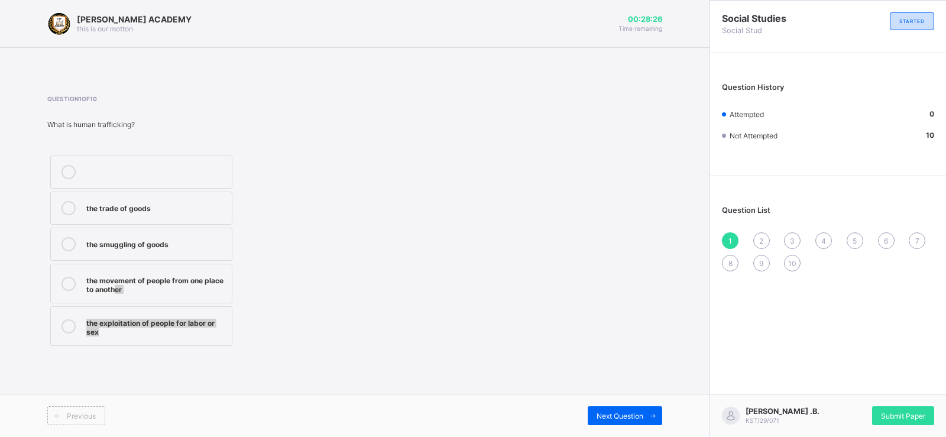
drag, startPoint x: 145, startPoint y: 388, endPoint x: 115, endPoint y: 285, distance: 107.7
click at [115, 285] on div "[PERSON_NAME] ACADEMY this is our [PERSON_NAME] 00:28:26 Time remaining Questio…" at bounding box center [354, 218] width 709 height 437
click at [115, 285] on div "the movement of people from one place to another" at bounding box center [155, 283] width 139 height 21
click at [635, 420] on span "Next Question" at bounding box center [619, 415] width 47 height 9
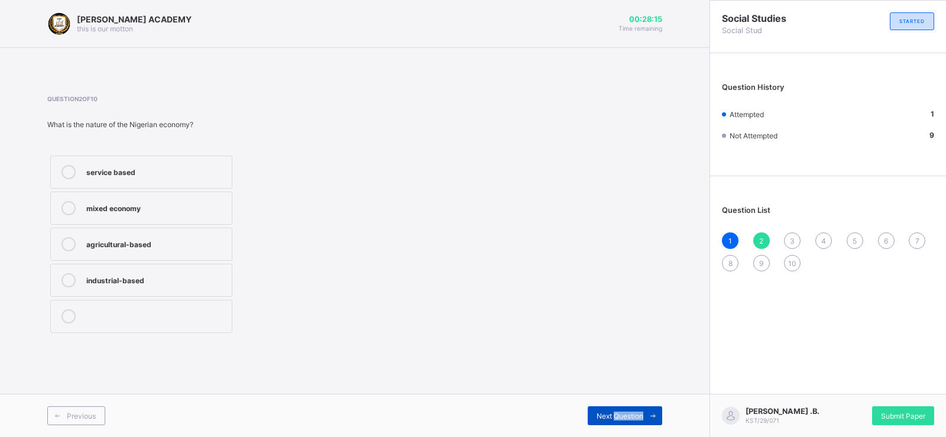
click at [635, 420] on span "Next Question" at bounding box center [619, 415] width 47 height 9
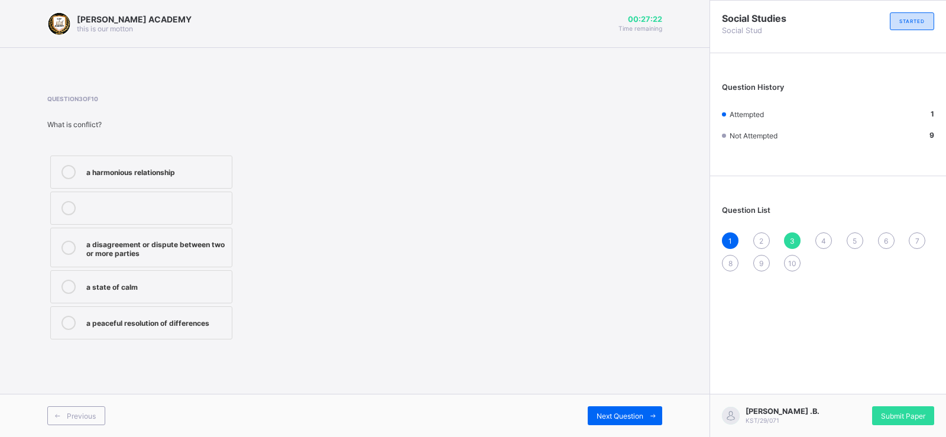
click at [132, 247] on div "a disagreement or dispute between two or more parties" at bounding box center [155, 247] width 139 height 21
click at [623, 415] on span "Next Question" at bounding box center [619, 415] width 47 height 9
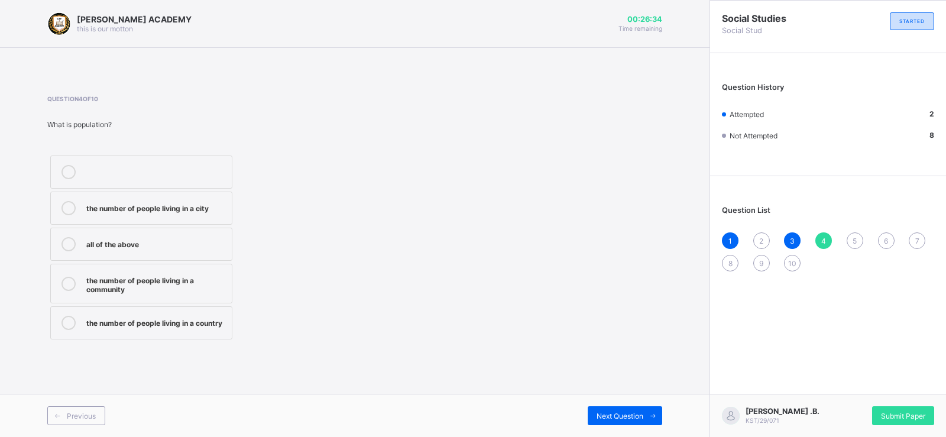
click at [171, 324] on div "the number of people living in a country" at bounding box center [155, 322] width 139 height 12
click at [643, 416] on span at bounding box center [652, 415] width 19 height 19
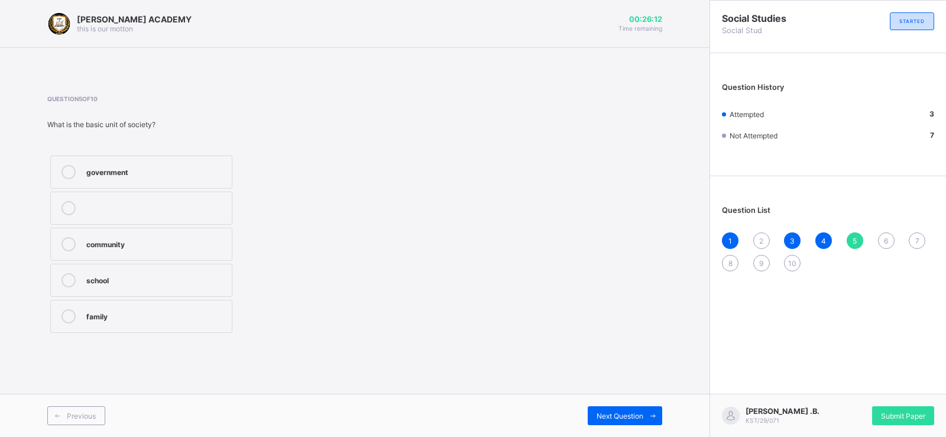
click at [181, 320] on div "family" at bounding box center [155, 315] width 139 height 12
click at [634, 421] on div "Next Question" at bounding box center [625, 415] width 74 height 19
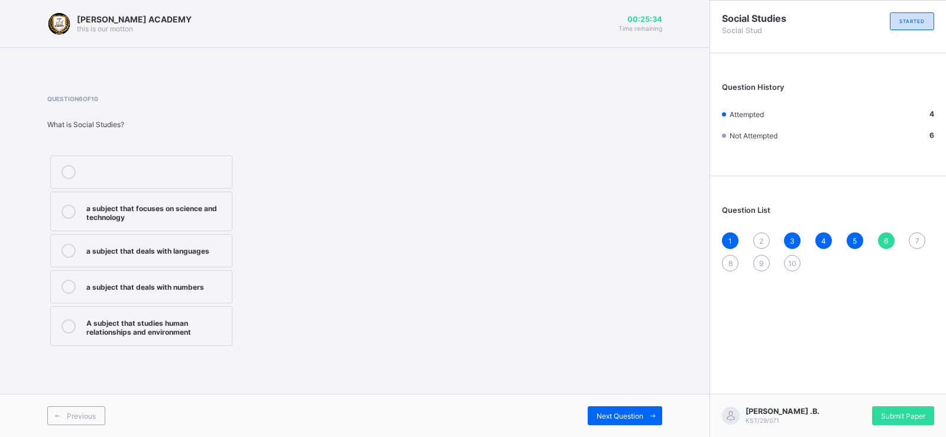
click at [205, 322] on div "A subject that studies human relationships and environment" at bounding box center [155, 326] width 139 height 21
click at [623, 412] on span "Next Question" at bounding box center [619, 415] width 47 height 9
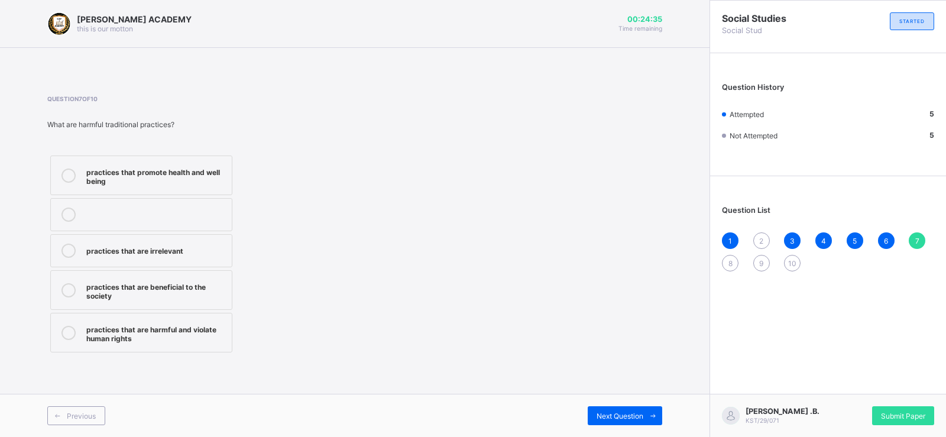
click at [213, 326] on div "practices that are harmful and violate human rights" at bounding box center [155, 332] width 139 height 21
click at [638, 422] on div "Next Question" at bounding box center [625, 415] width 74 height 19
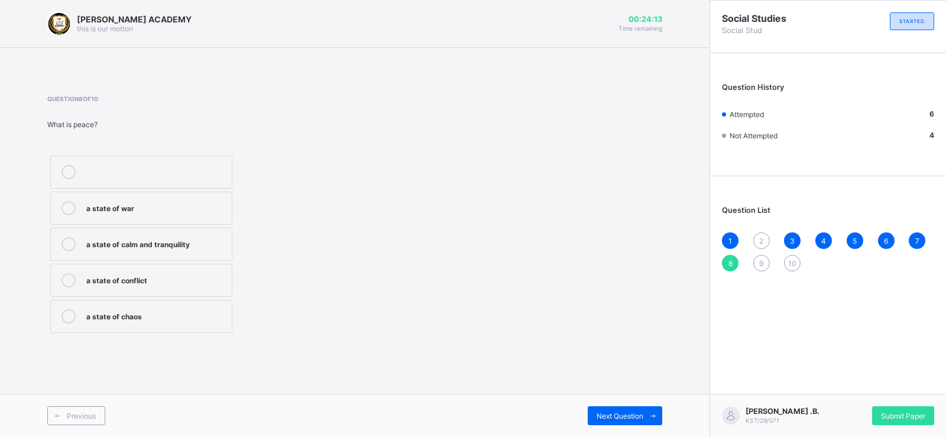
click at [222, 252] on label "a state of calm and tranquility" at bounding box center [141, 244] width 182 height 33
click at [634, 411] on span "Next Question" at bounding box center [619, 415] width 47 height 9
click at [206, 246] on div "the economy of a country" at bounding box center [155, 243] width 139 height 12
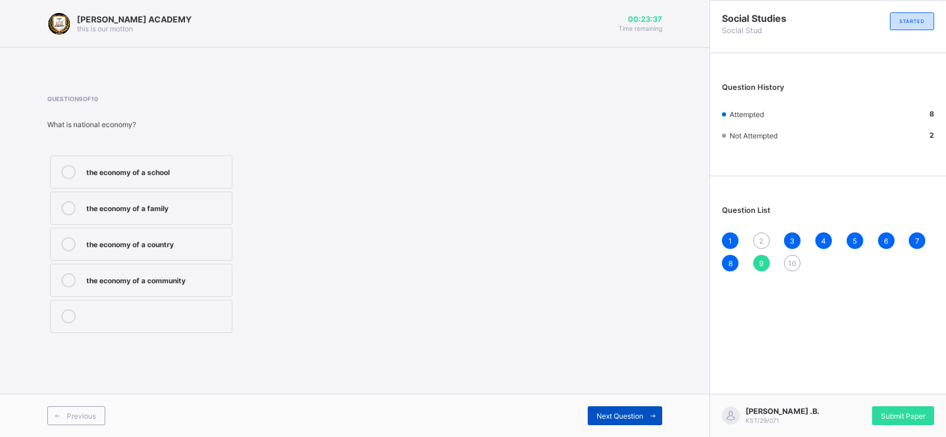
click at [618, 411] on span "Next Question" at bounding box center [619, 415] width 47 height 9
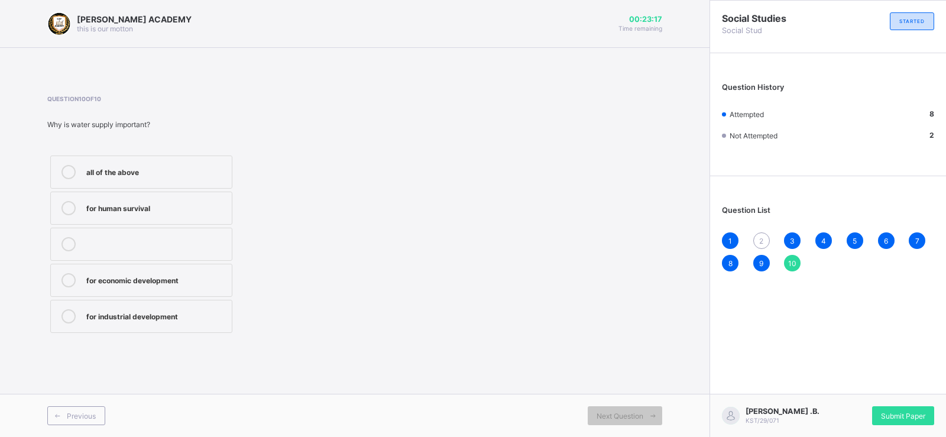
click at [145, 175] on div "all of the above" at bounding box center [155, 171] width 139 height 12
click at [765, 241] on div "2" at bounding box center [761, 240] width 17 height 17
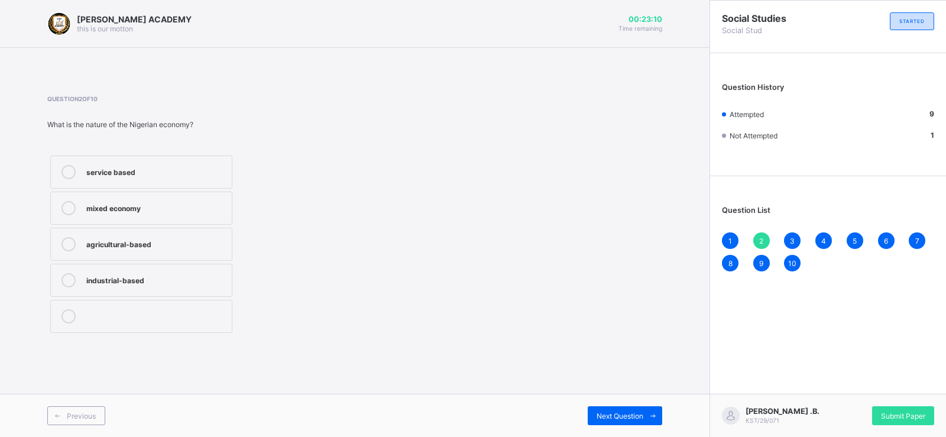
click at [765, 242] on div "2" at bounding box center [761, 240] width 17 height 17
click at [154, 213] on div "mixed economy" at bounding box center [155, 208] width 139 height 14
click at [640, 420] on div "Next Question" at bounding box center [625, 415] width 74 height 19
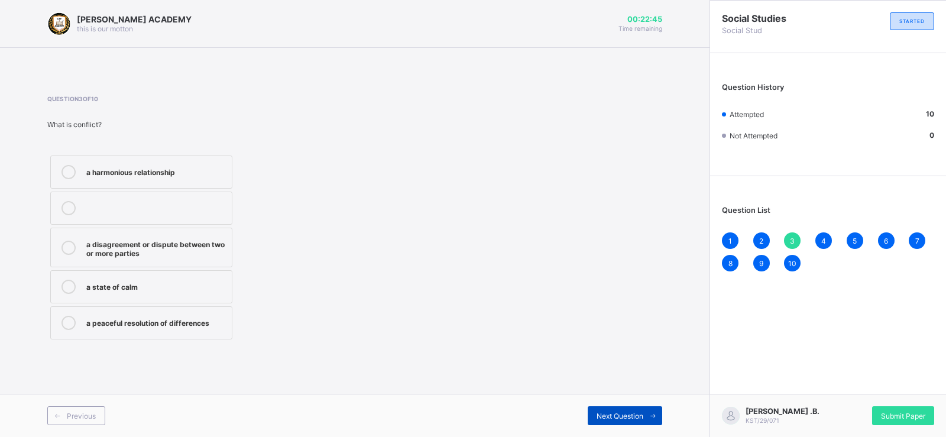
click at [640, 420] on div "Next Question" at bounding box center [625, 415] width 74 height 19
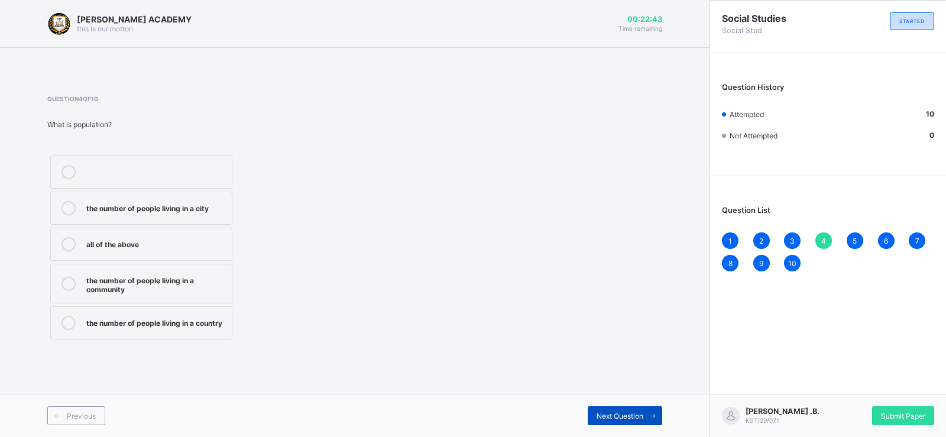
click at [640, 420] on div "Next Question" at bounding box center [625, 415] width 74 height 19
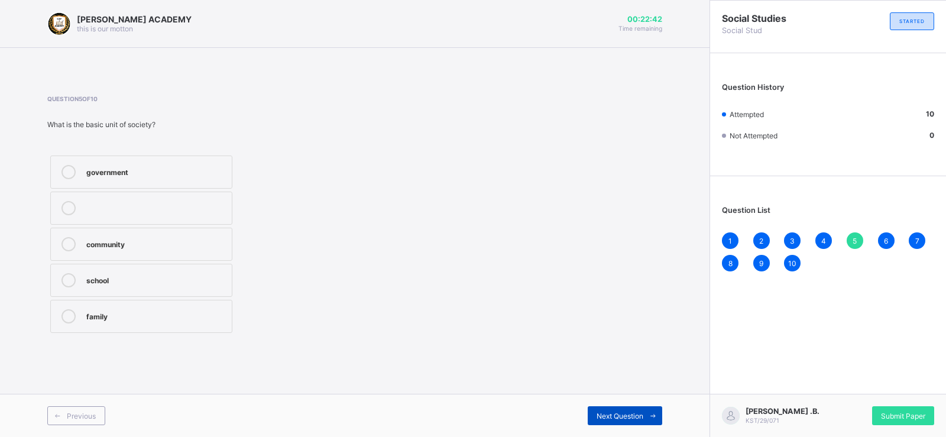
click at [640, 420] on div "Next Question" at bounding box center [625, 415] width 74 height 19
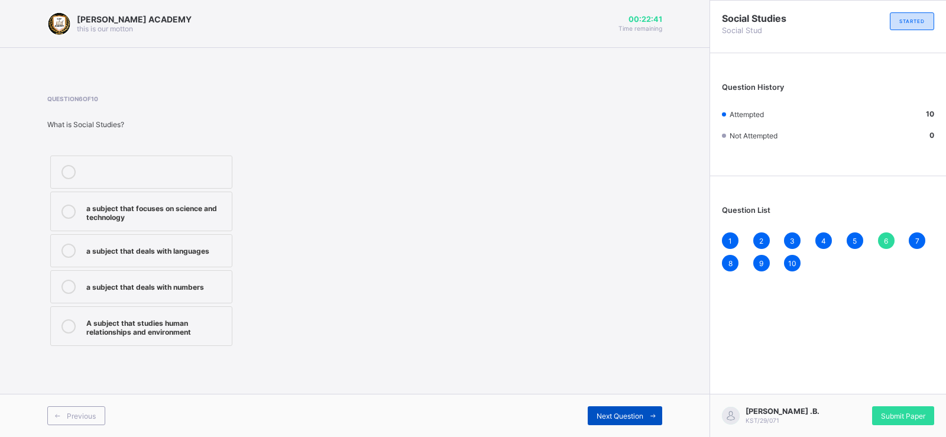
click at [640, 420] on span "Next Question" at bounding box center [619, 415] width 47 height 9
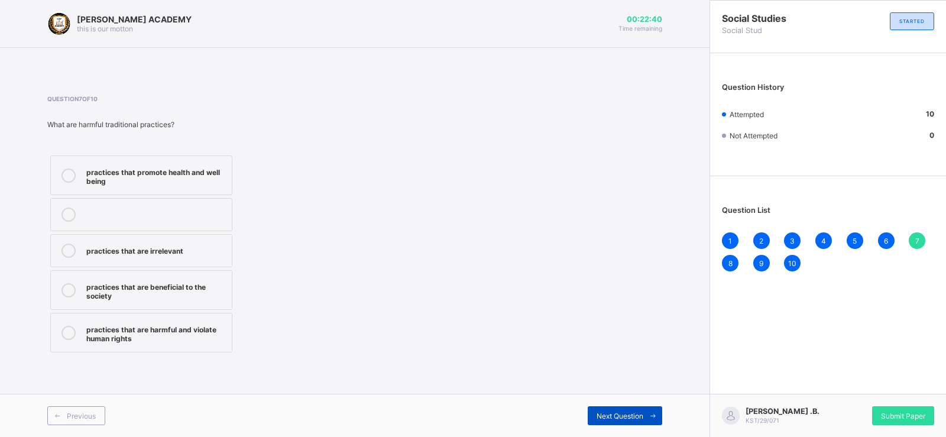
click at [640, 420] on span "Next Question" at bounding box center [619, 415] width 47 height 9
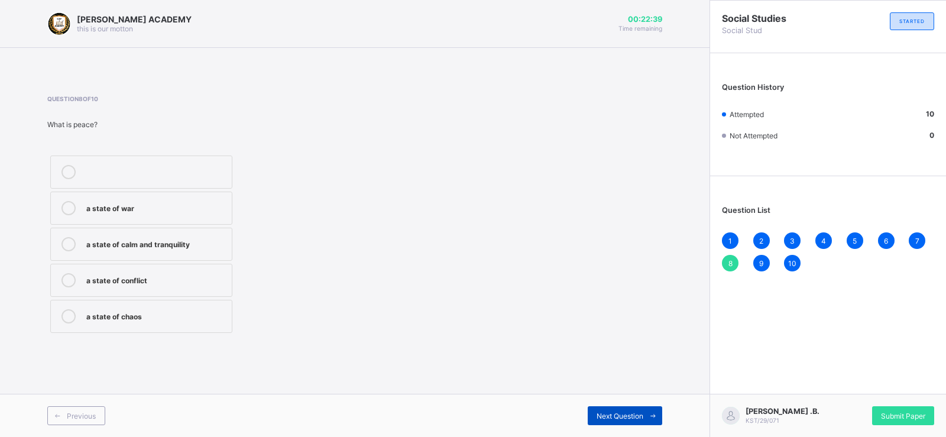
click at [640, 420] on div "Next Question" at bounding box center [625, 415] width 74 height 19
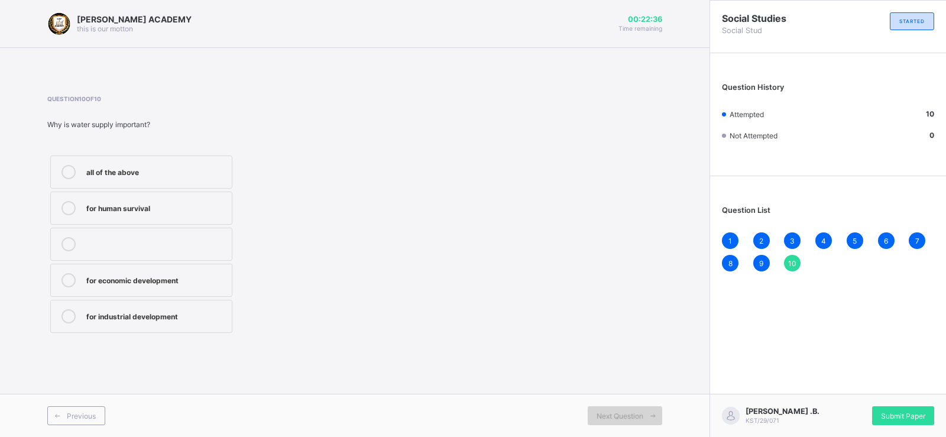
click at [640, 420] on div "Next Question" at bounding box center [625, 415] width 74 height 19
click at [897, 418] on span "Submit Paper" at bounding box center [903, 415] width 44 height 9
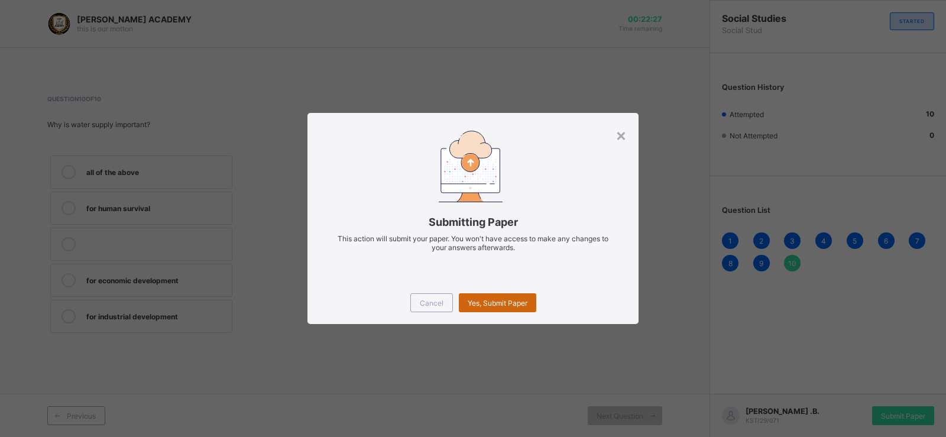
click at [509, 304] on span "Yes, Submit Paper" at bounding box center [498, 302] width 60 height 9
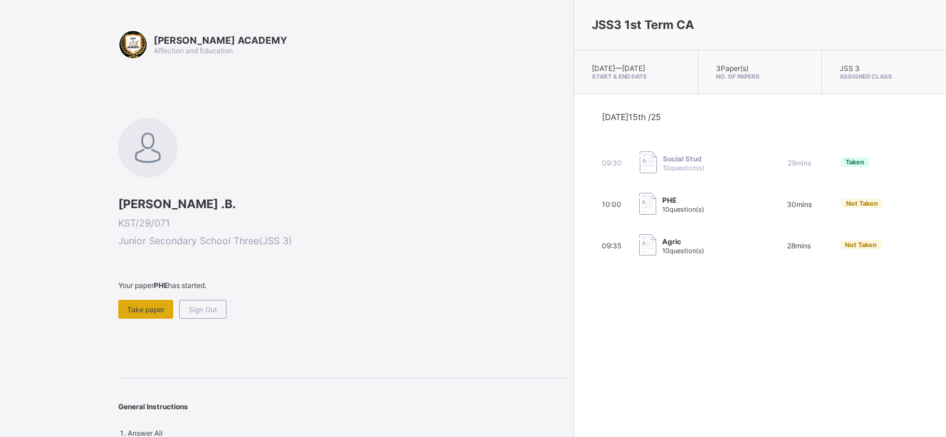
click at [155, 310] on span "Take paper" at bounding box center [145, 309] width 37 height 9
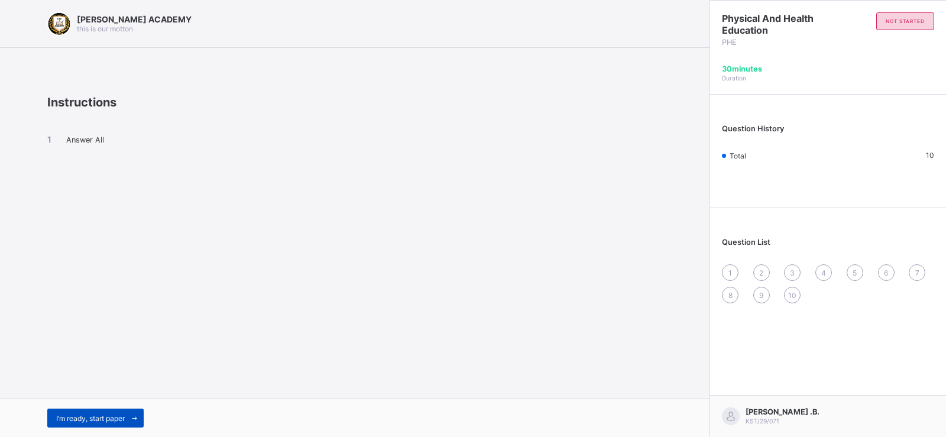
click at [121, 412] on div "I’m ready, start paper" at bounding box center [95, 417] width 96 height 19
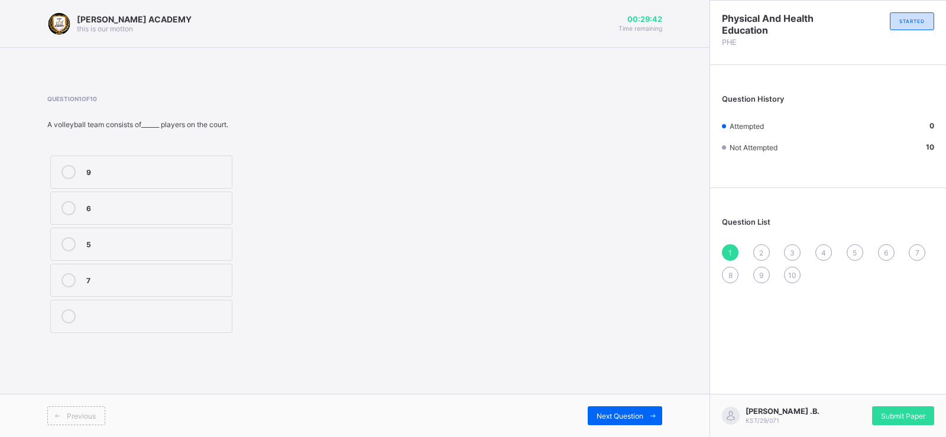
click at [212, 214] on div "6" at bounding box center [155, 208] width 139 height 14
click at [613, 416] on span "Next Question" at bounding box center [619, 415] width 47 height 9
click at [123, 183] on label "tail" at bounding box center [141, 171] width 182 height 33
click at [622, 413] on span "Next Question" at bounding box center [619, 415] width 47 height 9
click at [137, 285] on div "spin" at bounding box center [155, 280] width 139 height 14
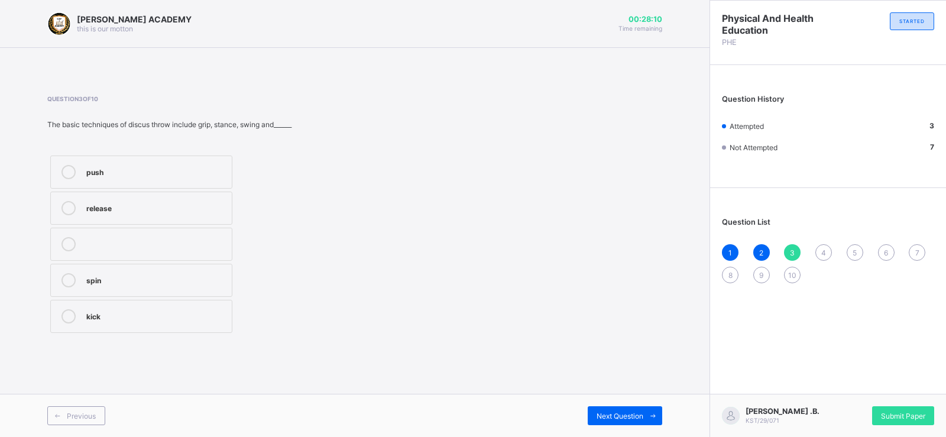
click at [223, 281] on div "spin" at bounding box center [155, 279] width 139 height 12
click at [602, 411] on span "Next Question" at bounding box center [619, 415] width 47 height 9
click at [218, 278] on div "wood and metal rim" at bounding box center [155, 279] width 139 height 12
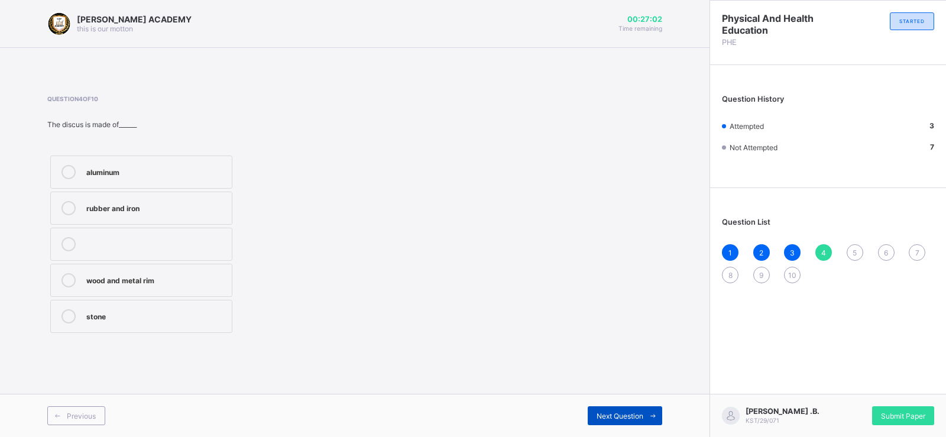
click at [615, 413] on span "Next Question" at bounding box center [619, 415] width 47 height 9
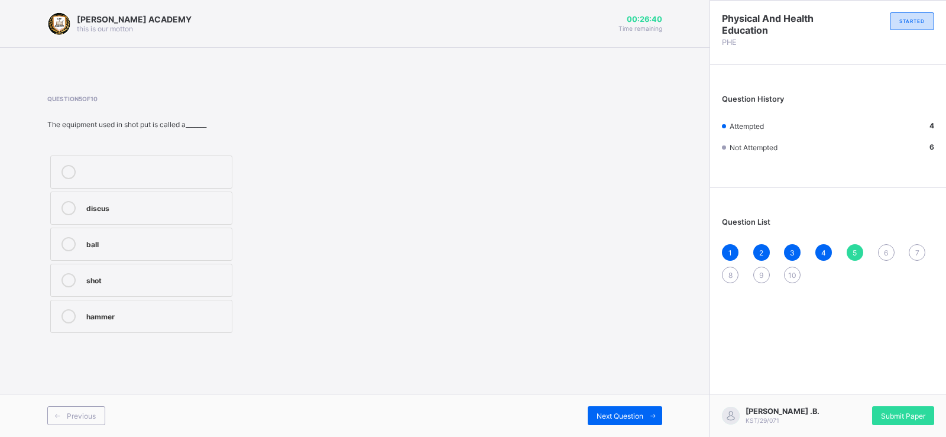
click at [145, 258] on label "ball" at bounding box center [141, 244] width 182 height 33
click at [626, 412] on span "Next Question" at bounding box center [619, 415] width 47 height 9
click at [176, 272] on label "run-up" at bounding box center [141, 280] width 182 height 33
click at [621, 408] on div "Next Question" at bounding box center [625, 415] width 74 height 19
click at [203, 319] on div "both hands" at bounding box center [155, 315] width 139 height 12
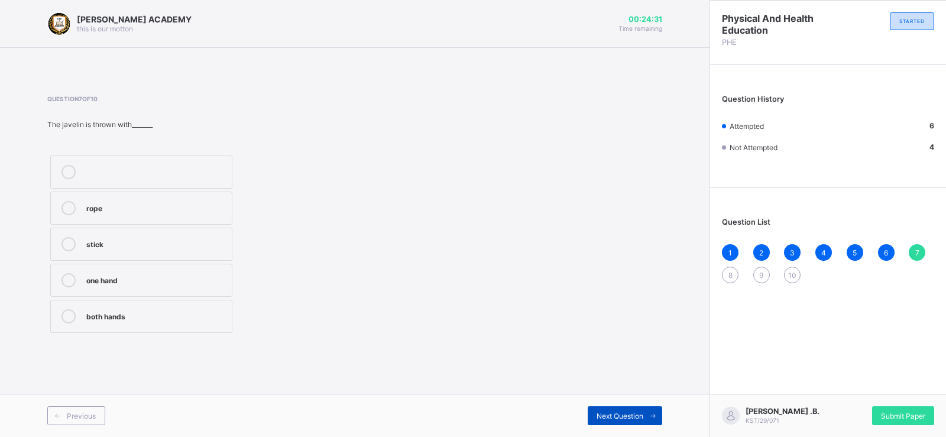
click at [605, 418] on span "Next Question" at bounding box center [619, 415] width 47 height 9
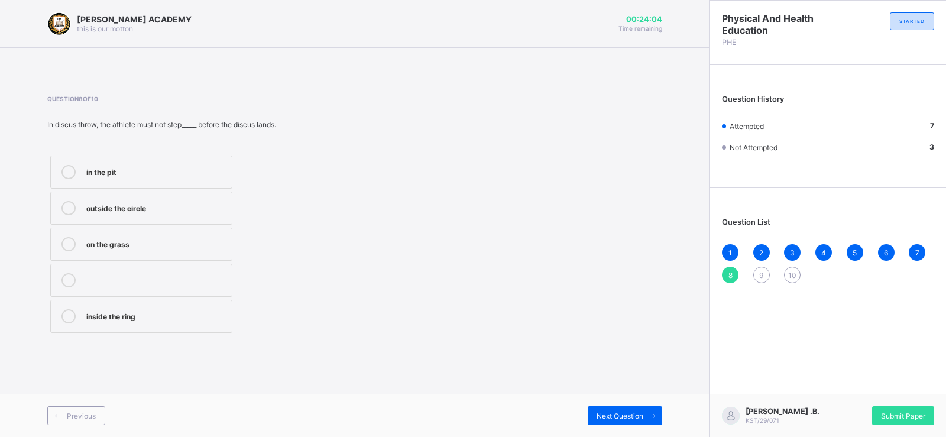
click at [176, 196] on label "outside the circle" at bounding box center [141, 208] width 182 height 33
click at [647, 411] on span at bounding box center [652, 415] width 19 height 19
click at [112, 242] on div "2.5" at bounding box center [155, 243] width 139 height 12
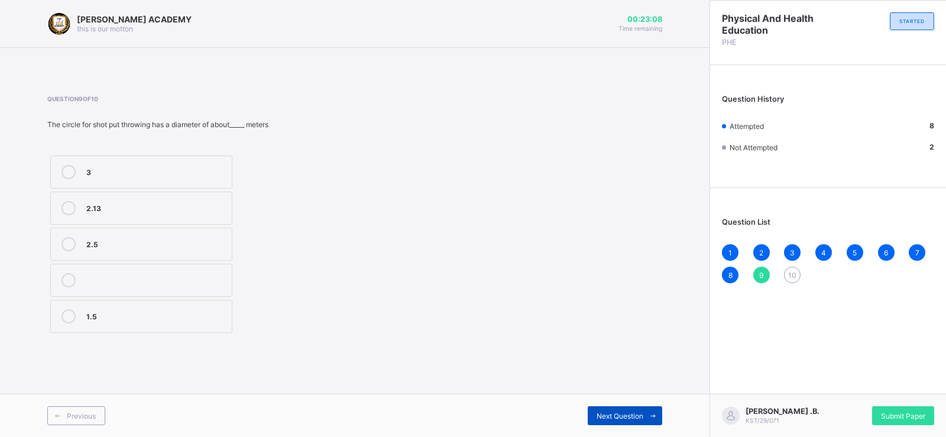
click at [600, 408] on div "Next Question" at bounding box center [625, 415] width 74 height 19
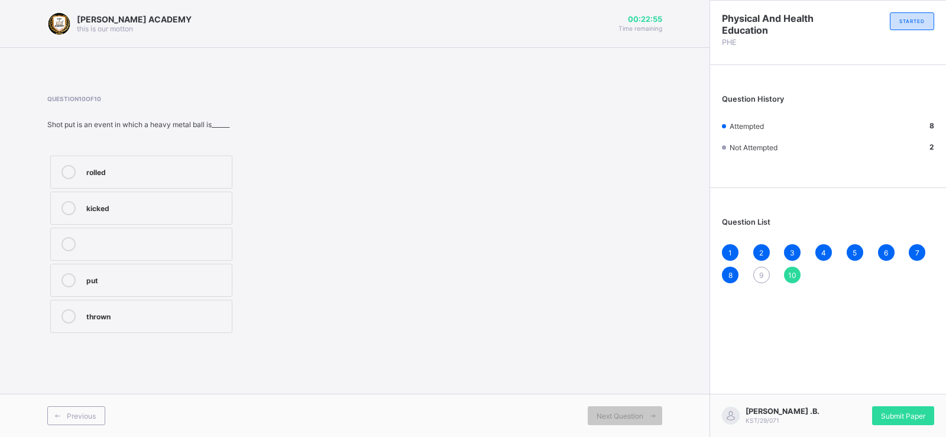
click at [761, 271] on span "9" at bounding box center [761, 275] width 4 height 9
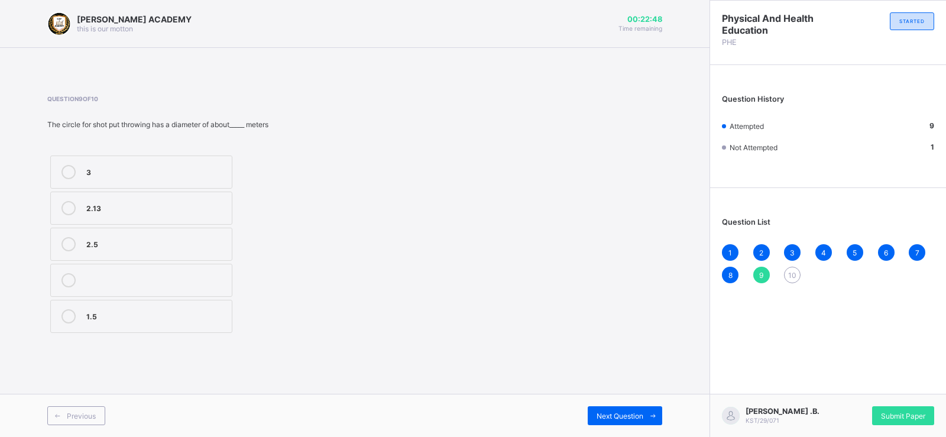
click at [216, 239] on div "2.5" at bounding box center [155, 243] width 139 height 12
click at [620, 407] on div "Next Question" at bounding box center [625, 415] width 74 height 19
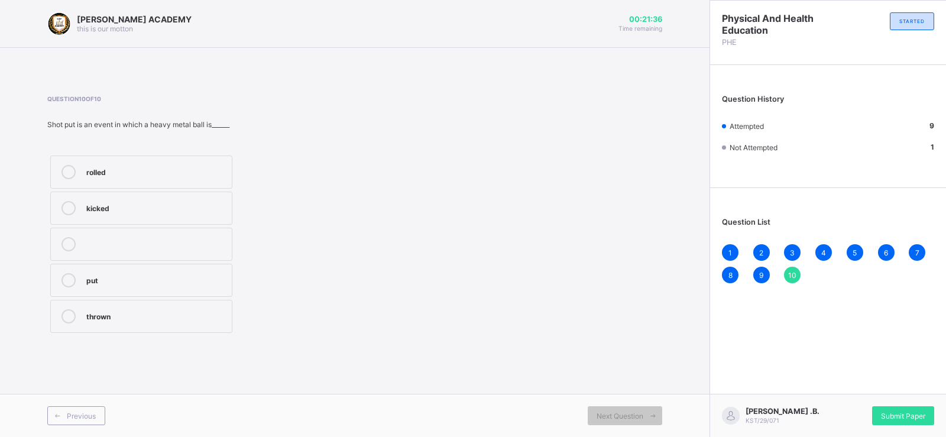
click at [171, 320] on div "thrown" at bounding box center [155, 315] width 139 height 12
click at [735, 251] on div "1" at bounding box center [730, 252] width 17 height 17
click at [765, 246] on div "2" at bounding box center [761, 252] width 17 height 17
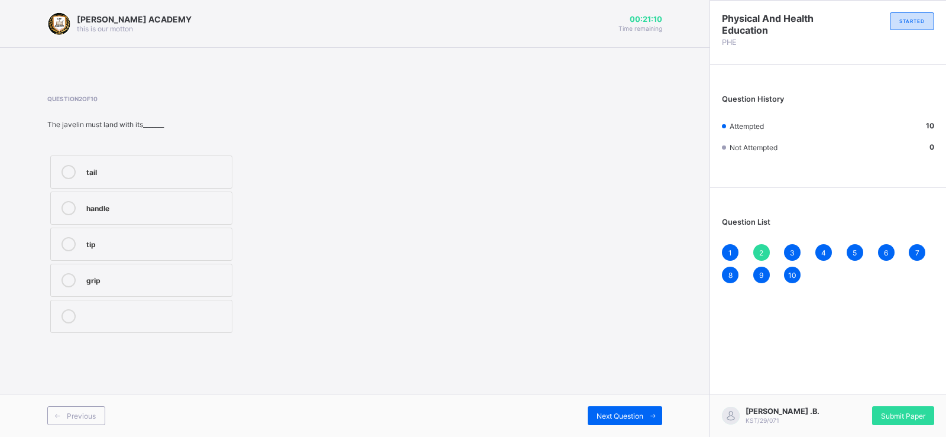
click at [787, 253] on div "3" at bounding box center [792, 252] width 17 height 17
drag, startPoint x: 787, startPoint y: 253, endPoint x: 797, endPoint y: 241, distance: 16.0
click at [797, 241] on div "Question List 1 2 3 4 5 6 7 8 9 10" at bounding box center [828, 244] width 236 height 101
click at [826, 246] on div "4" at bounding box center [823, 252] width 17 height 17
click at [849, 252] on div "5" at bounding box center [854, 252] width 17 height 17
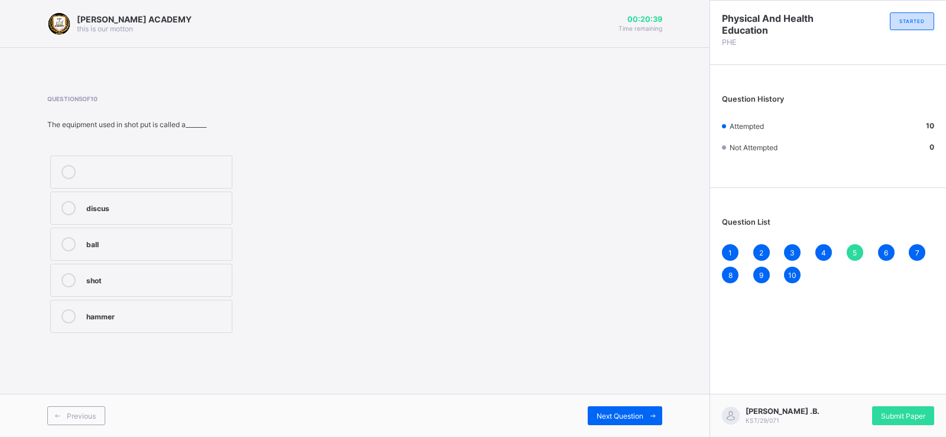
click at [885, 250] on span "6" at bounding box center [886, 252] width 4 height 9
click at [220, 242] on div "backward pull" at bounding box center [155, 243] width 139 height 12
click at [732, 254] on div "1" at bounding box center [730, 252] width 17 height 17
click at [758, 251] on div "2" at bounding box center [761, 252] width 17 height 17
click at [888, 249] on div "6" at bounding box center [886, 252] width 17 height 17
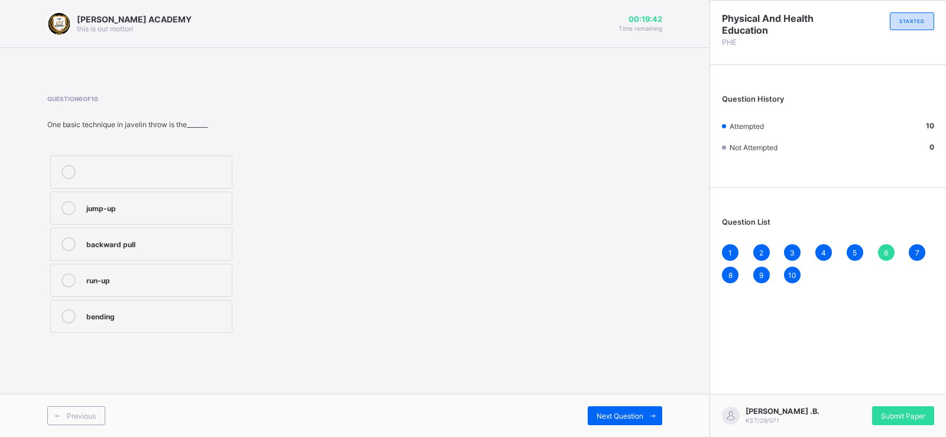
click at [918, 245] on div "7" at bounding box center [916, 252] width 17 height 17
click at [213, 287] on label "one hand" at bounding box center [141, 280] width 182 height 33
click at [730, 280] on div "8" at bounding box center [730, 275] width 17 height 17
click at [760, 277] on span "9" at bounding box center [761, 275] width 4 height 9
click at [801, 273] on div "1 2 3 4 5 6 7 8 9 10" at bounding box center [828, 263] width 212 height 39
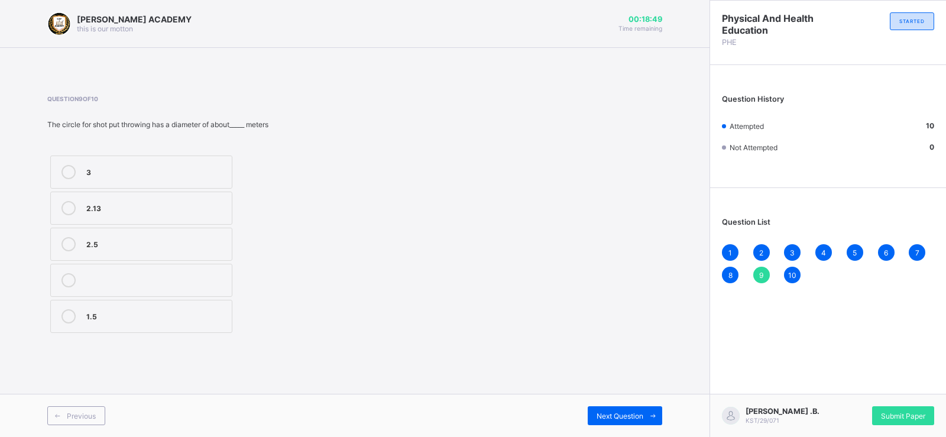
click at [801, 273] on div "1 2 3 4 5 6 7 8 9 10" at bounding box center [828, 263] width 212 height 39
click at [792, 278] on span "10" at bounding box center [792, 275] width 8 height 9
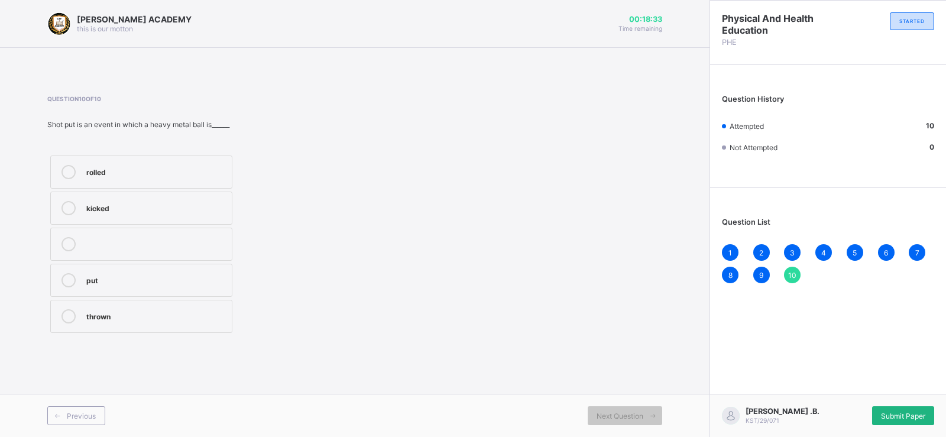
click at [911, 415] on span "Submit Paper" at bounding box center [903, 415] width 44 height 9
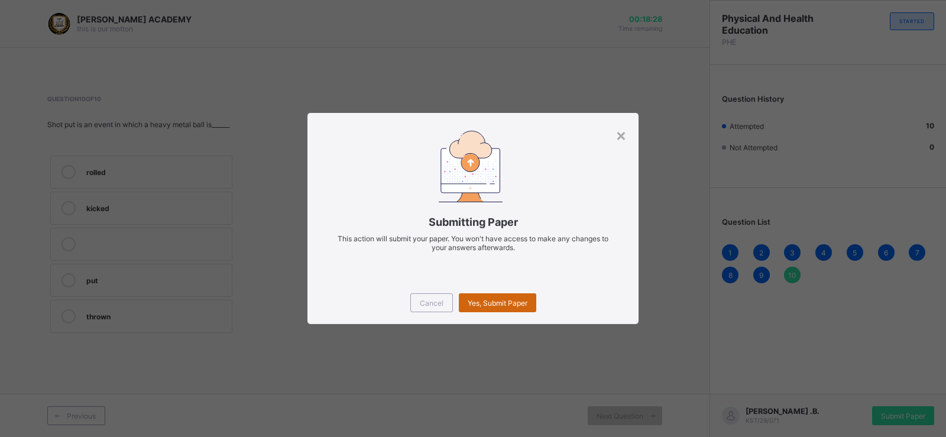
click at [523, 307] on div "Yes, Submit Paper" at bounding box center [497, 302] width 77 height 19
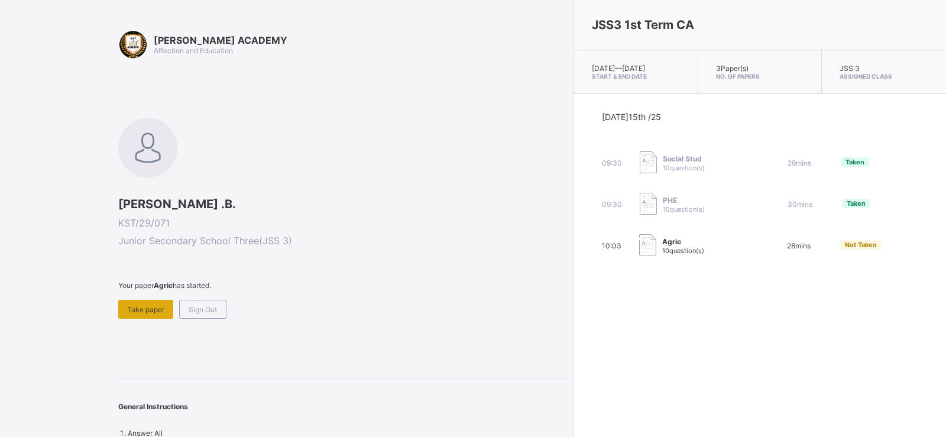
click at [155, 310] on span "Take paper" at bounding box center [145, 309] width 37 height 9
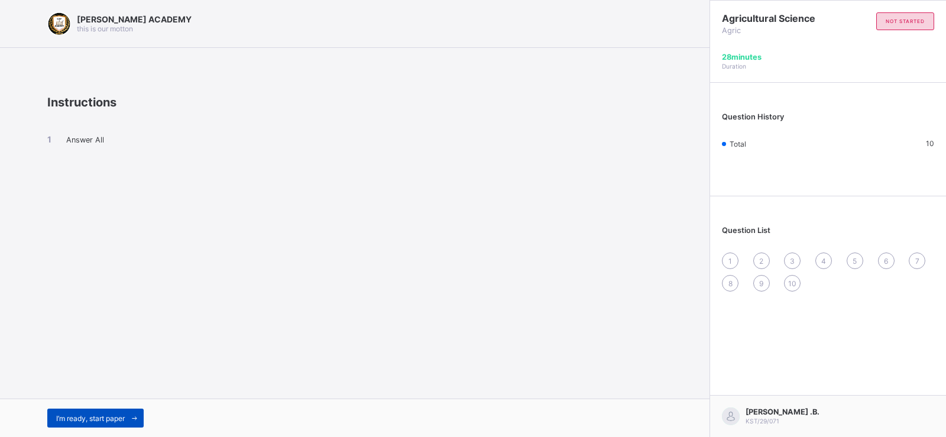
click at [97, 414] on span "I’m ready, start paper" at bounding box center [90, 418] width 69 height 9
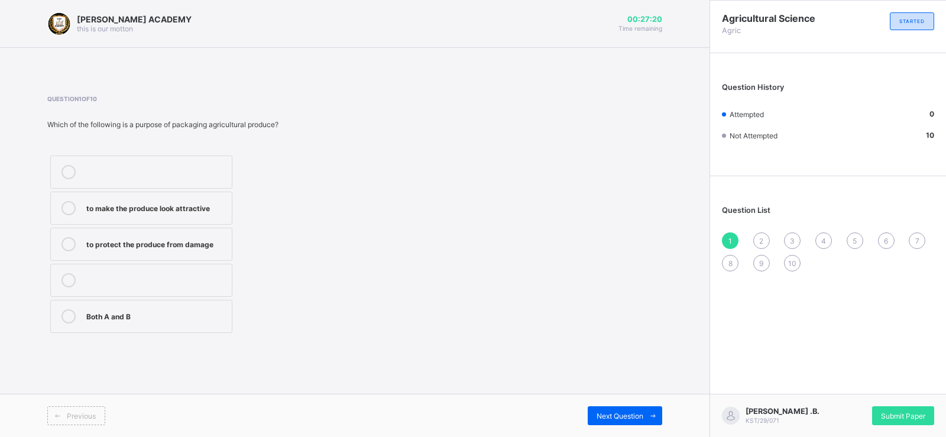
click at [67, 319] on icon at bounding box center [68, 316] width 14 height 14
drag, startPoint x: 531, startPoint y: 348, endPoint x: 572, endPoint y: 372, distance: 46.6
click at [572, 372] on div "[PERSON_NAME] ACADEMY this is our [PERSON_NAME] 00:27:16 Time remaining Questio…" at bounding box center [354, 218] width 709 height 437
click at [621, 416] on span "Next Question" at bounding box center [619, 415] width 47 height 9
click at [176, 311] on div "it increases the price" at bounding box center [155, 315] width 139 height 12
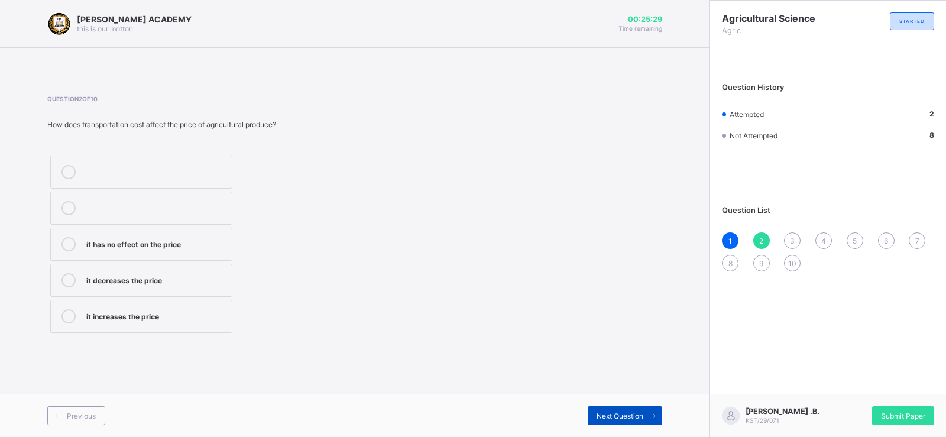
click at [646, 411] on span at bounding box center [652, 415] width 19 height 19
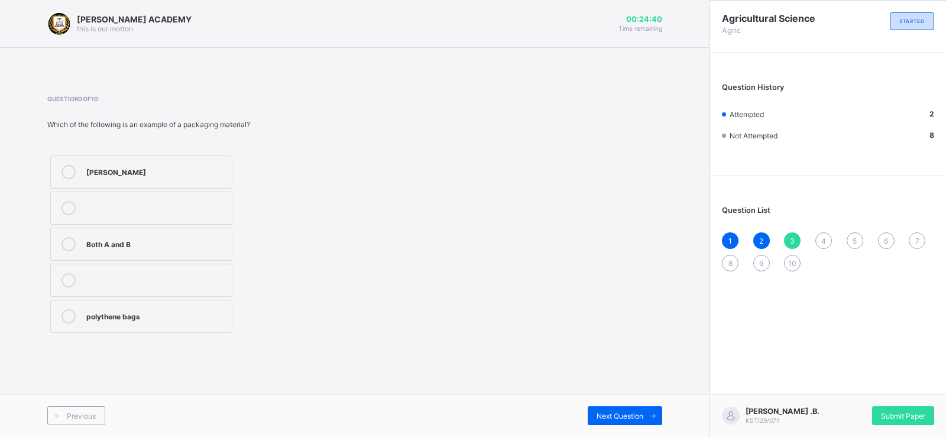
click at [104, 252] on label "Both A and B" at bounding box center [141, 244] width 182 height 33
click at [629, 414] on span "Next Question" at bounding box center [619, 415] width 47 height 9
click at [146, 284] on div "it increases the price" at bounding box center [155, 279] width 139 height 12
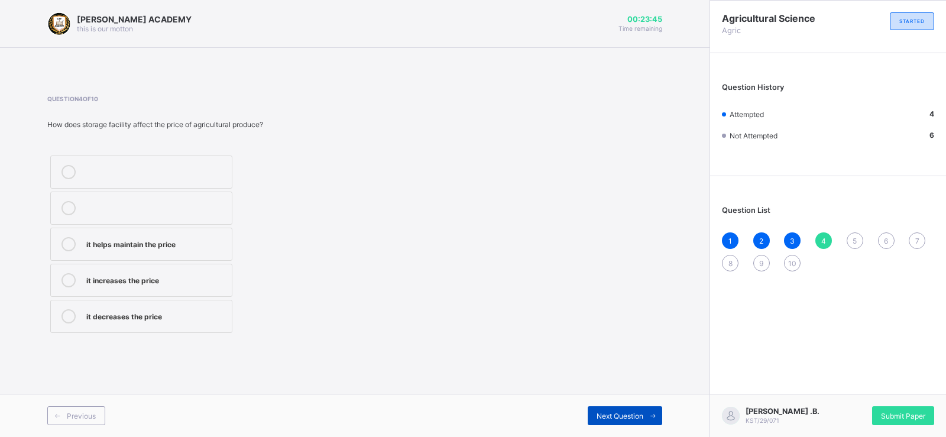
click at [637, 408] on div "Next Question" at bounding box center [625, 415] width 74 height 19
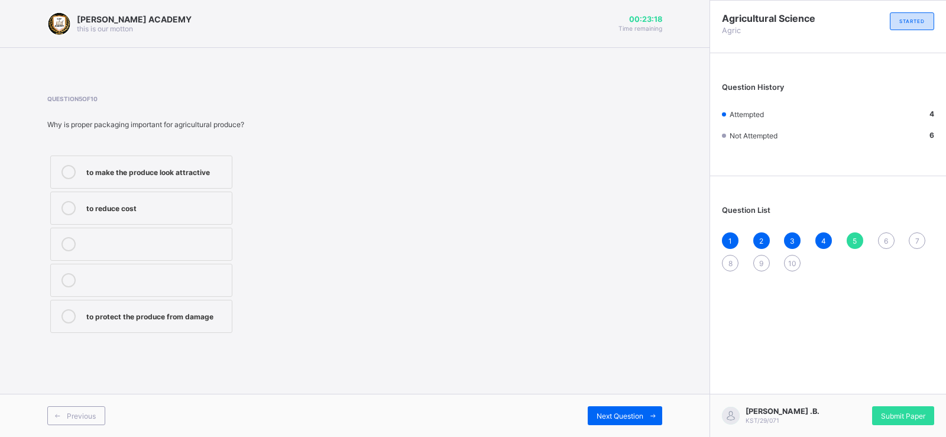
click at [202, 319] on div "to protect the produce from damage" at bounding box center [155, 315] width 139 height 12
click at [611, 411] on span "Next Question" at bounding box center [619, 415] width 47 height 9
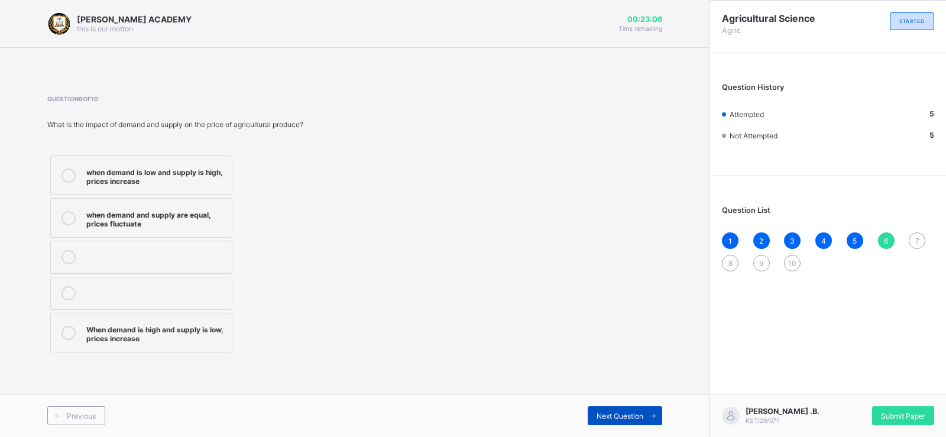
click at [653, 419] on icon at bounding box center [652, 416] width 9 height 8
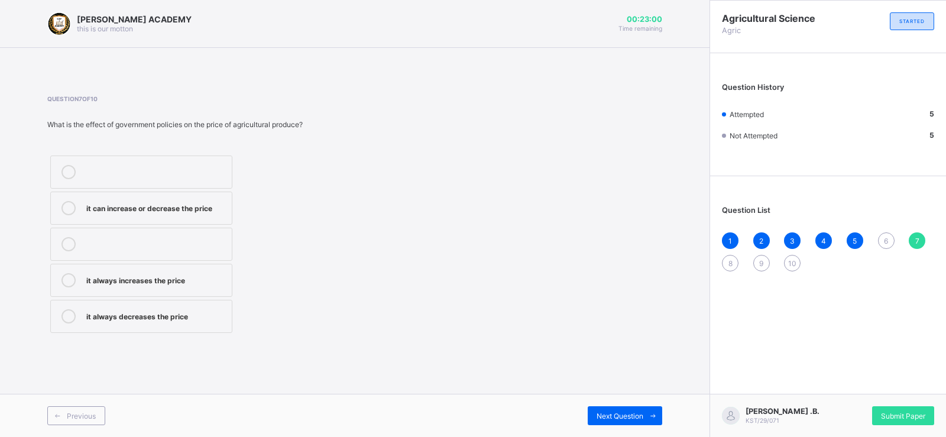
click at [891, 242] on div "6" at bounding box center [886, 240] width 17 height 17
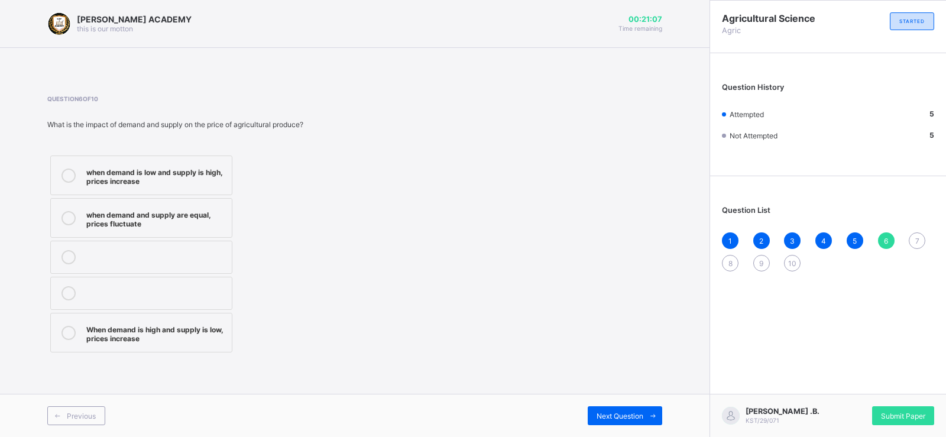
click at [177, 178] on div "when demand is low and supply is high, prices increase" at bounding box center [155, 175] width 139 height 21
click at [647, 407] on span at bounding box center [652, 415] width 19 height 19
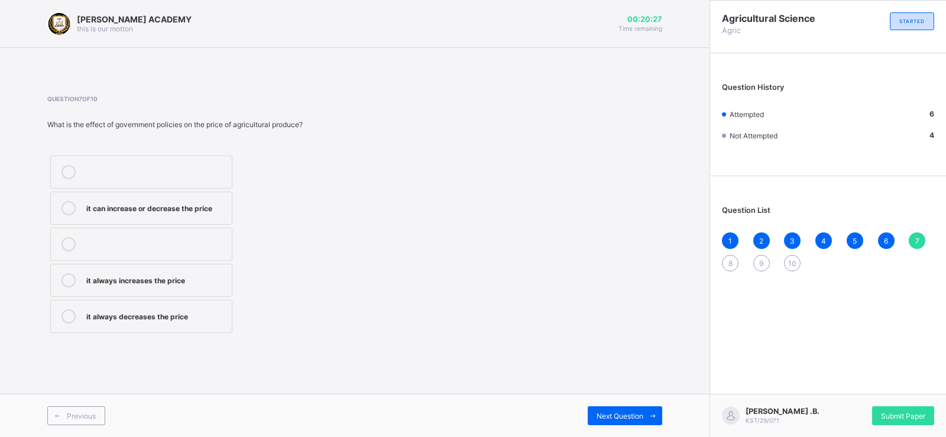
click at [181, 197] on label "it can increase or decrease the price" at bounding box center [141, 208] width 182 height 33
click at [615, 410] on div "Next Question" at bounding box center [625, 415] width 74 height 19
click at [161, 281] on div "they increase the price" at bounding box center [155, 279] width 139 height 12
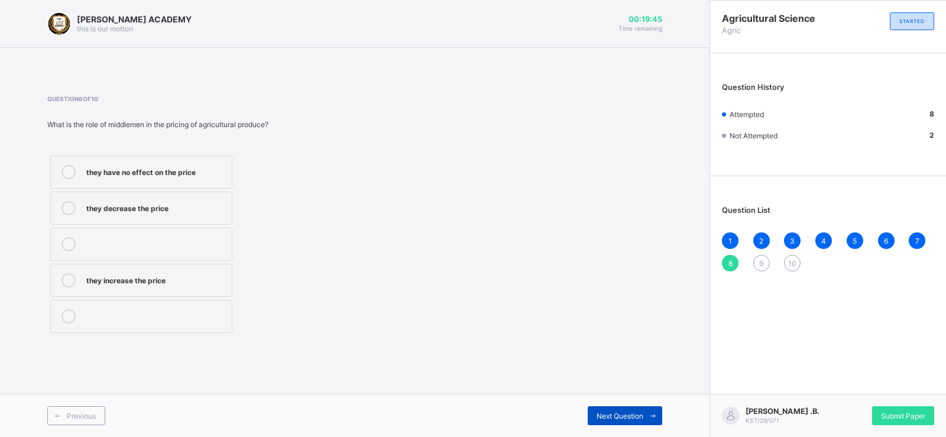
click at [635, 410] on div "Next Question" at bounding box center [625, 415] width 74 height 19
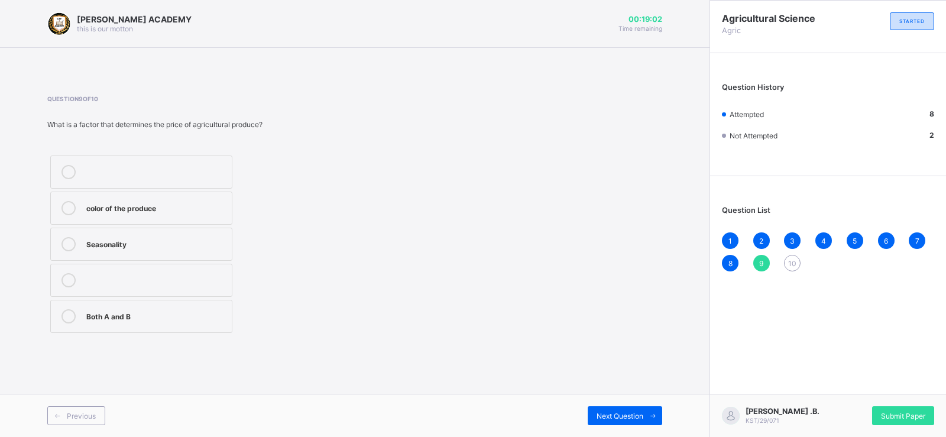
click at [111, 212] on div "color of the produce" at bounding box center [155, 207] width 139 height 12
click at [623, 417] on span "Next Question" at bounding box center [619, 415] width 47 height 9
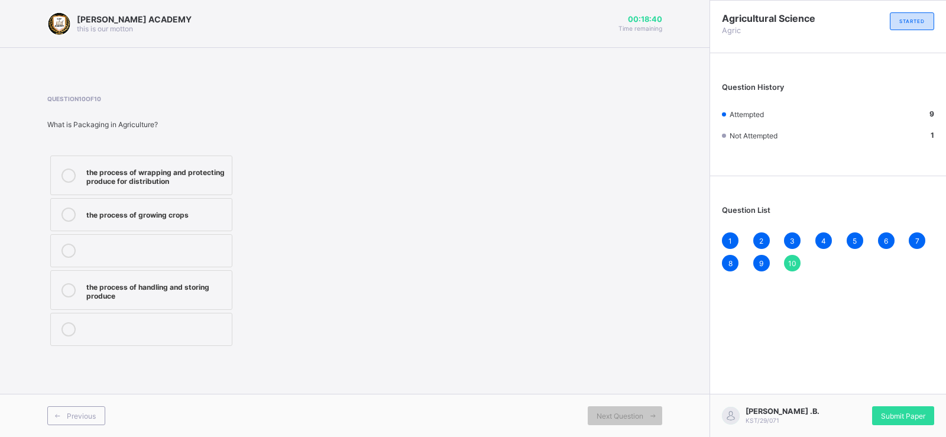
click at [168, 170] on div "the process of wrapping and protecting produce for distribution" at bounding box center [155, 175] width 139 height 21
click at [759, 259] on span "9" at bounding box center [761, 263] width 4 height 9
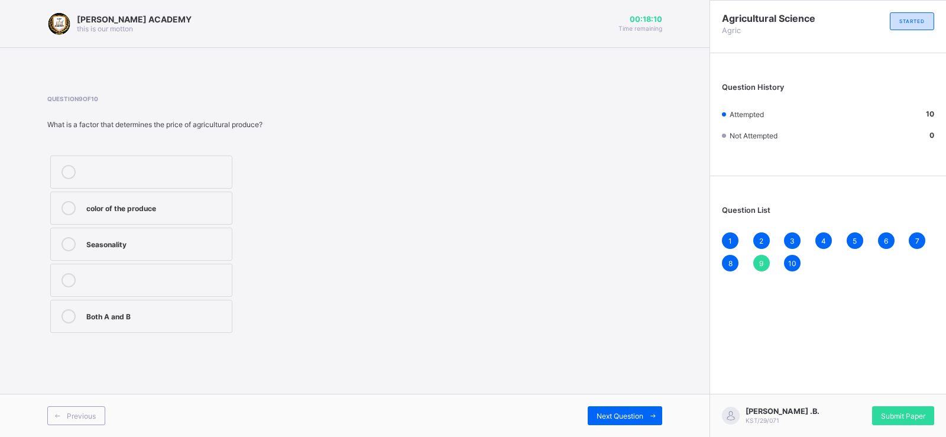
click at [174, 251] on div "Seasonality" at bounding box center [155, 244] width 139 height 14
click at [728, 261] on span "8" at bounding box center [730, 263] width 4 height 9
click at [922, 236] on div "7" at bounding box center [916, 240] width 17 height 17
click at [882, 233] on div "6" at bounding box center [886, 240] width 17 height 17
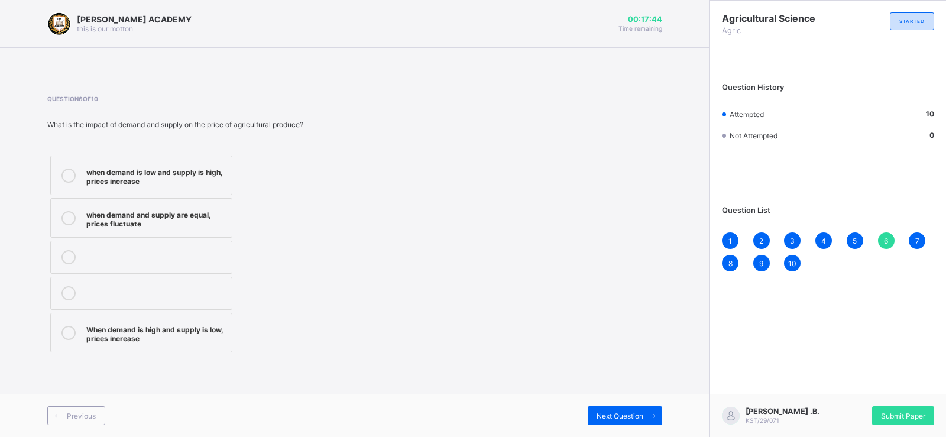
click at [861, 240] on div "5" at bounding box center [854, 240] width 17 height 17
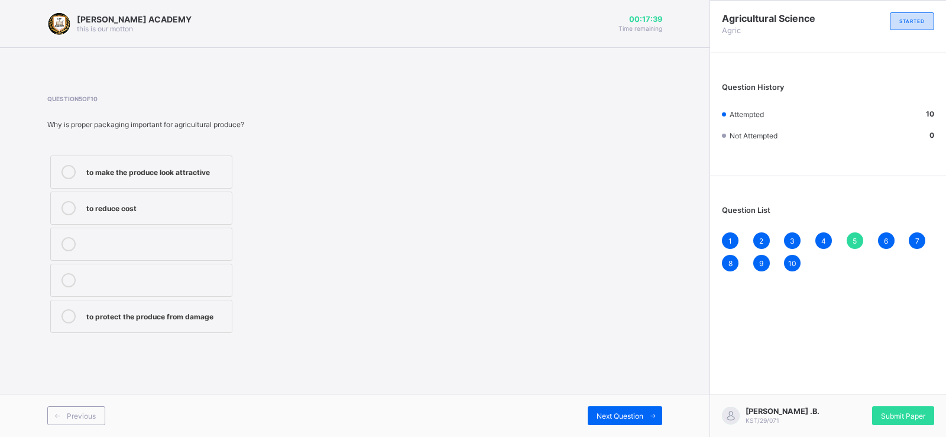
click at [825, 243] on span "4" at bounding box center [823, 240] width 5 height 9
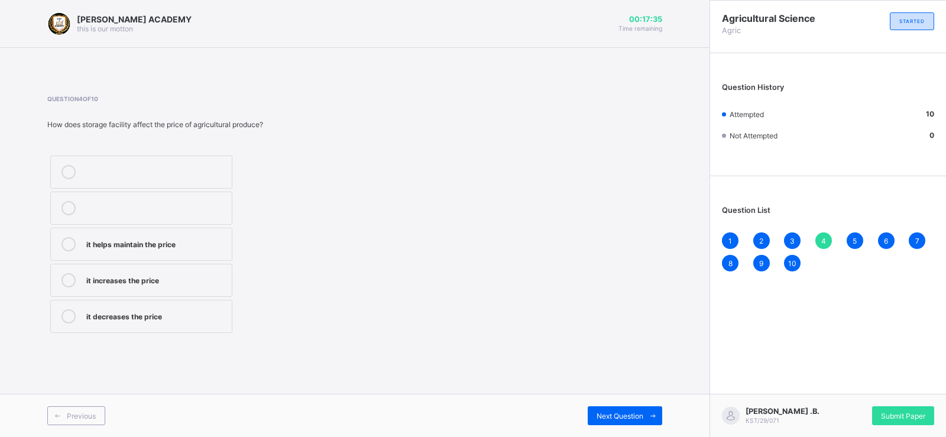
click at [791, 239] on span "3" at bounding box center [792, 240] width 5 height 9
click at [760, 239] on span "2" at bounding box center [761, 240] width 4 height 9
click at [731, 241] on span "1" at bounding box center [730, 240] width 4 height 9
click at [793, 260] on span "10" at bounding box center [792, 263] width 8 height 9
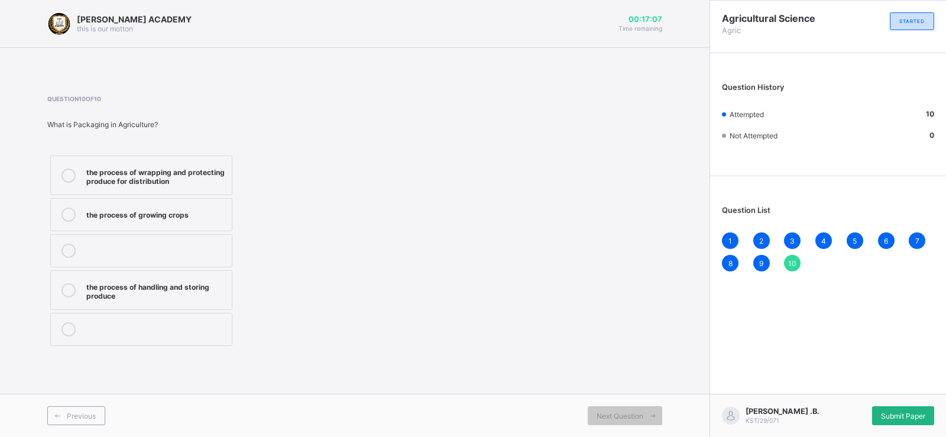
click at [913, 413] on span "Submit Paper" at bounding box center [903, 415] width 44 height 9
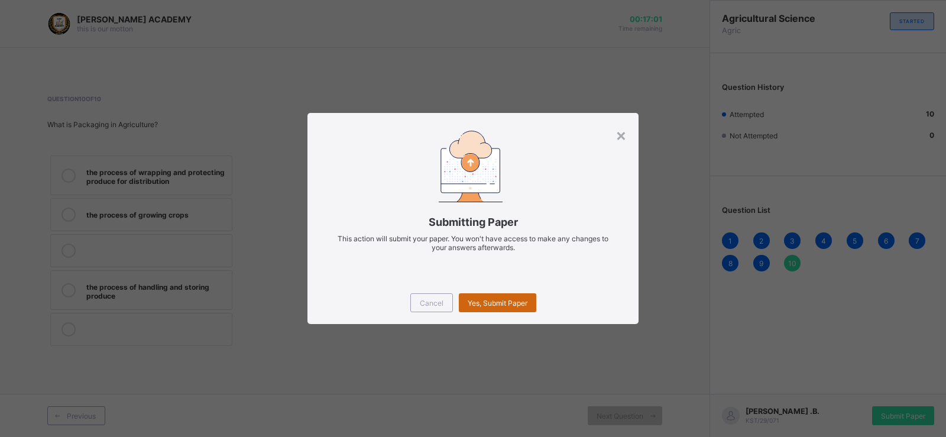
click at [512, 306] on span "Yes, Submit Paper" at bounding box center [498, 302] width 60 height 9
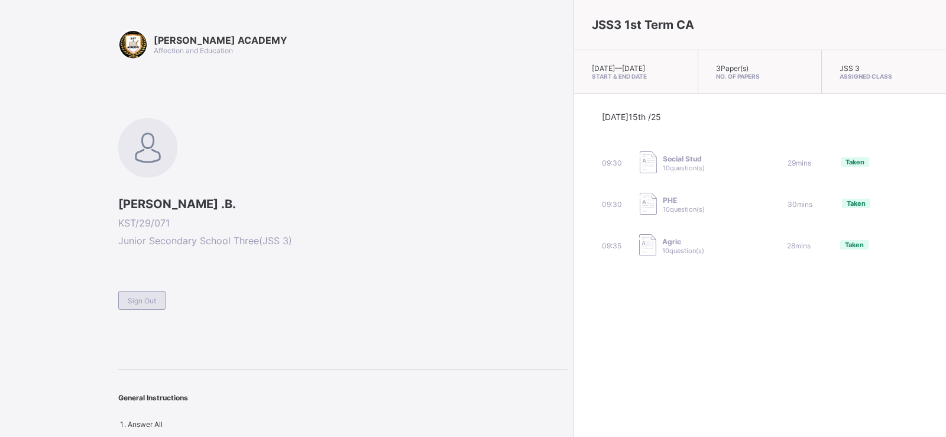
click at [158, 296] on div "Sign Out" at bounding box center [141, 300] width 47 height 19
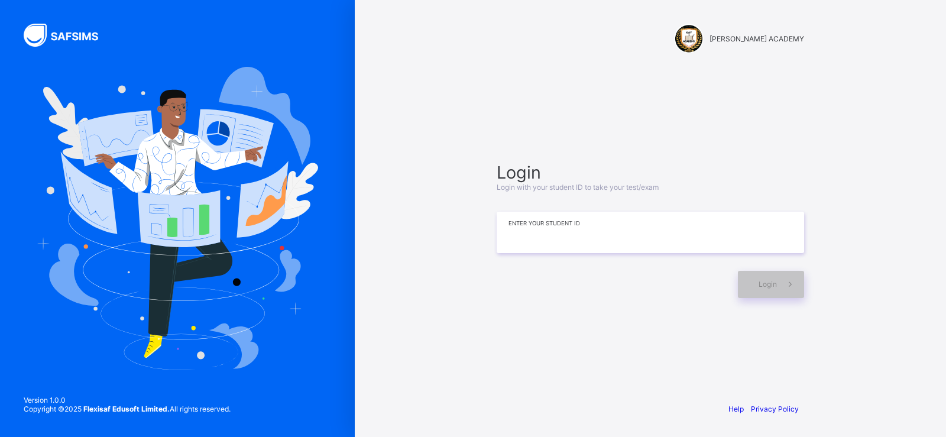
click at [516, 242] on input at bounding box center [649, 232] width 307 height 41
type input "*********"
click at [751, 284] on div "Login" at bounding box center [771, 284] width 66 height 27
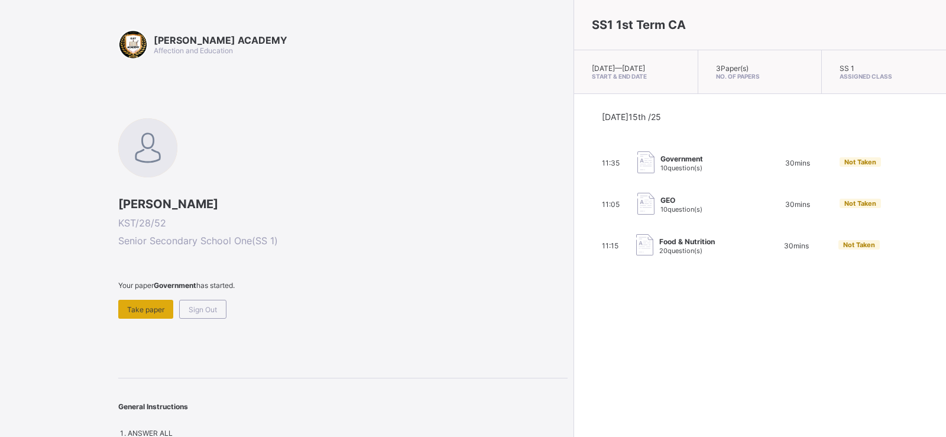
click at [148, 312] on span "Take paper" at bounding box center [145, 309] width 37 height 9
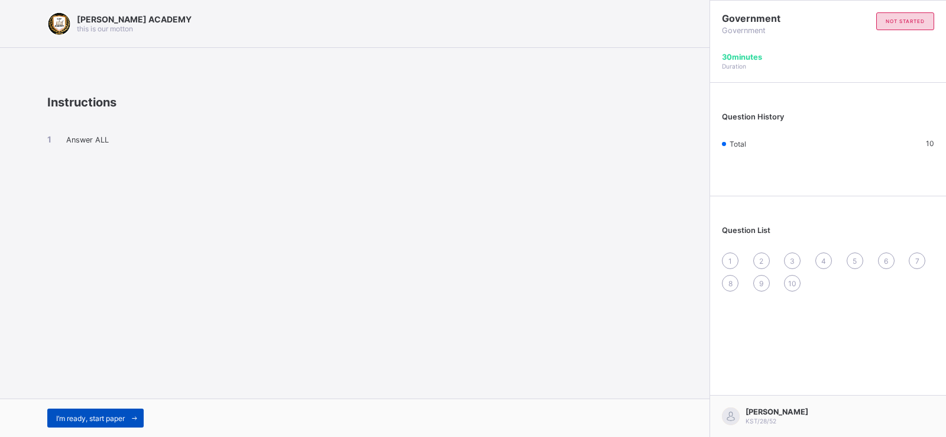
click at [116, 418] on span "I’m ready, start paper" at bounding box center [90, 418] width 69 height 9
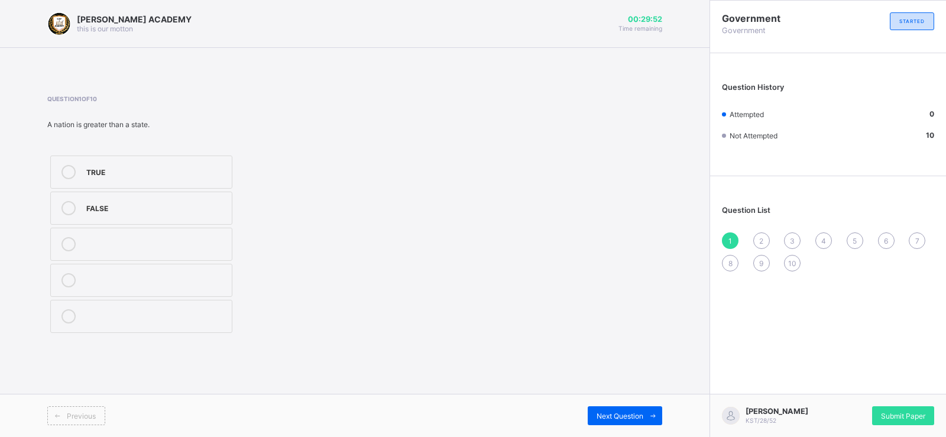
click at [66, 168] on icon at bounding box center [68, 172] width 14 height 14
click at [908, 414] on span "Submit Paper" at bounding box center [903, 415] width 44 height 9
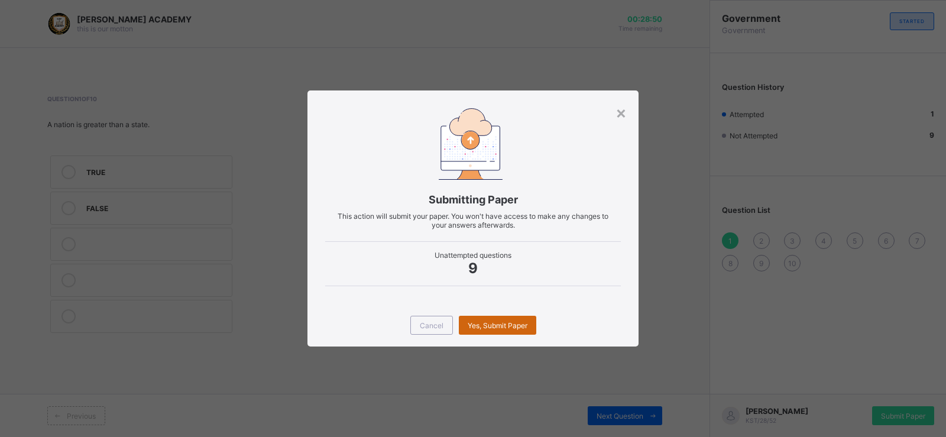
click at [521, 322] on span "Yes, Submit Paper" at bounding box center [498, 325] width 60 height 9
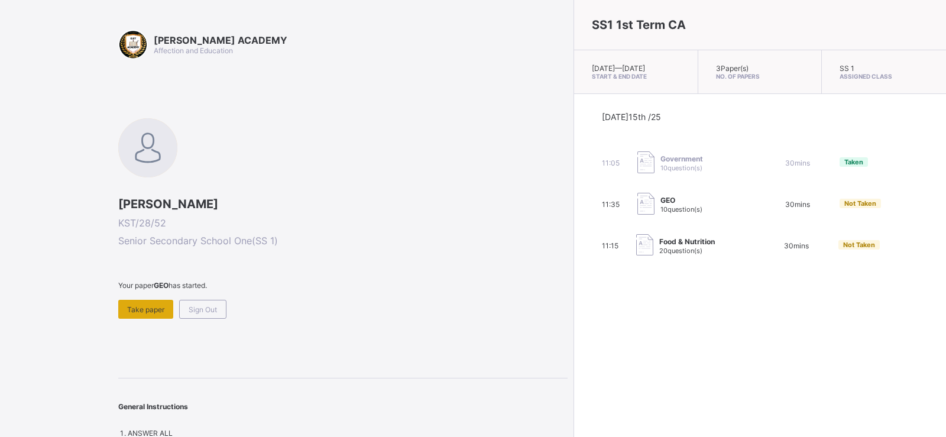
click at [141, 314] on div "Take paper" at bounding box center [145, 309] width 55 height 19
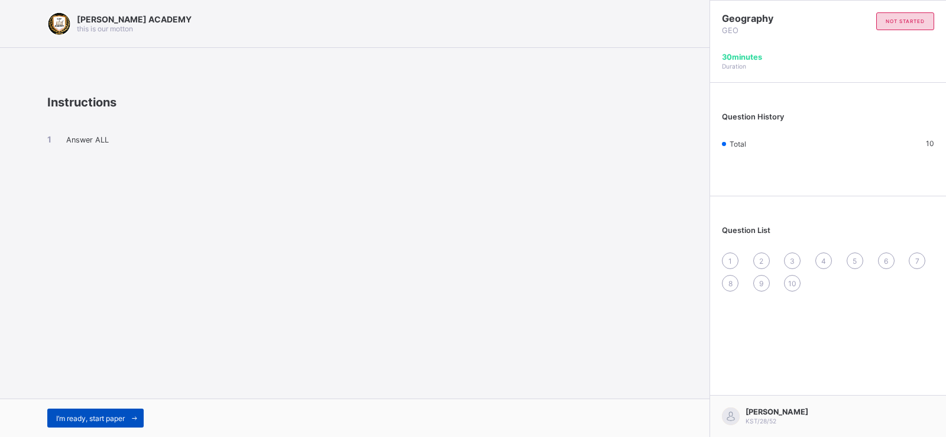
click at [118, 421] on span "I’m ready, start paper" at bounding box center [90, 418] width 69 height 9
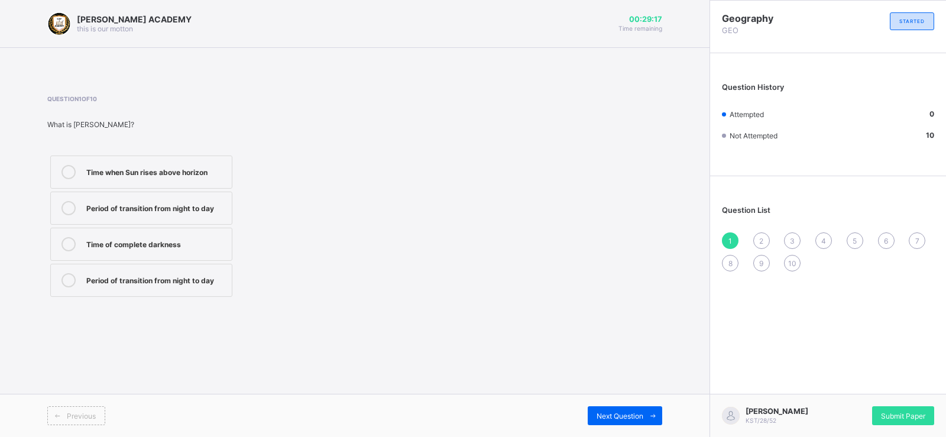
click at [186, 210] on div "Period of transition from night to day" at bounding box center [155, 207] width 139 height 12
click at [192, 249] on div "Time of complete darkness" at bounding box center [155, 244] width 139 height 14
click at [641, 416] on span "Next Question" at bounding box center [619, 415] width 47 height 9
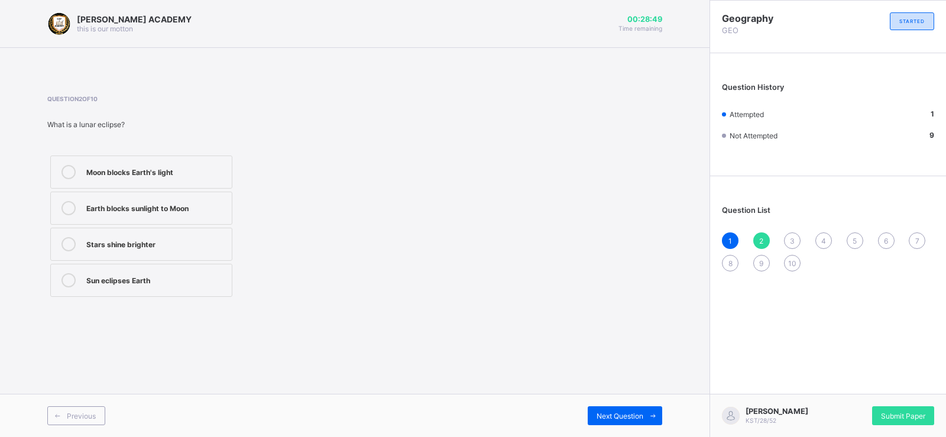
click at [178, 212] on div "Earth blocks sunlight to Moon" at bounding box center [155, 207] width 139 height 12
click at [637, 420] on span "Next Question" at bounding box center [619, 415] width 47 height 9
click at [182, 196] on label "Moon blocks Sun's light to Earth" at bounding box center [141, 208] width 182 height 33
click at [631, 417] on span "Next Question" at bounding box center [619, 415] width 47 height 9
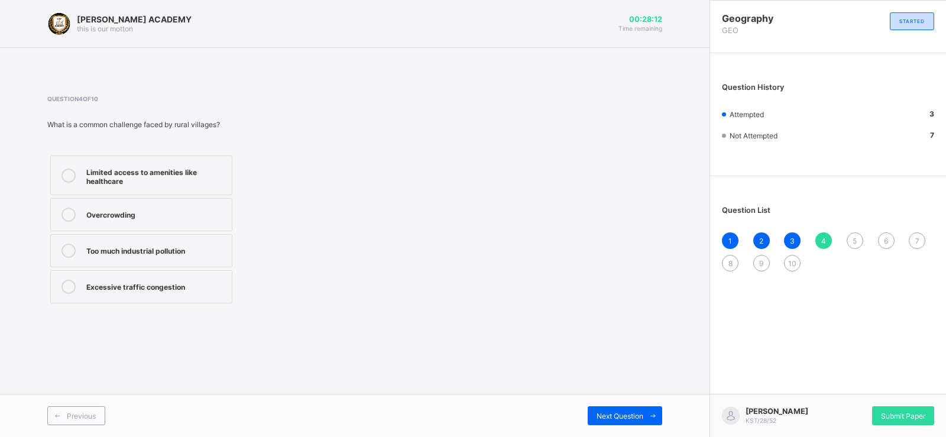
click at [206, 161] on label "Limited access to amenities like healthcare" at bounding box center [141, 175] width 182 height 40
click at [644, 412] on span at bounding box center [652, 415] width 19 height 19
click at [197, 167] on div "A Nigerian village like [GEOGRAPHIC_DATA]" at bounding box center [155, 175] width 139 height 21
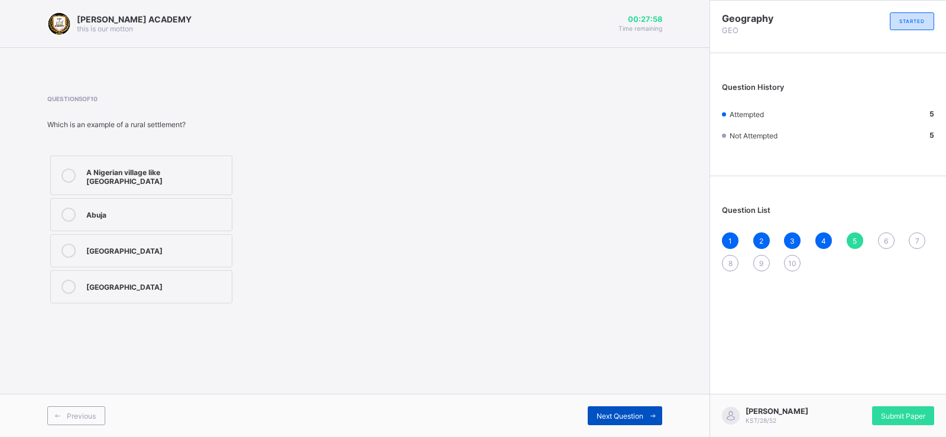
click at [634, 418] on span "Next Question" at bounding box center [619, 415] width 47 height 9
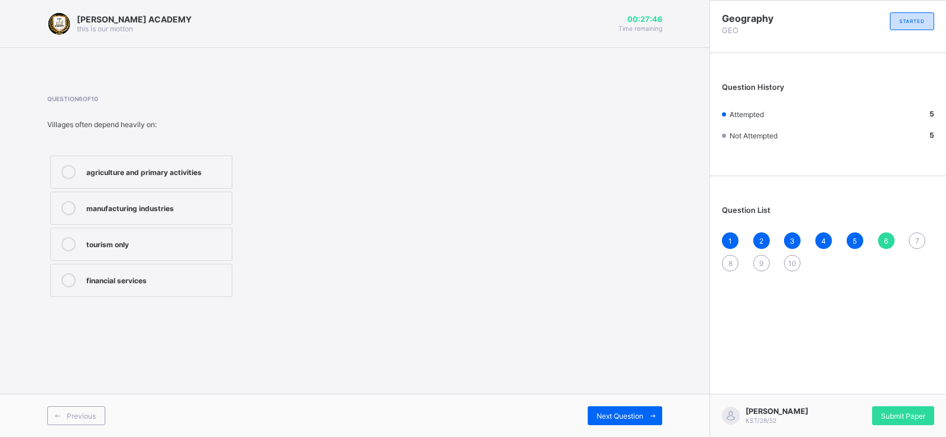
click at [194, 174] on div "agriculture and primary activities" at bounding box center [155, 171] width 139 height 12
click at [619, 419] on span "Next Question" at bounding box center [619, 415] width 47 height 9
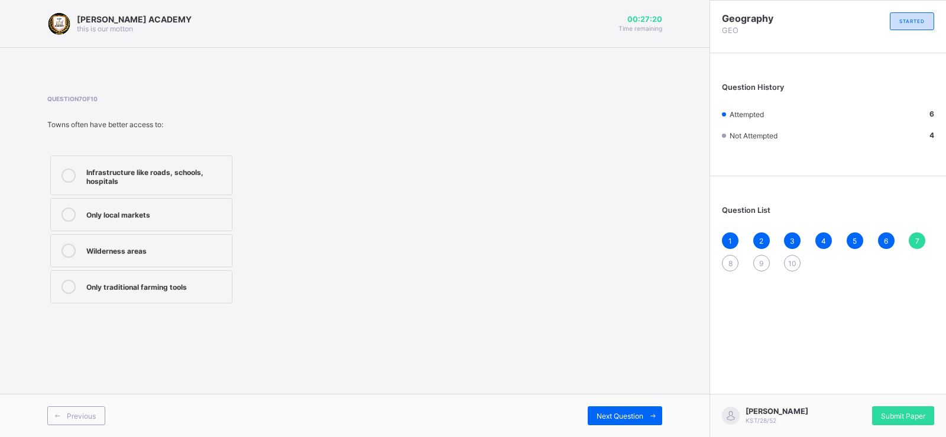
click at [188, 175] on div "Infrastructure like roads, schools, hospitals" at bounding box center [155, 175] width 139 height 21
click at [632, 416] on span "Next Question" at bounding box center [619, 415] width 47 height 9
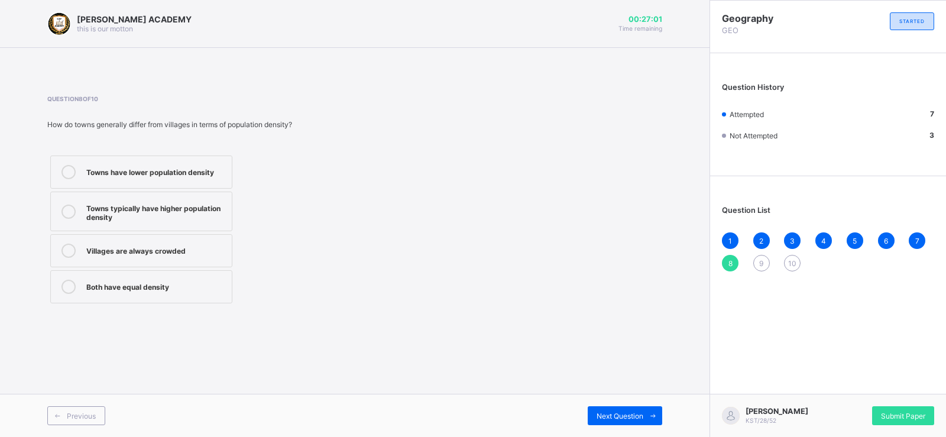
click at [173, 205] on div "Towns typically have higher population density" at bounding box center [155, 211] width 139 height 21
click at [631, 417] on span "Next Question" at bounding box center [619, 415] width 47 height 9
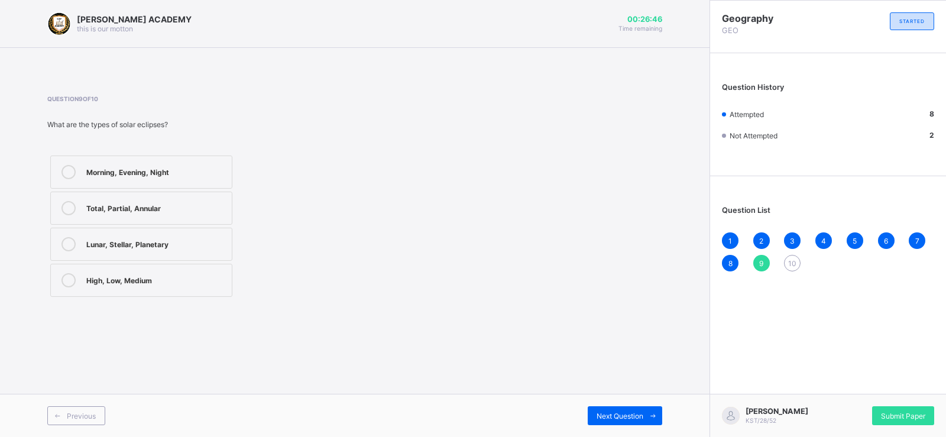
click at [786, 241] on div "3" at bounding box center [792, 240] width 17 height 17
click at [758, 263] on div "9" at bounding box center [761, 263] width 17 height 17
click at [176, 284] on div "High, Low, Medium" at bounding box center [155, 279] width 139 height 12
click at [627, 411] on span "Next Question" at bounding box center [619, 415] width 47 height 9
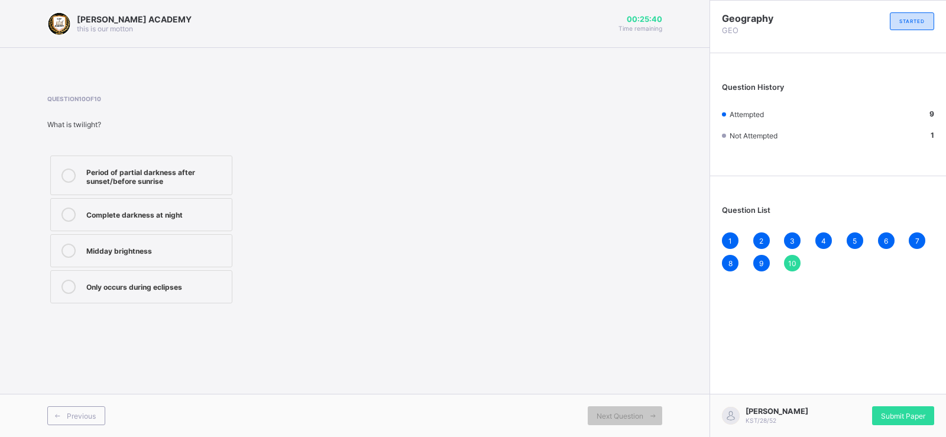
click at [171, 164] on label "Period of partial darkness after sunset/before sunrise" at bounding box center [141, 175] width 182 height 40
click at [727, 236] on div "1" at bounding box center [730, 240] width 17 height 17
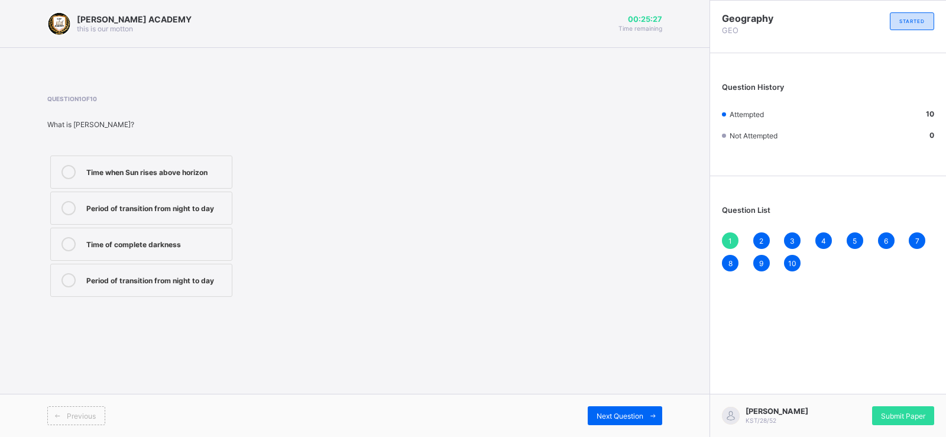
click at [186, 244] on div "Time of complete darkness" at bounding box center [155, 243] width 139 height 12
click at [168, 162] on label "Time when Sun rises above horizon" at bounding box center [141, 171] width 182 height 33
click at [642, 413] on span "Next Question" at bounding box center [619, 415] width 47 height 9
click at [642, 414] on span "Next Question" at bounding box center [619, 415] width 47 height 9
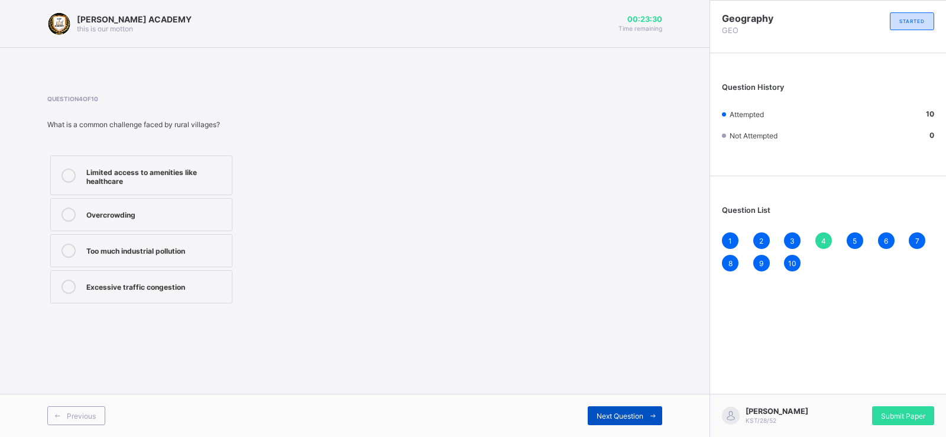
click at [642, 414] on span "Next Question" at bounding box center [619, 415] width 47 height 9
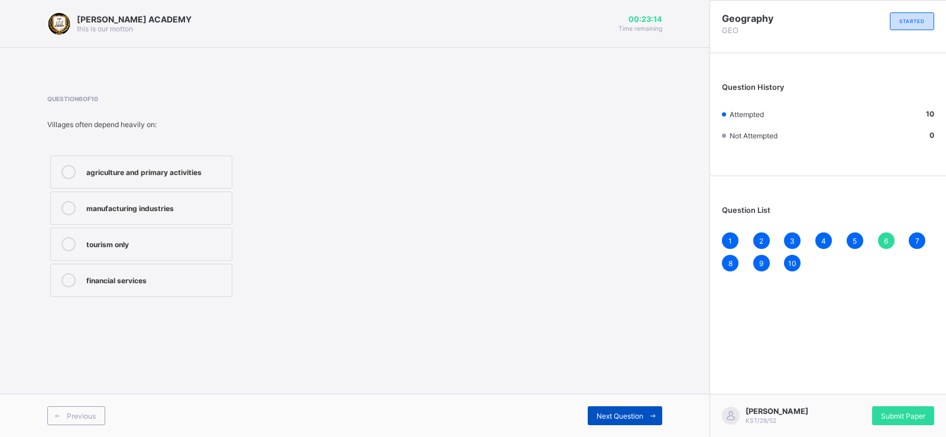
click at [642, 414] on span "Next Question" at bounding box center [619, 415] width 47 height 9
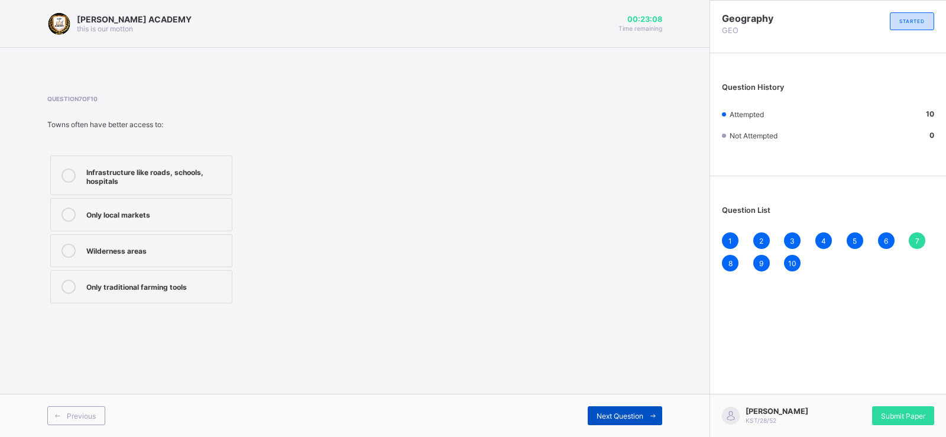
click at [642, 414] on span "Next Question" at bounding box center [619, 415] width 47 height 9
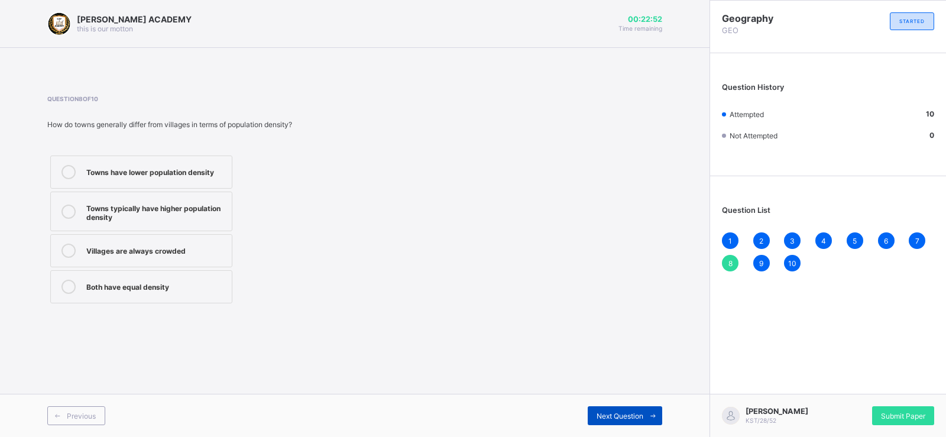
click at [642, 414] on span "Next Question" at bounding box center [619, 415] width 47 height 9
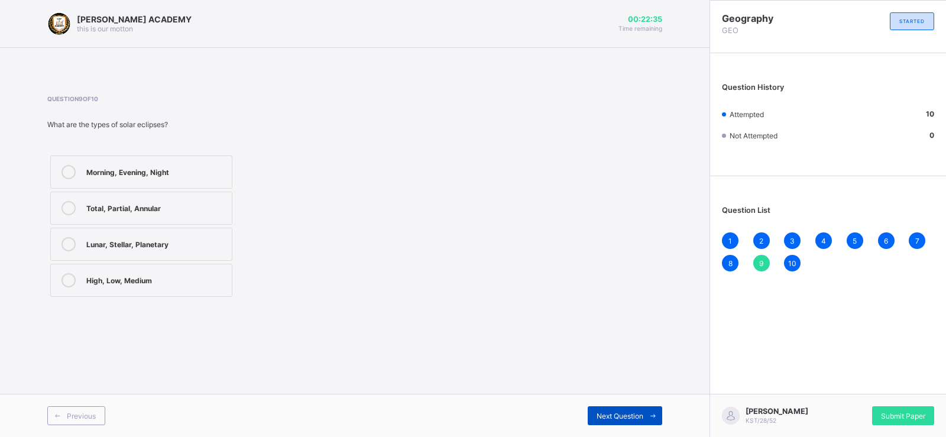
click at [642, 414] on span "Next Question" at bounding box center [619, 415] width 47 height 9
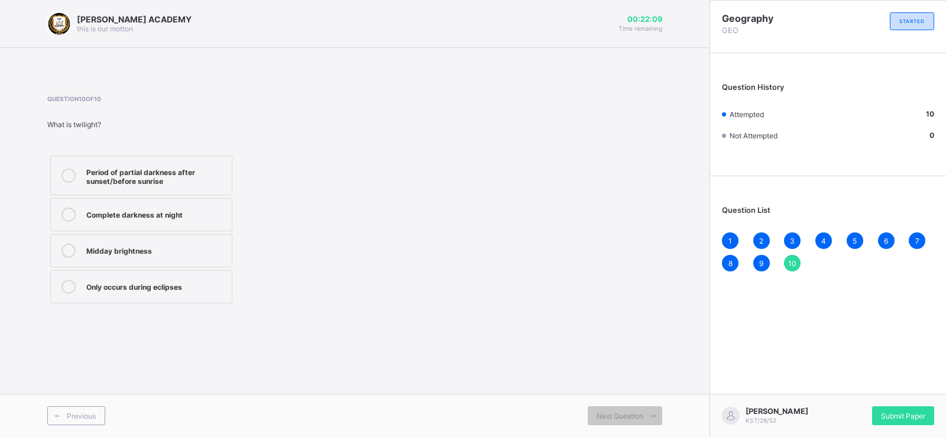
click at [729, 236] on span "1" at bounding box center [730, 240] width 4 height 9
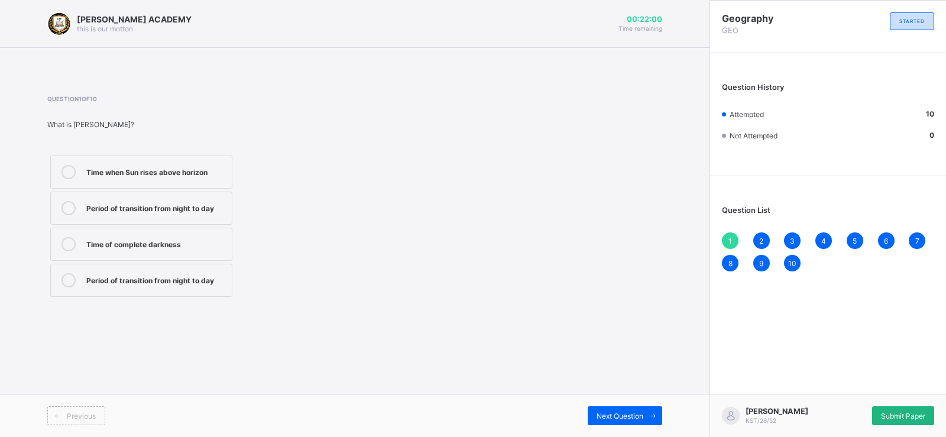
click at [914, 416] on span "Submit Paper" at bounding box center [903, 415] width 44 height 9
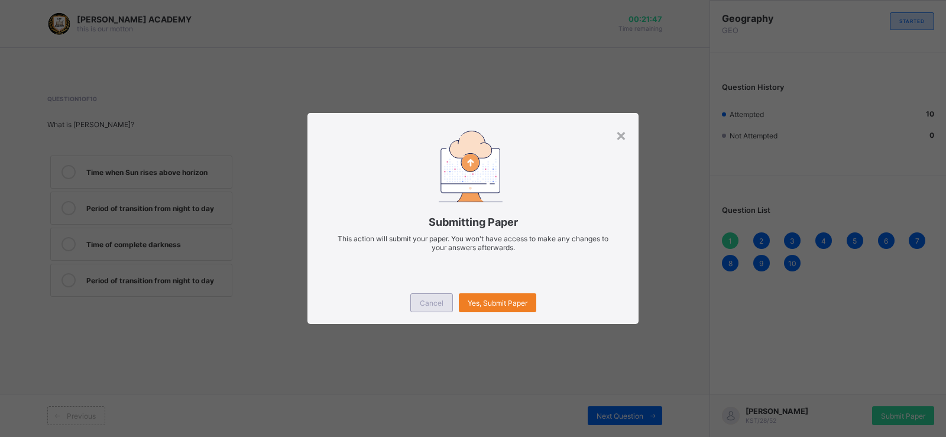
click at [429, 297] on div "Cancel" at bounding box center [431, 302] width 43 height 19
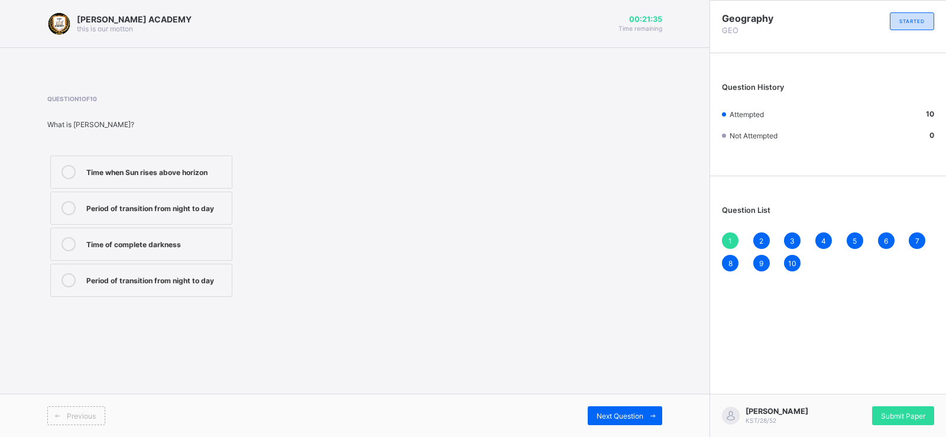
click at [764, 237] on div "2" at bounding box center [761, 240] width 17 height 17
click at [790, 239] on span "3" at bounding box center [792, 240] width 5 height 9
click at [823, 240] on span "4" at bounding box center [823, 240] width 5 height 9
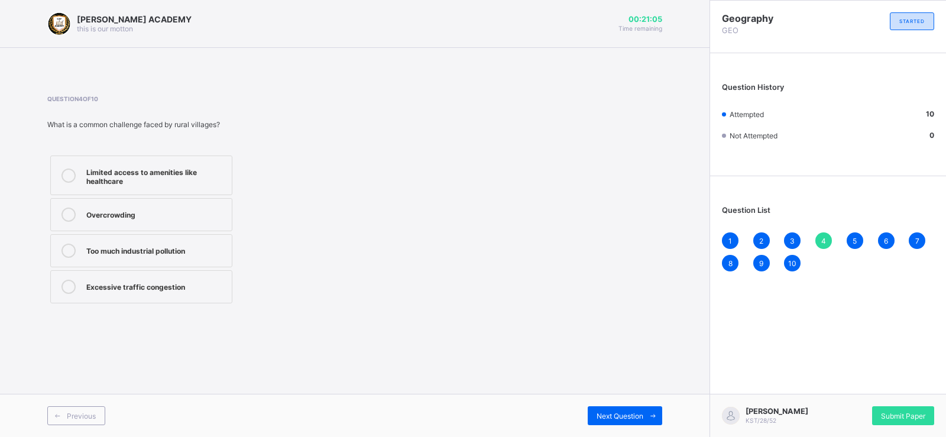
click at [855, 239] on span "5" at bounding box center [854, 240] width 4 height 9
click at [886, 239] on span "6" at bounding box center [886, 240] width 4 height 9
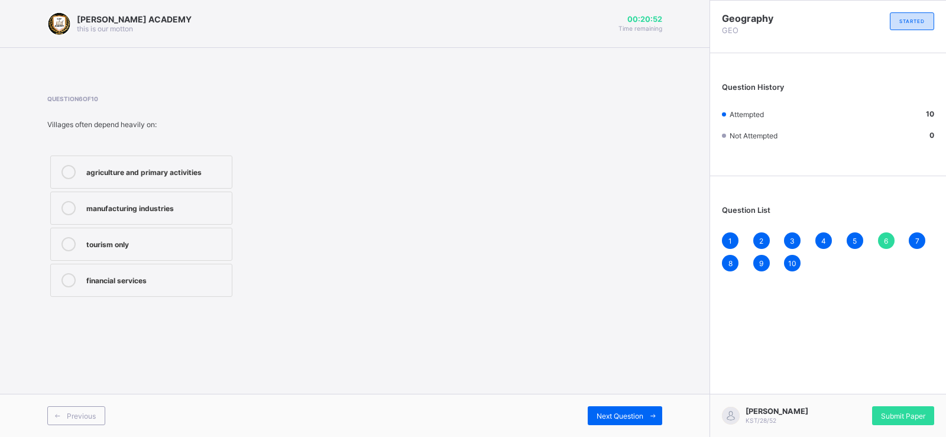
click at [916, 237] on span "7" at bounding box center [917, 240] width 4 height 9
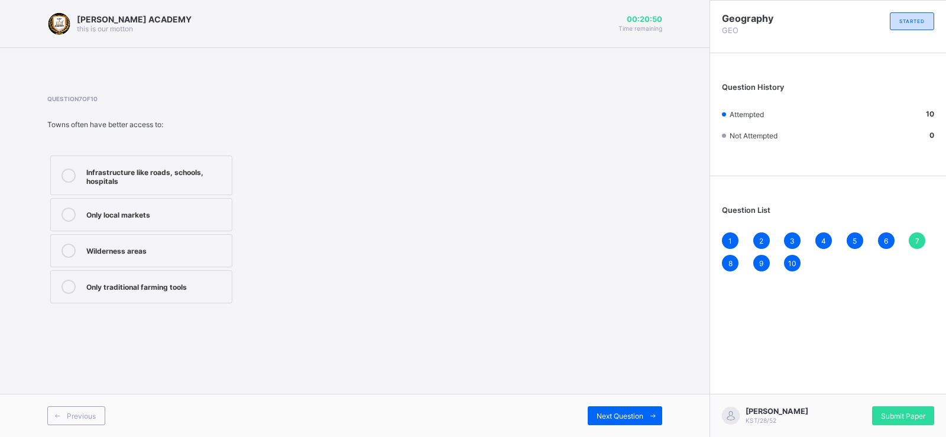
click at [730, 263] on span "8" at bounding box center [730, 263] width 4 height 9
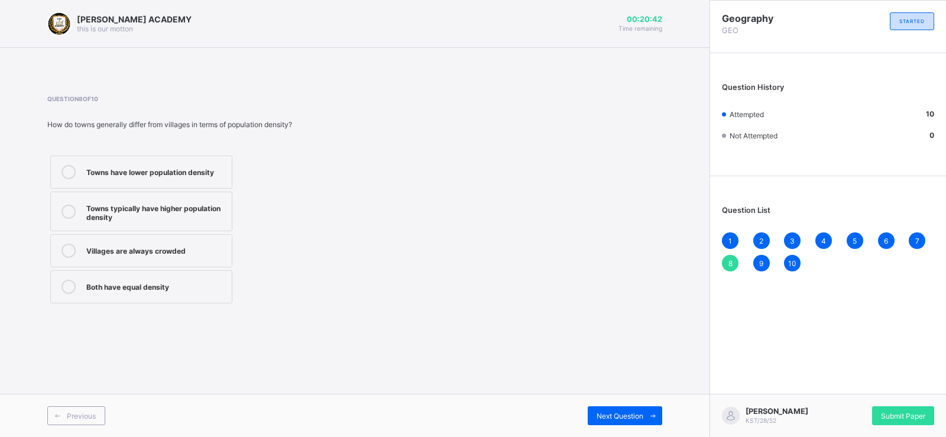
click at [759, 259] on span "9" at bounding box center [761, 263] width 4 height 9
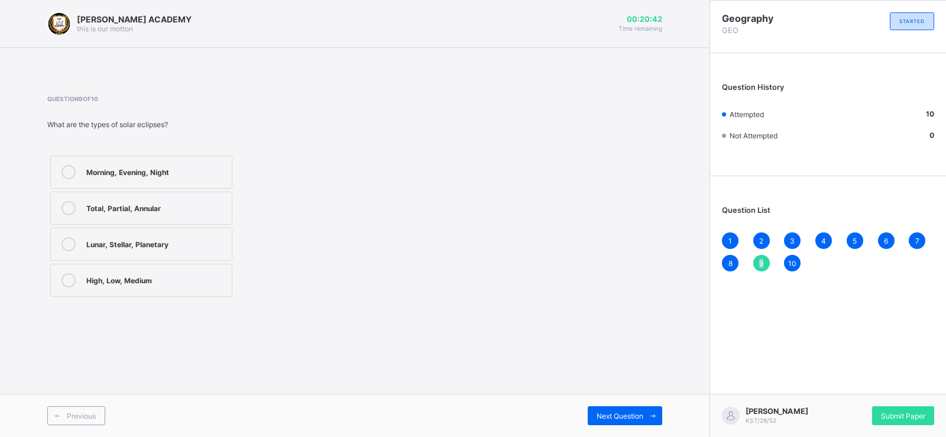
click at [759, 259] on span "9" at bounding box center [761, 263] width 4 height 9
click at [794, 288] on div "Geography GEO STARTED Question History Attempted 10 Not Attempted 0 Question Li…" at bounding box center [827, 218] width 236 height 437
click at [793, 259] on span "10" at bounding box center [792, 263] width 8 height 9
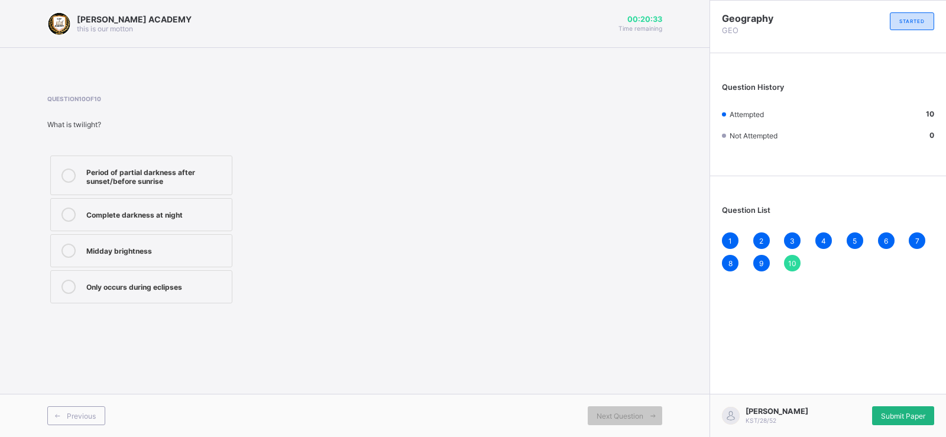
click at [916, 415] on span "Submit Paper" at bounding box center [903, 415] width 44 height 9
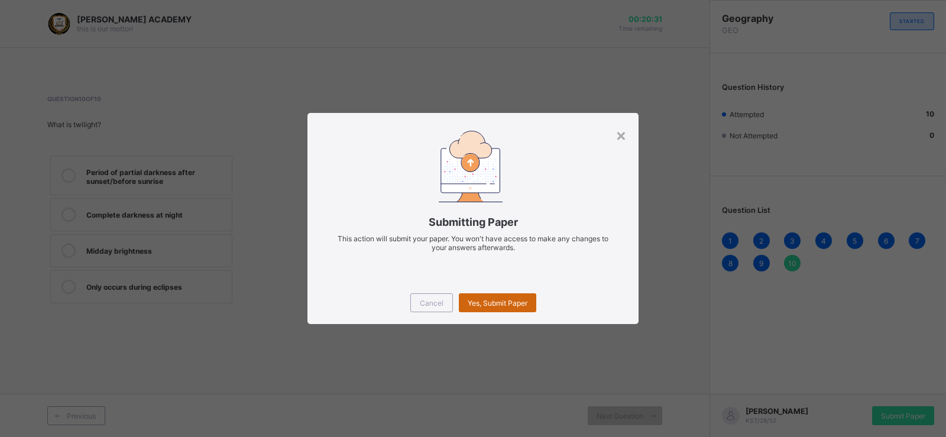
click at [514, 303] on span "Yes, Submit Paper" at bounding box center [498, 302] width 60 height 9
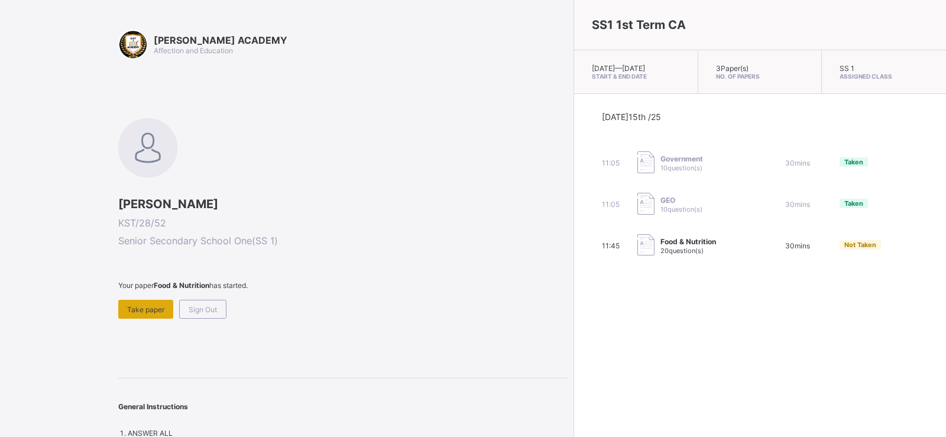
click at [160, 307] on span "Take paper" at bounding box center [145, 309] width 37 height 9
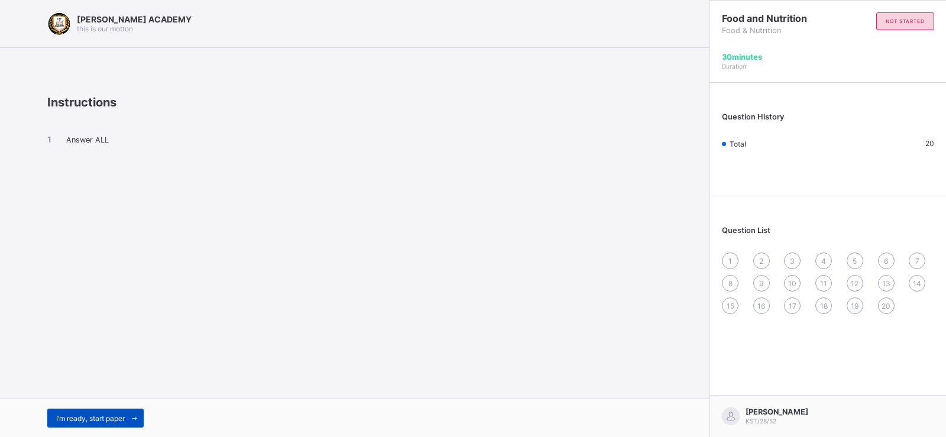
click at [115, 415] on span "I’m ready, start paper" at bounding box center [90, 418] width 69 height 9
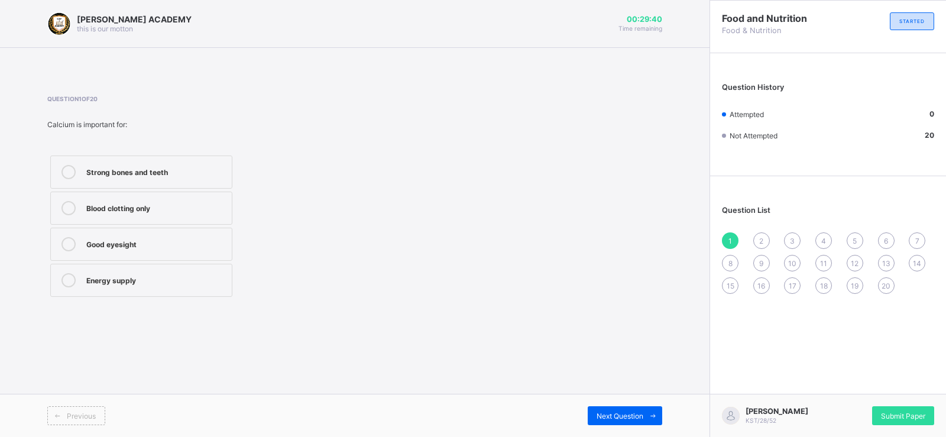
click at [614, 197] on div "Question 1 of 20 Calcium is important for: Strong bones and teeth Blood clottin…" at bounding box center [354, 197] width 615 height 205
click at [133, 162] on label "Strong bones and teeth" at bounding box center [141, 171] width 182 height 33
click at [885, 411] on span "Submit Paper" at bounding box center [903, 415] width 44 height 9
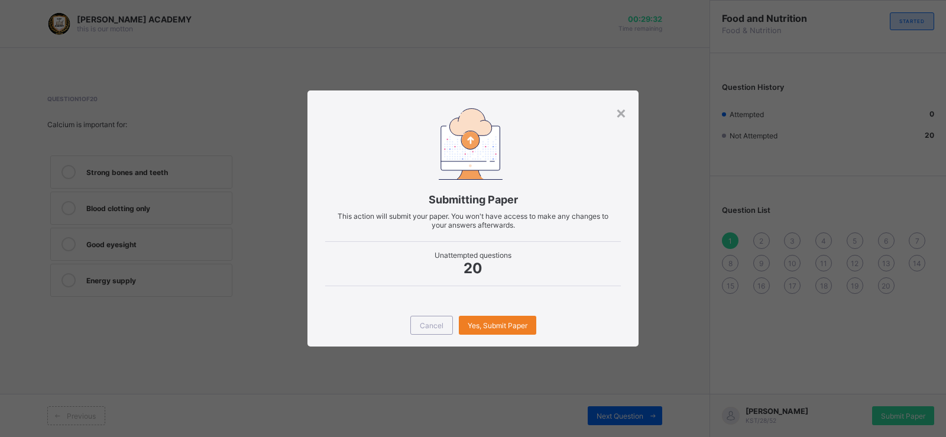
click at [496, 335] on div "Cancel Yes, Submit Paper" at bounding box center [472, 325] width 331 height 43
click at [498, 323] on span "Yes, Submit Paper" at bounding box center [498, 325] width 60 height 9
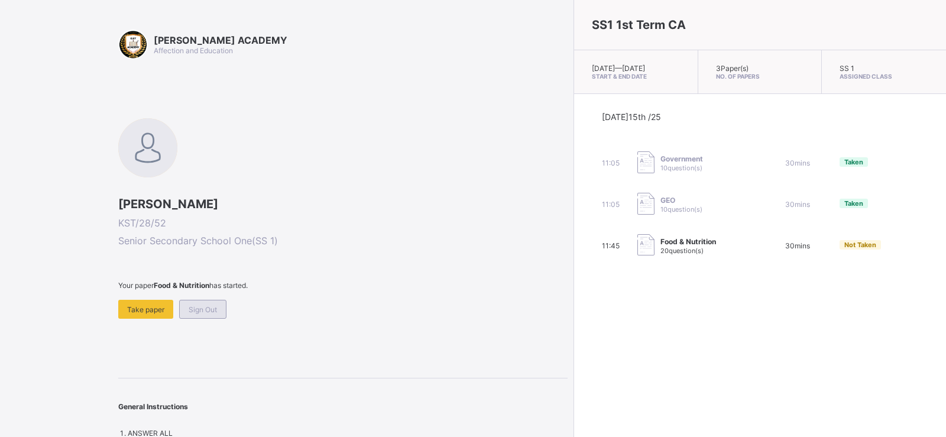
click at [186, 314] on div "Sign Out" at bounding box center [202, 309] width 47 height 19
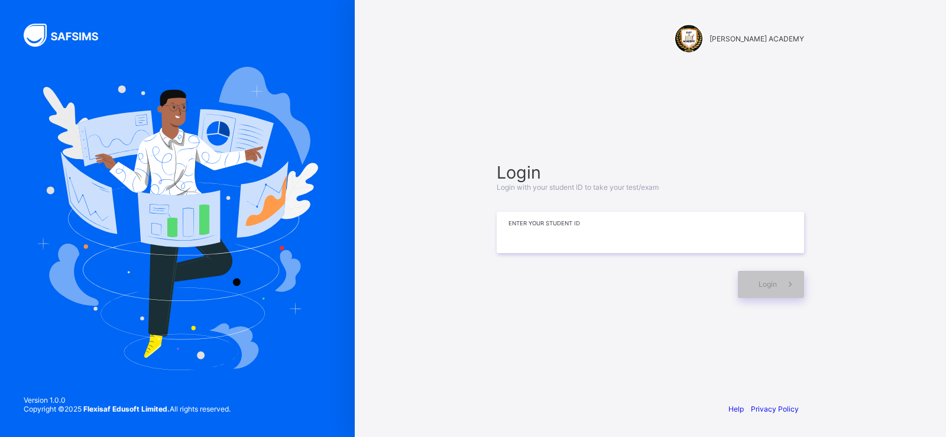
click at [521, 219] on input at bounding box center [649, 232] width 307 height 41
type input "******"
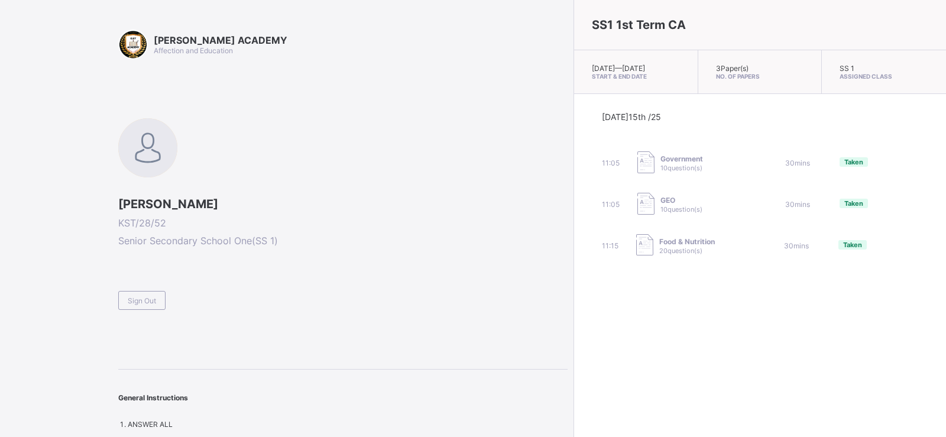
click at [157, 290] on span at bounding box center [342, 286] width 449 height 10
click at [155, 296] on span "Sign Out" at bounding box center [142, 300] width 28 height 9
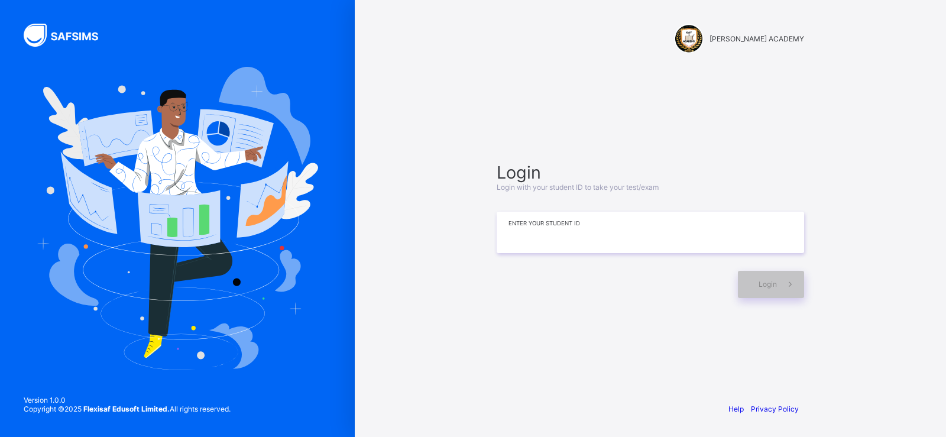
click at [505, 239] on input at bounding box center [649, 232] width 307 height 41
type input "**********"
click at [759, 283] on span "Login" at bounding box center [767, 284] width 18 height 9
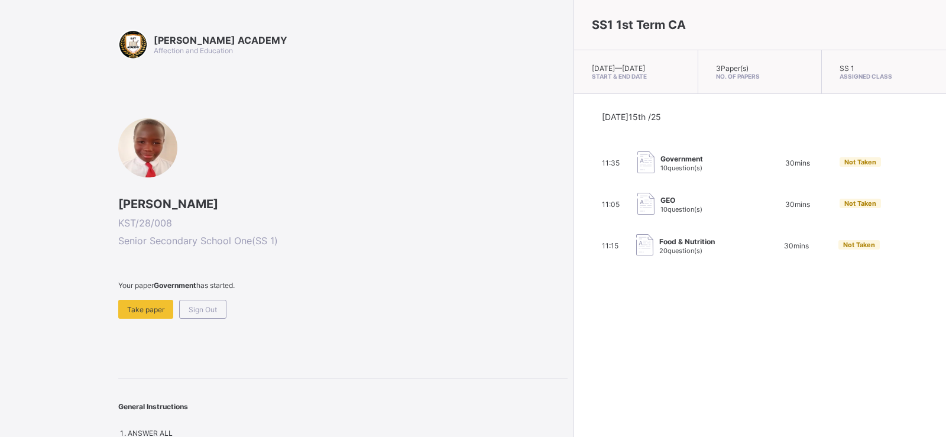
click at [843, 249] on span "Not Taken" at bounding box center [859, 245] width 32 height 8
click at [636, 253] on img at bounding box center [644, 245] width 17 height 22
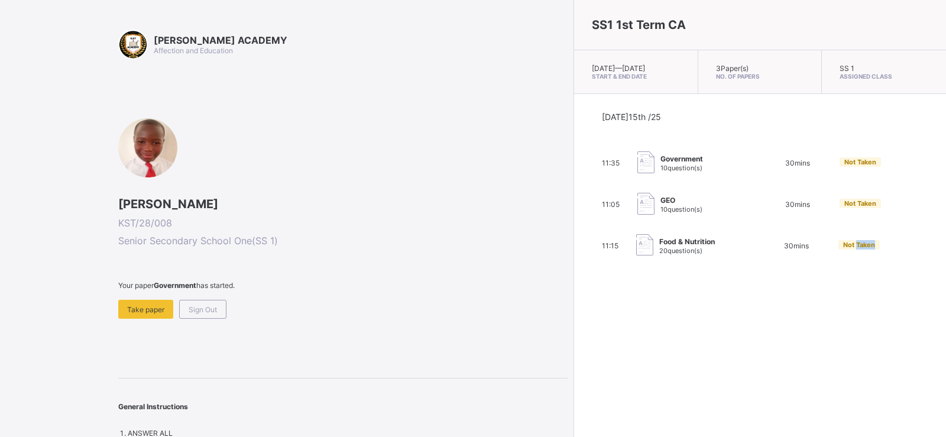
click at [636, 254] on img at bounding box center [644, 245] width 17 height 22
click at [636, 253] on img at bounding box center [644, 245] width 17 height 22
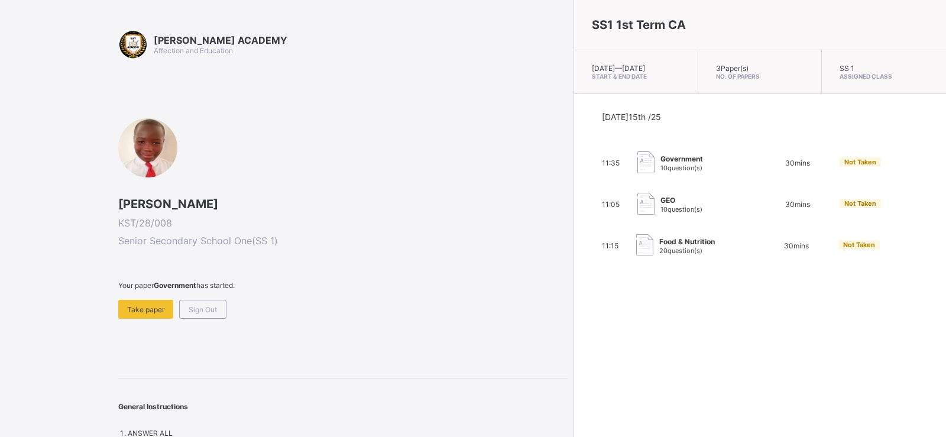
click at [839, 167] on div "Not Taken" at bounding box center [859, 161] width 41 height 9
click at [844, 166] on span "Not Taken" at bounding box center [860, 162] width 32 height 8
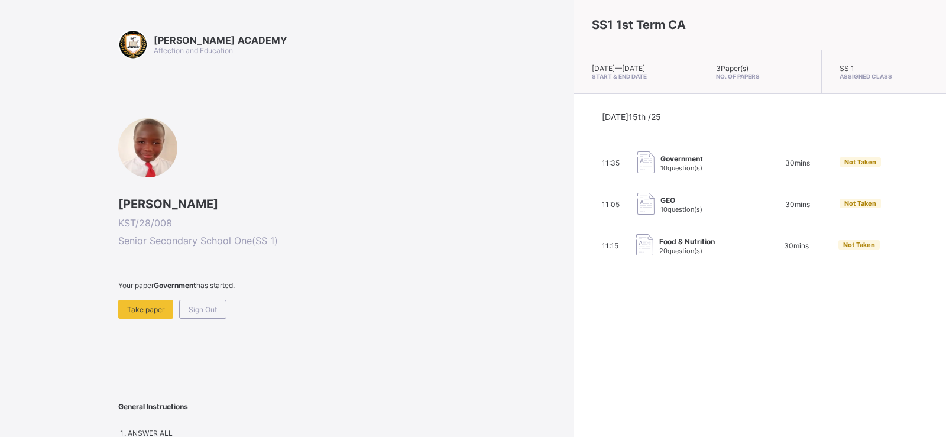
click at [839, 168] on div "Not Taken" at bounding box center [878, 162] width 79 height 11
click at [844, 166] on span "Not Taken" at bounding box center [860, 162] width 32 height 8
click at [153, 436] on span "ANSWER ALL" at bounding box center [150, 433] width 45 height 9
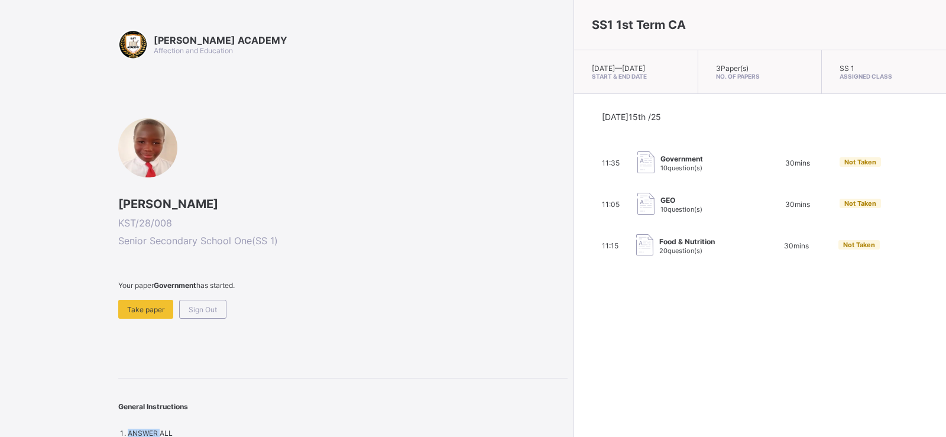
click at [151, 430] on span "ANSWER ALL" at bounding box center [150, 433] width 45 height 9
click at [126, 309] on div "Take paper" at bounding box center [145, 309] width 55 height 19
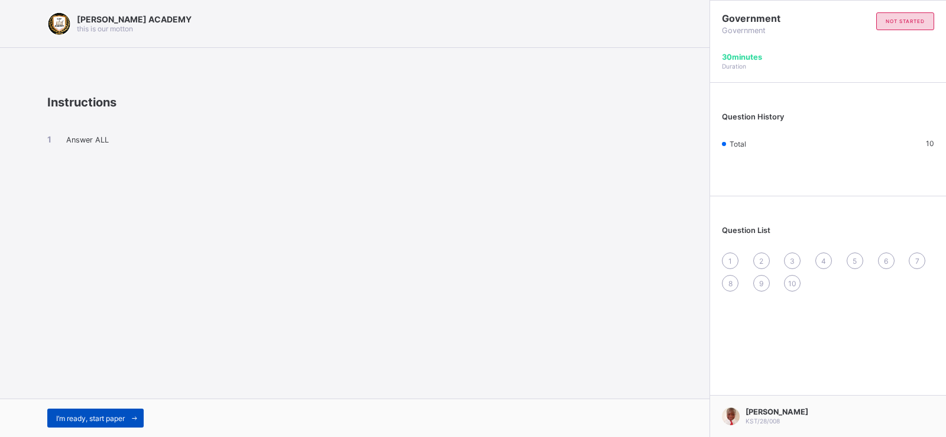
click at [108, 411] on div "I’m ready, start paper" at bounding box center [95, 417] width 96 height 19
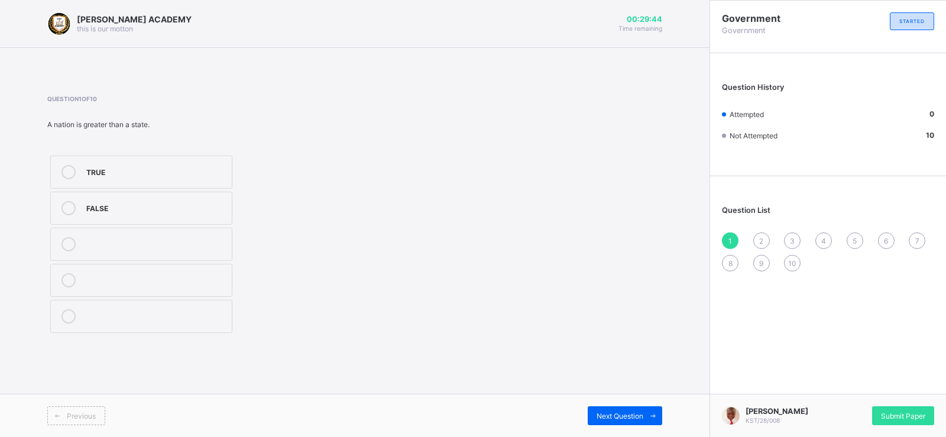
click at [134, 209] on div "FALSE" at bounding box center [155, 207] width 139 height 12
click at [161, 205] on div "FALSE" at bounding box center [155, 207] width 139 height 12
click at [761, 234] on div "2" at bounding box center [761, 240] width 17 height 17
click at [182, 242] on div "revenue" at bounding box center [155, 243] width 139 height 12
click at [795, 240] on div "3" at bounding box center [792, 240] width 17 height 17
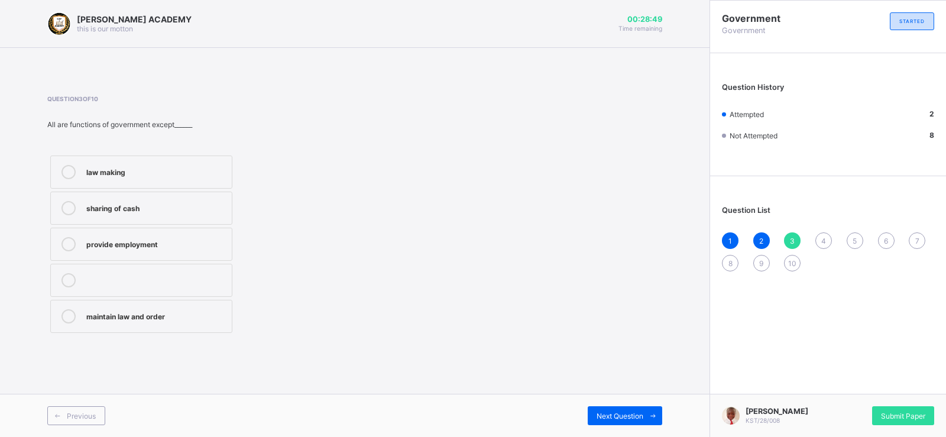
click at [150, 211] on div "sharing of cash" at bounding box center [155, 207] width 139 height 12
click at [821, 242] on span "4" at bounding box center [823, 240] width 5 height 9
click at [168, 197] on label "power" at bounding box center [141, 208] width 182 height 33
click at [858, 241] on div "5" at bounding box center [854, 240] width 17 height 17
click at [151, 316] on div "inheritance" at bounding box center [155, 315] width 139 height 12
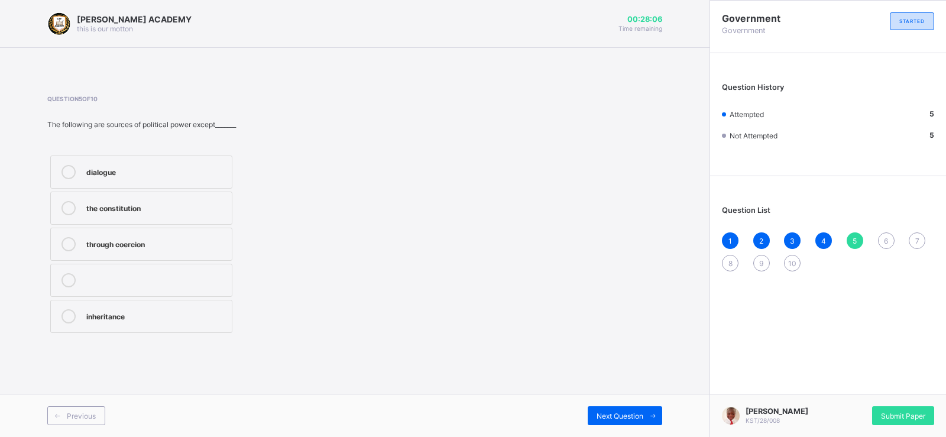
click at [885, 241] on span "6" at bounding box center [886, 240] width 4 height 9
click at [162, 316] on div "power" at bounding box center [155, 315] width 139 height 12
click at [910, 245] on div "7" at bounding box center [916, 240] width 17 height 17
click at [180, 312] on div "3" at bounding box center [155, 315] width 139 height 12
click at [653, 289] on div "Question 7 of 10 Government can be defined in_______ broad categories. 4 2 5 3" at bounding box center [354, 215] width 615 height 241
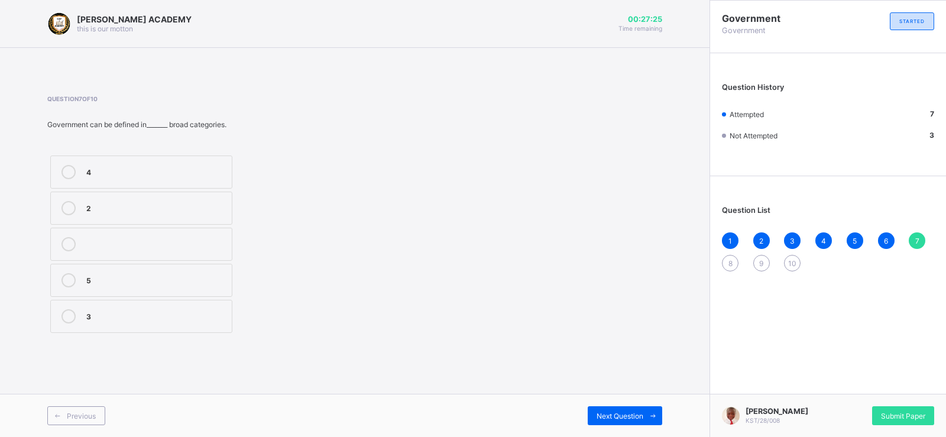
click at [745, 257] on div "1 2 3 4 5 6 7 8 9 10" at bounding box center [828, 251] width 212 height 39
click at [732, 258] on div "8" at bounding box center [730, 263] width 17 height 17
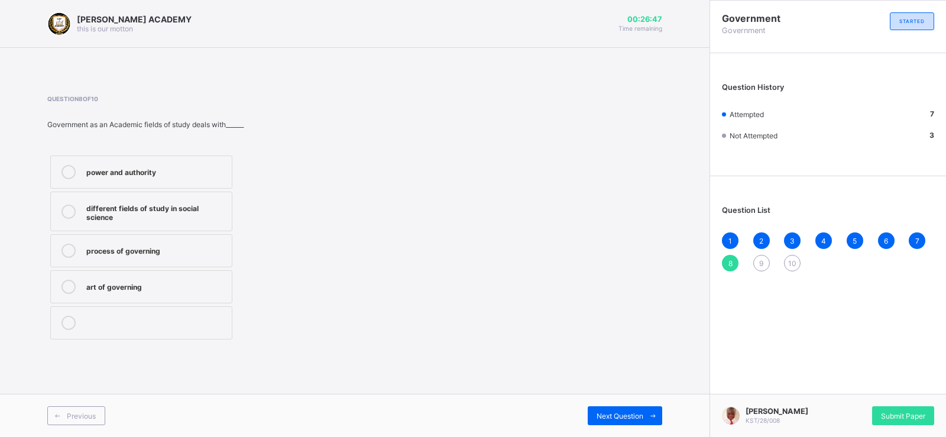
click at [184, 206] on div "different fields of study in social science" at bounding box center [155, 211] width 139 height 21
click at [760, 264] on span "9" at bounding box center [761, 263] width 4 height 9
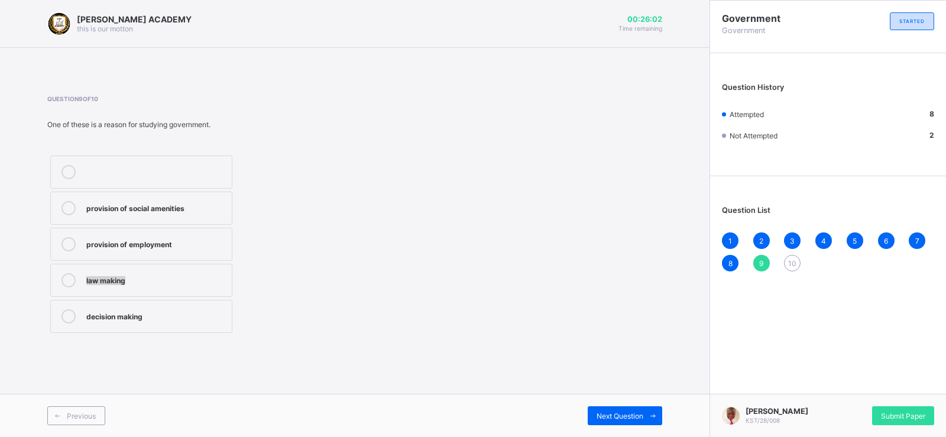
drag, startPoint x: 295, startPoint y: 263, endPoint x: 219, endPoint y: 213, distance: 90.8
click at [219, 213] on div "provision of social amenities provision of employment law making decision making" at bounding box center [203, 243] width 313 height 183
click at [219, 213] on div "provision of social amenities" at bounding box center [155, 208] width 139 height 14
click at [790, 262] on span "10" at bounding box center [792, 263] width 8 height 9
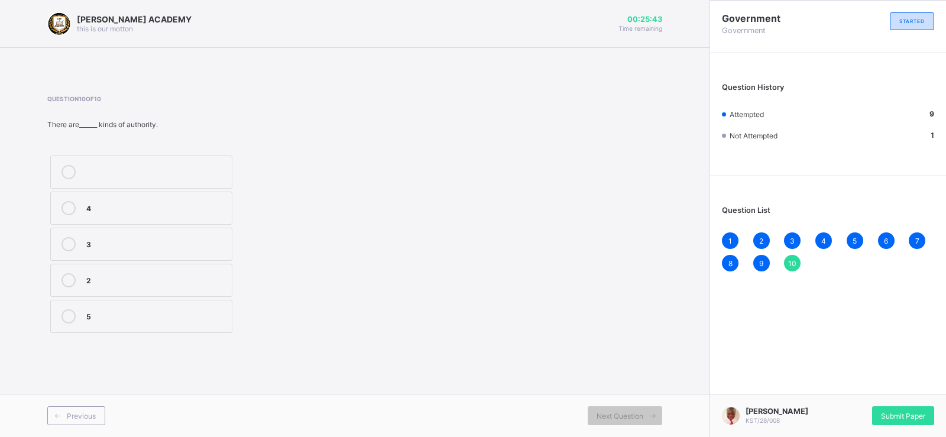
click at [131, 276] on div "2" at bounding box center [155, 279] width 139 height 12
click at [894, 430] on div "[PERSON_NAME] KST/28/008 Submit Paper" at bounding box center [827, 415] width 236 height 43
click at [898, 417] on span "Submit Paper" at bounding box center [903, 415] width 44 height 9
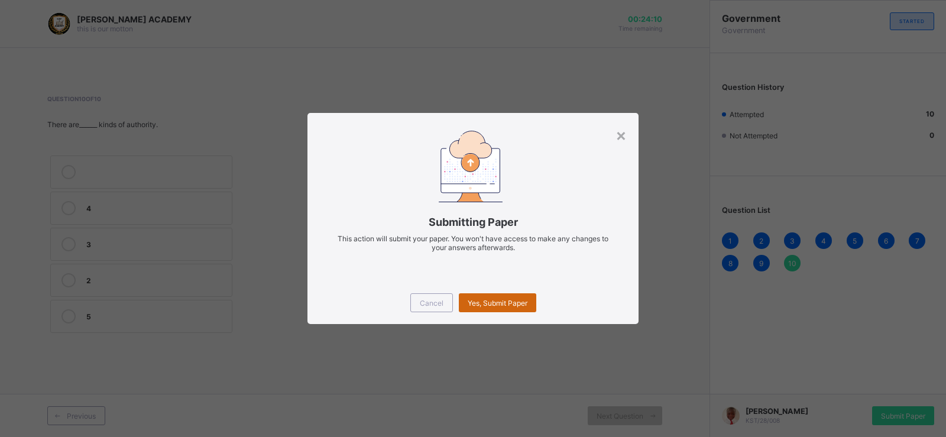
click at [511, 299] on span "Yes, Submit Paper" at bounding box center [498, 302] width 60 height 9
click at [511, 299] on div "Yes, Submit Paper" at bounding box center [497, 302] width 77 height 19
click at [511, 299] on span "Yes, Submit Paper" at bounding box center [498, 302] width 60 height 9
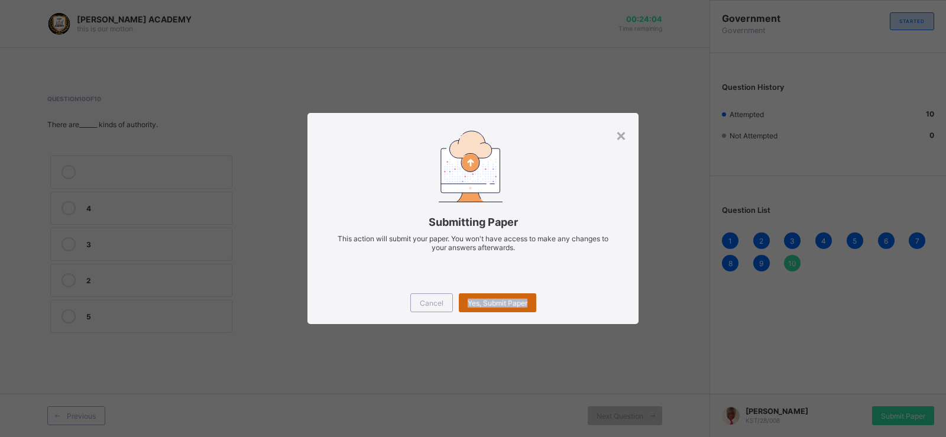
click at [511, 299] on span "Yes, Submit Paper" at bounding box center [498, 302] width 60 height 9
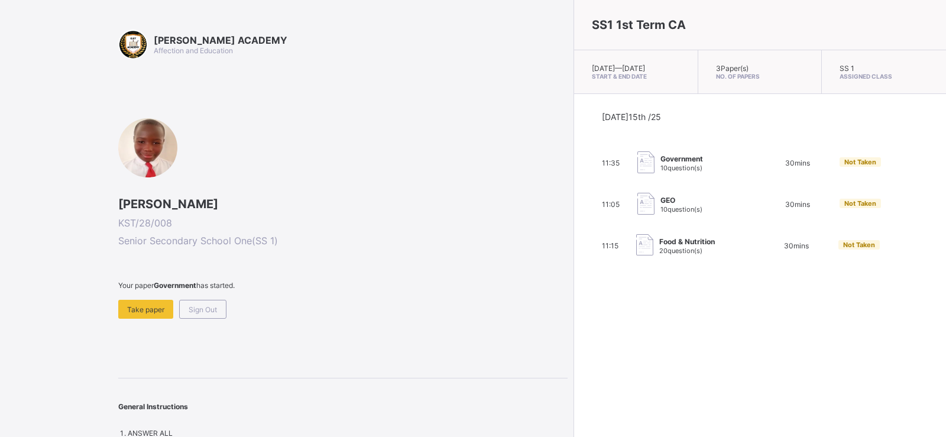
click at [843, 249] on span "Not Taken" at bounding box center [859, 245] width 32 height 8
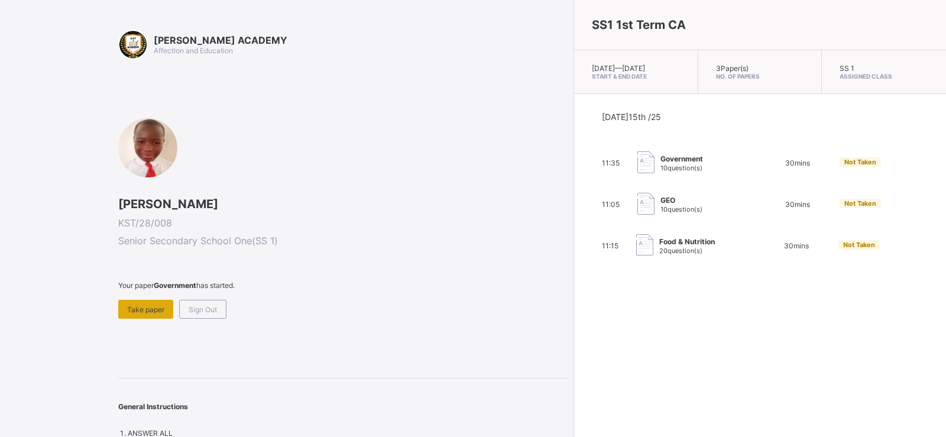
click at [142, 311] on span "Take paper" at bounding box center [145, 309] width 37 height 9
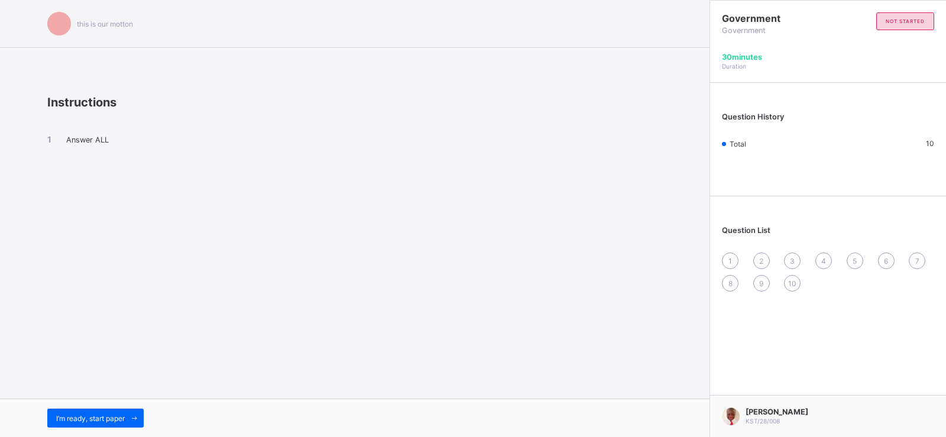
click at [731, 263] on span "1" at bounding box center [730, 261] width 4 height 9
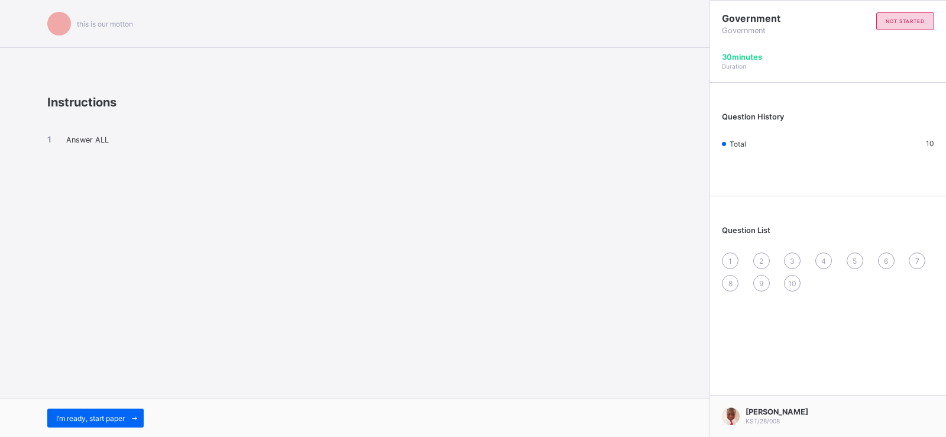
click at [731, 263] on span "1" at bounding box center [730, 261] width 4 height 9
click at [728, 254] on div "1" at bounding box center [730, 260] width 17 height 17
click at [125, 402] on div "I’m ready, start paper" at bounding box center [354, 417] width 709 height 38
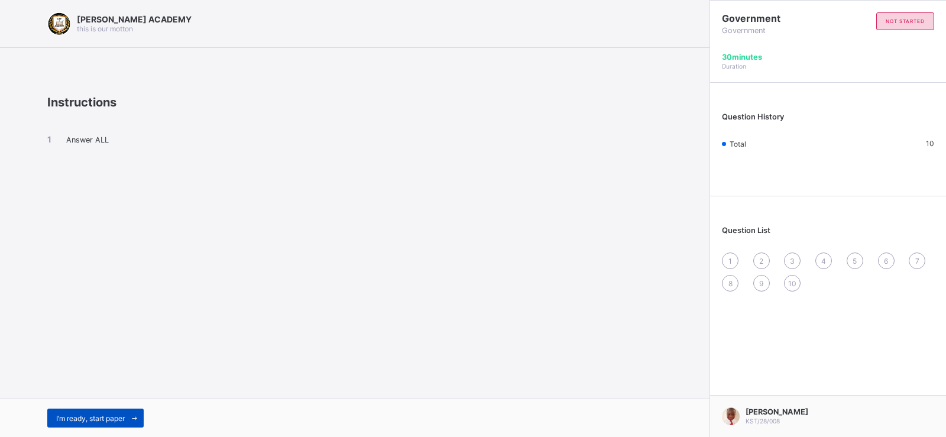
click at [137, 416] on icon at bounding box center [134, 418] width 9 height 8
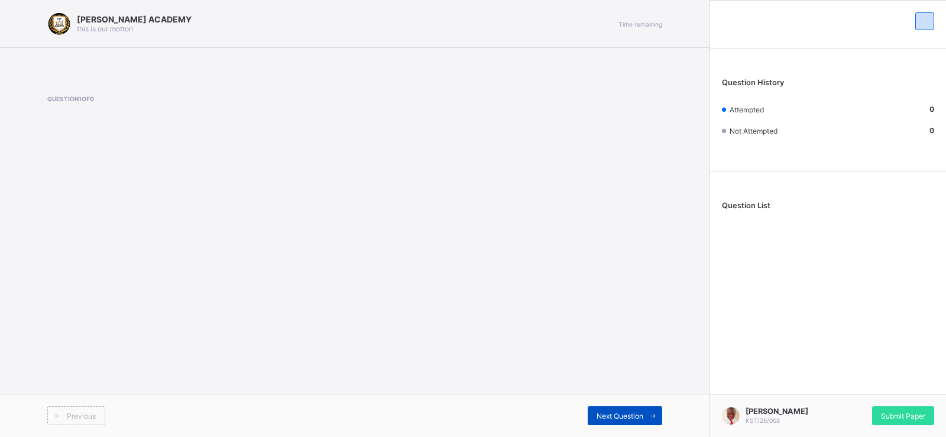
click at [609, 413] on span "Next Question" at bounding box center [619, 415] width 47 height 9
click at [653, 415] on icon at bounding box center [652, 416] width 9 height 8
click at [648, 417] on icon at bounding box center [652, 416] width 9 height 8
click at [651, 416] on icon at bounding box center [652, 416] width 9 height 8
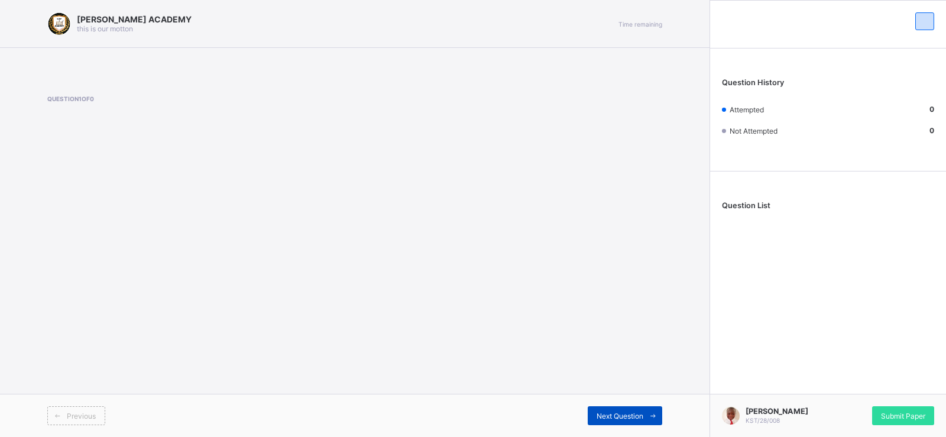
click at [651, 416] on icon at bounding box center [652, 416] width 9 height 8
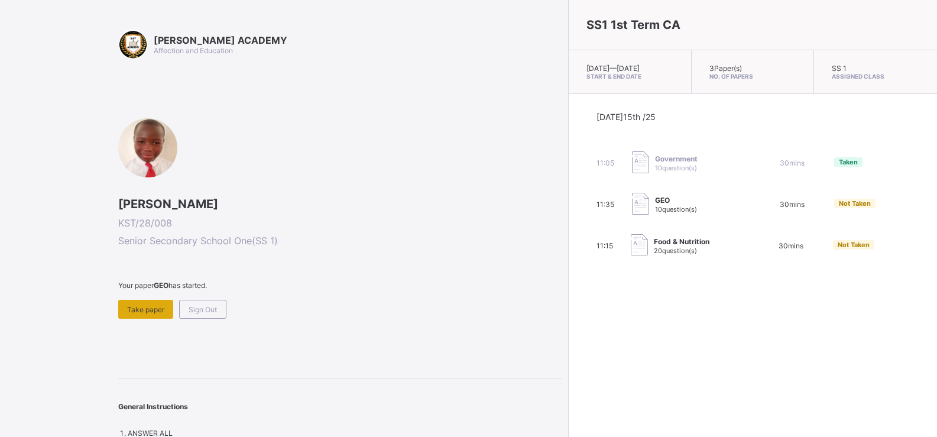
click at [157, 305] on span "Take paper" at bounding box center [145, 309] width 37 height 9
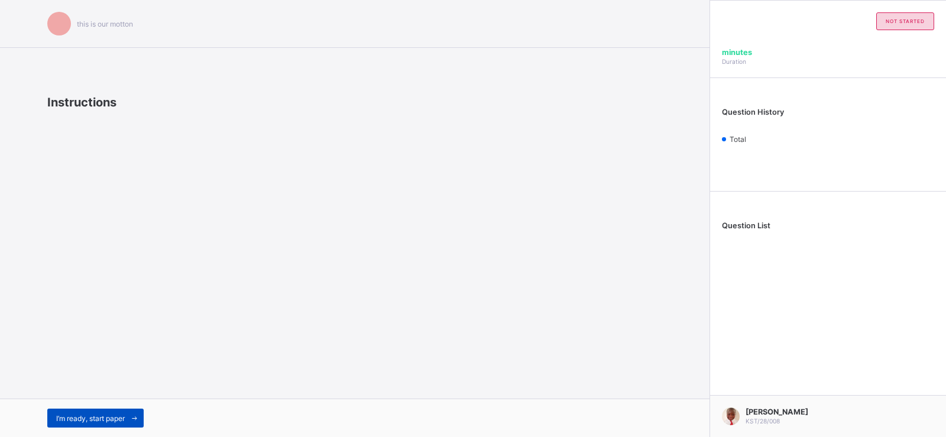
click at [100, 416] on span "I’m ready, start paper" at bounding box center [90, 418] width 69 height 9
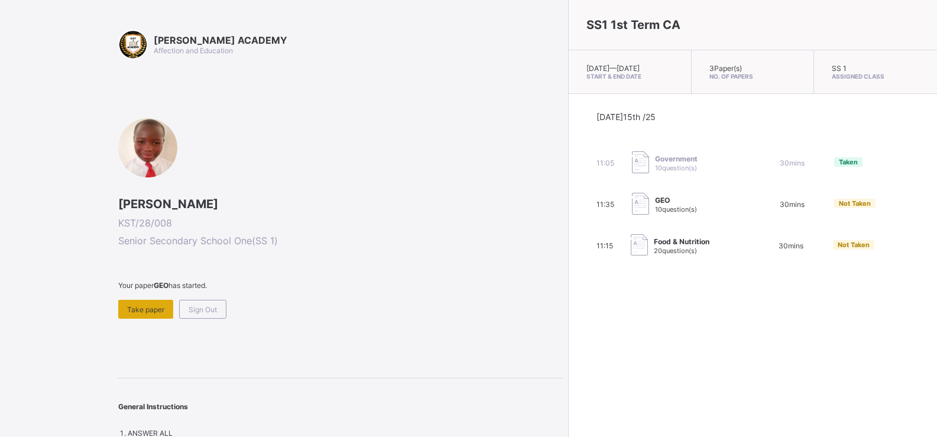
click at [145, 311] on span "Take paper" at bounding box center [145, 309] width 37 height 9
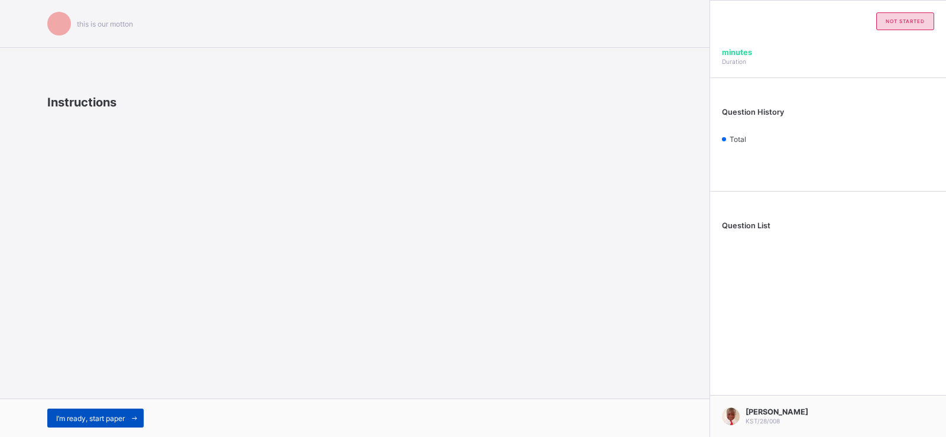
drag, startPoint x: 126, startPoint y: 434, endPoint x: 121, endPoint y: 421, distance: 13.7
click at [121, 421] on div "I’m ready, start paper" at bounding box center [354, 417] width 709 height 38
click at [120, 421] on span "I’m ready, start paper" at bounding box center [90, 418] width 69 height 9
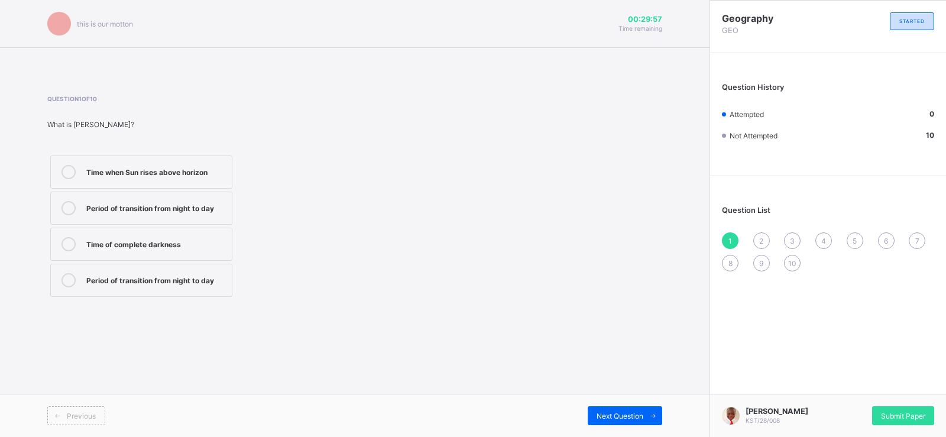
click at [100, 179] on label "Time when Sun rises above horizon" at bounding box center [141, 171] width 182 height 33
click at [881, 421] on div "Submit Paper" at bounding box center [903, 415] width 62 height 19
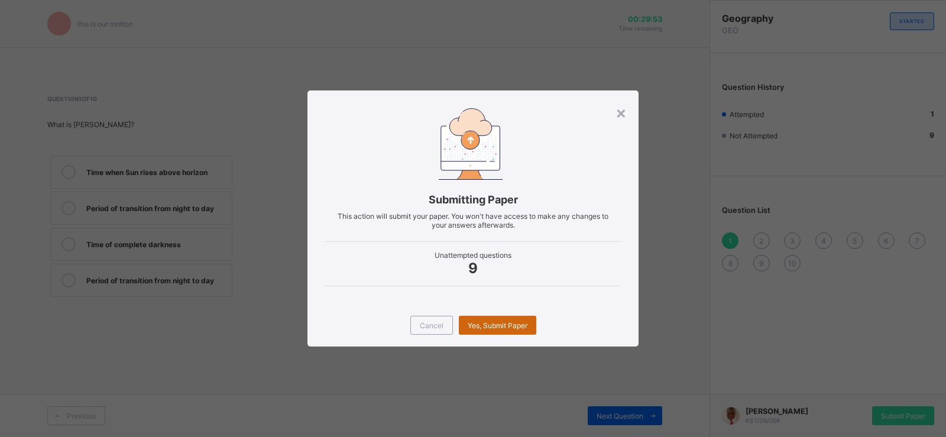
click at [509, 326] on span "Yes, Submit Paper" at bounding box center [498, 325] width 60 height 9
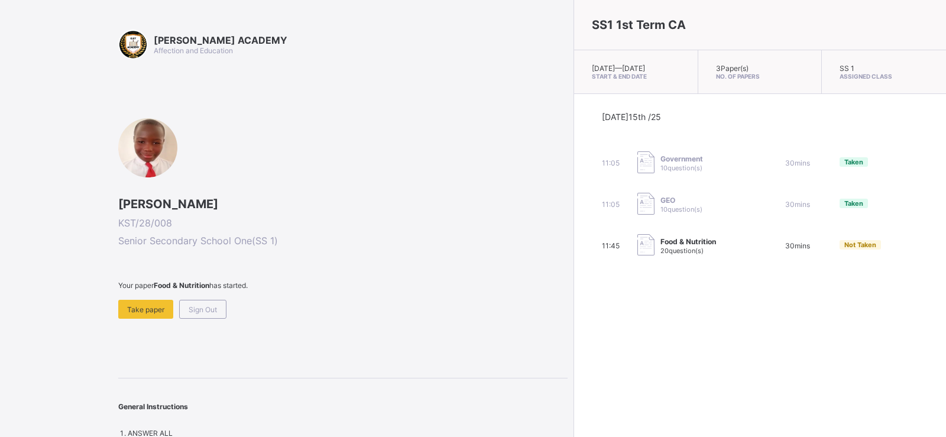
click at [168, 277] on div "[PERSON_NAME] KST/28/008 Senior Secondary School One ( SS 1 ) Your paper Food &…" at bounding box center [342, 218] width 449 height 200
click at [141, 313] on span "Take paper" at bounding box center [145, 309] width 37 height 9
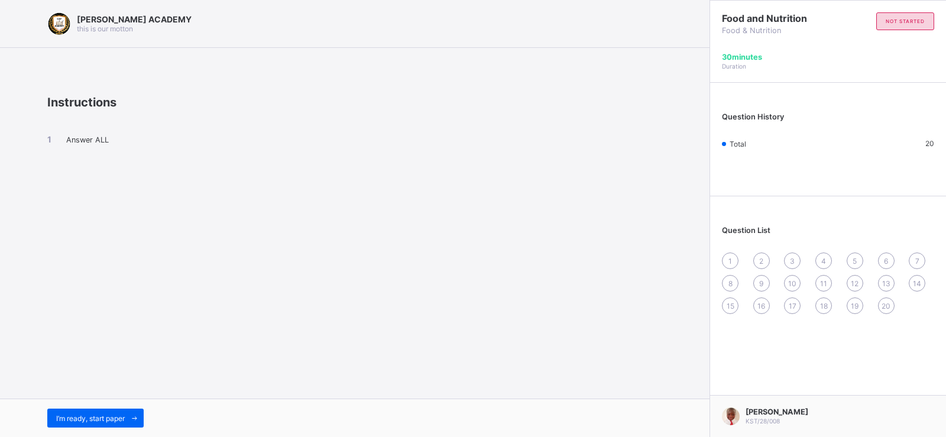
click at [726, 259] on div "1" at bounding box center [730, 260] width 17 height 17
click at [731, 260] on span "1" at bounding box center [730, 261] width 4 height 9
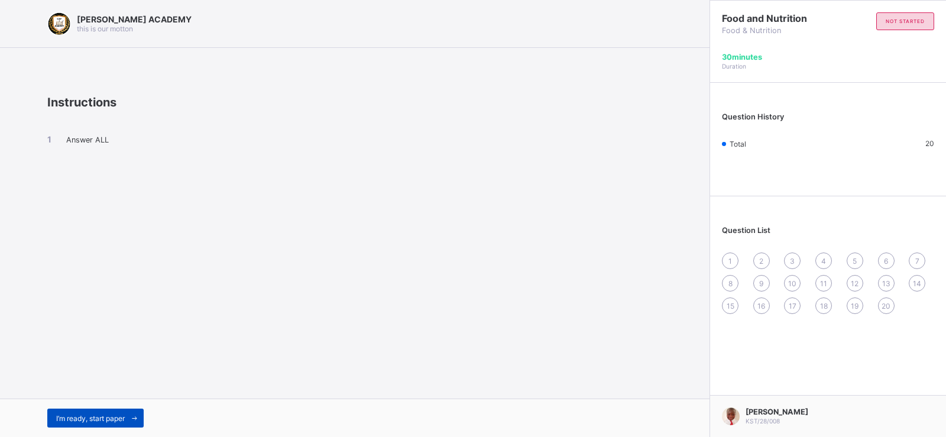
click at [133, 417] on icon at bounding box center [134, 418] width 9 height 8
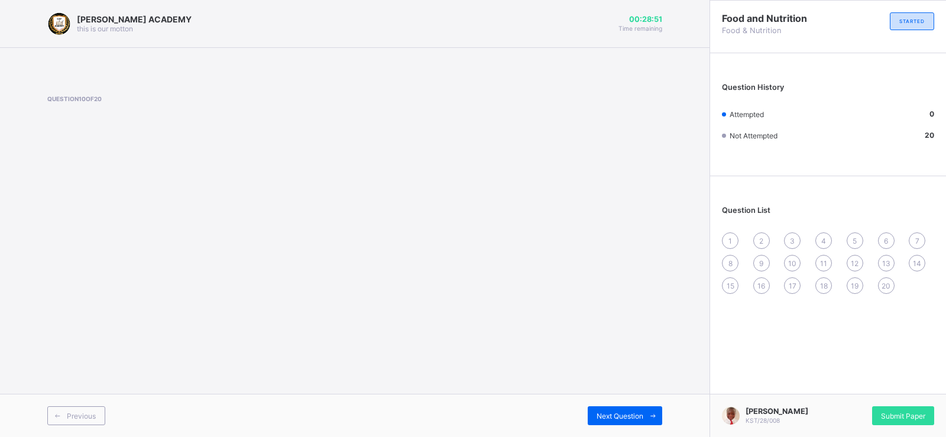
click at [724, 238] on div "1" at bounding box center [730, 240] width 17 height 17
click at [217, 209] on div "Blood clotting only" at bounding box center [155, 207] width 139 height 12
click at [761, 240] on span "2" at bounding box center [761, 240] width 4 height 9
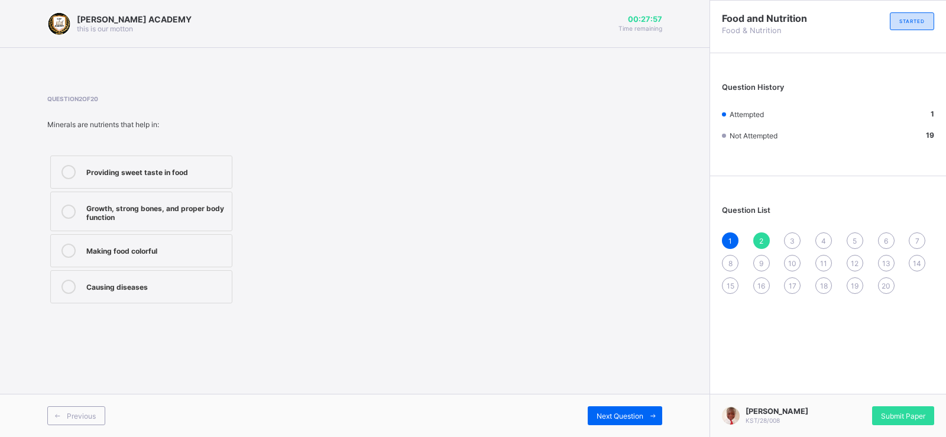
click at [212, 194] on label "Growth, strong bones, and proper body function" at bounding box center [141, 212] width 182 height 40
click at [791, 236] on span "3" at bounding box center [792, 240] width 5 height 9
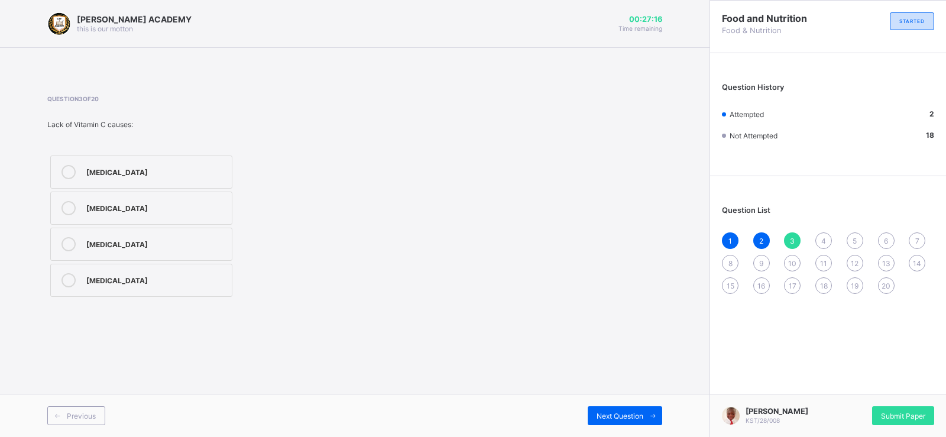
click at [154, 281] on div "[MEDICAL_DATA]" at bounding box center [155, 279] width 139 height 12
click at [822, 231] on div "Question List 1 2 3 4 5 6 7 8 9 10 11 12 13 14 15 16 17 18 19 20" at bounding box center [828, 244] width 236 height 124
click at [823, 238] on span "4" at bounding box center [823, 240] width 5 height 9
click at [159, 194] on label "To replace water" at bounding box center [141, 208] width 182 height 33
click at [853, 240] on span "5" at bounding box center [854, 240] width 4 height 9
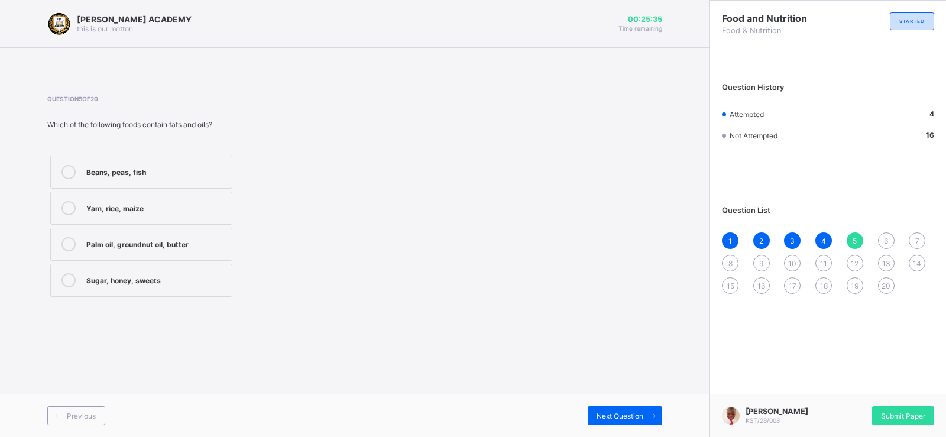
click at [155, 248] on div "Palm oil, groundnut oil, butter" at bounding box center [155, 243] width 139 height 12
click at [884, 242] on span "6" at bounding box center [886, 240] width 4 height 9
click at [192, 219] on label "Beans and groundnut" at bounding box center [141, 208] width 182 height 33
click at [911, 244] on div "7" at bounding box center [916, 240] width 17 height 17
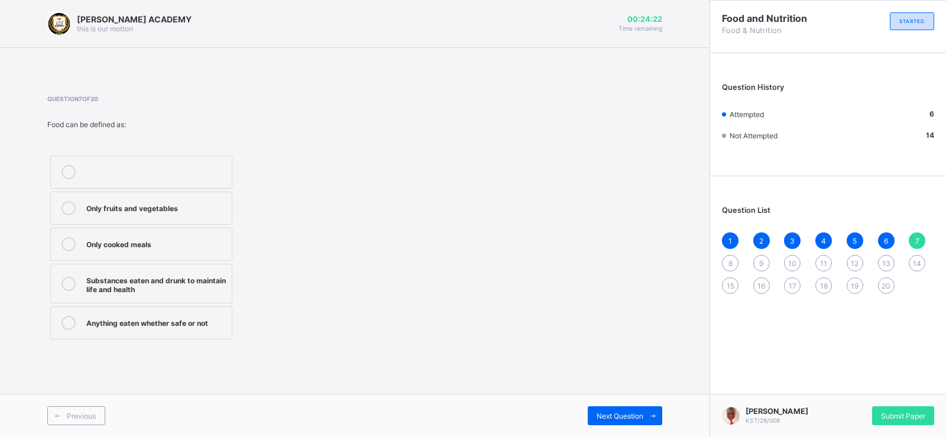
click at [186, 337] on label "Anything eaten whether safe or not" at bounding box center [141, 322] width 182 height 33
click at [159, 231] on label "Only cooked meals" at bounding box center [141, 244] width 182 height 33
click at [728, 267] on span "8" at bounding box center [730, 263] width 4 height 9
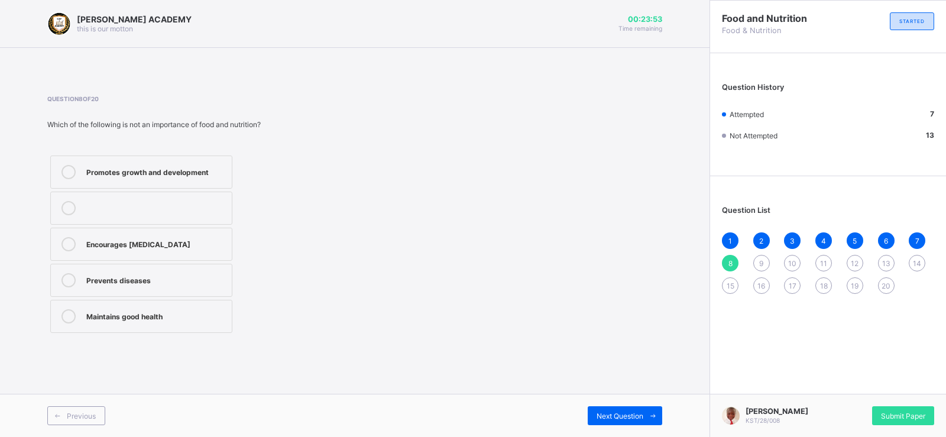
click at [170, 281] on div "Prevents diseases" at bounding box center [155, 279] width 139 height 12
click at [756, 263] on div "9" at bounding box center [761, 263] width 17 height 17
click at [164, 207] on div "Dietitian" at bounding box center [155, 207] width 139 height 12
click at [784, 261] on div "10" at bounding box center [792, 263] width 17 height 17
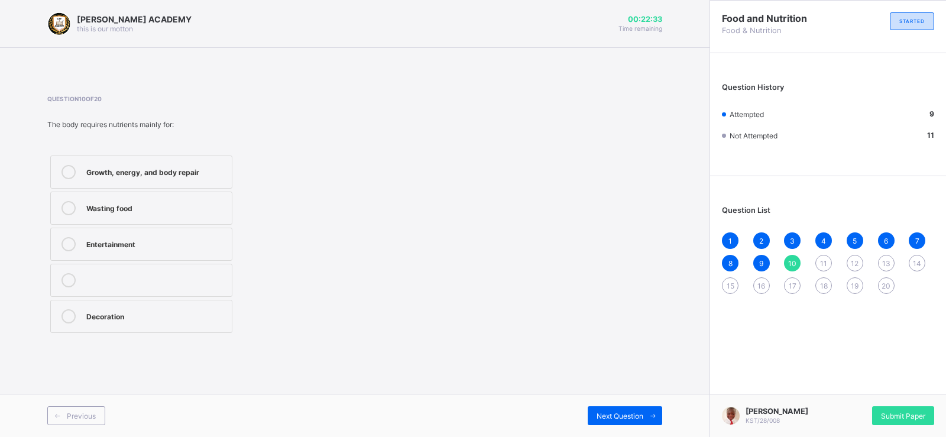
click at [106, 169] on div "Growth, energy, and body repair" at bounding box center [155, 171] width 139 height 12
click at [805, 271] on div "1 2 3 4 5 6 7 8 9 10 11 12 13 14 15 16 17 18 19 20" at bounding box center [828, 262] width 212 height 61
click at [825, 264] on span "11" at bounding box center [823, 263] width 7 height 9
click at [162, 177] on div "Water" at bounding box center [155, 172] width 139 height 14
click at [851, 259] on span "12" at bounding box center [855, 263] width 8 height 9
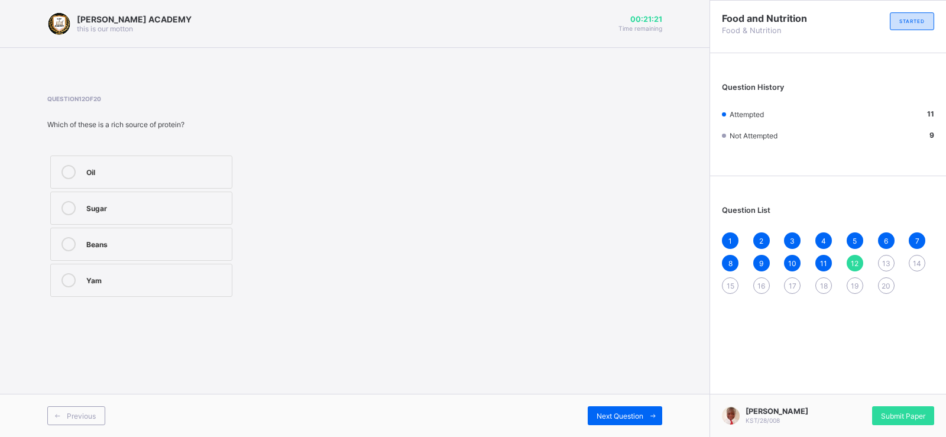
click at [166, 287] on div "Yam" at bounding box center [155, 280] width 139 height 14
click at [881, 259] on div "13" at bounding box center [886, 263] width 17 height 17
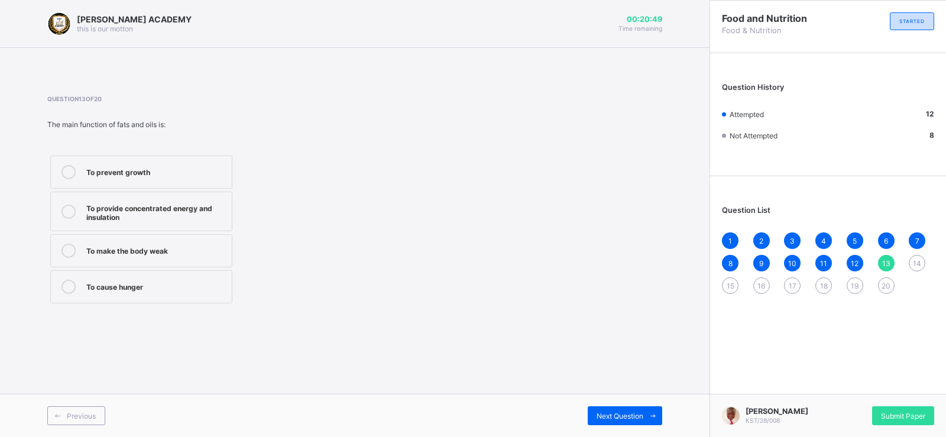
click at [156, 209] on div "To provide concentrated energy and insulation" at bounding box center [155, 211] width 139 height 21
click at [913, 262] on span "14" at bounding box center [917, 263] width 8 height 9
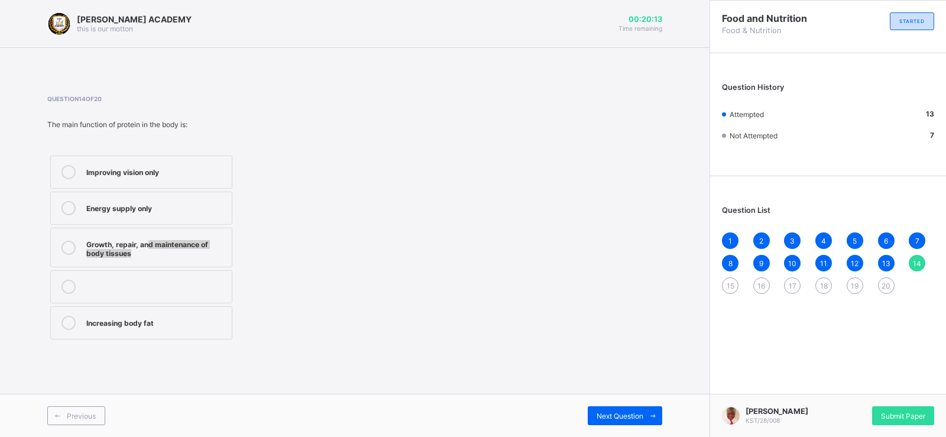
drag, startPoint x: 148, startPoint y: 253, endPoint x: 138, endPoint y: 257, distance: 10.7
click at [138, 257] on div "Growth, repair, and maintenance of body tissues" at bounding box center [155, 247] width 139 height 21
click at [730, 285] on span "15" at bounding box center [730, 285] width 8 height 9
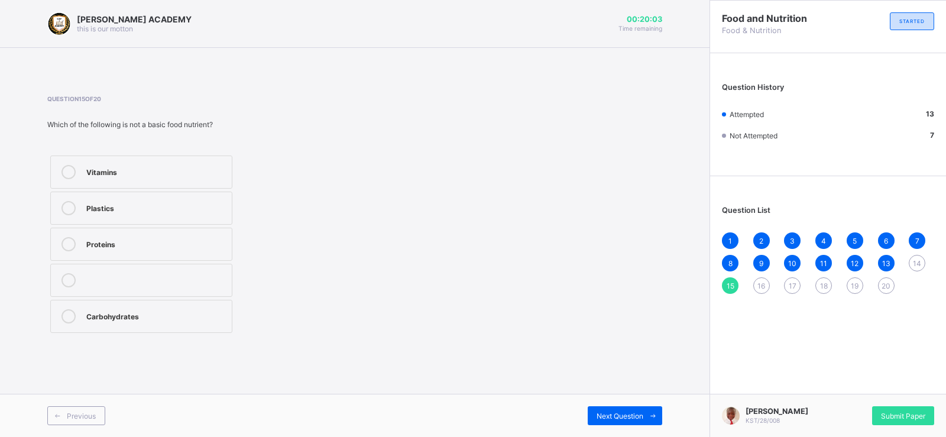
click at [592, 290] on div "Question 15 of 20 Which of the following is not a basic food nutrient? Vitamins…" at bounding box center [354, 215] width 615 height 241
click at [216, 211] on div "Plastics" at bounding box center [155, 207] width 139 height 12
click at [757, 291] on div "16" at bounding box center [761, 285] width 17 height 17
click at [153, 312] on div "Driving" at bounding box center [155, 315] width 139 height 12
click at [780, 285] on div "1 2 3 4 5 6 7 8 9 10 11 12 13 14 15 16 17 18 19 20" at bounding box center [828, 262] width 212 height 61
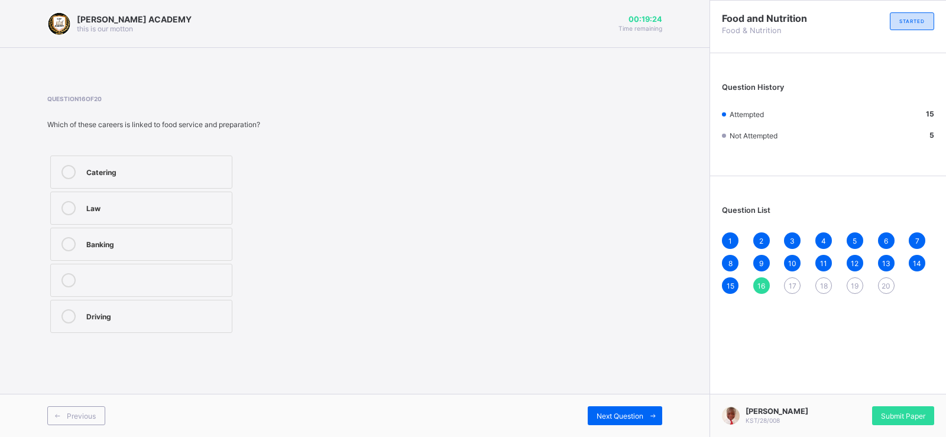
click at [791, 285] on span "17" at bounding box center [792, 285] width 8 height 9
click at [199, 233] on label "Dietitian" at bounding box center [141, 244] width 182 height 33
click at [763, 289] on span "16" at bounding box center [761, 285] width 8 height 9
click at [533, 310] on div "Question 16 of 20 Which of these careers is linked to food service and preparat…" at bounding box center [354, 215] width 615 height 241
click at [201, 212] on div "Law" at bounding box center [155, 207] width 139 height 12
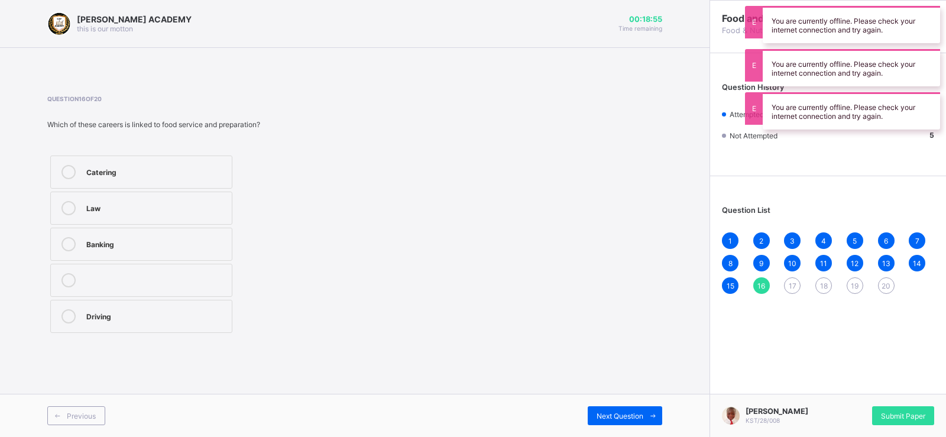
click at [780, 296] on div "Question List 1 2 3 4 5 6 7 8 9 10 11 12 13 14 15 16 17 18 19 20" at bounding box center [828, 244] width 236 height 124
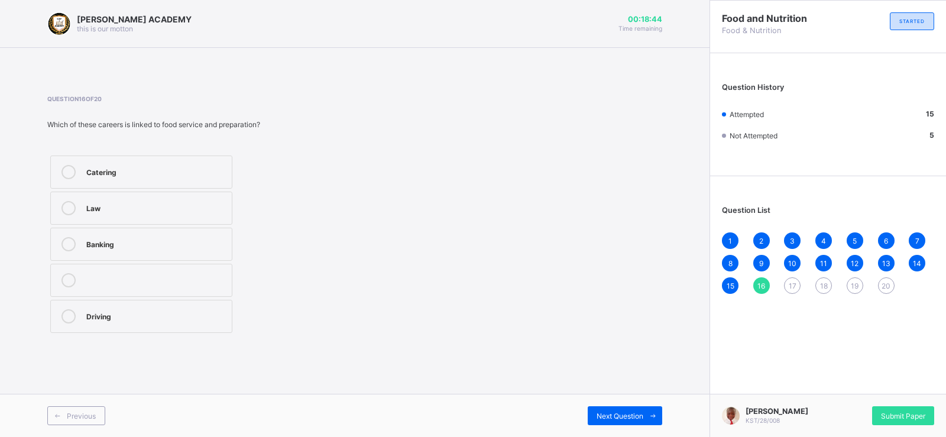
click at [789, 288] on span "17" at bounding box center [792, 285] width 8 height 9
click at [214, 169] on div "Pilot" at bounding box center [155, 171] width 139 height 12
click at [824, 283] on span "18" at bounding box center [824, 285] width 8 height 9
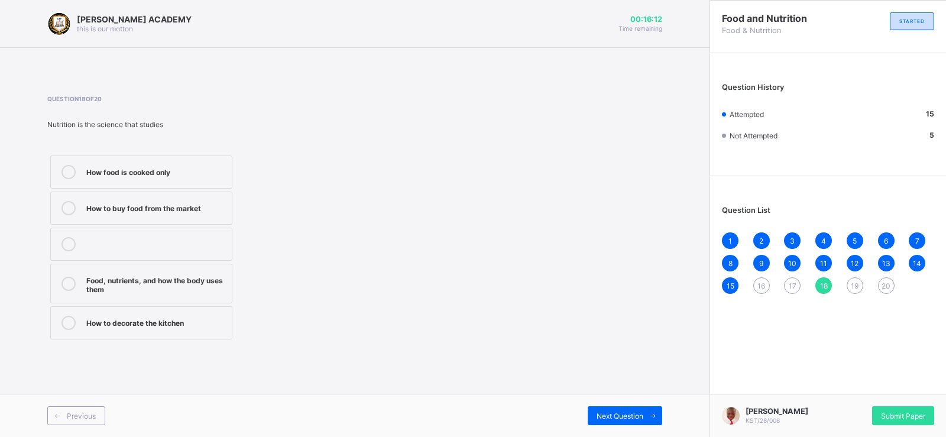
click at [728, 239] on div "1" at bounding box center [730, 240] width 17 height 17
click at [755, 288] on div "16" at bounding box center [761, 285] width 17 height 17
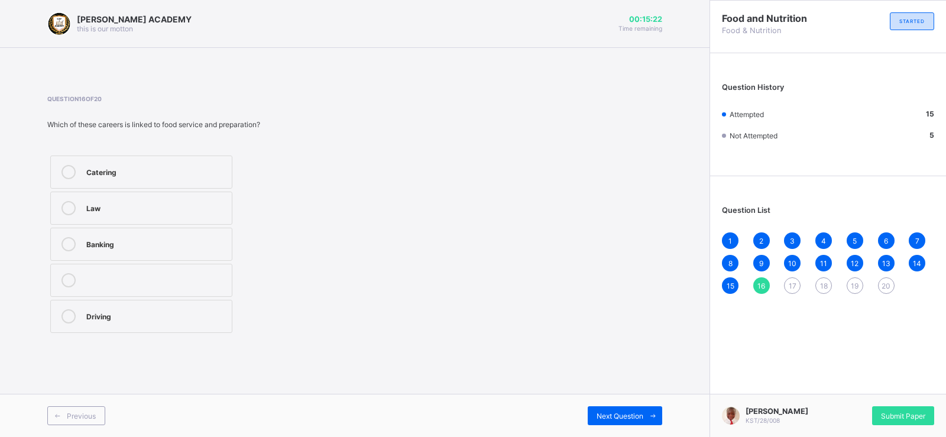
click at [128, 242] on div "Banking" at bounding box center [155, 243] width 139 height 12
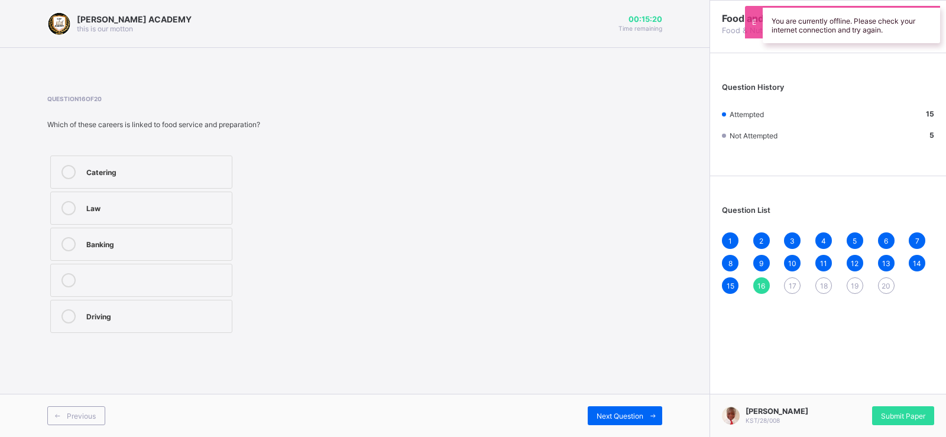
click at [136, 244] on div "Banking" at bounding box center [155, 243] width 139 height 12
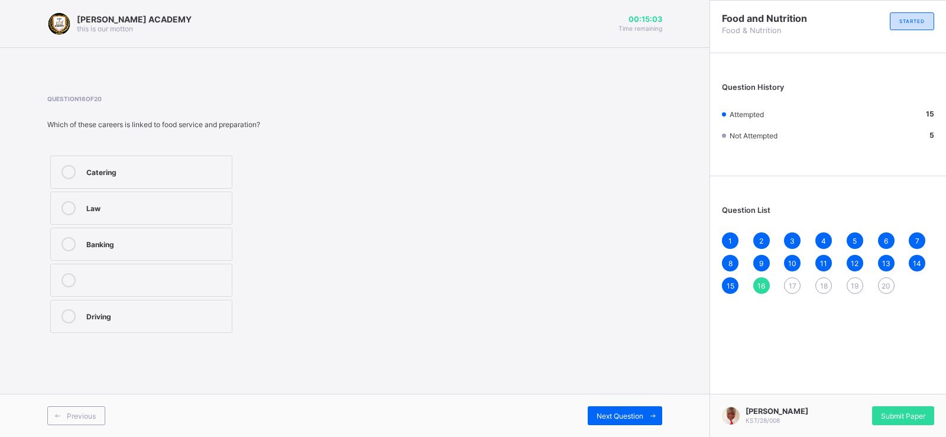
click at [795, 284] on span "17" at bounding box center [792, 285] width 8 height 9
click at [642, 359] on div "KAY ACADEMY this is our motton 00:14:27 Time remaining Question 17 of 20 Which …" at bounding box center [354, 218] width 709 height 437
click at [760, 284] on span "16" at bounding box center [761, 285] width 8 height 9
click at [154, 323] on div "Driving" at bounding box center [155, 316] width 139 height 14
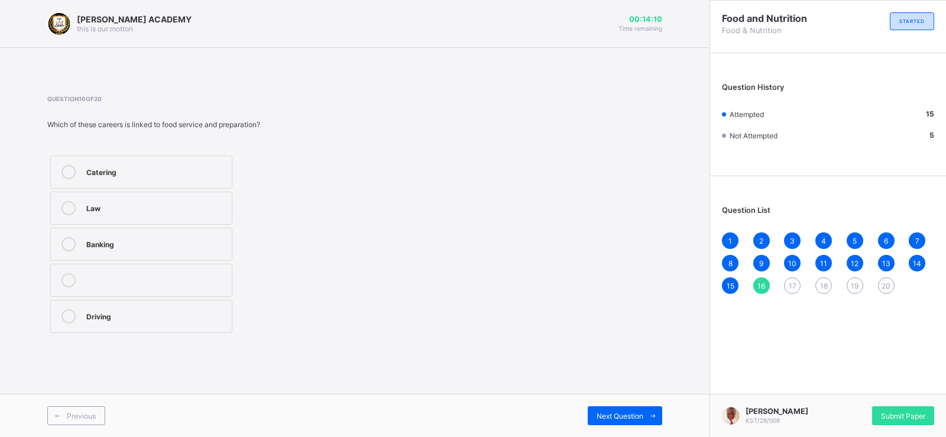
click at [786, 285] on div "17" at bounding box center [792, 285] width 17 height 17
click at [202, 268] on label "Mechanic" at bounding box center [141, 280] width 182 height 33
click at [143, 254] on label "Dietitian" at bounding box center [141, 244] width 182 height 33
click at [825, 278] on div "18" at bounding box center [823, 285] width 17 height 17
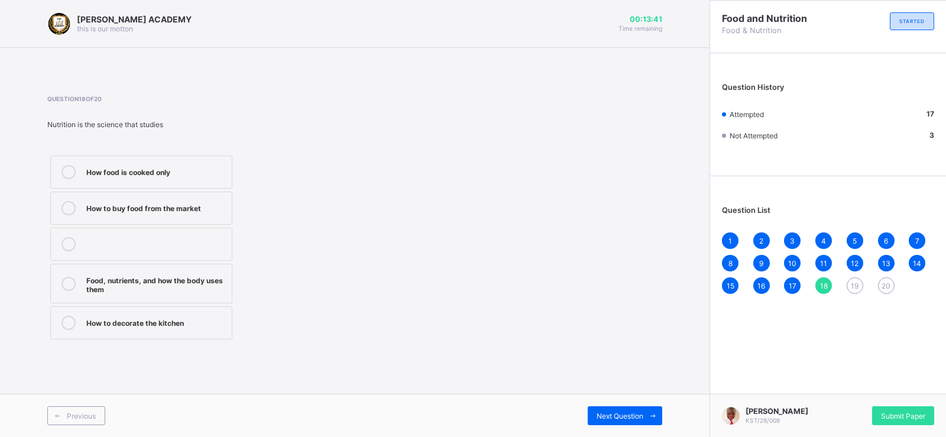
click at [89, 296] on label "Food, nutrients, and how the body uses them" at bounding box center [141, 284] width 182 height 40
click at [854, 290] on span "19" at bounding box center [855, 285] width 8 height 9
click at [169, 203] on div "Energy supply" at bounding box center [155, 207] width 139 height 12
click at [890, 283] on div "20" at bounding box center [886, 285] width 17 height 17
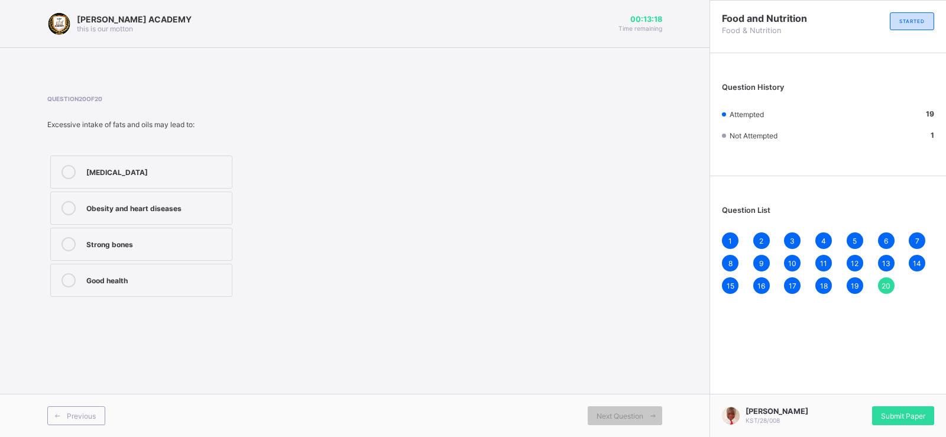
click at [386, 221] on div "Question 20 of 20 Excessive intake of fats and oils may lead to: Malnutrition O…" at bounding box center [354, 197] width 615 height 205
click at [205, 204] on div "Obesity and heart diseases" at bounding box center [155, 207] width 139 height 12
click at [512, 304] on div "Question 20 of 20 Excessive intake of fats and oils may lead to: Malnutrition O…" at bounding box center [354, 197] width 615 height 240
click at [885, 292] on div "20" at bounding box center [886, 285] width 17 height 17
click at [891, 420] on div "Submit Paper" at bounding box center [903, 415] width 62 height 19
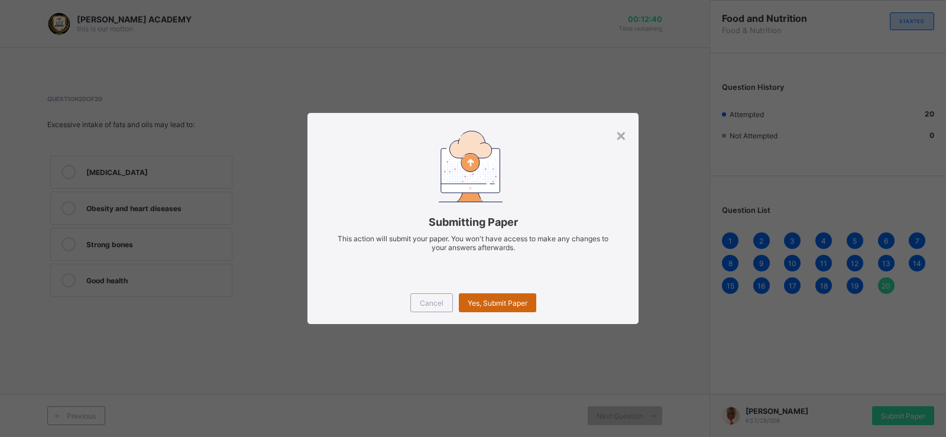
click at [512, 300] on span "Yes, Submit Paper" at bounding box center [498, 302] width 60 height 9
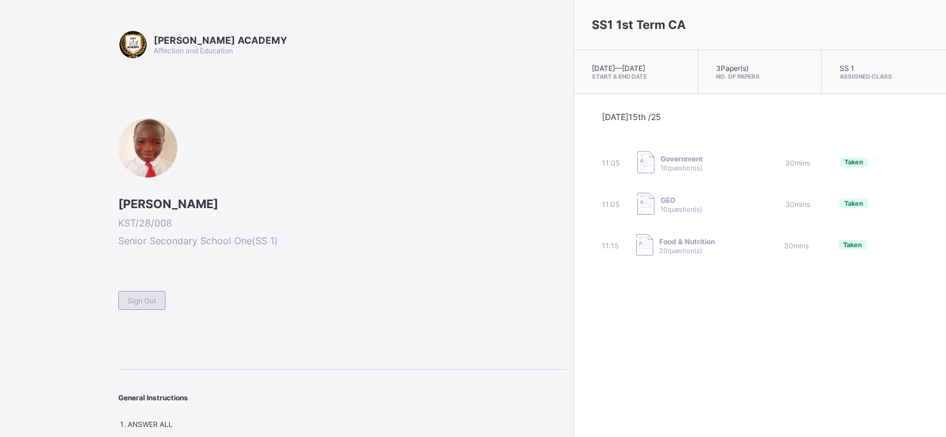
click at [144, 302] on span "Sign Out" at bounding box center [142, 300] width 28 height 9
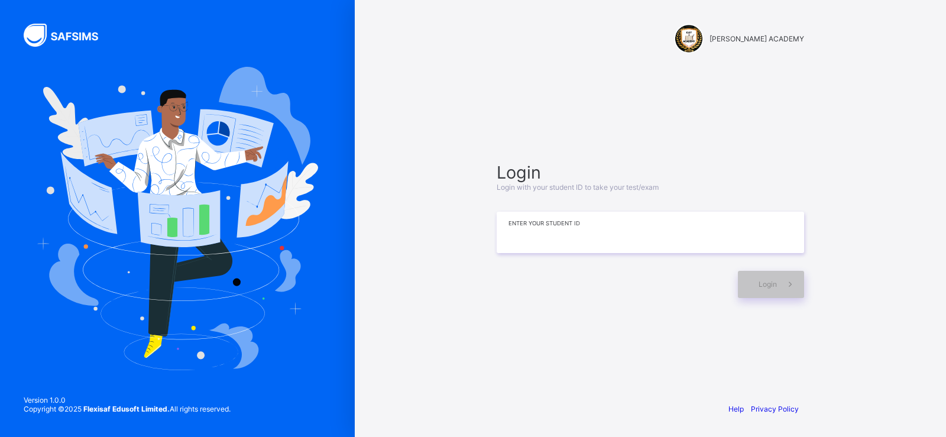
click at [550, 246] on input at bounding box center [649, 232] width 307 height 41
type input "*********"
click at [764, 277] on div "Login" at bounding box center [771, 284] width 66 height 27
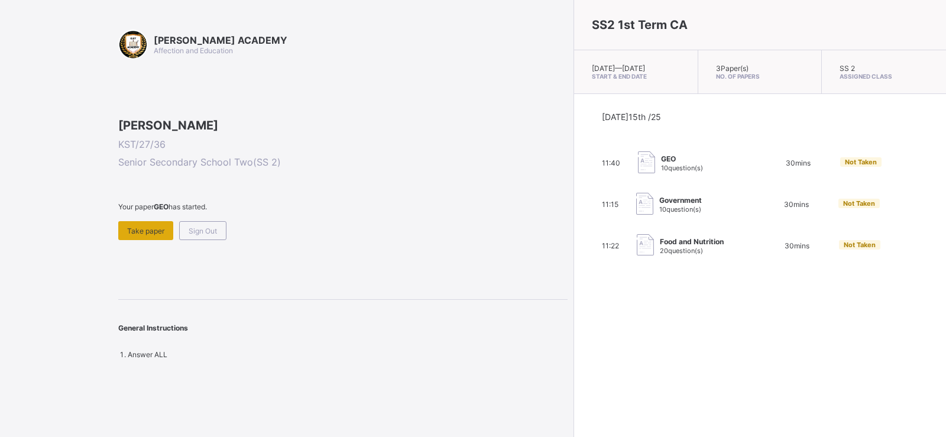
click at [157, 235] on span "Take paper" at bounding box center [145, 230] width 37 height 9
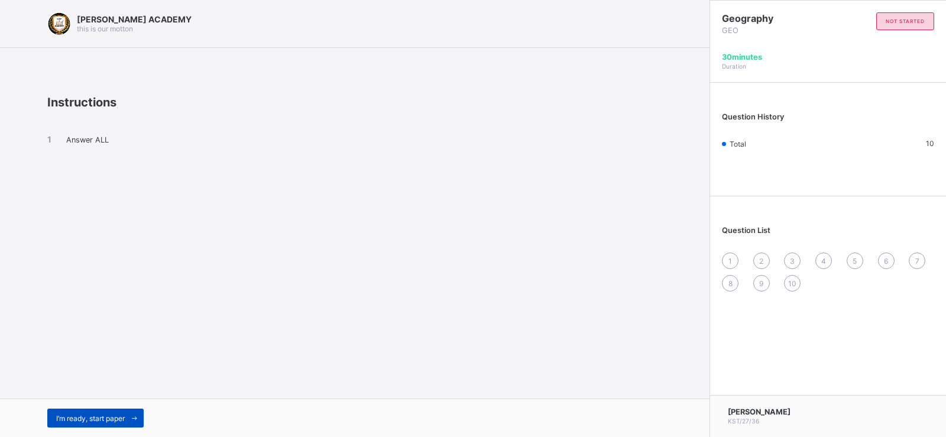
click at [108, 408] on div "I’m ready, start paper" at bounding box center [95, 417] width 96 height 19
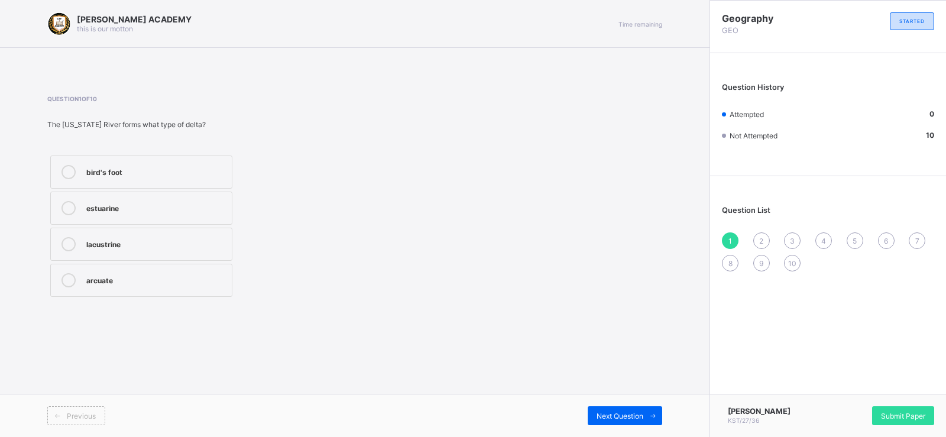
click at [164, 163] on label "bird's foot" at bounding box center [141, 171] width 182 height 33
click at [122, 168] on div "bird's foot" at bounding box center [155, 171] width 139 height 12
click at [72, 174] on icon at bounding box center [68, 172] width 14 height 14
click at [913, 417] on span "Submit Paper" at bounding box center [903, 415] width 44 height 9
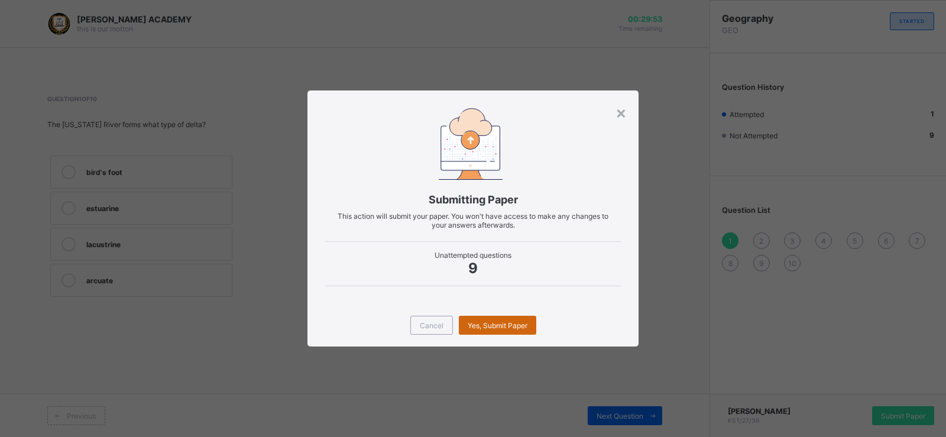
click at [514, 329] on span "Yes, Submit Paper" at bounding box center [498, 325] width 60 height 9
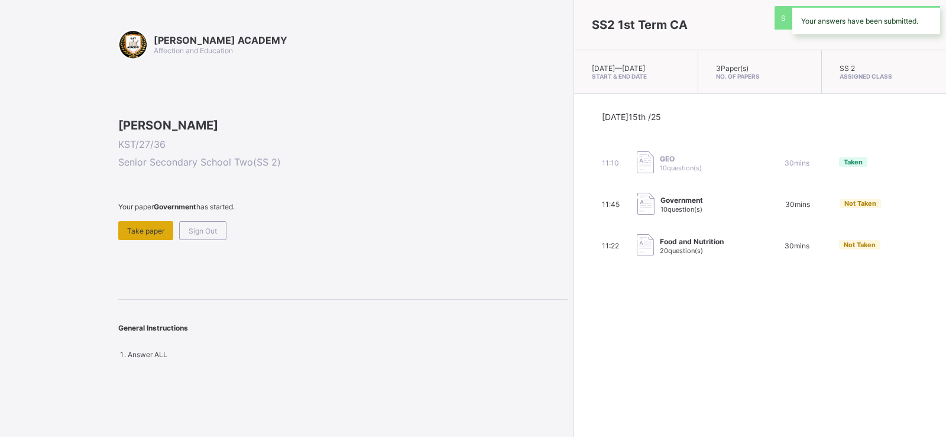
click at [160, 235] on span "Take paper" at bounding box center [145, 230] width 37 height 9
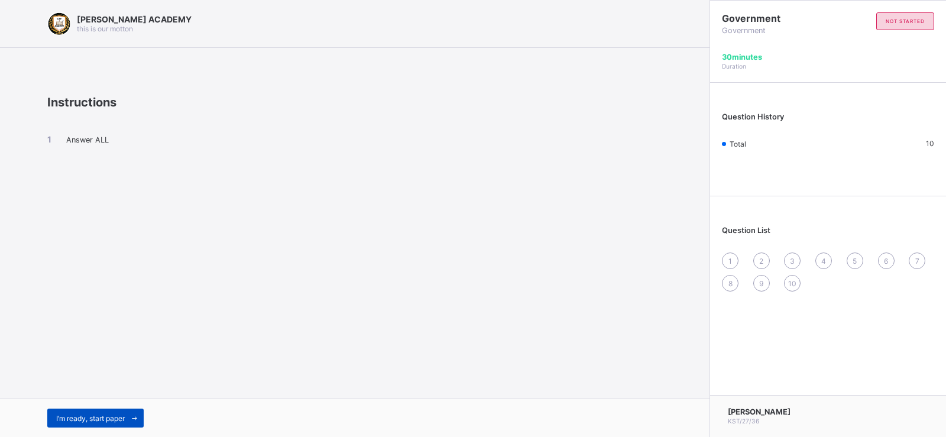
click at [120, 418] on span "I’m ready, start paper" at bounding box center [90, 418] width 69 height 9
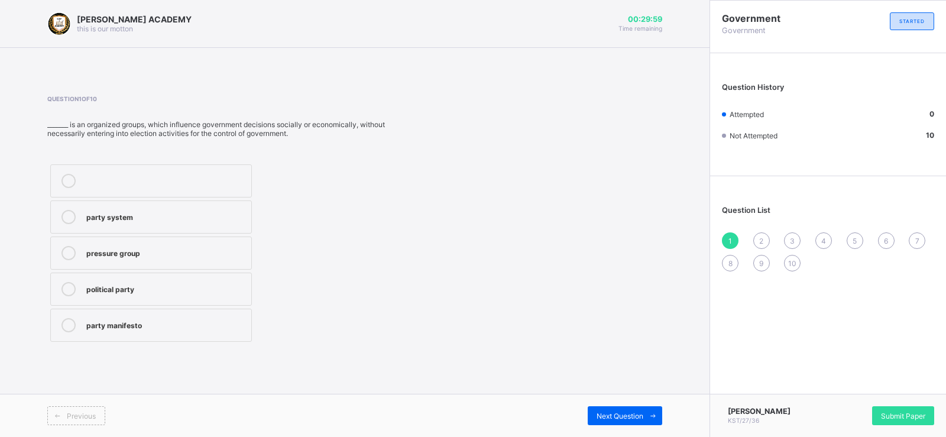
click at [222, 188] on label at bounding box center [151, 180] width 202 height 33
click at [903, 420] on span "Submit Paper" at bounding box center [903, 415] width 44 height 9
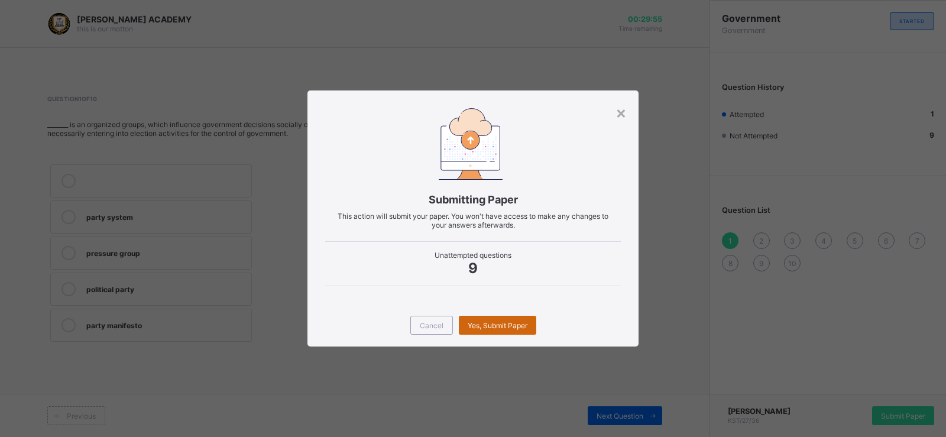
click at [494, 317] on div "Yes, Submit Paper" at bounding box center [497, 325] width 77 height 19
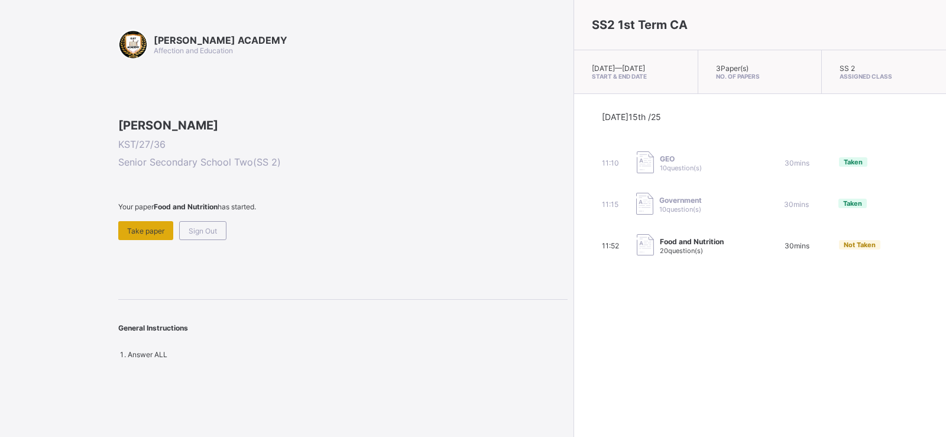
click at [128, 235] on span "Take paper" at bounding box center [145, 230] width 37 height 9
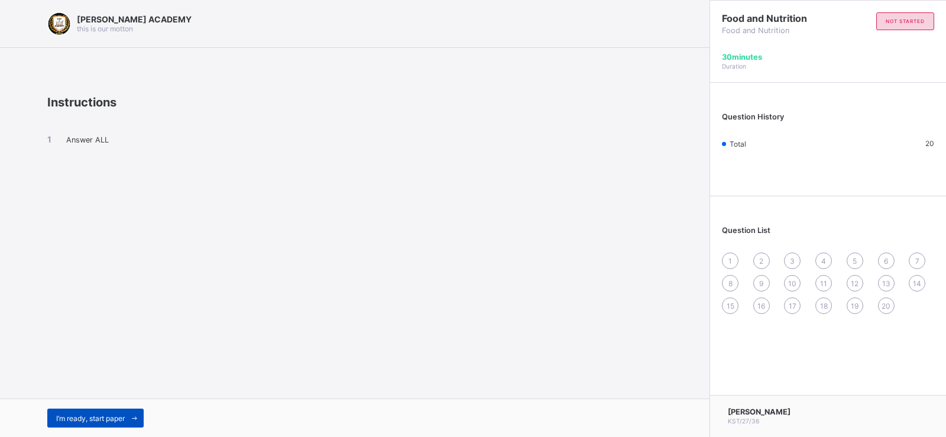
click at [123, 410] on div "I’m ready, start paper" at bounding box center [95, 417] width 96 height 19
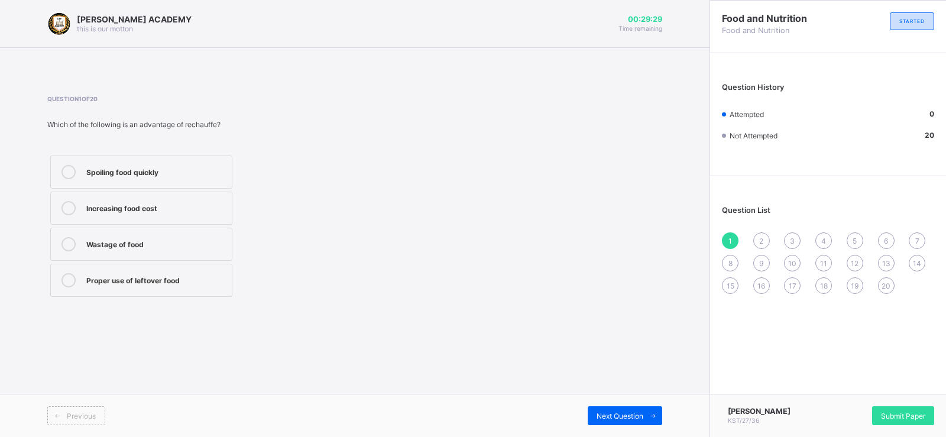
click at [64, 278] on icon at bounding box center [68, 280] width 14 height 14
click at [621, 417] on span "Next Question" at bounding box center [619, 415] width 47 height 9
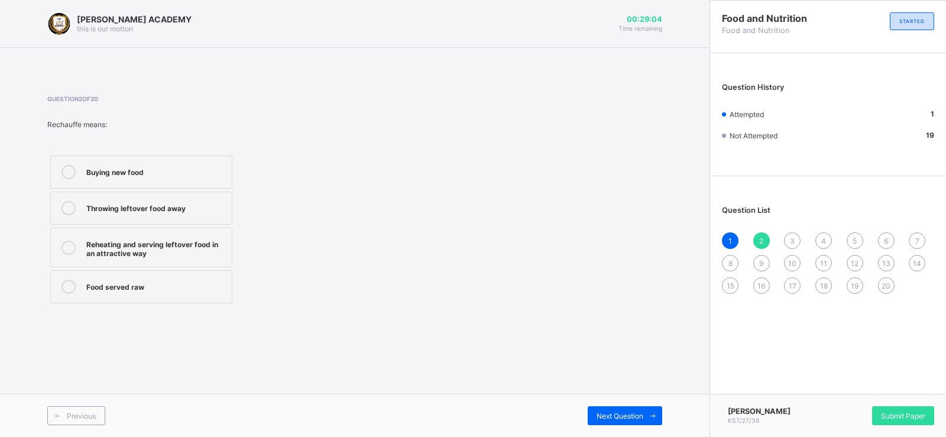
click at [65, 245] on icon at bounding box center [68, 248] width 14 height 14
click at [627, 420] on div "Next Question" at bounding box center [625, 415] width 74 height 19
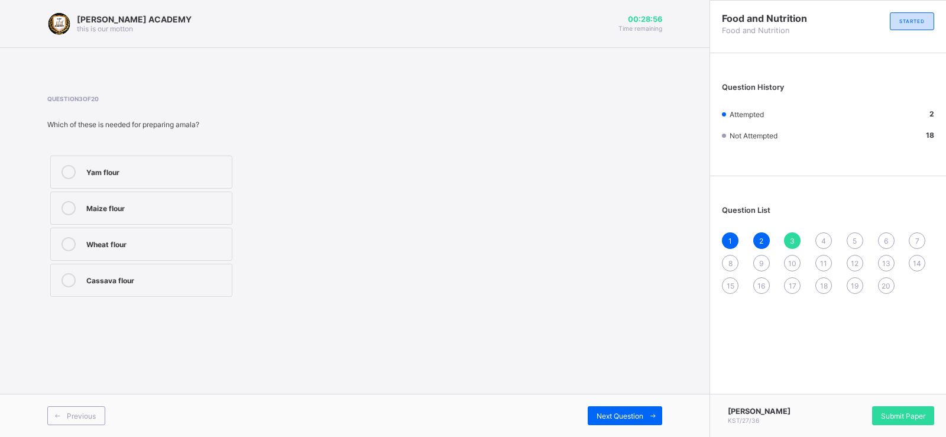
click at [324, 283] on div "Yam flour Maize flour Wheat flour Cassava flour" at bounding box center [203, 225] width 313 height 147
click at [67, 279] on icon at bounding box center [68, 280] width 14 height 14
click at [630, 407] on div "Next Question" at bounding box center [625, 415] width 74 height 19
click at [85, 173] on label "Rice" at bounding box center [141, 171] width 182 height 33
click at [612, 414] on span "Next Question" at bounding box center [619, 415] width 47 height 9
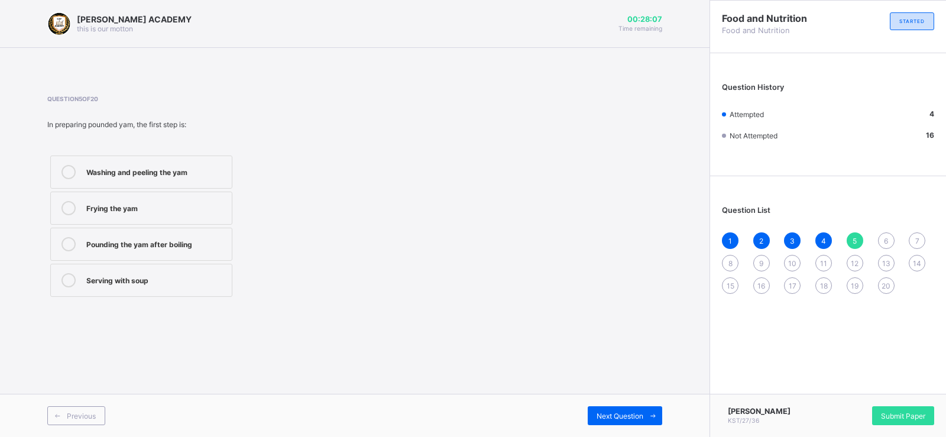
click at [105, 167] on div "Washing and peeling the yam" at bounding box center [155, 171] width 139 height 12
click at [620, 411] on span "Next Question" at bounding box center [619, 415] width 47 height 9
click at [97, 240] on div "Igbo people" at bounding box center [155, 243] width 139 height 12
click at [611, 408] on div "Next Question" at bounding box center [625, 415] width 74 height 19
drag, startPoint x: 149, startPoint y: 284, endPoint x: 159, endPoint y: 303, distance: 20.9
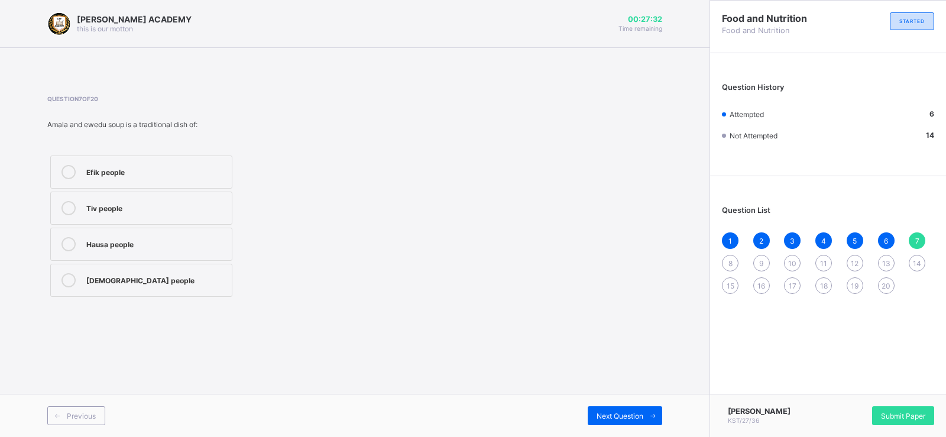
click at [159, 303] on div "Question 7 of 20 Amala and ewedu soup is a traditional dish of: Efik people Tiv…" at bounding box center [354, 197] width 615 height 240
click at [145, 276] on div "Yoruba people" at bounding box center [155, 279] width 139 height 12
drag, startPoint x: 609, startPoint y: 416, endPoint x: 614, endPoint y: 410, distance: 7.2
click at [614, 410] on div "Next Question" at bounding box center [625, 415] width 74 height 19
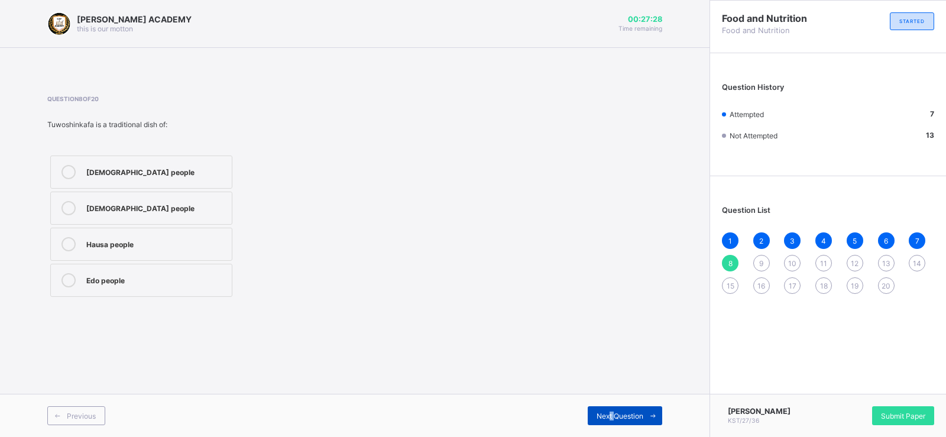
click at [614, 410] on div "Next Question" at bounding box center [625, 415] width 74 height 19
click at [726, 264] on div "8" at bounding box center [730, 263] width 17 height 17
click at [63, 240] on icon at bounding box center [68, 244] width 14 height 14
click at [592, 411] on div "Next Question" at bounding box center [625, 415] width 74 height 19
click at [168, 166] on div "Shape what people eat in their society" at bounding box center [155, 171] width 139 height 12
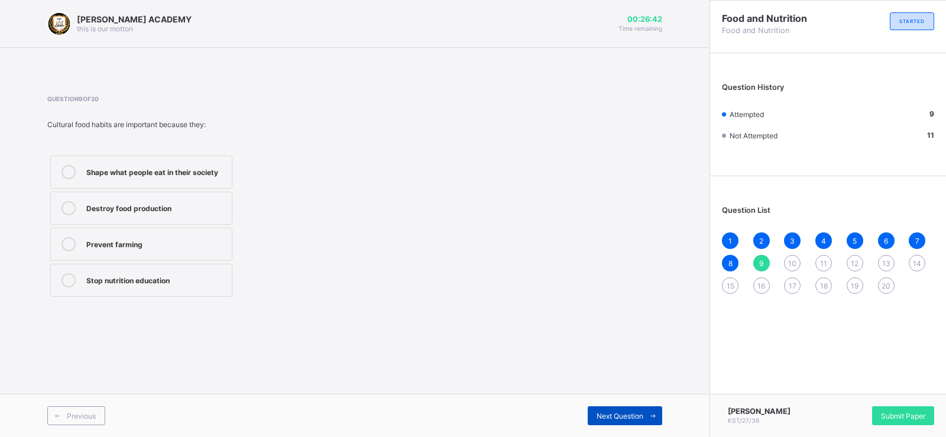
click at [637, 420] on span "Next Question" at bounding box center [619, 415] width 47 height 9
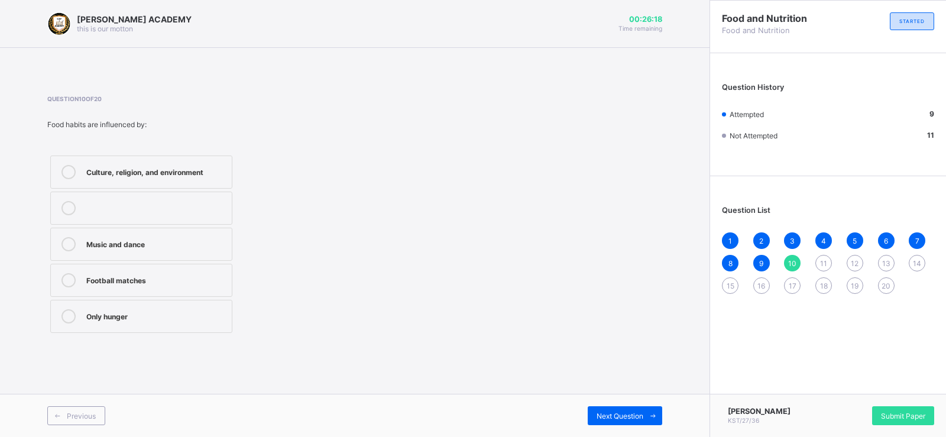
click at [210, 175] on div "Culture, religion, and environment" at bounding box center [155, 171] width 139 height 12
click at [613, 411] on span "Next Question" at bounding box center [619, 415] width 47 height 9
click at [162, 308] on label "Guests serve themselves" at bounding box center [141, 316] width 182 height 33
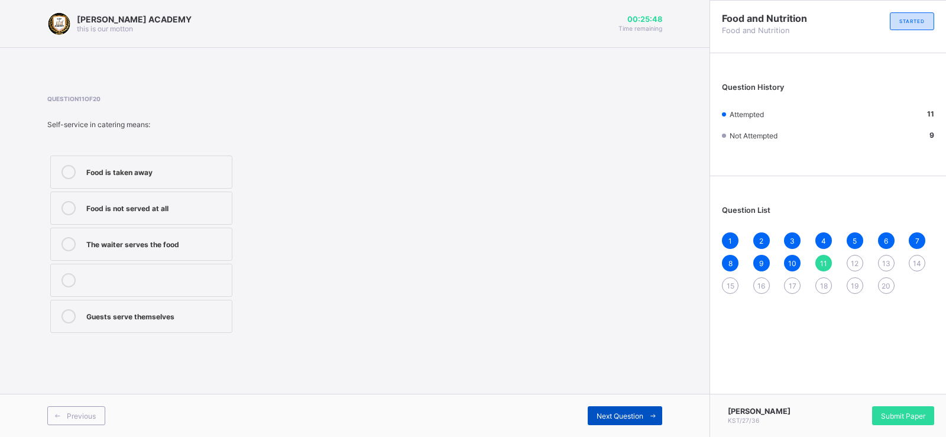
click at [618, 411] on span "Next Question" at bounding box center [619, 415] width 47 height 9
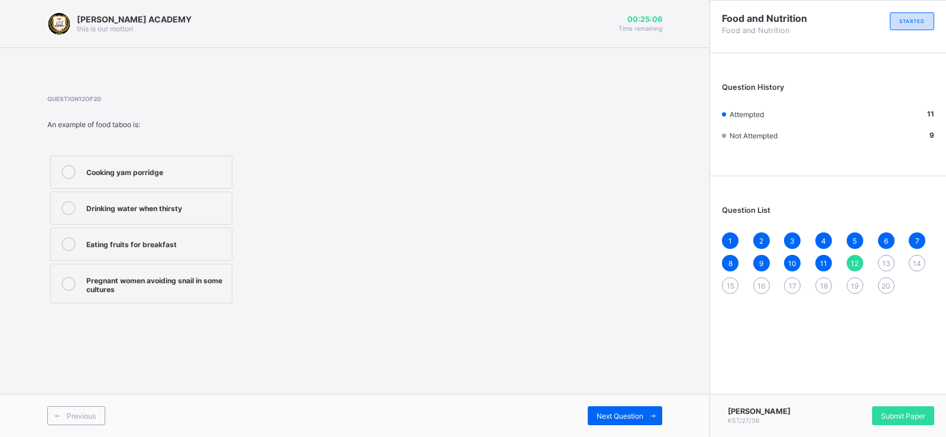
click at [119, 168] on div "Cooking yam porridge" at bounding box center [155, 171] width 139 height 12
click at [620, 416] on span "Next Question" at bounding box center [619, 415] width 47 height 9
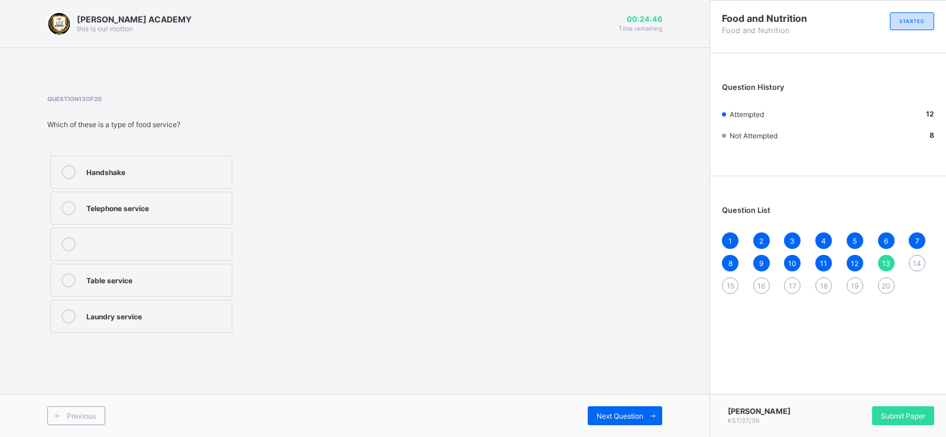
click at [191, 210] on div "Telephone service" at bounding box center [155, 207] width 139 height 12
click at [603, 427] on div "Previous Next Question" at bounding box center [354, 415] width 709 height 43
click at [599, 415] on span "Next Question" at bounding box center [619, 415] width 47 height 9
click at [220, 213] on div "Traditional marriage" at bounding box center [155, 208] width 139 height 14
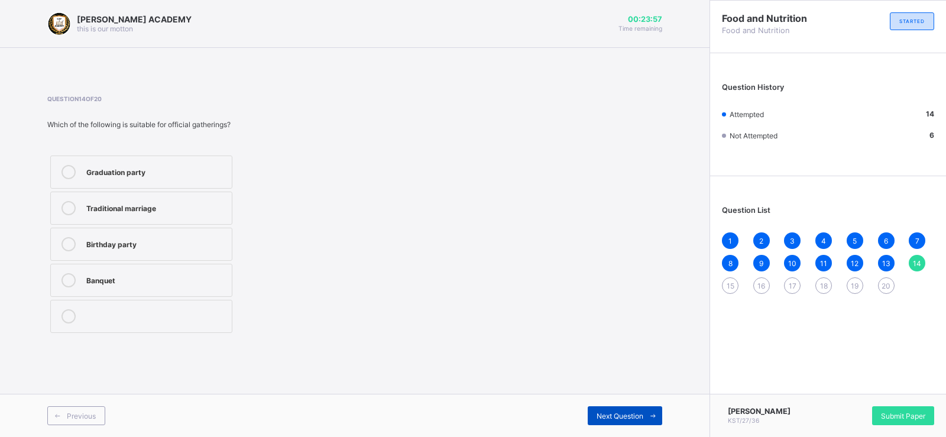
click at [612, 417] on span "Next Question" at bounding box center [619, 415] width 47 height 9
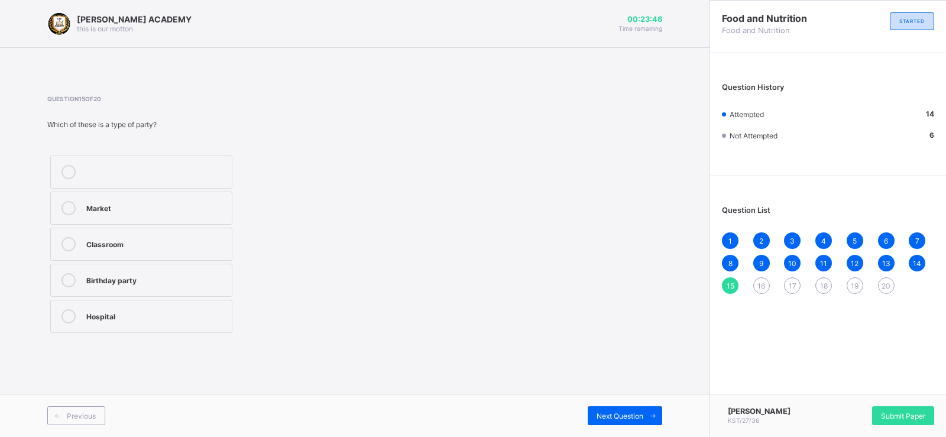
click at [206, 285] on div "Birthday party" at bounding box center [155, 280] width 139 height 14
click at [621, 408] on div "Next Question" at bounding box center [625, 415] width 74 height 19
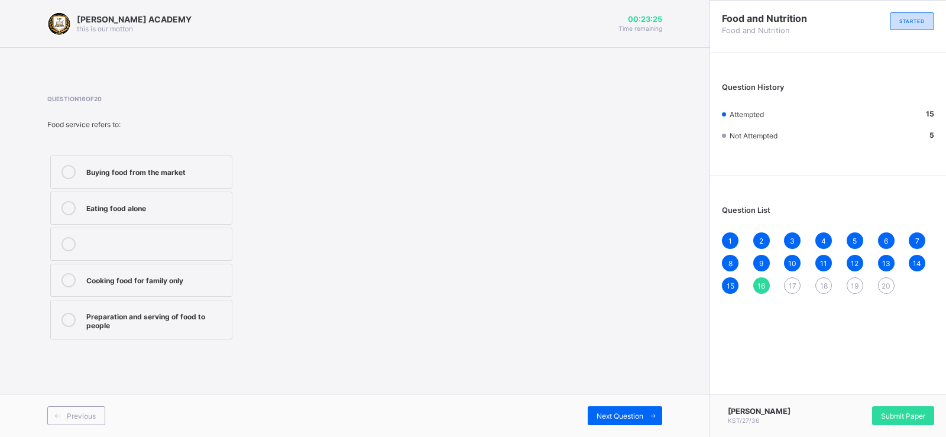
click at [186, 312] on div "Preparation and serving of food to people" at bounding box center [155, 319] width 139 height 21
click at [618, 420] on div "Next Question" at bounding box center [625, 415] width 74 height 19
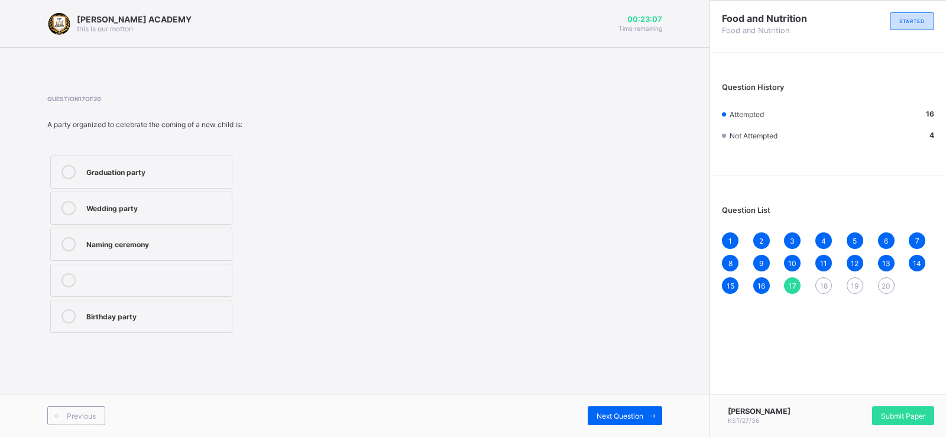
click at [193, 242] on div "Naming ceremony" at bounding box center [155, 243] width 139 height 12
click at [619, 413] on span "Next Question" at bounding box center [619, 415] width 47 height 9
click at [188, 216] on label "Courtesy" at bounding box center [141, 208] width 182 height 33
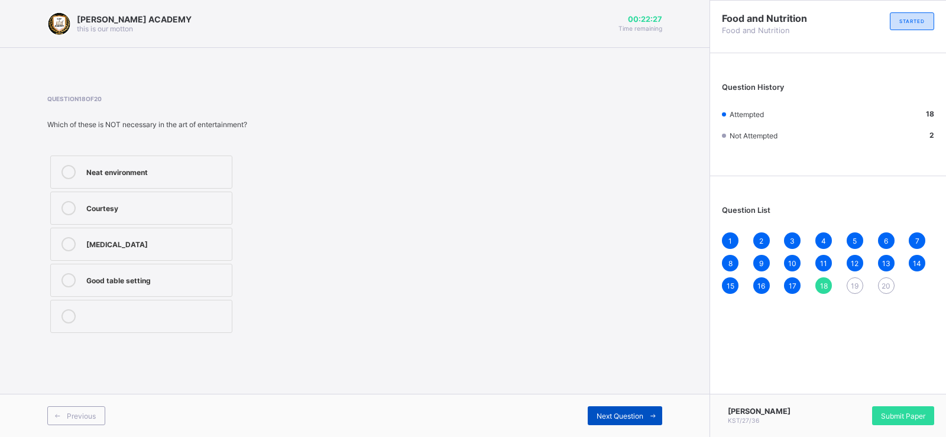
click at [656, 417] on icon at bounding box center [652, 416] width 9 height 8
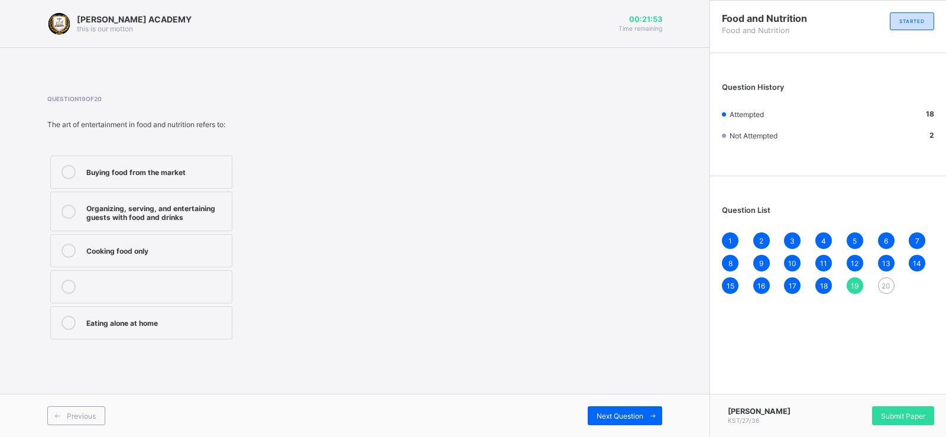
click at [202, 200] on label "Organizing, serving, and entertaining guests with food and drinks" at bounding box center [141, 212] width 182 height 40
click at [632, 420] on div "Next Question" at bounding box center [625, 415] width 74 height 19
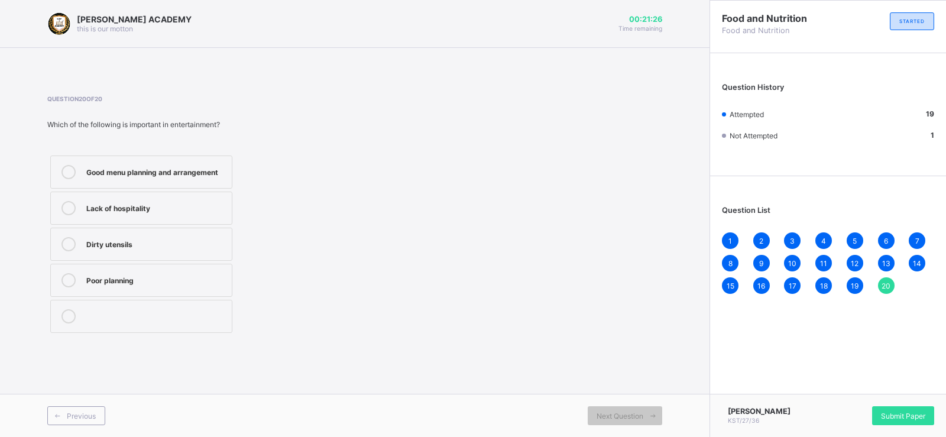
click at [166, 174] on div "Good menu planning and arrangement" at bounding box center [155, 171] width 139 height 12
click at [909, 420] on div "Submit Paper" at bounding box center [903, 415] width 62 height 19
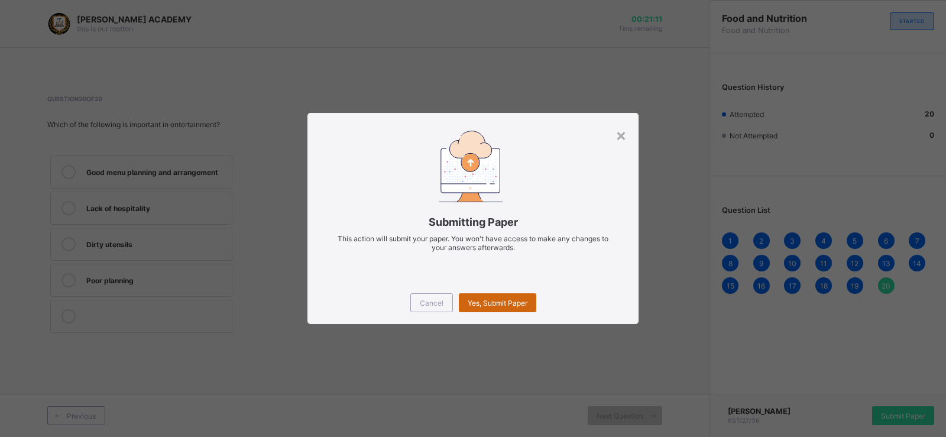
click at [506, 300] on span "Yes, Submit Paper" at bounding box center [498, 302] width 60 height 9
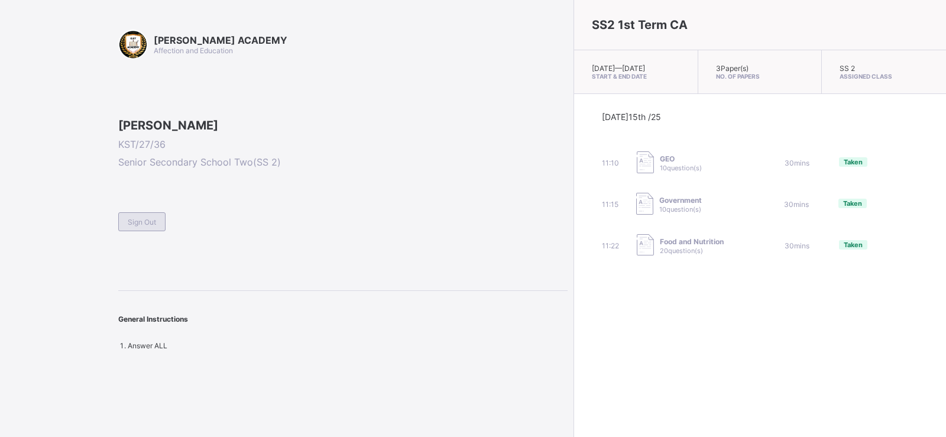
click at [140, 226] on span "Sign Out" at bounding box center [142, 222] width 28 height 9
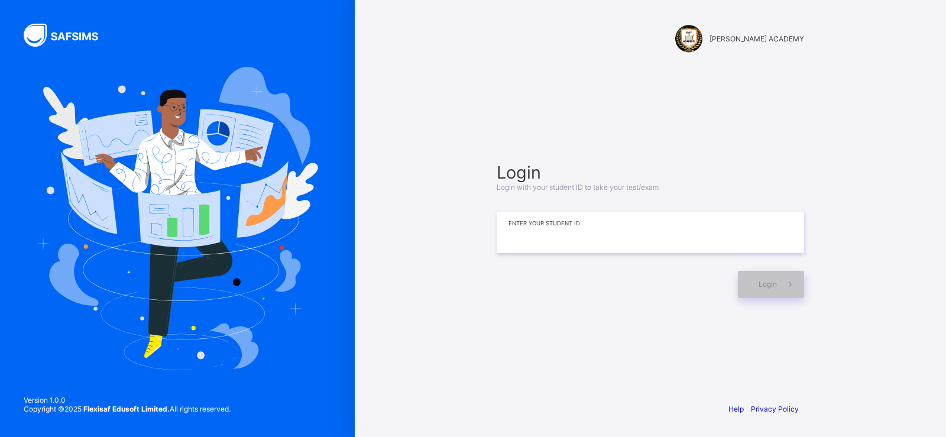
click at [507, 231] on input at bounding box center [649, 232] width 307 height 41
type input "**********"
click at [752, 277] on div "Login" at bounding box center [771, 284] width 66 height 27
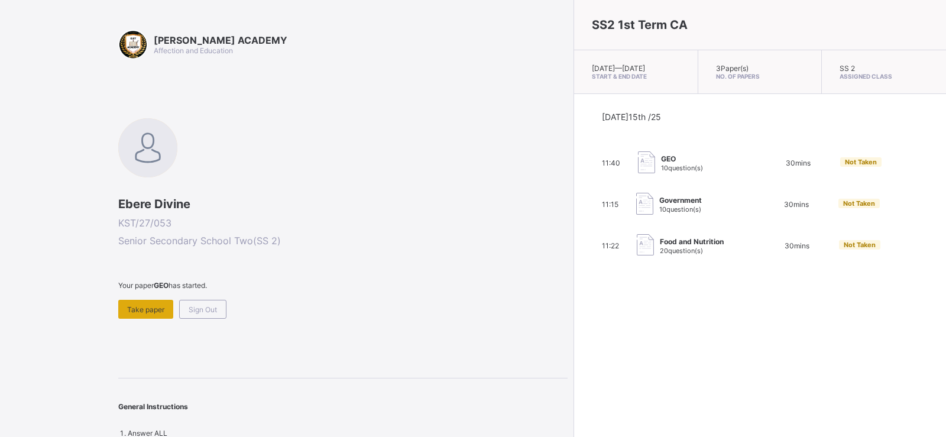
click at [155, 305] on span "Take paper" at bounding box center [145, 309] width 37 height 9
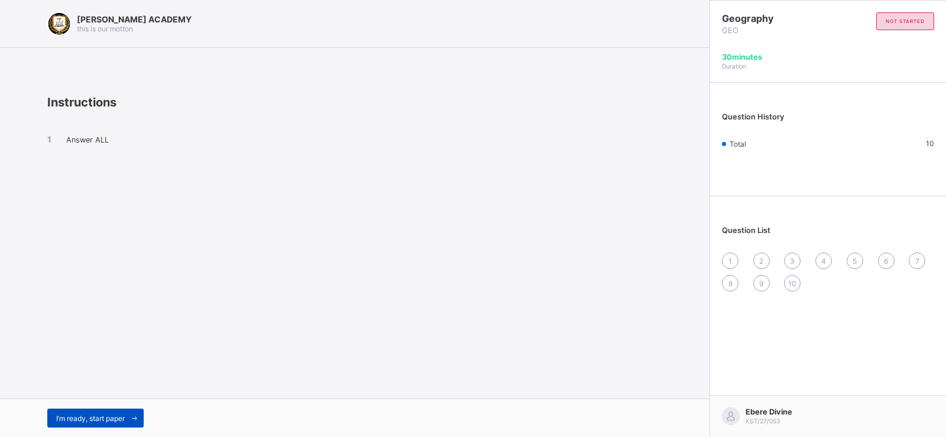
click at [117, 413] on div "I’m ready, start paper" at bounding box center [95, 417] width 96 height 19
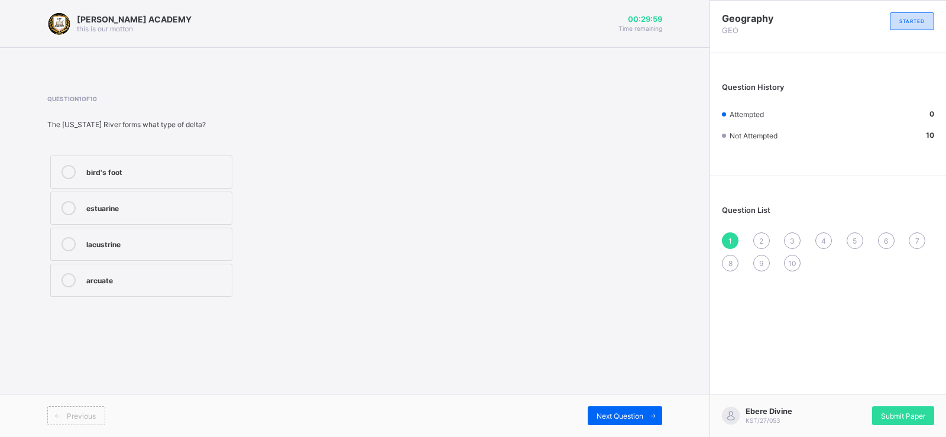
click at [187, 170] on div "bird's foot" at bounding box center [155, 171] width 139 height 12
click at [894, 411] on span "Submit Paper" at bounding box center [903, 415] width 44 height 9
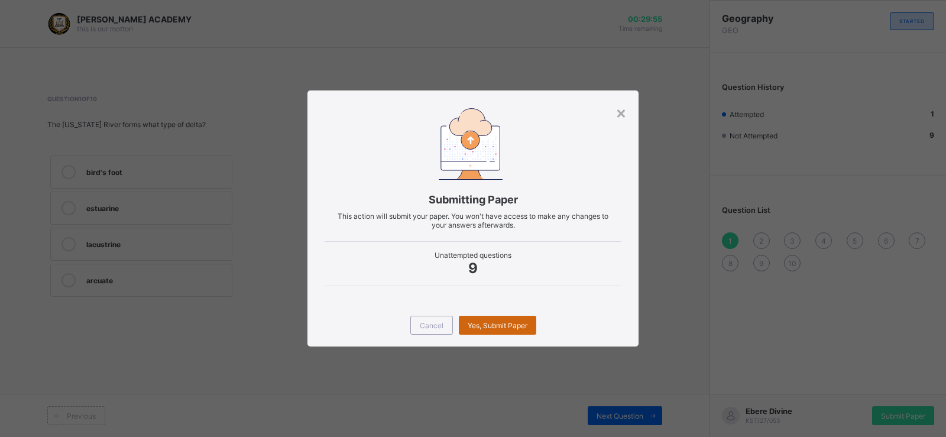
click at [502, 320] on div "Yes, Submit Paper" at bounding box center [497, 325] width 77 height 19
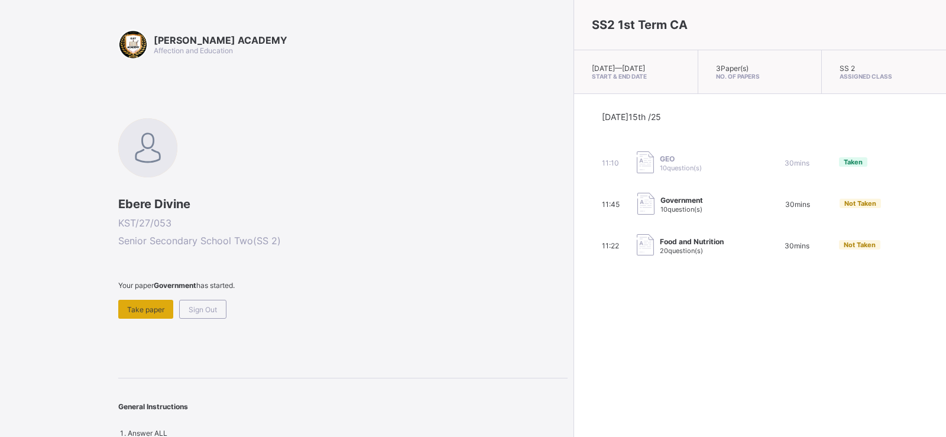
click at [148, 308] on span "Take paper" at bounding box center [145, 309] width 37 height 9
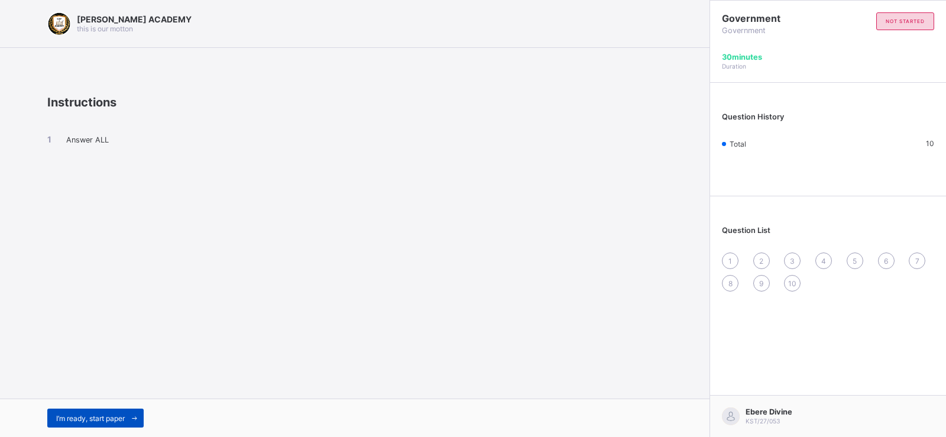
click at [118, 420] on span "I’m ready, start paper" at bounding box center [90, 418] width 69 height 9
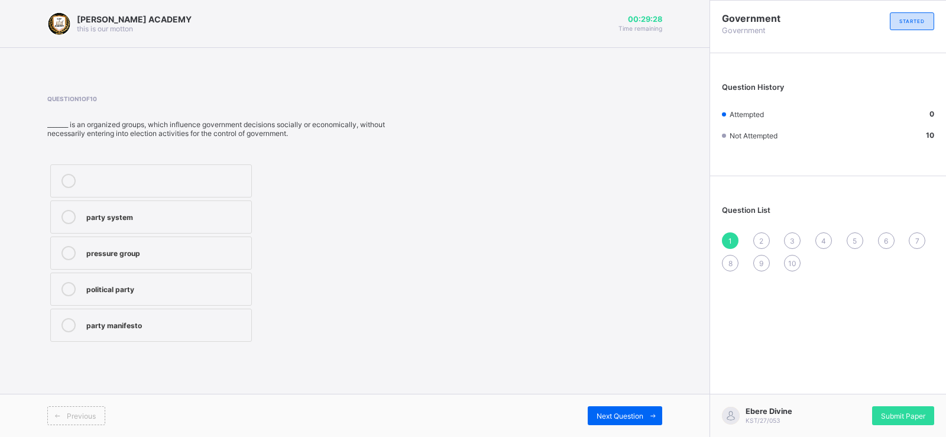
click at [194, 266] on label "pressure group" at bounding box center [151, 252] width 202 height 33
click at [601, 412] on span "Next Question" at bounding box center [619, 415] width 47 height 9
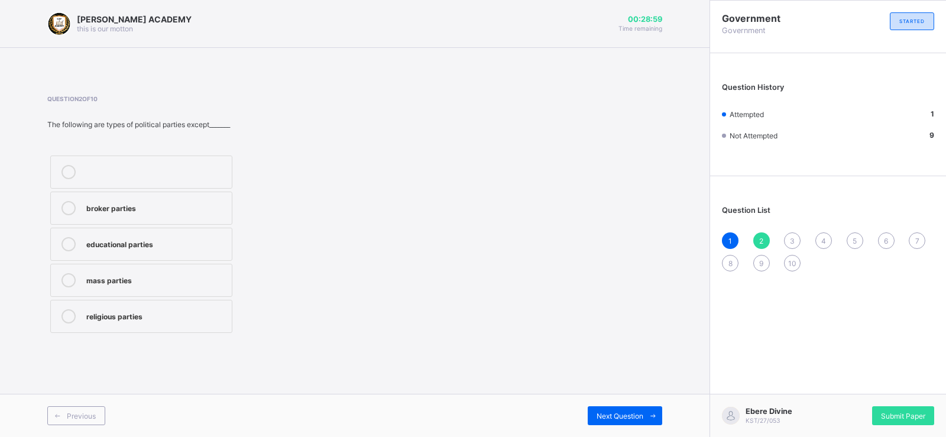
click at [139, 210] on div "broker parties" at bounding box center [155, 207] width 139 height 12
click at [653, 416] on icon at bounding box center [652, 416] width 9 height 8
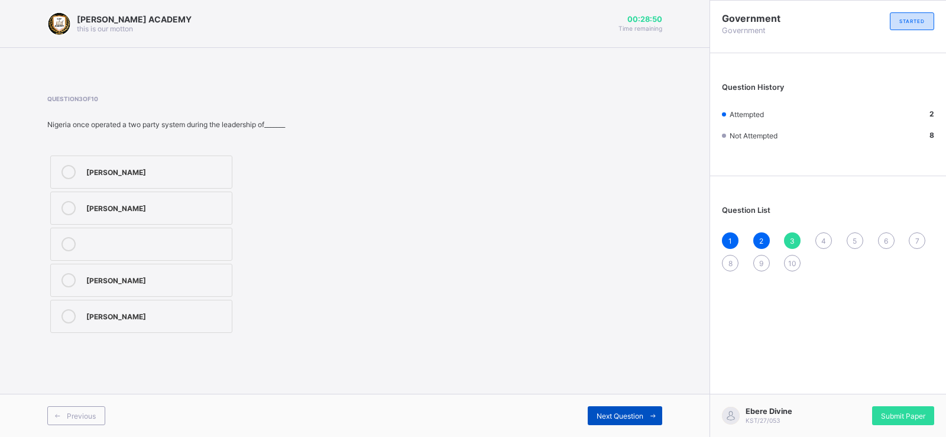
click at [629, 416] on span "Next Question" at bounding box center [619, 415] width 47 height 9
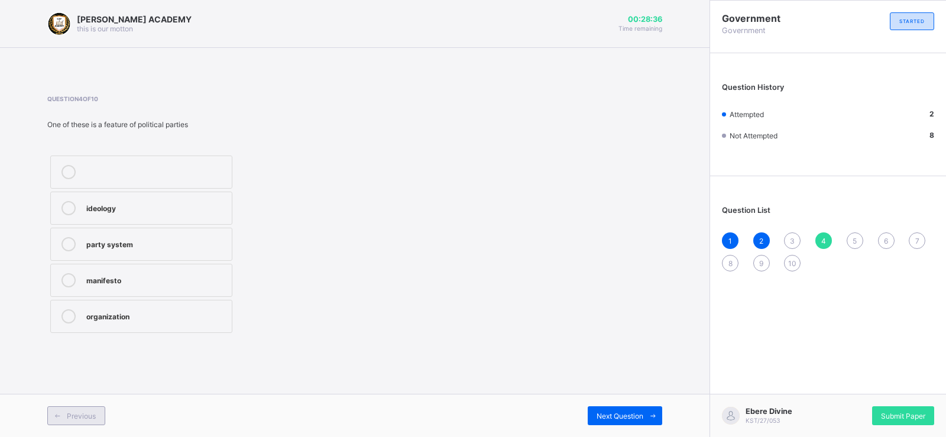
click at [72, 414] on span "Previous" at bounding box center [81, 415] width 29 height 9
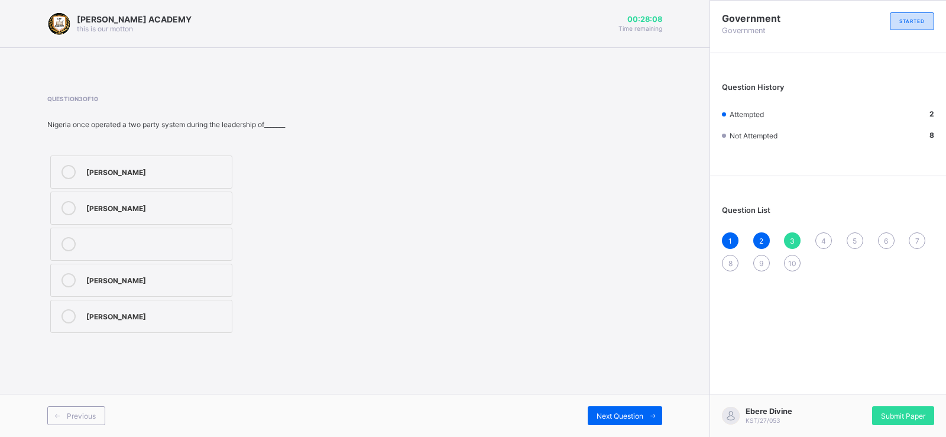
click at [132, 212] on div "Ibrahim Babangida" at bounding box center [155, 207] width 139 height 12
click at [655, 418] on icon at bounding box center [652, 416] width 9 height 8
click at [193, 245] on div "party system" at bounding box center [155, 243] width 139 height 12
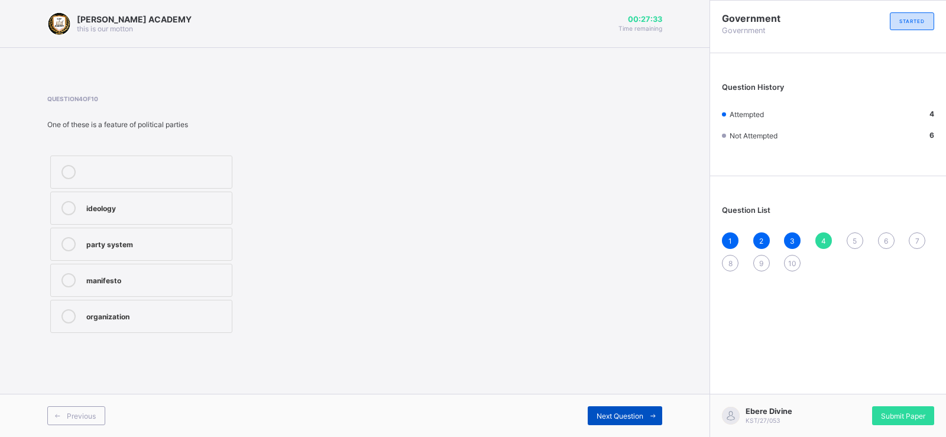
click at [616, 407] on div "Next Question" at bounding box center [625, 415] width 74 height 19
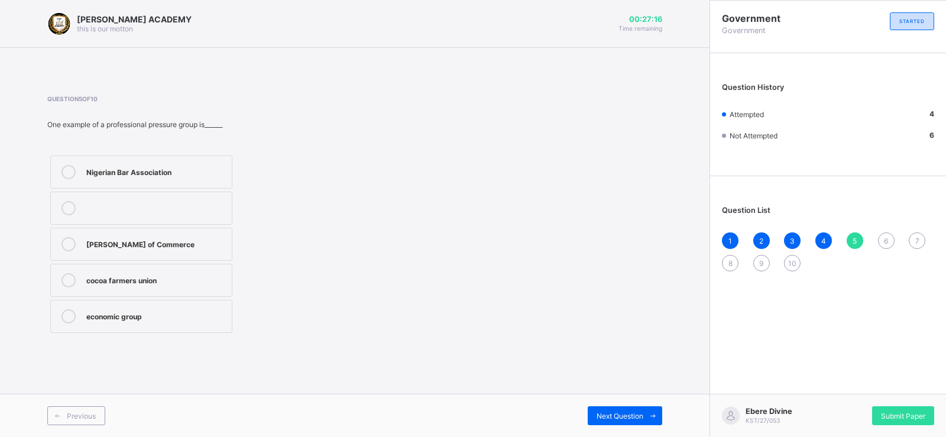
click at [205, 320] on div "economic group" at bounding box center [155, 315] width 139 height 12
click at [645, 417] on span at bounding box center [652, 415] width 19 height 19
click at [122, 284] on div "political instability" at bounding box center [155, 279] width 139 height 12
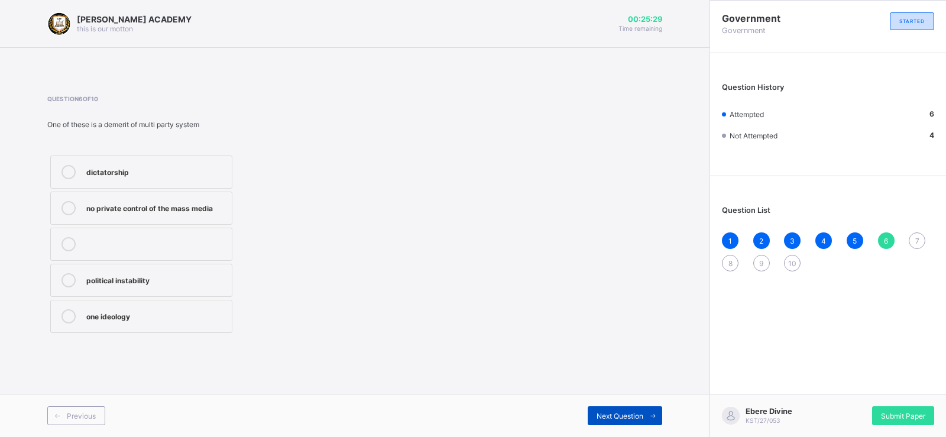
click at [627, 417] on span "Next Question" at bounding box center [619, 415] width 47 height 9
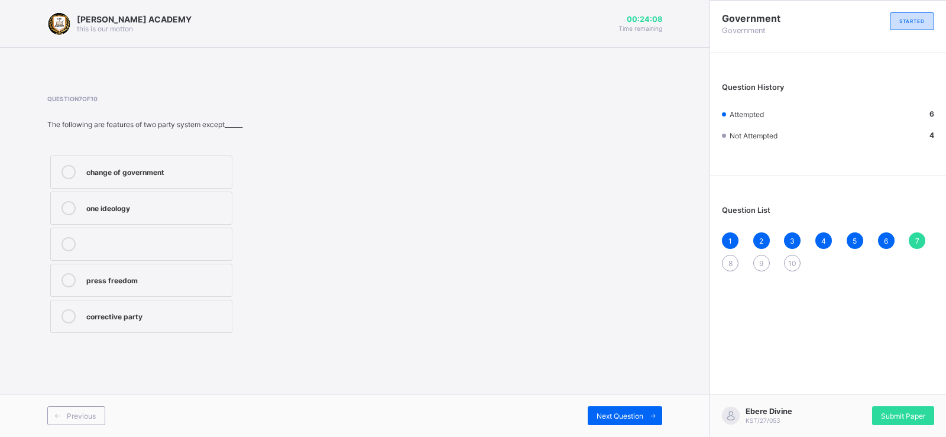
click at [199, 329] on label "corrective party" at bounding box center [141, 316] width 182 height 33
click at [631, 420] on div "Next Question" at bounding box center [625, 415] width 74 height 19
click at [150, 291] on label "corruption and favouritism" at bounding box center [141, 280] width 182 height 33
click at [168, 209] on div "imposition" at bounding box center [155, 207] width 139 height 12
click at [637, 409] on div "Next Question" at bounding box center [625, 415] width 74 height 19
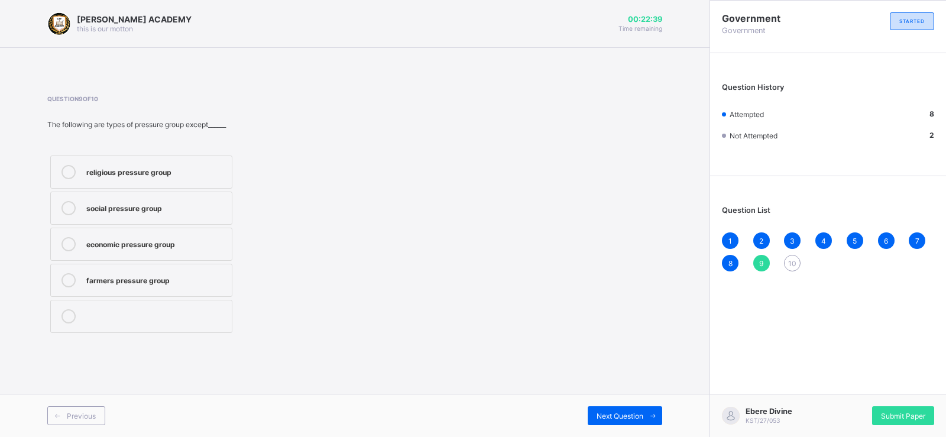
click at [206, 272] on label "farmers pressure group" at bounding box center [141, 280] width 182 height 33
click at [610, 422] on div "Next Question" at bounding box center [625, 415] width 74 height 19
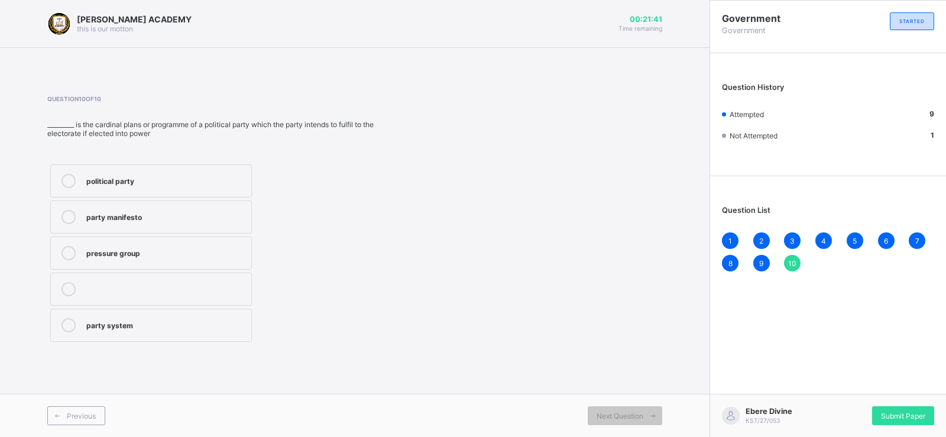
click at [161, 210] on div "party manifesto" at bounding box center [165, 216] width 159 height 12
click at [626, 414] on span "Next Question" at bounding box center [619, 415] width 47 height 9
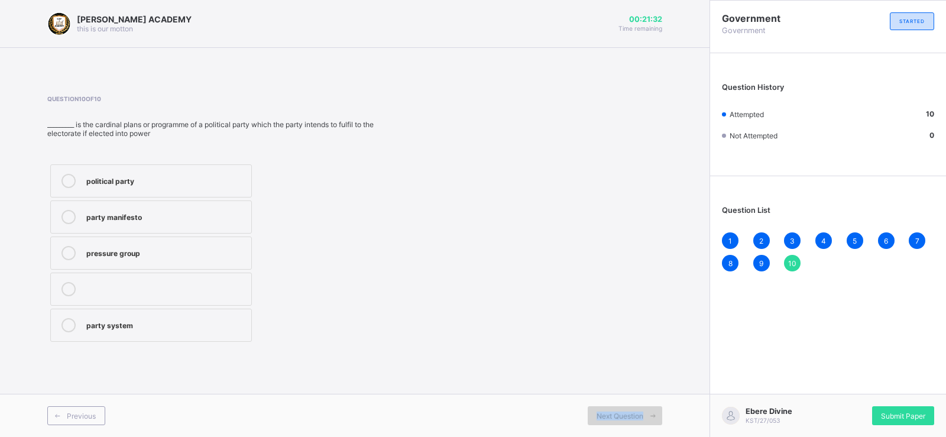
click at [656, 416] on icon at bounding box center [652, 416] width 9 height 8
click at [898, 415] on span "Submit Paper" at bounding box center [903, 415] width 44 height 9
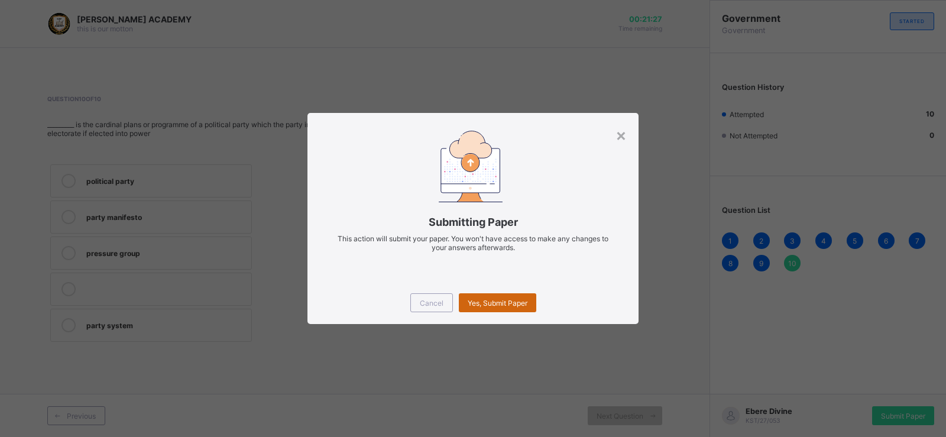
click at [508, 309] on div "Yes, Submit Paper" at bounding box center [497, 302] width 77 height 19
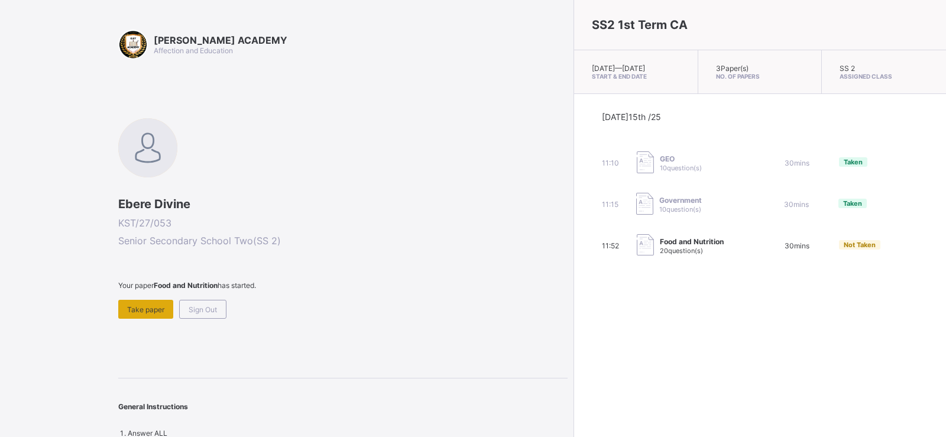
click at [144, 309] on span "Take paper" at bounding box center [145, 309] width 37 height 9
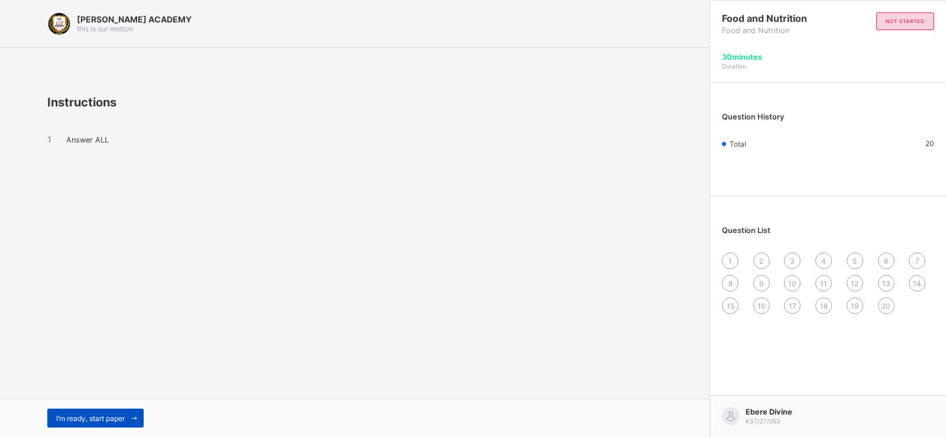
click at [111, 423] on div "I’m ready, start paper" at bounding box center [95, 417] width 96 height 19
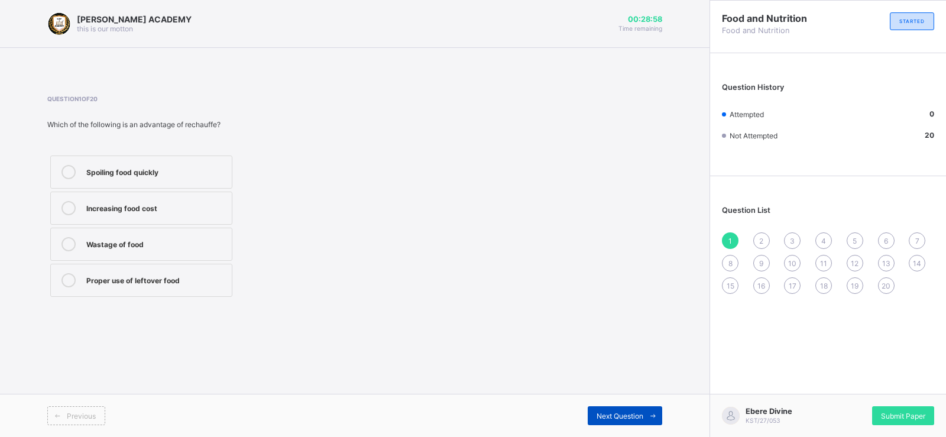
click at [651, 412] on icon at bounding box center [652, 416] width 9 height 8
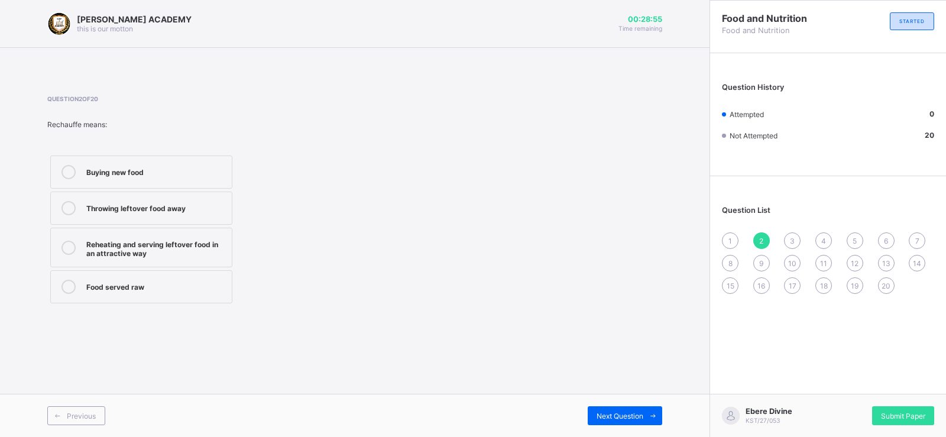
click at [858, 282] on span "19" at bounding box center [855, 285] width 8 height 9
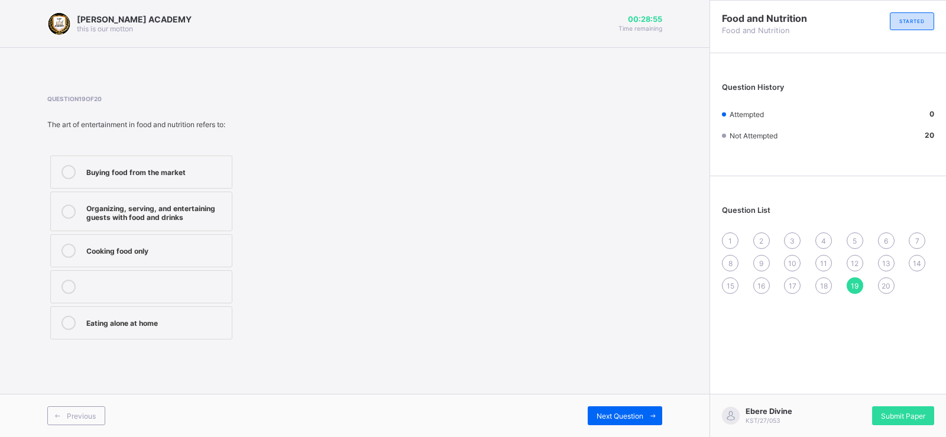
click at [858, 282] on span "19" at bounding box center [855, 285] width 8 height 9
click at [888, 290] on div "20" at bounding box center [886, 285] width 17 height 17
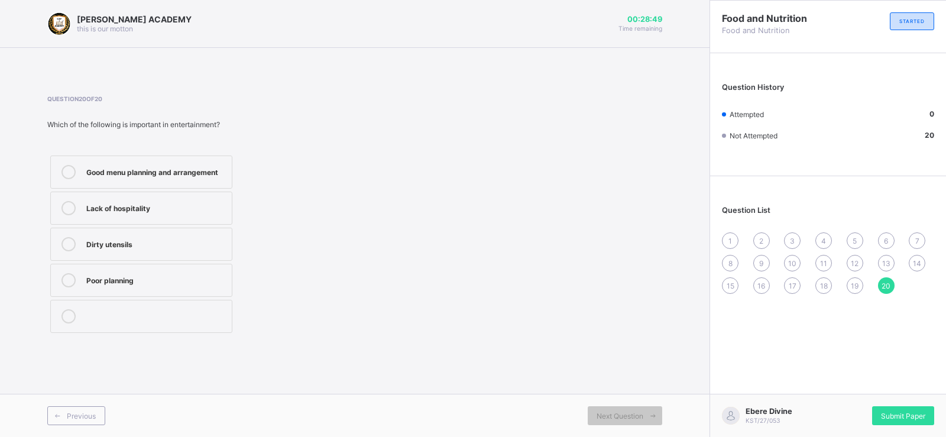
click at [726, 245] on div "1" at bounding box center [730, 240] width 17 height 17
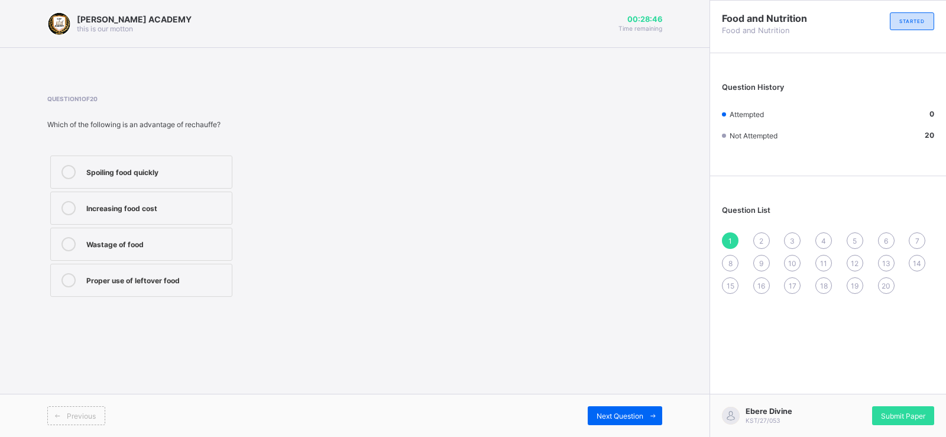
click at [761, 241] on span "2" at bounding box center [761, 240] width 4 height 9
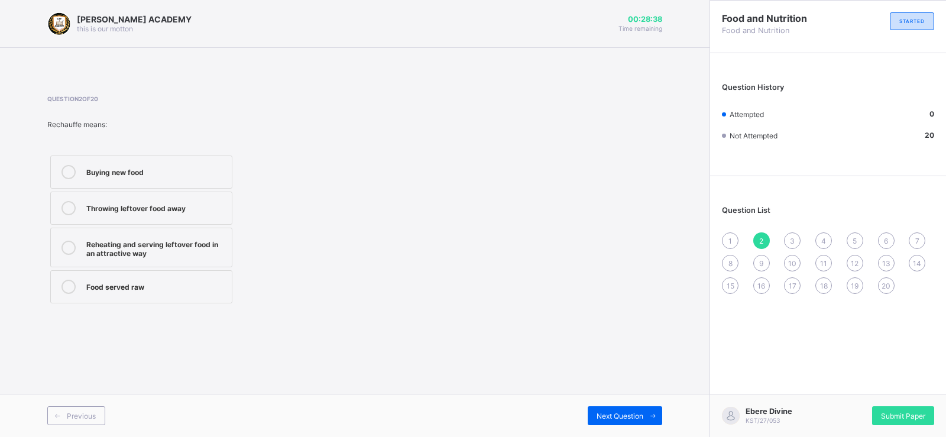
click at [791, 246] on div "3" at bounding box center [792, 240] width 17 height 17
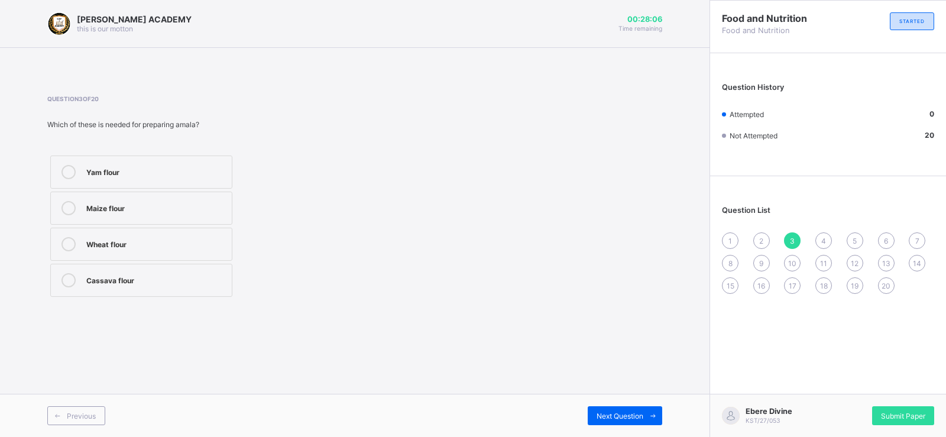
click at [160, 161] on label "Yam flour" at bounding box center [141, 171] width 182 height 33
click at [631, 413] on span "Next Question" at bounding box center [619, 415] width 47 height 9
click at [207, 174] on div "Rice" at bounding box center [155, 171] width 139 height 12
click at [637, 414] on span "Next Question" at bounding box center [619, 415] width 47 height 9
click at [222, 166] on div "Washing and peeling the yam" at bounding box center [155, 171] width 139 height 12
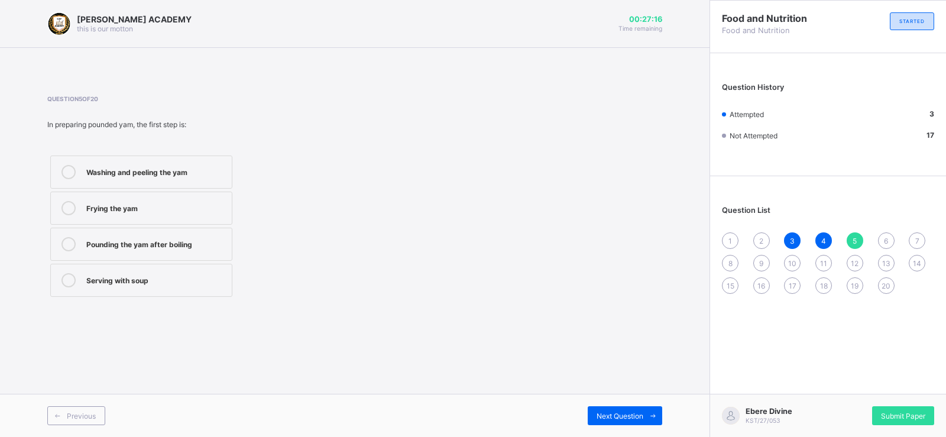
click at [761, 244] on span "2" at bounding box center [761, 240] width 4 height 9
click at [220, 249] on div "Reheating and serving leftover food in an attractive way" at bounding box center [155, 247] width 139 height 21
click at [886, 235] on div "6" at bounding box center [886, 240] width 17 height 17
click at [212, 242] on div "Igbo people" at bounding box center [155, 243] width 139 height 12
click at [653, 416] on icon at bounding box center [652, 416] width 9 height 8
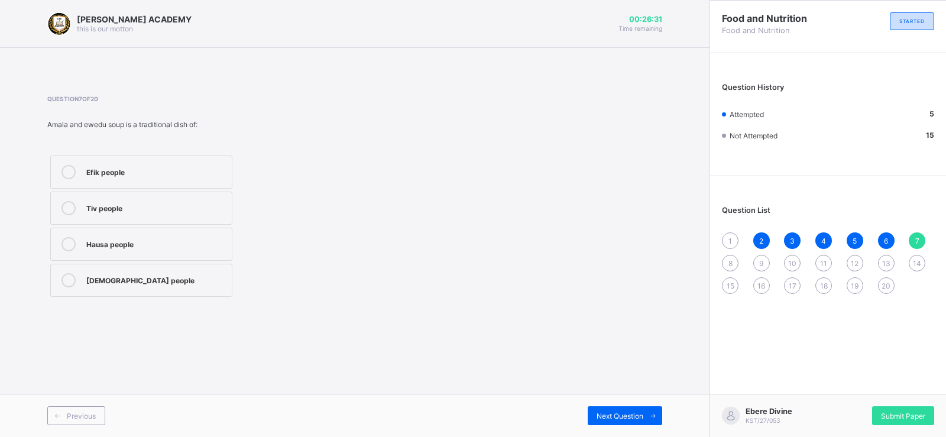
click at [210, 241] on div "Hausa people" at bounding box center [155, 243] width 139 height 12
click at [604, 418] on span "Next Question" at bounding box center [619, 415] width 47 height 9
click at [220, 238] on div "Hausa people" at bounding box center [155, 243] width 139 height 12
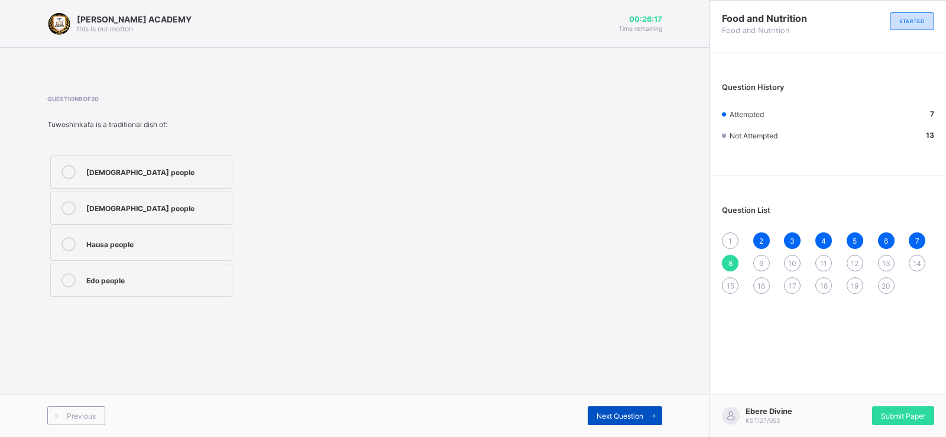
click at [611, 409] on div "Next Question" at bounding box center [625, 415] width 74 height 19
click at [218, 168] on div "Shape what people eat in their society" at bounding box center [155, 171] width 139 height 12
click at [625, 414] on span "Next Question" at bounding box center [619, 415] width 47 height 9
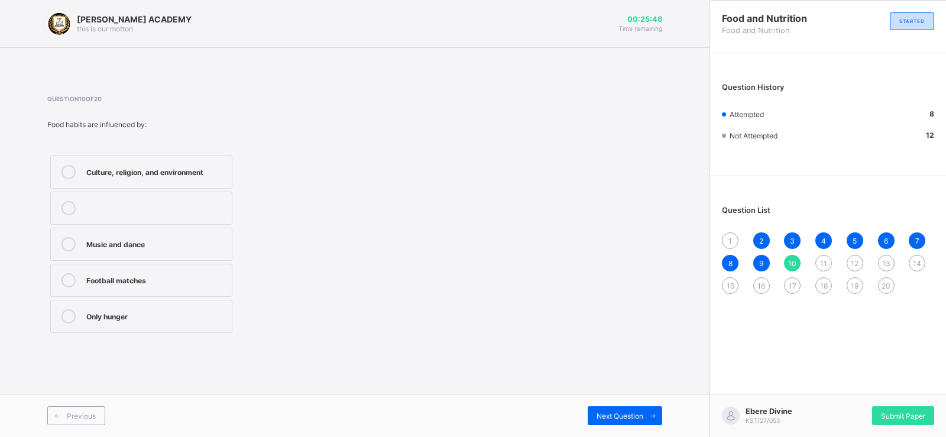
click at [199, 171] on div "Culture, religion, and environment" at bounding box center [155, 171] width 139 height 12
click at [647, 414] on span at bounding box center [652, 415] width 19 height 19
click at [197, 312] on div "Guests serve themselves" at bounding box center [155, 315] width 139 height 12
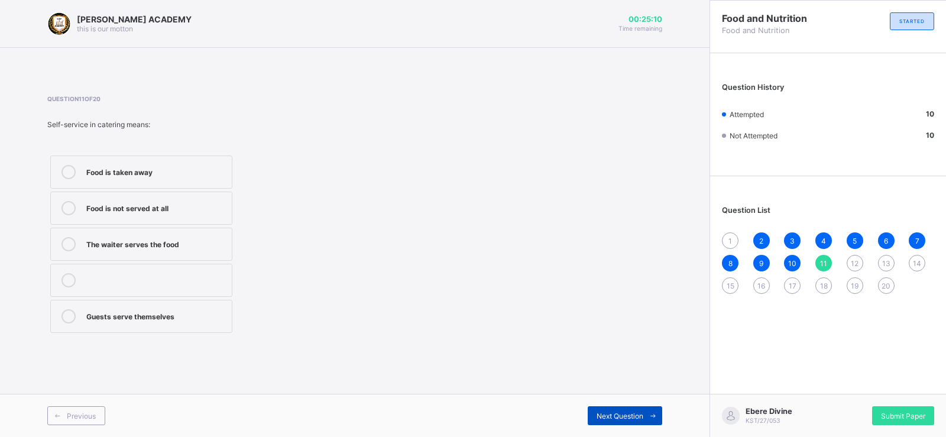
click at [638, 417] on span "Next Question" at bounding box center [619, 415] width 47 height 9
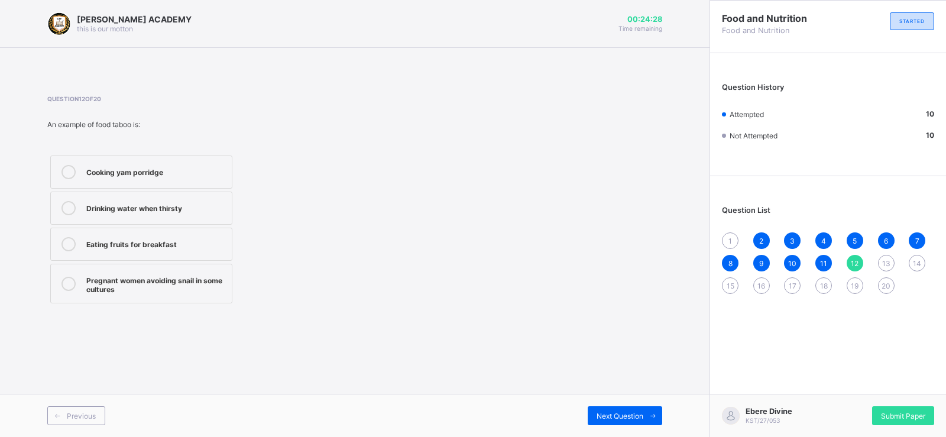
click at [147, 280] on div "Pregnant women avoiding snail in some cultures" at bounding box center [155, 283] width 139 height 21
click at [619, 414] on span "Next Question" at bounding box center [619, 415] width 47 height 9
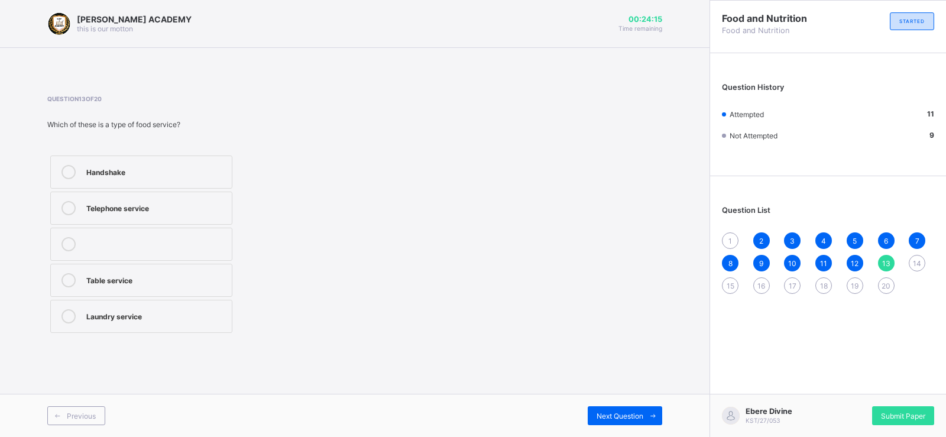
click at [223, 282] on div "Table service" at bounding box center [155, 279] width 139 height 12
click at [623, 410] on div "Next Question" at bounding box center [625, 415] width 74 height 19
click at [129, 290] on label "Banquet" at bounding box center [141, 280] width 182 height 33
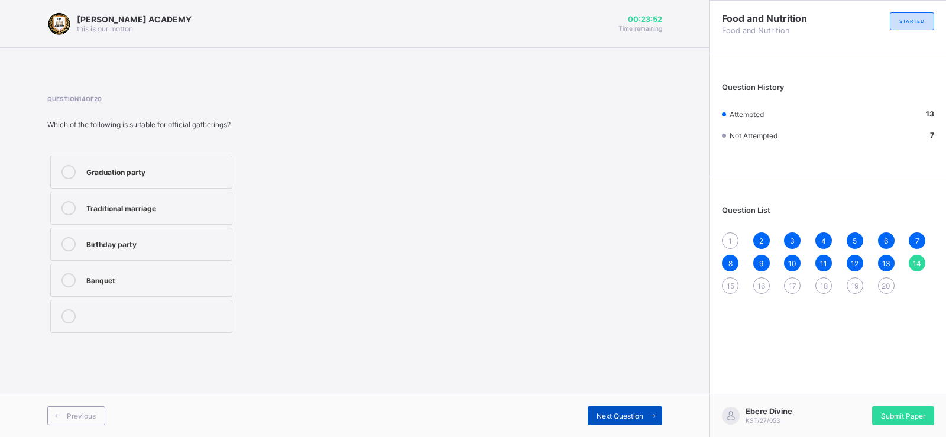
click at [614, 417] on span "Next Question" at bounding box center [619, 415] width 47 height 9
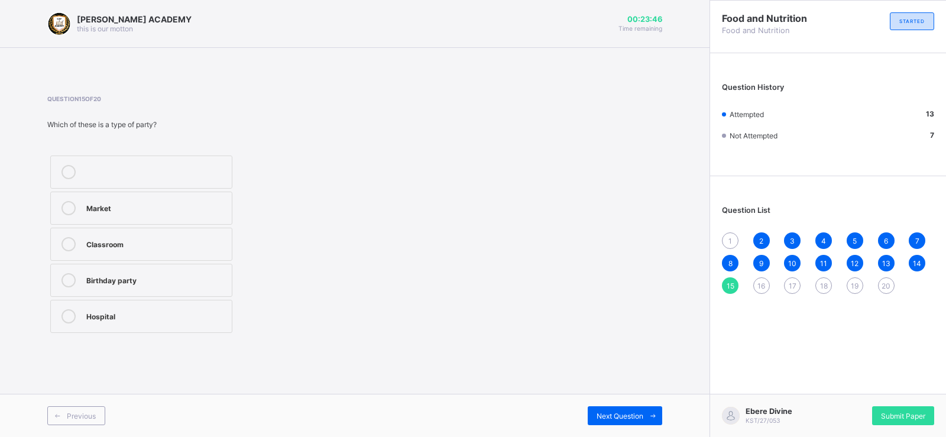
click at [122, 290] on label "Birthday party" at bounding box center [141, 280] width 182 height 33
click at [648, 416] on icon at bounding box center [652, 416] width 9 height 8
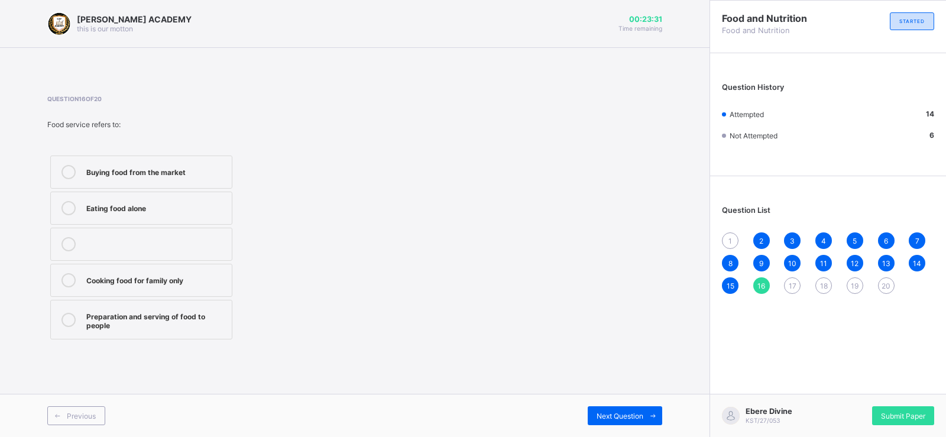
click at [218, 309] on label "Preparation and serving of food to people" at bounding box center [141, 320] width 182 height 40
click at [627, 407] on div "Next Question" at bounding box center [625, 415] width 74 height 19
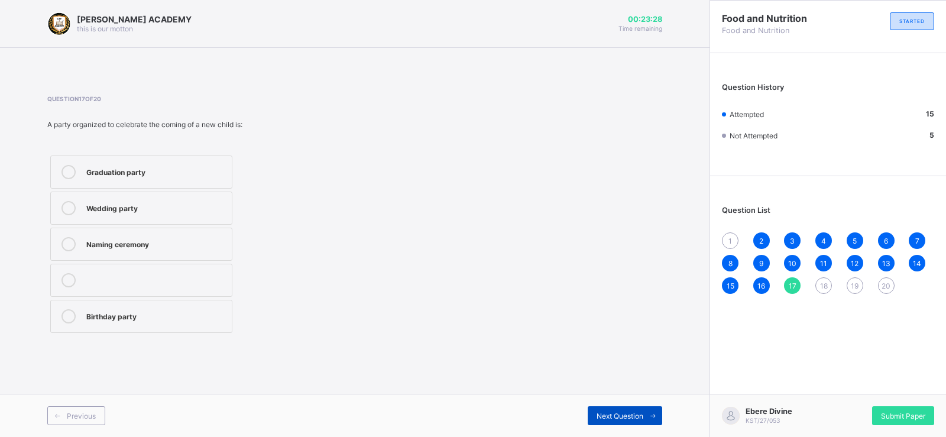
click at [628, 412] on span "Next Question" at bounding box center [619, 415] width 47 height 9
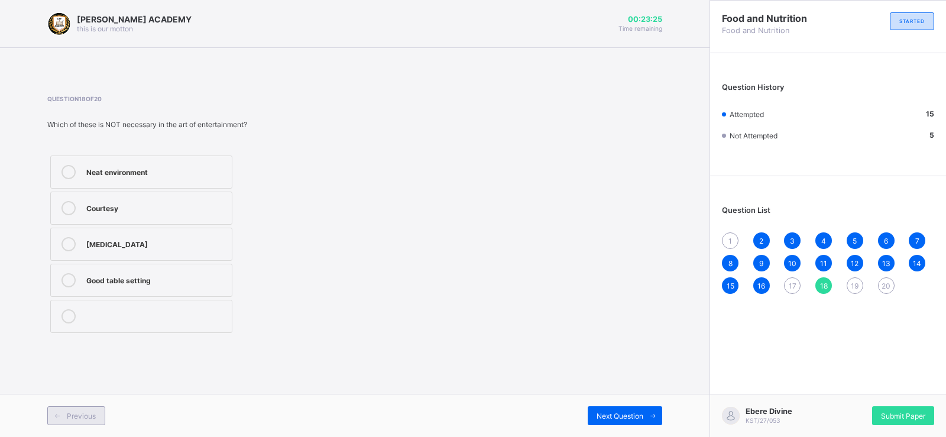
click at [65, 420] on span at bounding box center [57, 415] width 19 height 19
click at [205, 255] on label "Naming ceremony" at bounding box center [141, 244] width 182 height 33
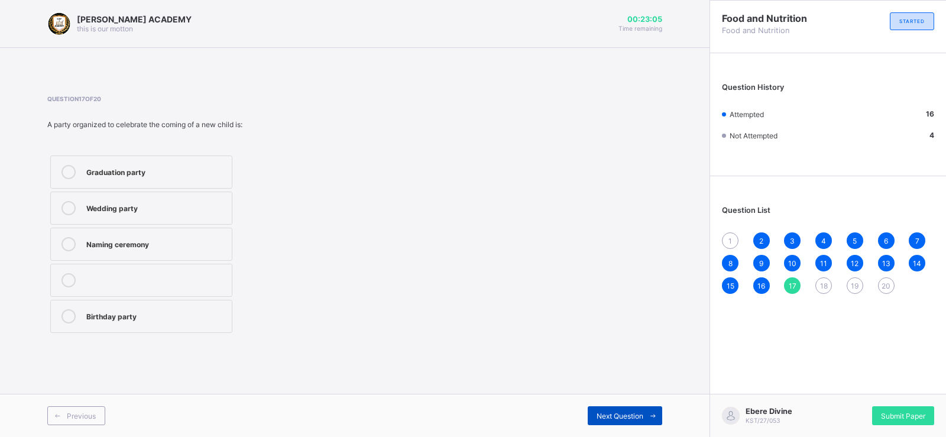
click at [616, 411] on span "Next Question" at bounding box center [619, 415] width 47 height 9
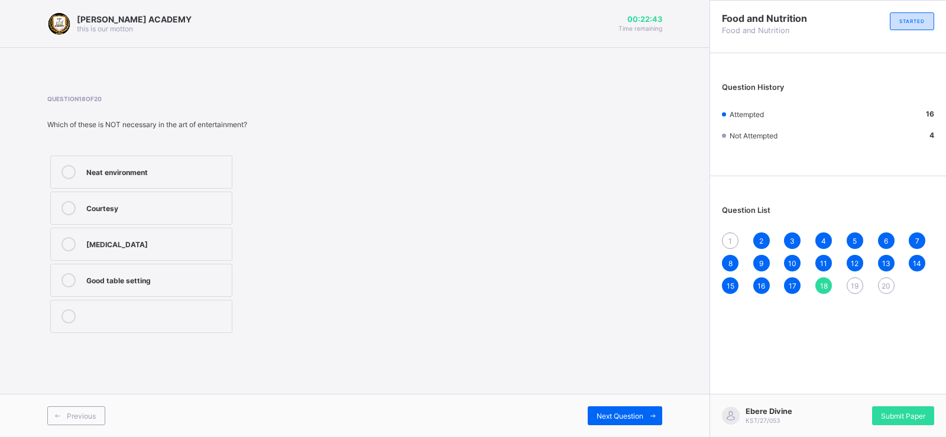
click at [202, 210] on div "Courtesy" at bounding box center [155, 207] width 139 height 12
click at [611, 407] on div "Next Question" at bounding box center [625, 415] width 74 height 19
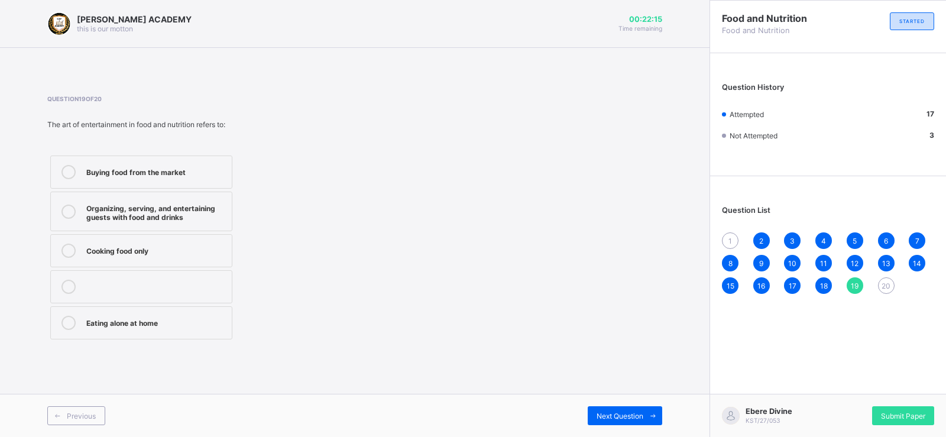
click at [165, 203] on div "Organizing, serving, and entertaining guests with food and drinks" at bounding box center [155, 211] width 139 height 21
click at [643, 413] on span at bounding box center [652, 415] width 19 height 19
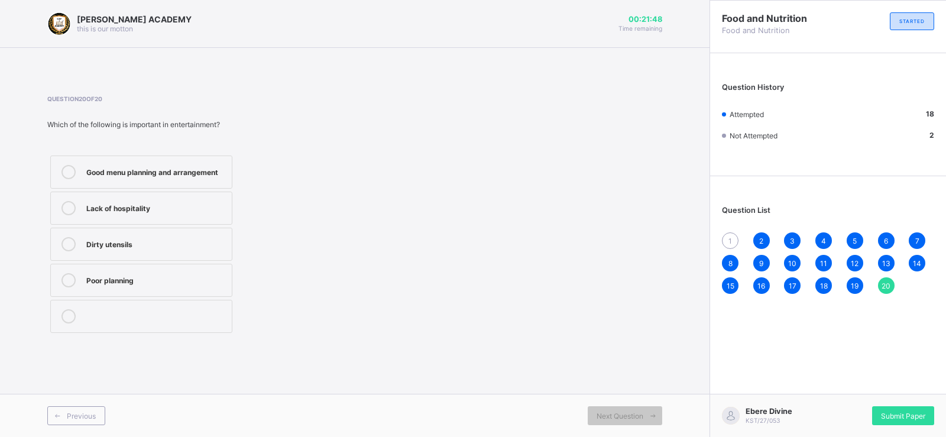
click at [205, 188] on label "Good menu planning and arrangement" at bounding box center [141, 171] width 182 height 33
click at [726, 244] on div "1" at bounding box center [730, 240] width 17 height 17
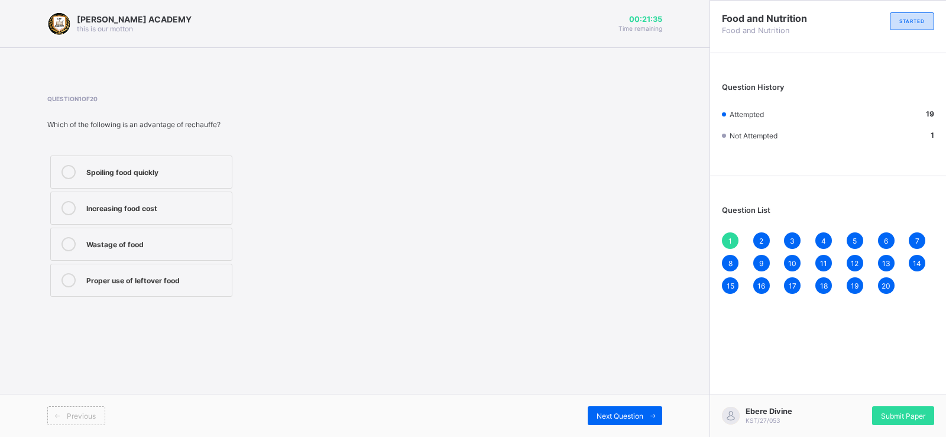
click at [198, 270] on label "Proper use of leftover food" at bounding box center [141, 280] width 182 height 33
click at [644, 414] on span at bounding box center [652, 415] width 19 height 19
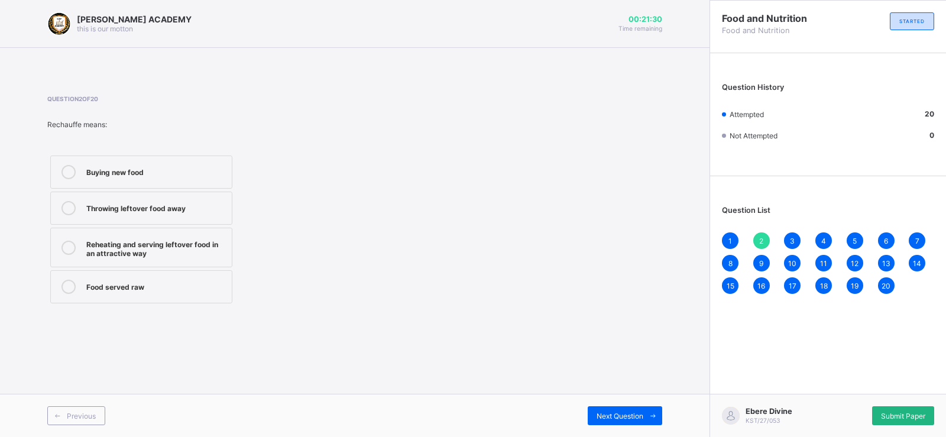
click at [908, 416] on span "Submit Paper" at bounding box center [903, 415] width 44 height 9
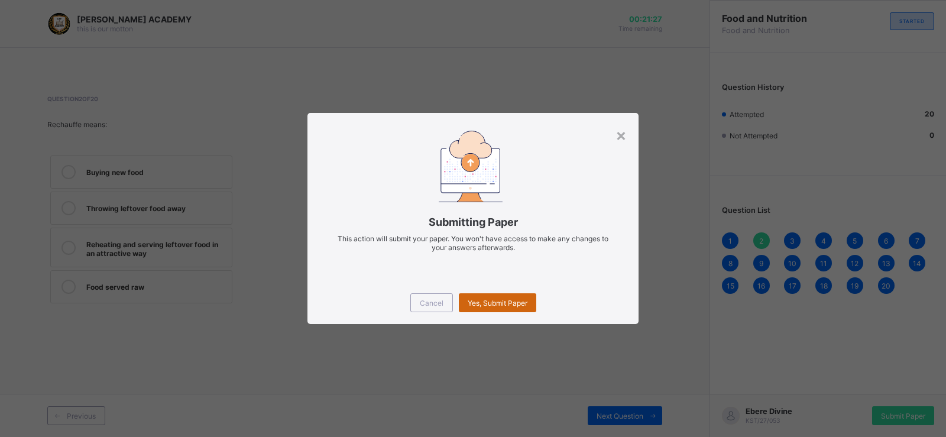
click at [495, 307] on div "Yes, Submit Paper" at bounding box center [497, 302] width 77 height 19
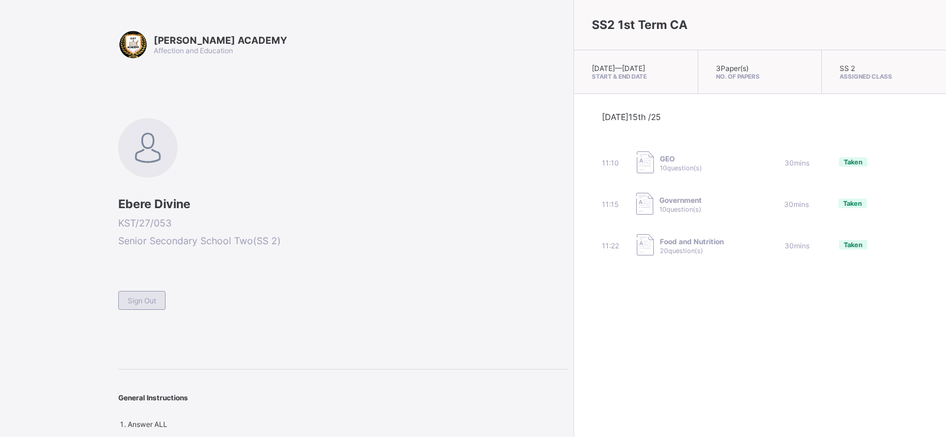
click at [141, 301] on span "Sign Out" at bounding box center [142, 300] width 28 height 9
